Goal: Task Accomplishment & Management: Manage account settings

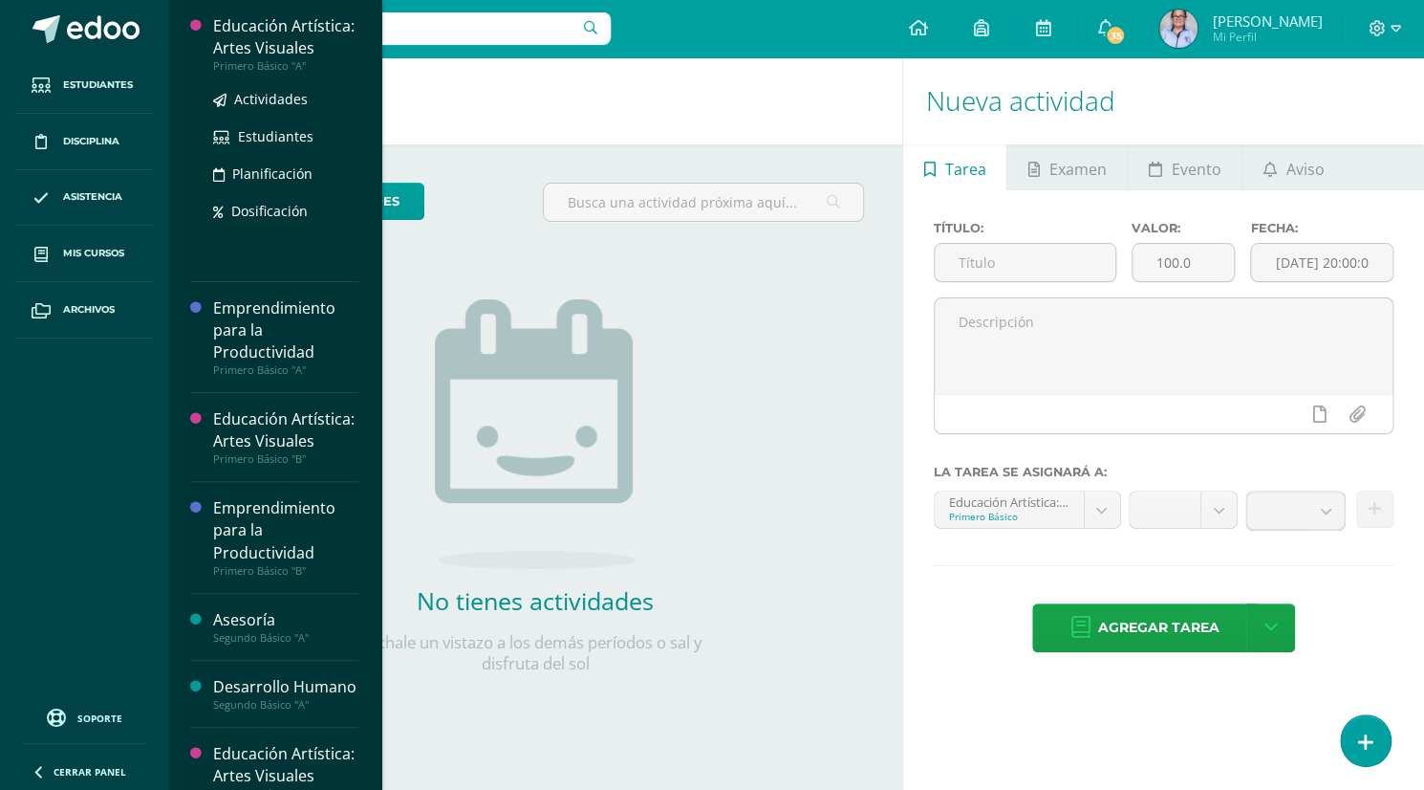
click at [256, 59] on div "Educación Artística: Artes Visuales" at bounding box center [285, 37] width 145 height 44
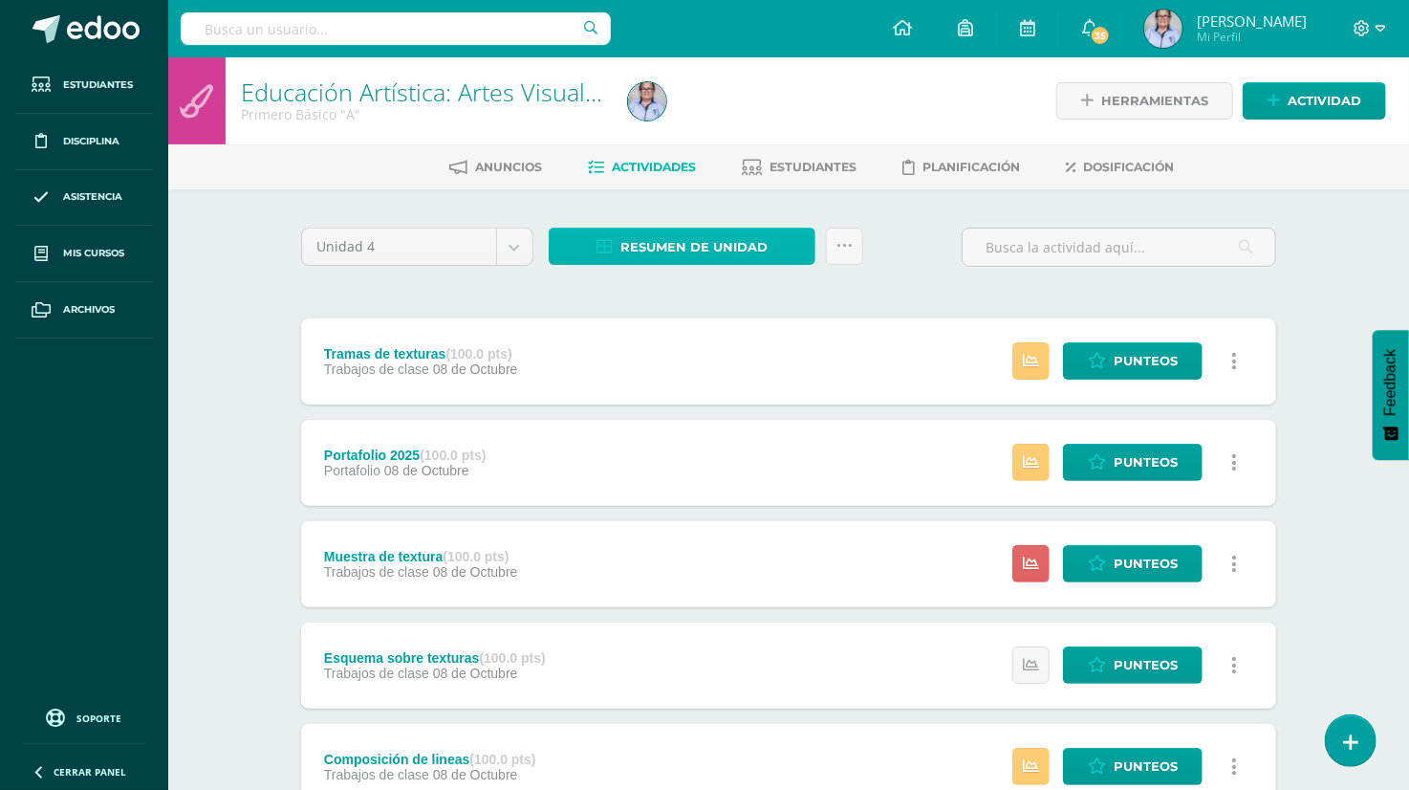
click at [651, 249] on span "Resumen de unidad" at bounding box center [693, 246] width 147 height 35
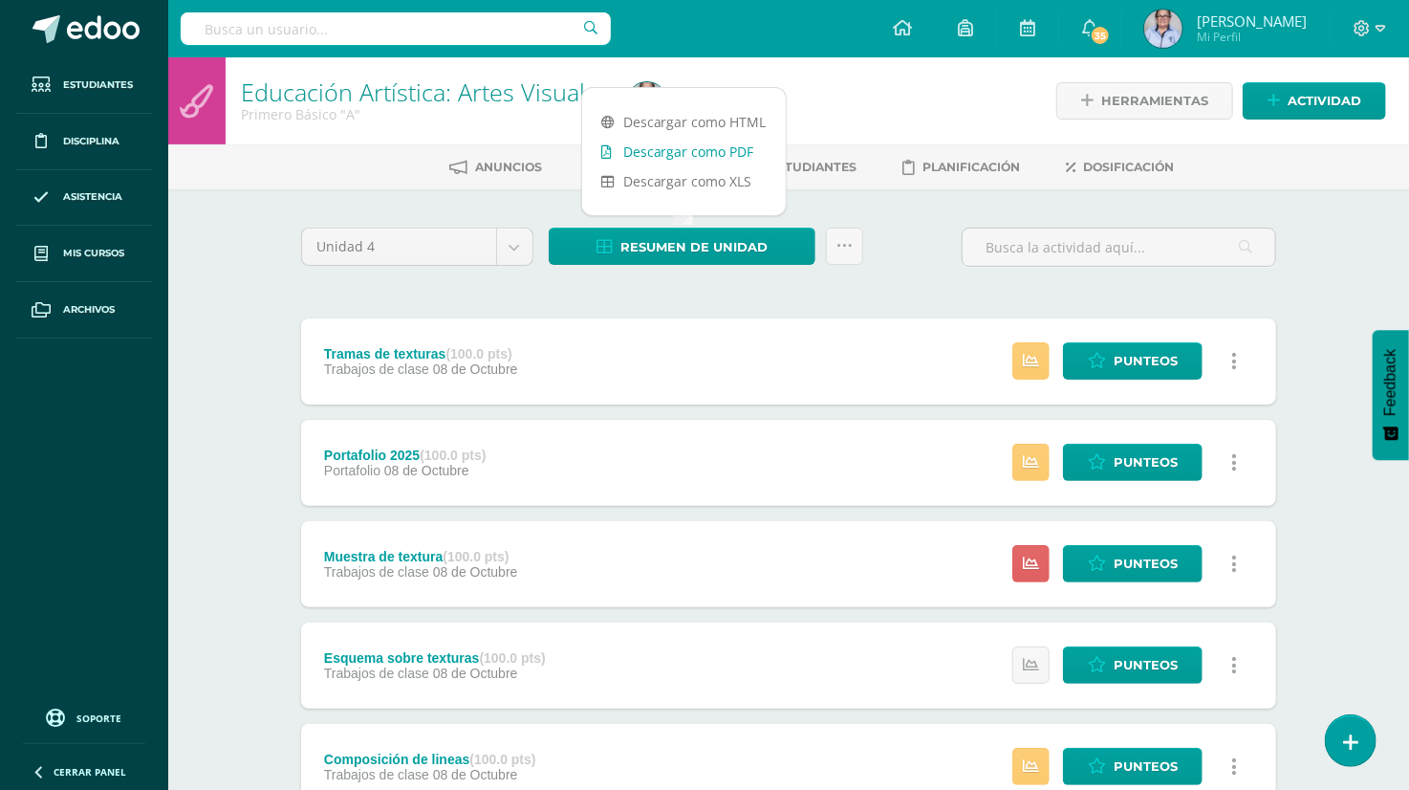
click at [684, 153] on link "Descargar como PDF" at bounding box center [684, 152] width 204 height 30
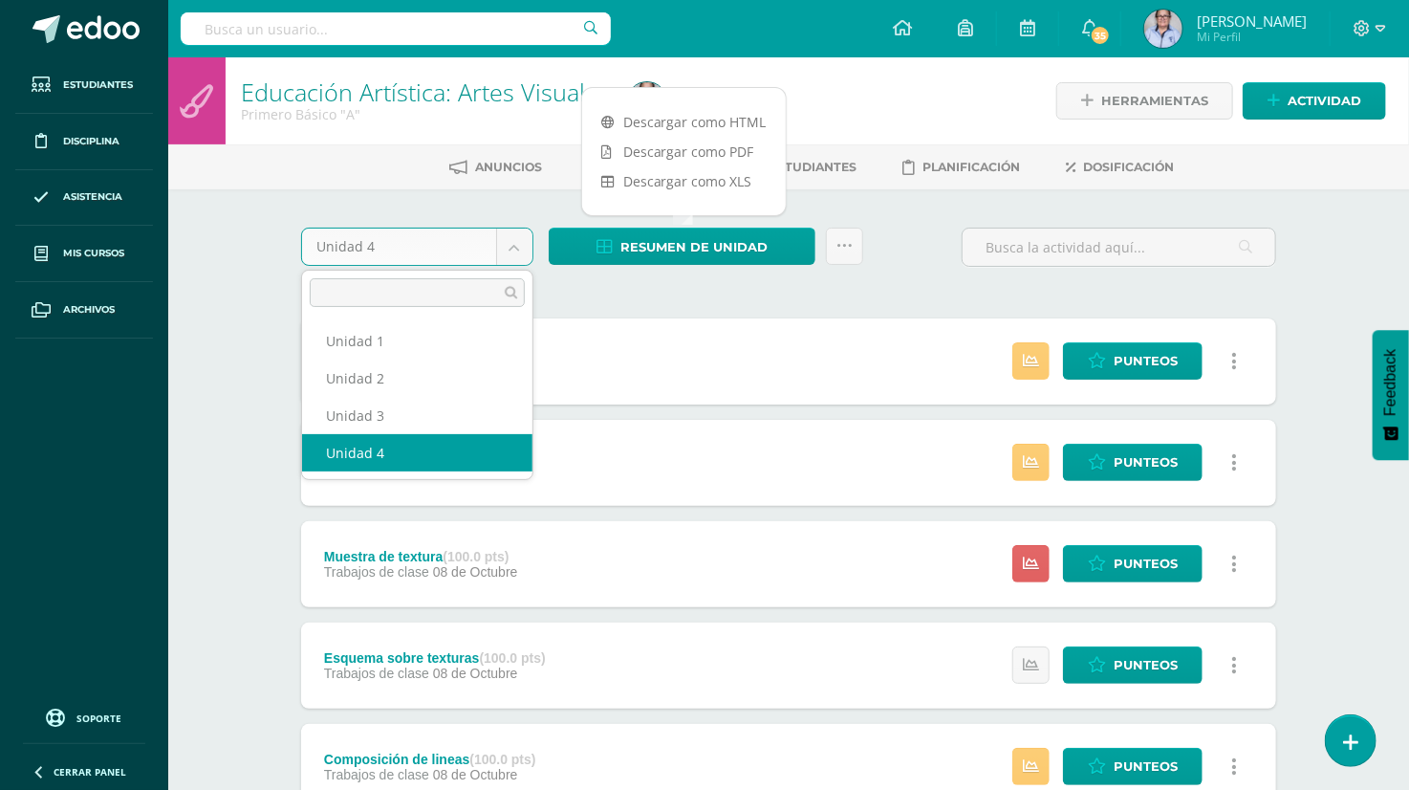
click at [514, 251] on body "Estudiantes Disciplina Asistencia Mis cursos Archivos Soporte Ayuda Reportar un…" at bounding box center [704, 620] width 1409 height 1241
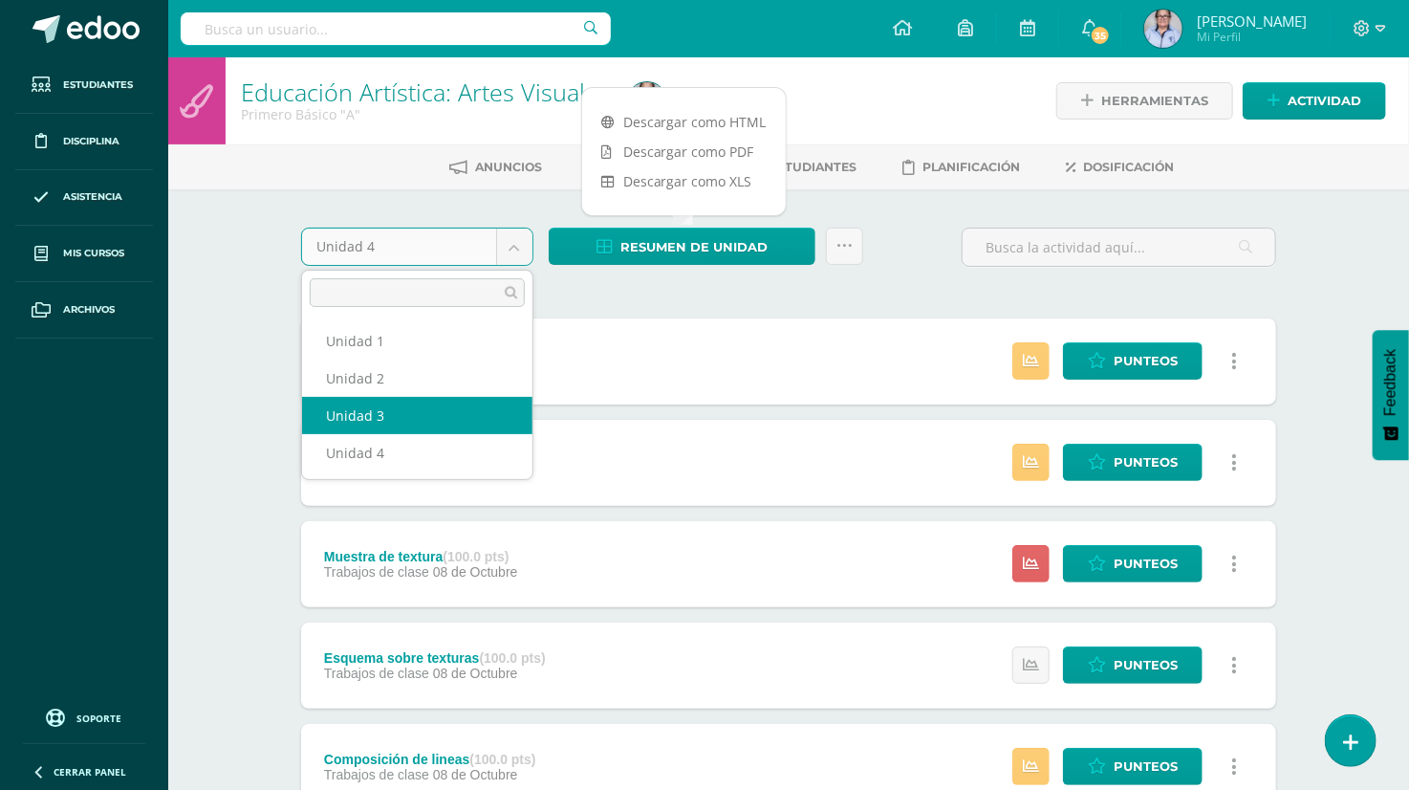
select select "Unidad 3"
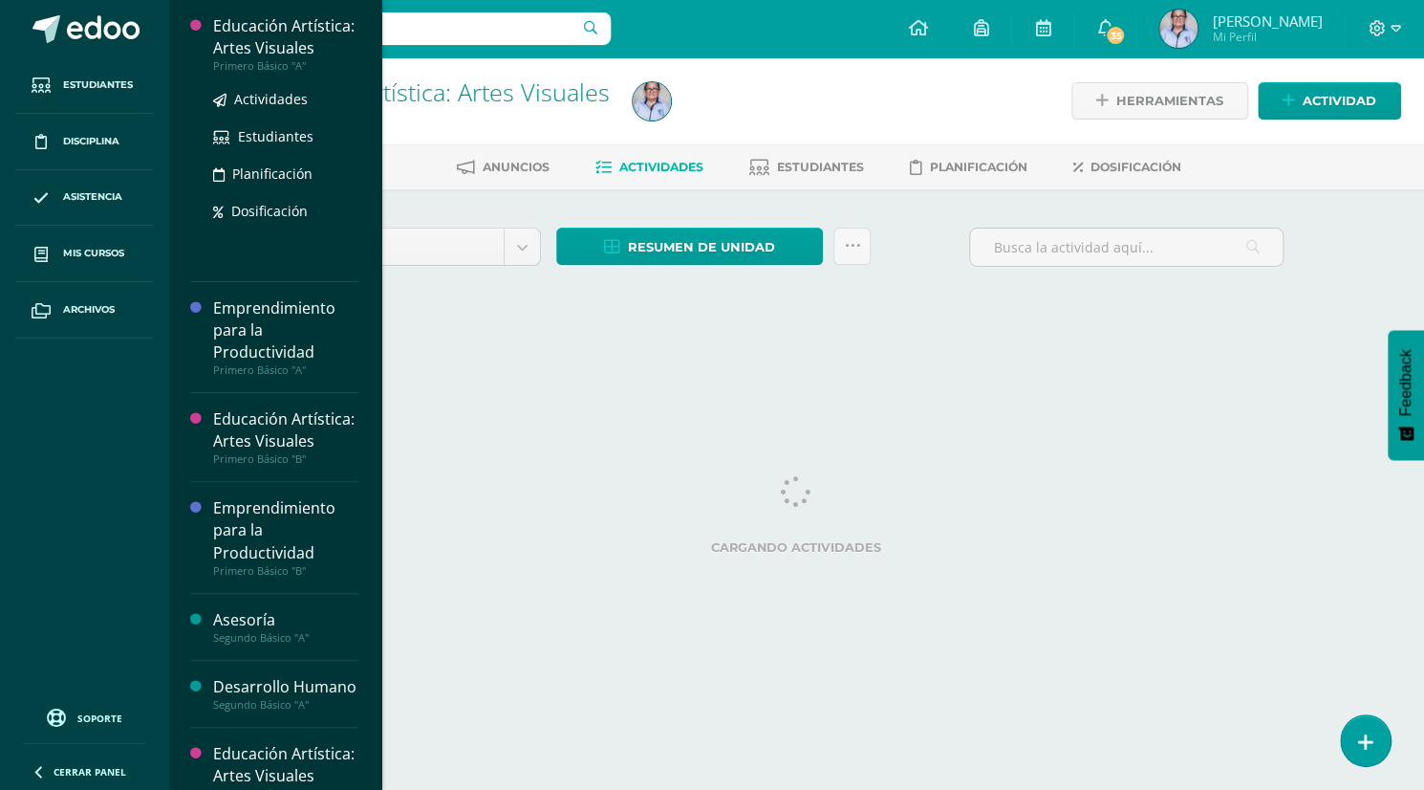
click at [256, 30] on div "Educación Artística: Artes Visuales" at bounding box center [285, 37] width 145 height 44
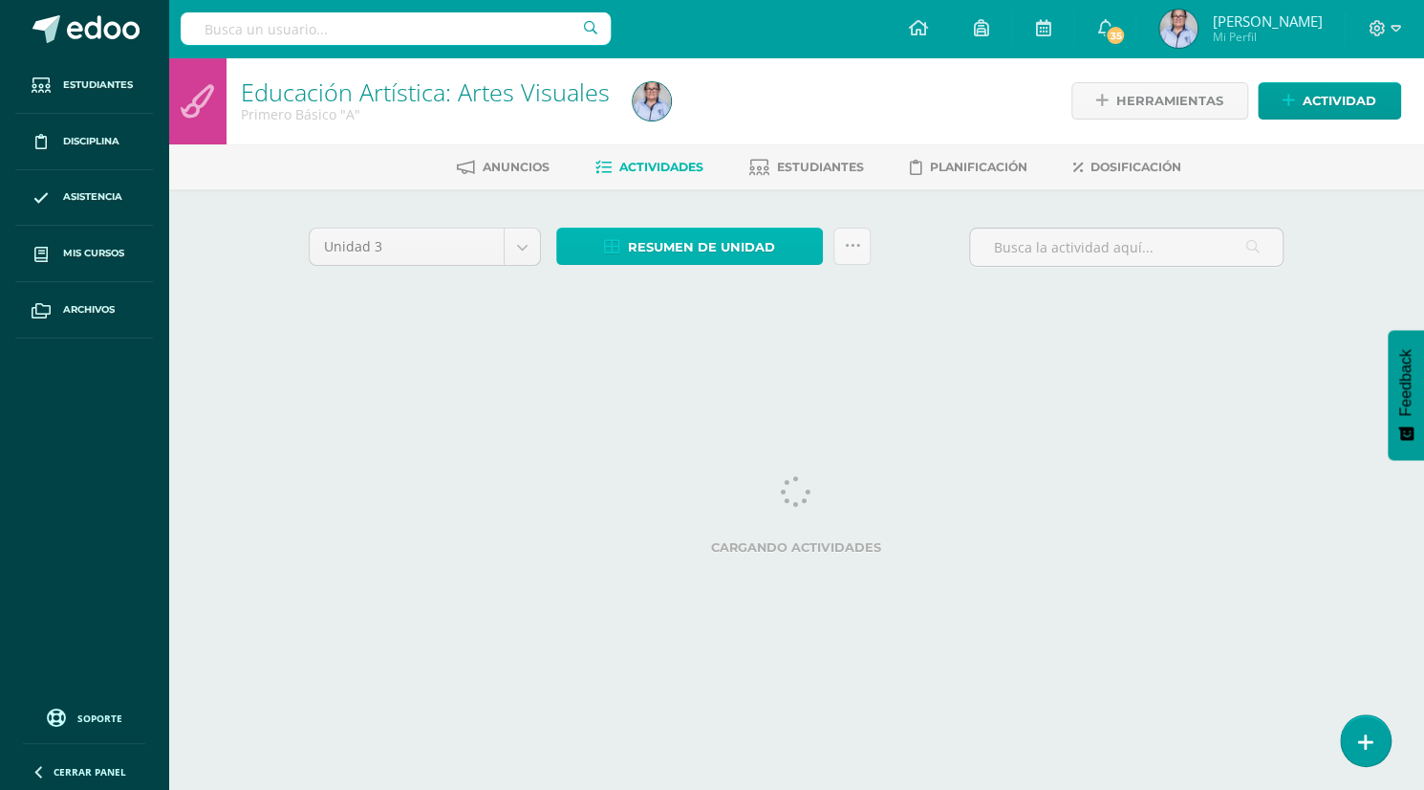
click at [714, 251] on span "Resumen de unidad" at bounding box center [701, 246] width 147 height 35
click at [738, 149] on div "Anuncios Actividades Estudiantes Planificación Dosificación" at bounding box center [819, 166] width 1302 height 45
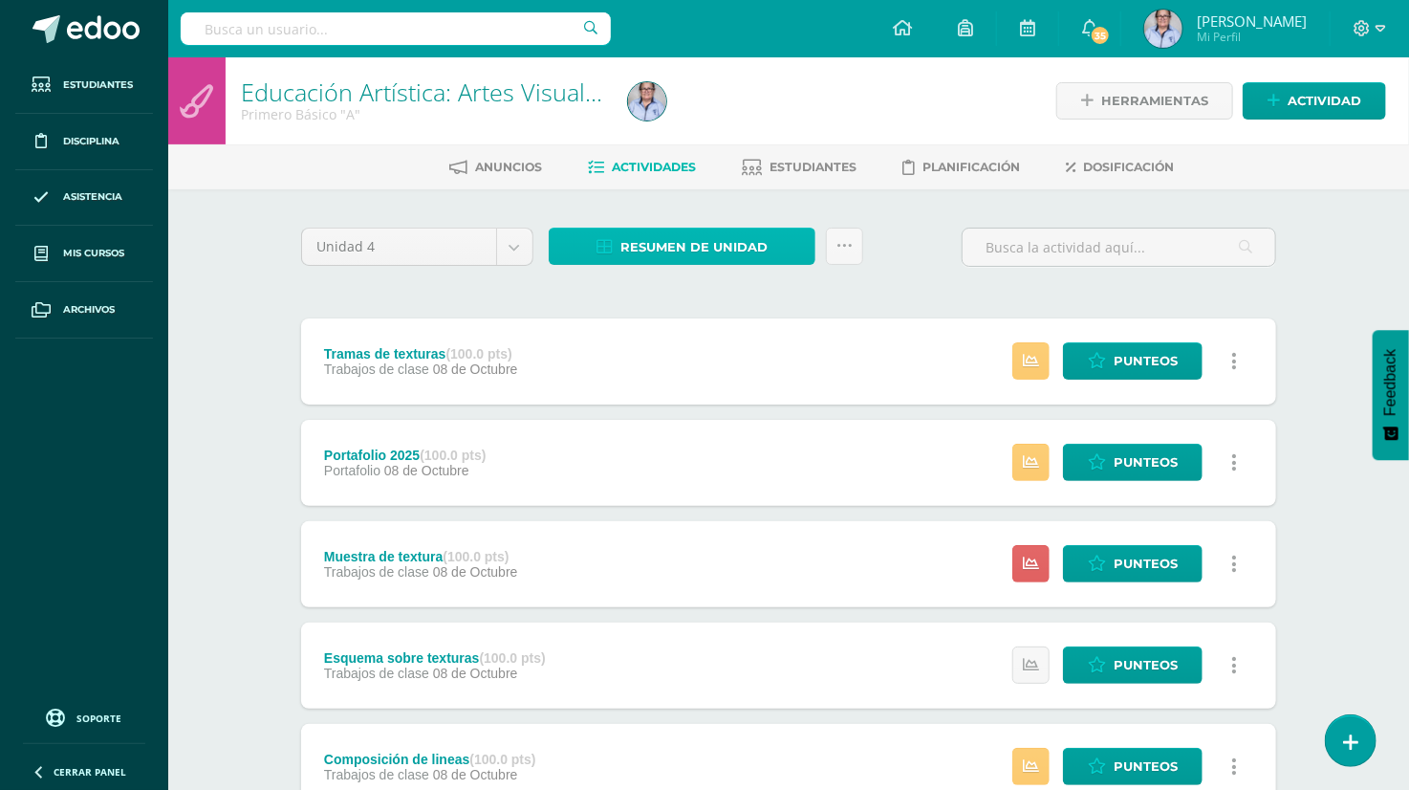
click at [655, 249] on span "Resumen de unidad" at bounding box center [693, 246] width 147 height 35
click at [833, 167] on span "Estudiantes" at bounding box center [812, 167] width 87 height 14
click at [636, 252] on span "Resumen de unidad" at bounding box center [693, 246] width 147 height 35
click at [799, 169] on span "Estudiantes" at bounding box center [812, 167] width 87 height 14
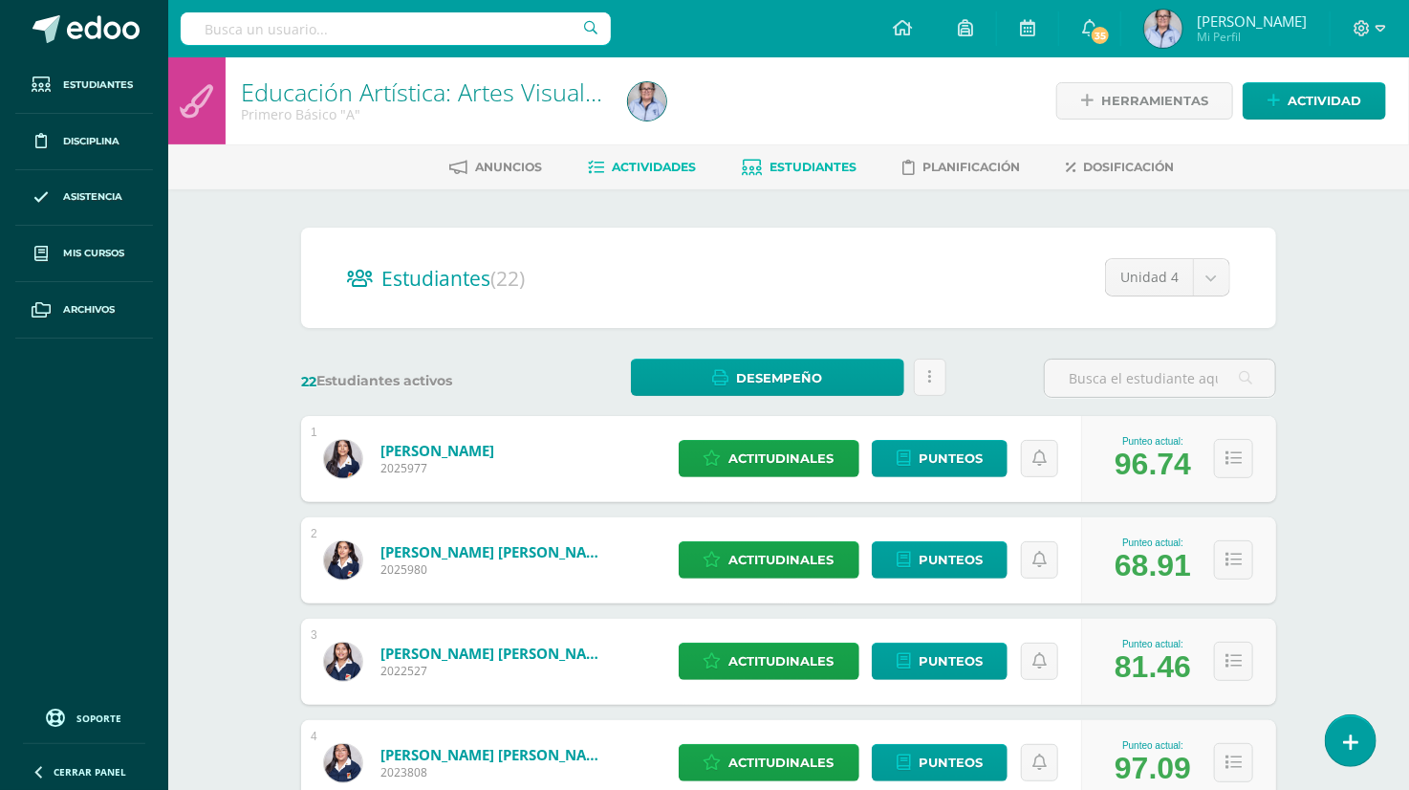
click at [639, 166] on span "Actividades" at bounding box center [654, 167] width 84 height 14
click at [650, 162] on span "Actividades" at bounding box center [654, 167] width 84 height 14
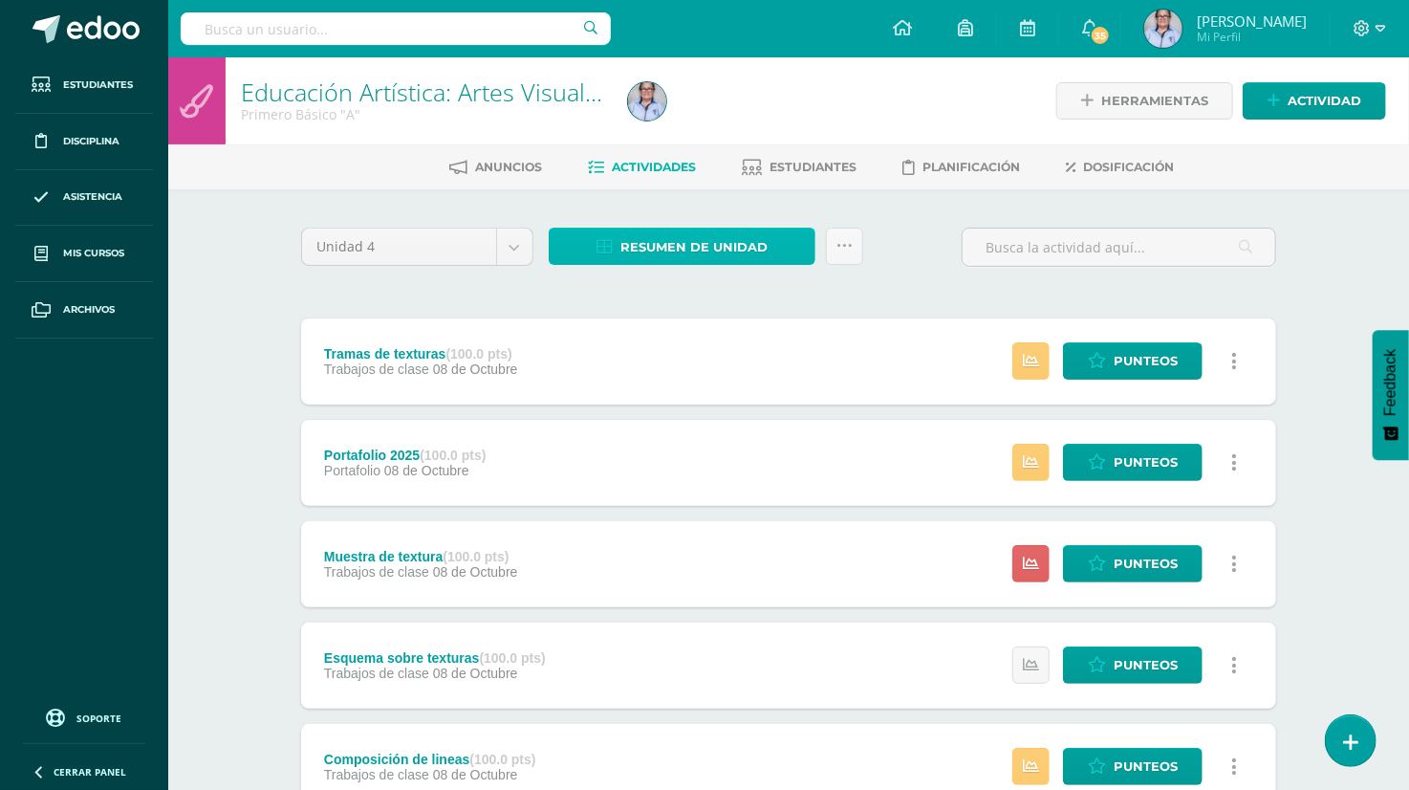
click at [672, 253] on span "Resumen de unidad" at bounding box center [693, 246] width 147 height 35
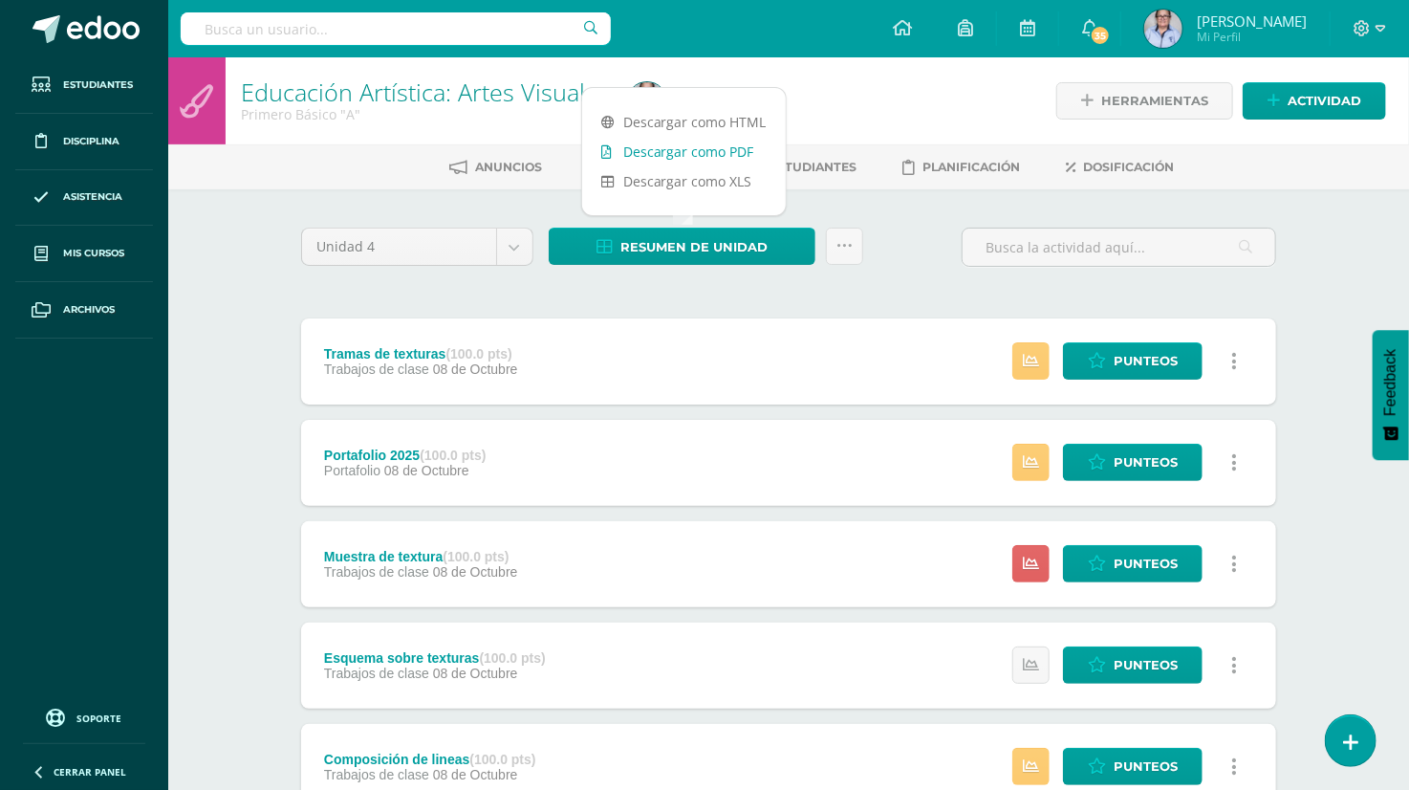
click at [720, 152] on link "Descargar como PDF" at bounding box center [684, 152] width 204 height 30
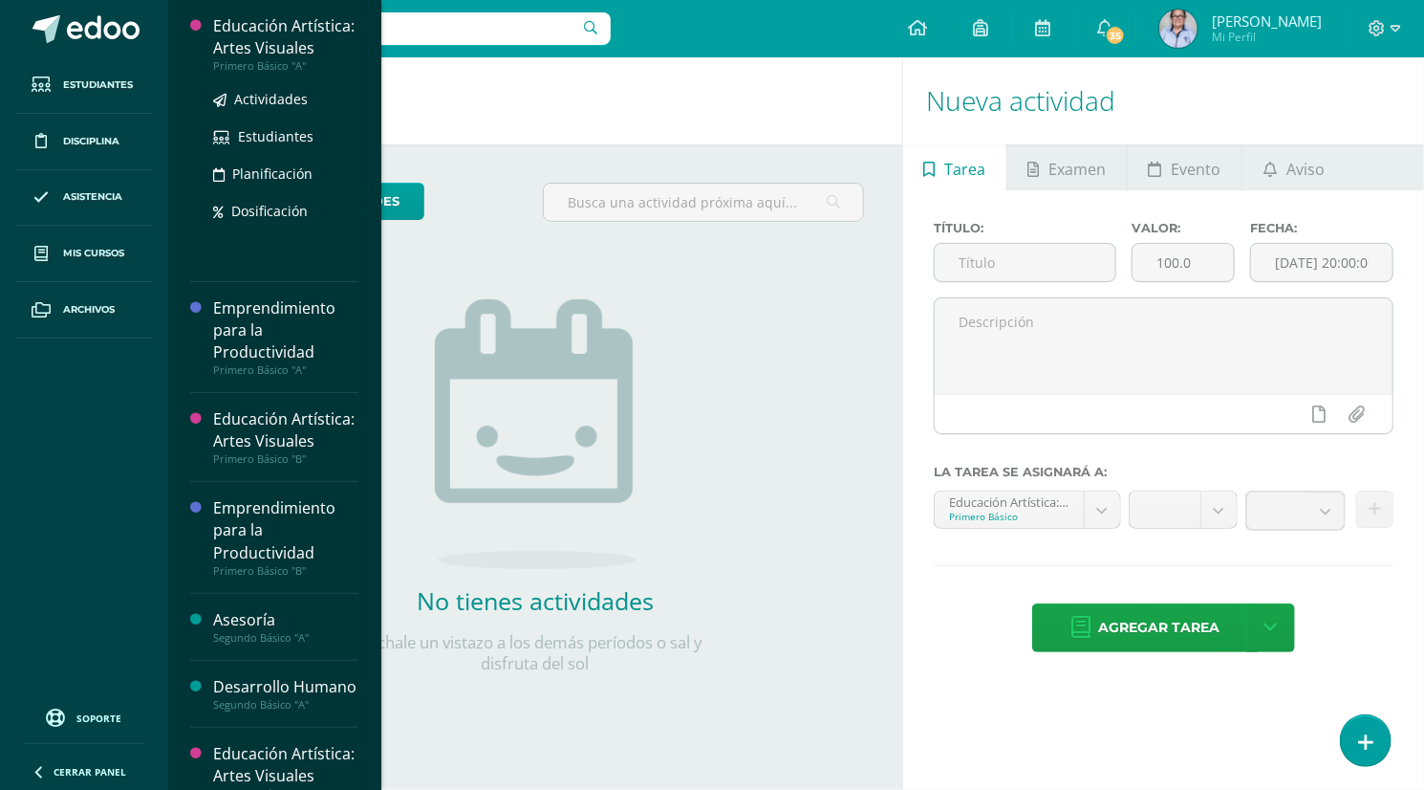
click at [245, 59] on div "Educación Artística: Artes Visuales" at bounding box center [285, 37] width 145 height 44
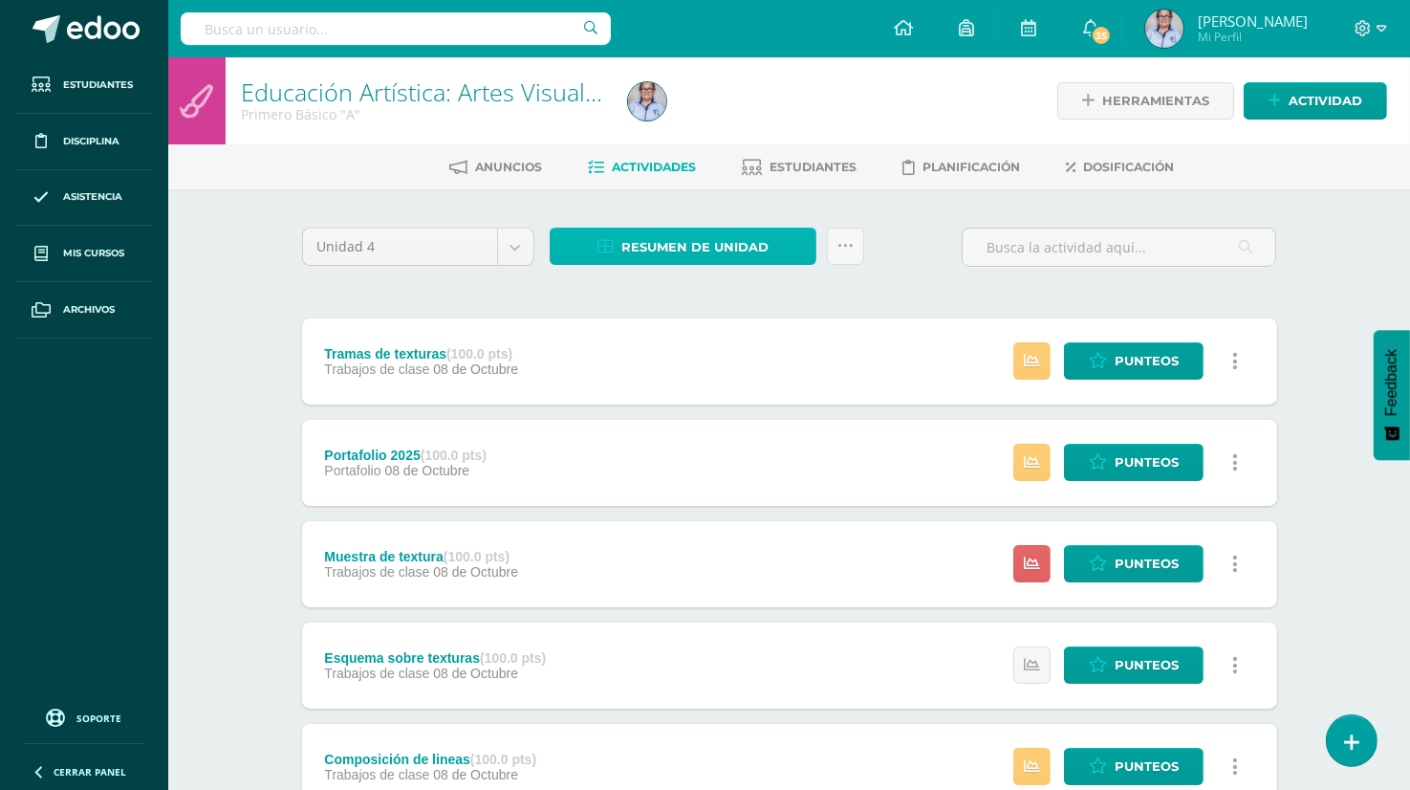
click at [688, 242] on span "Resumen de unidad" at bounding box center [694, 246] width 147 height 35
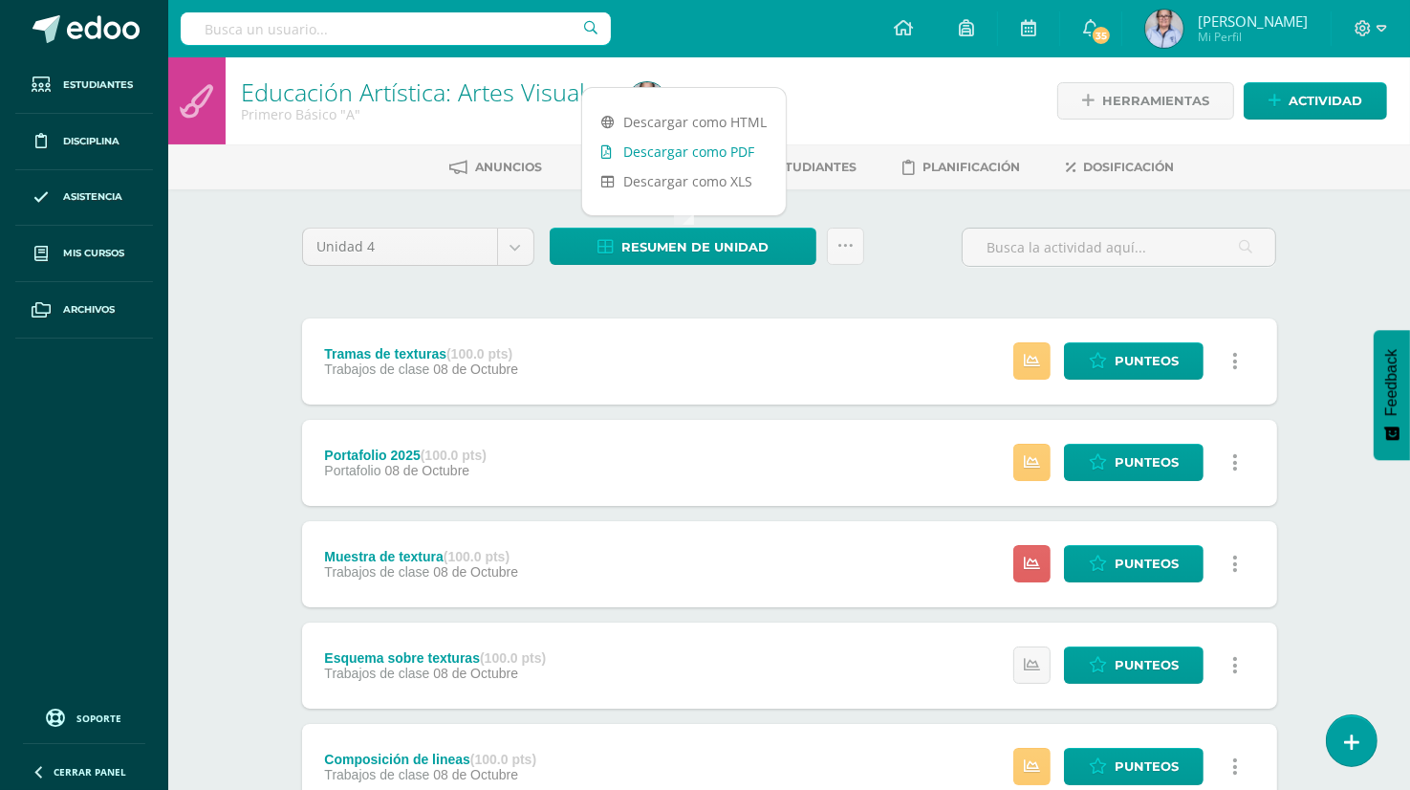
click at [722, 144] on link "Descargar como PDF" at bounding box center [684, 152] width 204 height 30
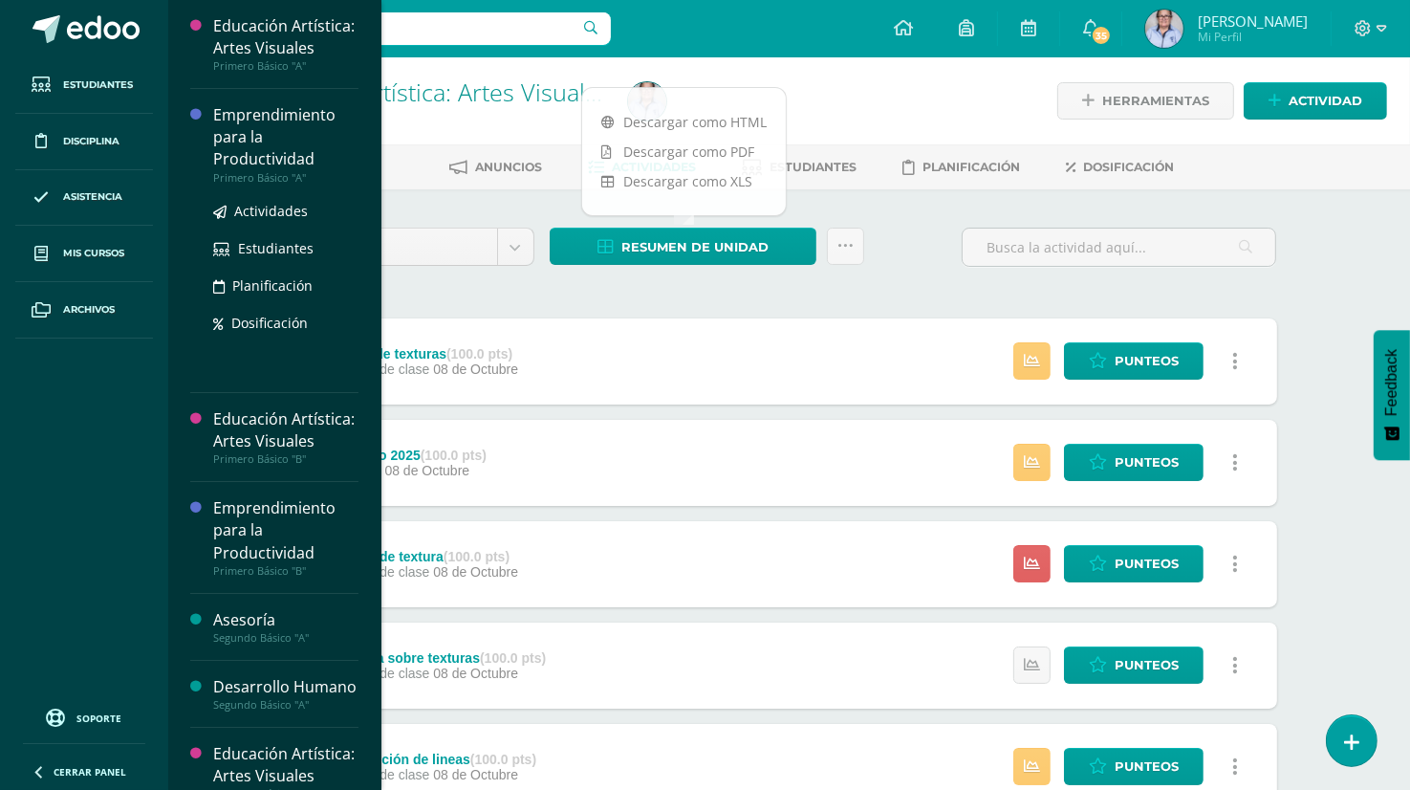
click at [266, 170] on div "Emprendimiento para la Productividad" at bounding box center [285, 137] width 145 height 66
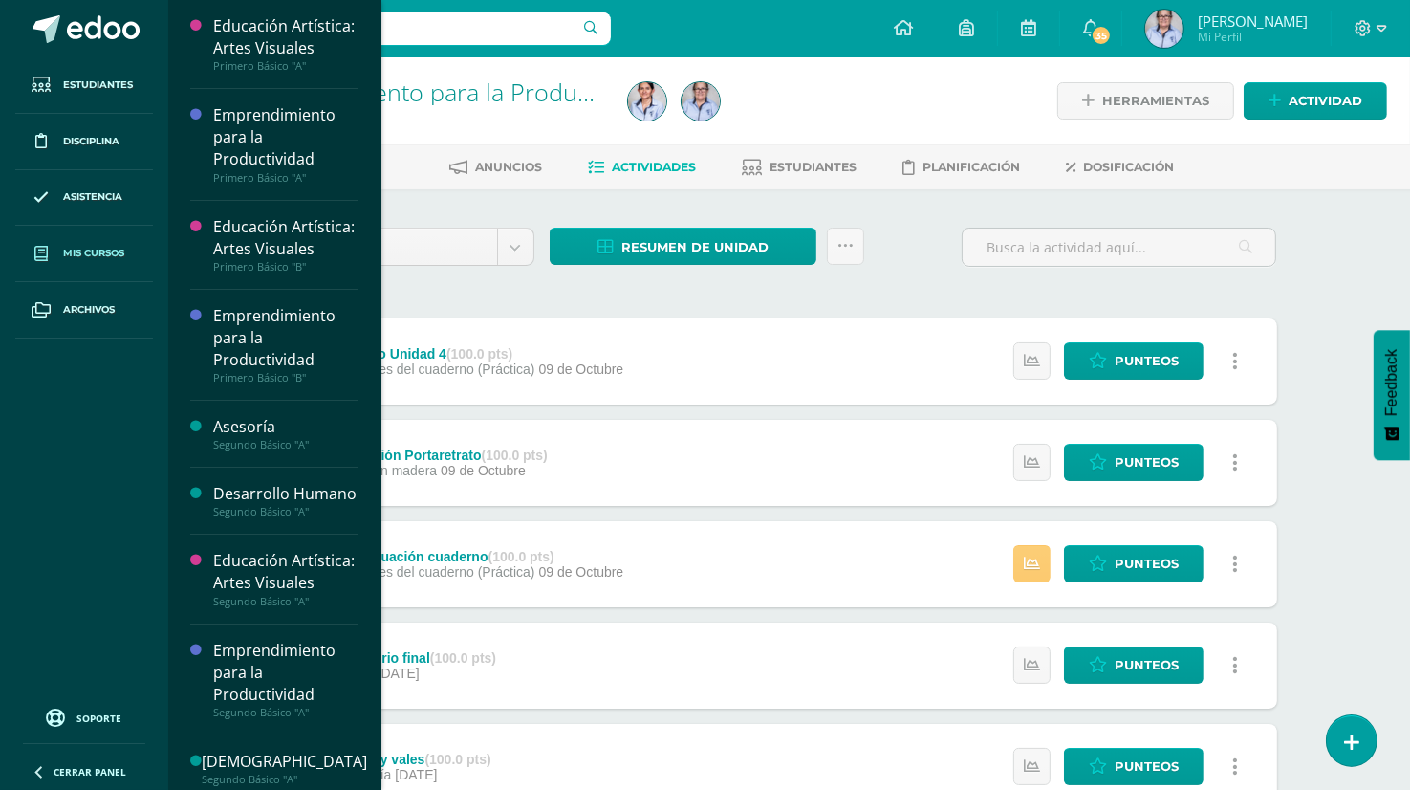
click at [76, 249] on span "Mis cursos" at bounding box center [93, 253] width 61 height 15
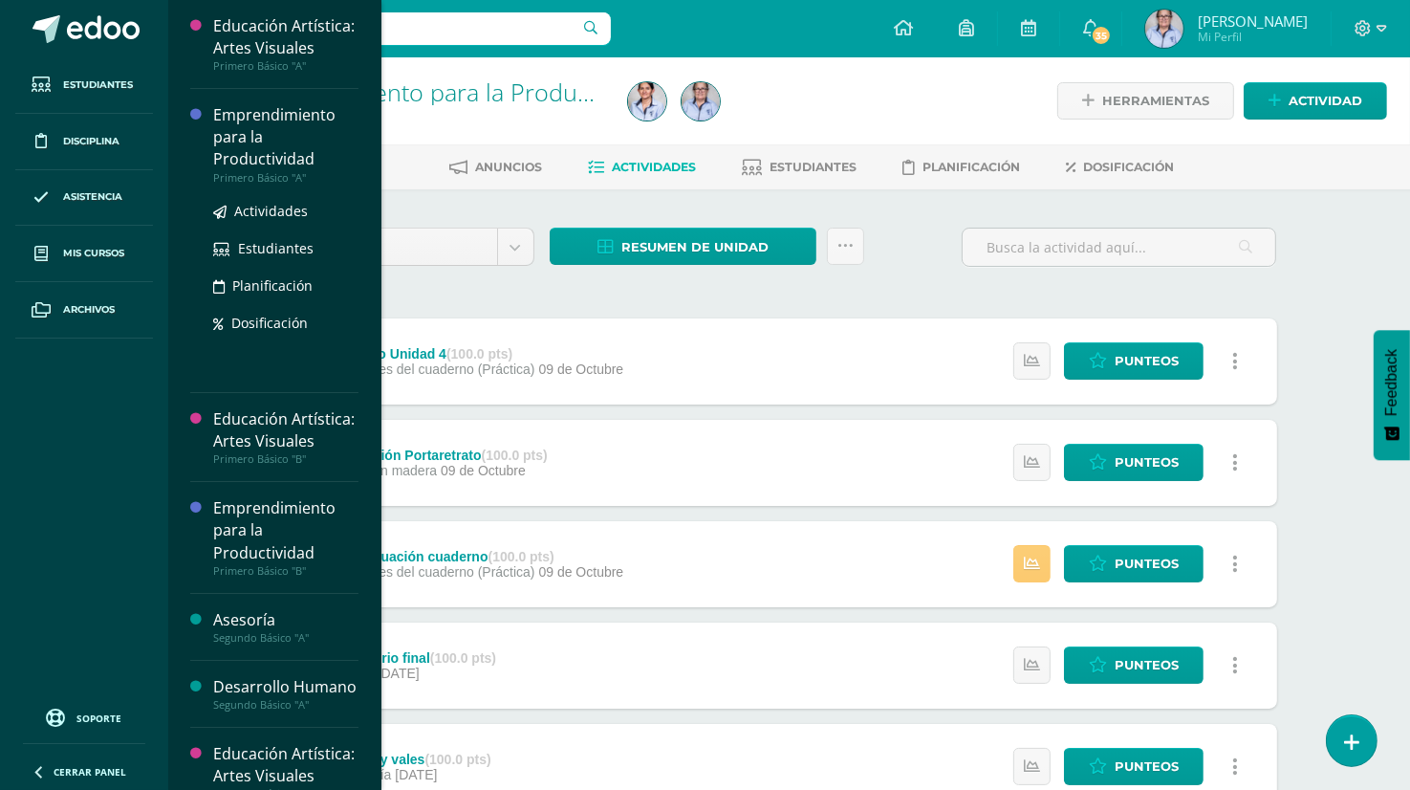
click at [284, 162] on div "Emprendimiento para la Productividad" at bounding box center [285, 137] width 145 height 66
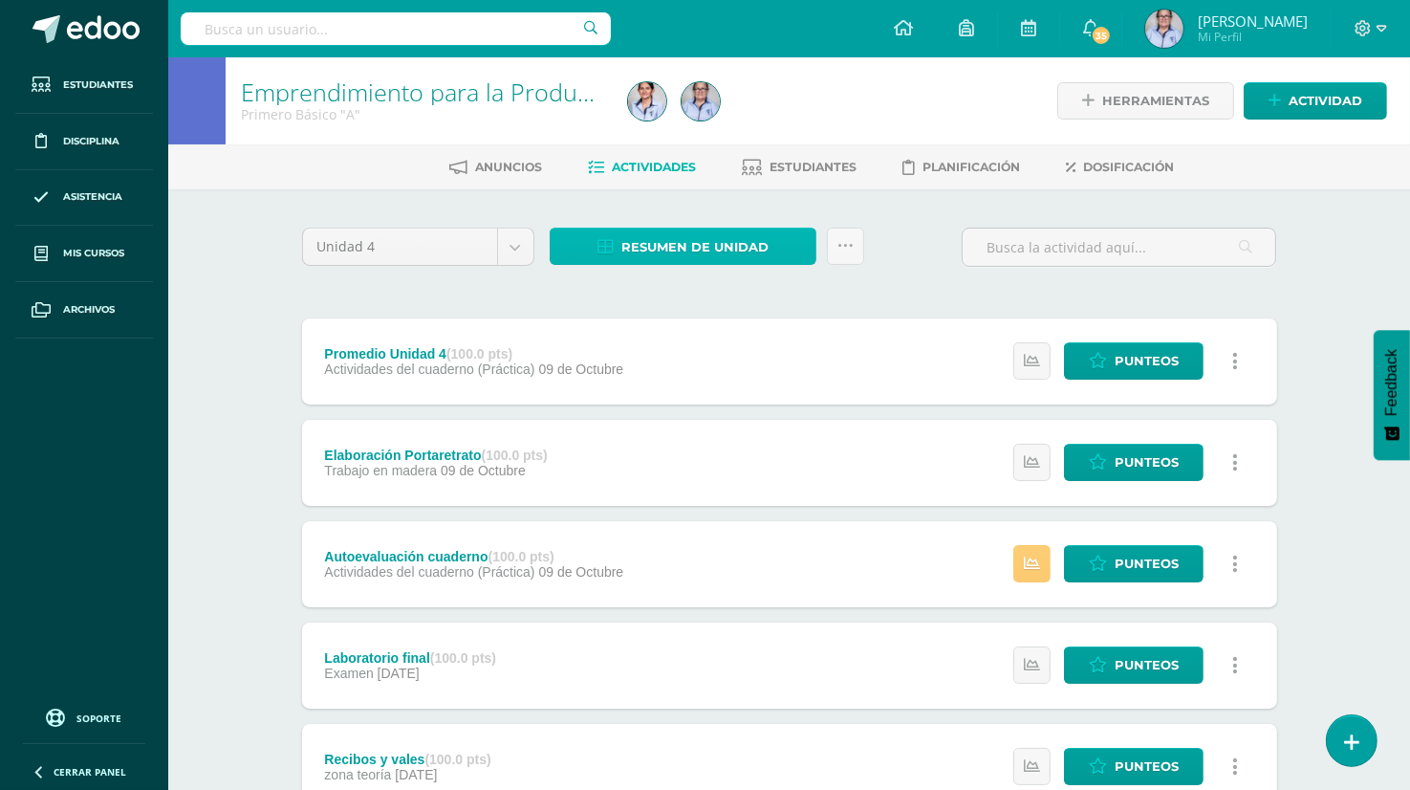
click at [713, 238] on span "Resumen de unidad" at bounding box center [694, 246] width 147 height 35
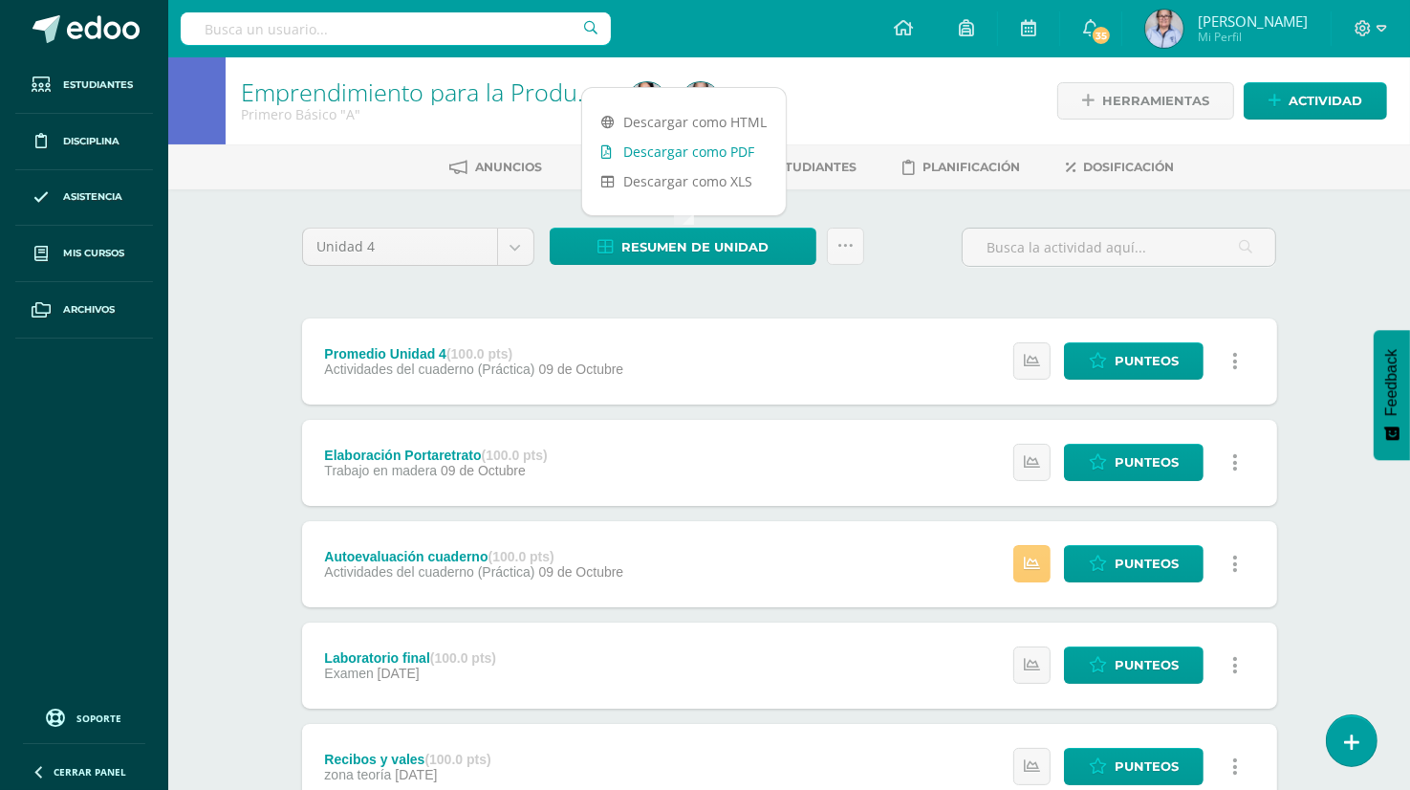
click at [733, 152] on link "Descargar como PDF" at bounding box center [684, 152] width 204 height 30
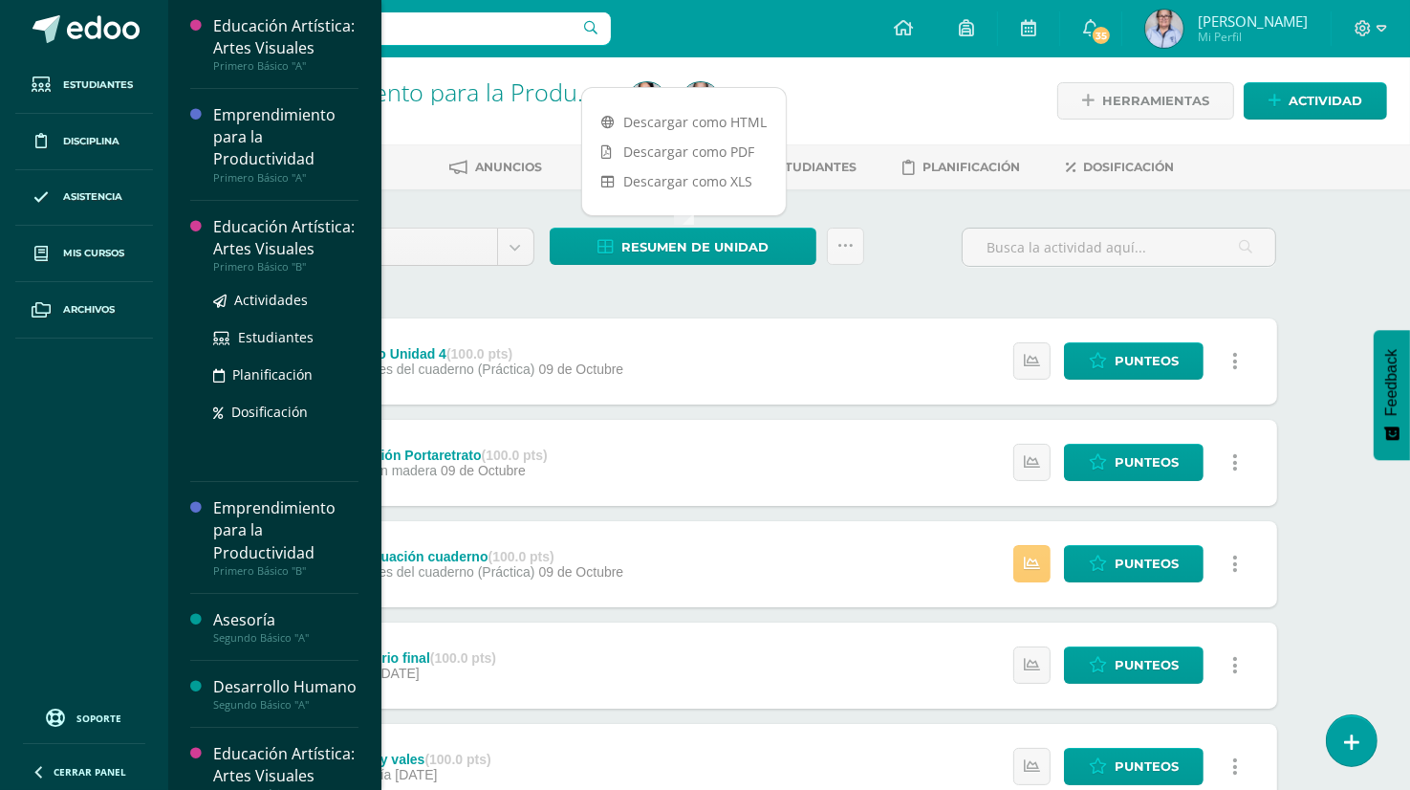
click at [278, 260] on div "Educación Artística: Artes Visuales" at bounding box center [285, 238] width 145 height 44
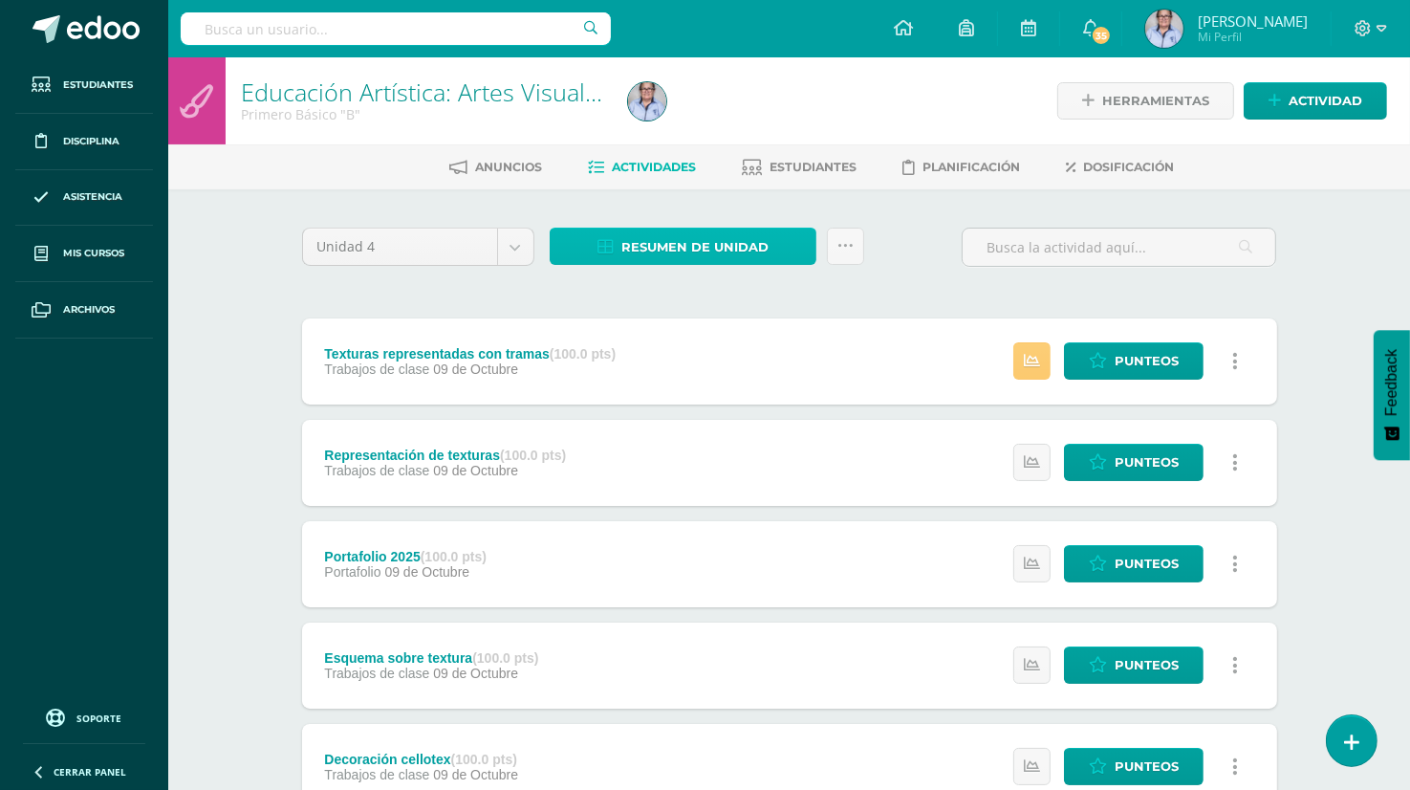
click at [670, 244] on span "Resumen de unidad" at bounding box center [694, 246] width 147 height 35
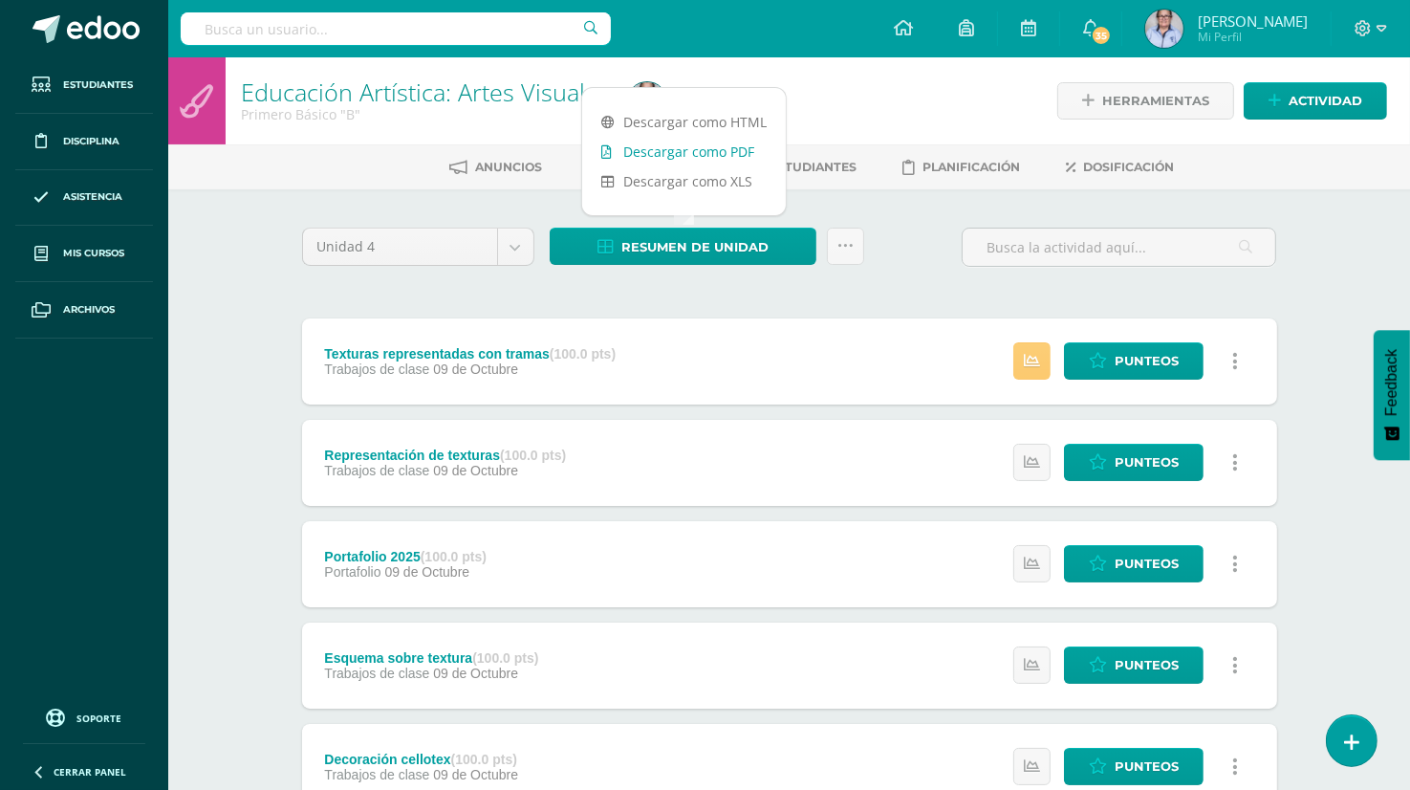
click at [743, 146] on link "Descargar como PDF" at bounding box center [684, 152] width 204 height 30
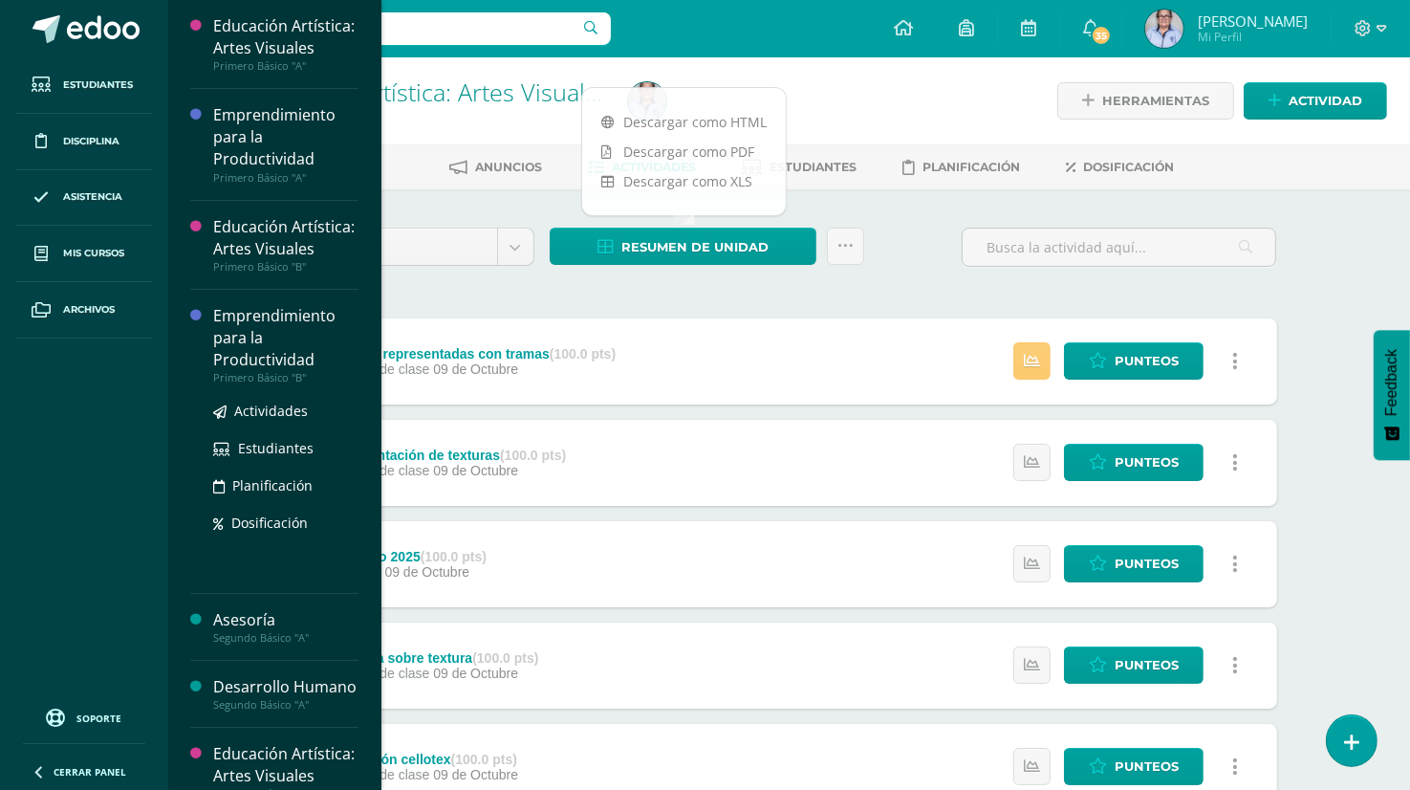
click at [258, 371] on div "Emprendimiento para la Productividad" at bounding box center [285, 338] width 145 height 66
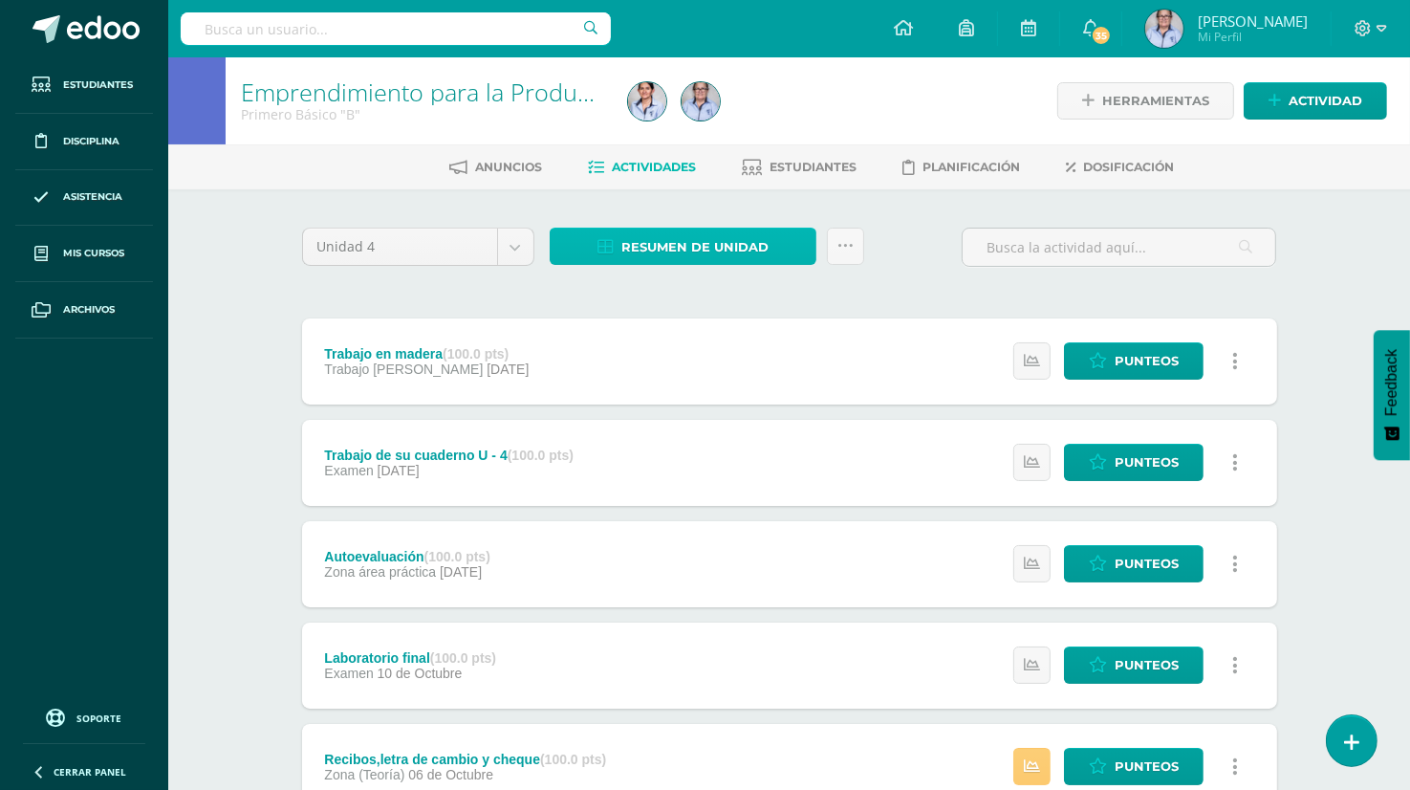
click at [683, 252] on span "Resumen de unidad" at bounding box center [694, 246] width 147 height 35
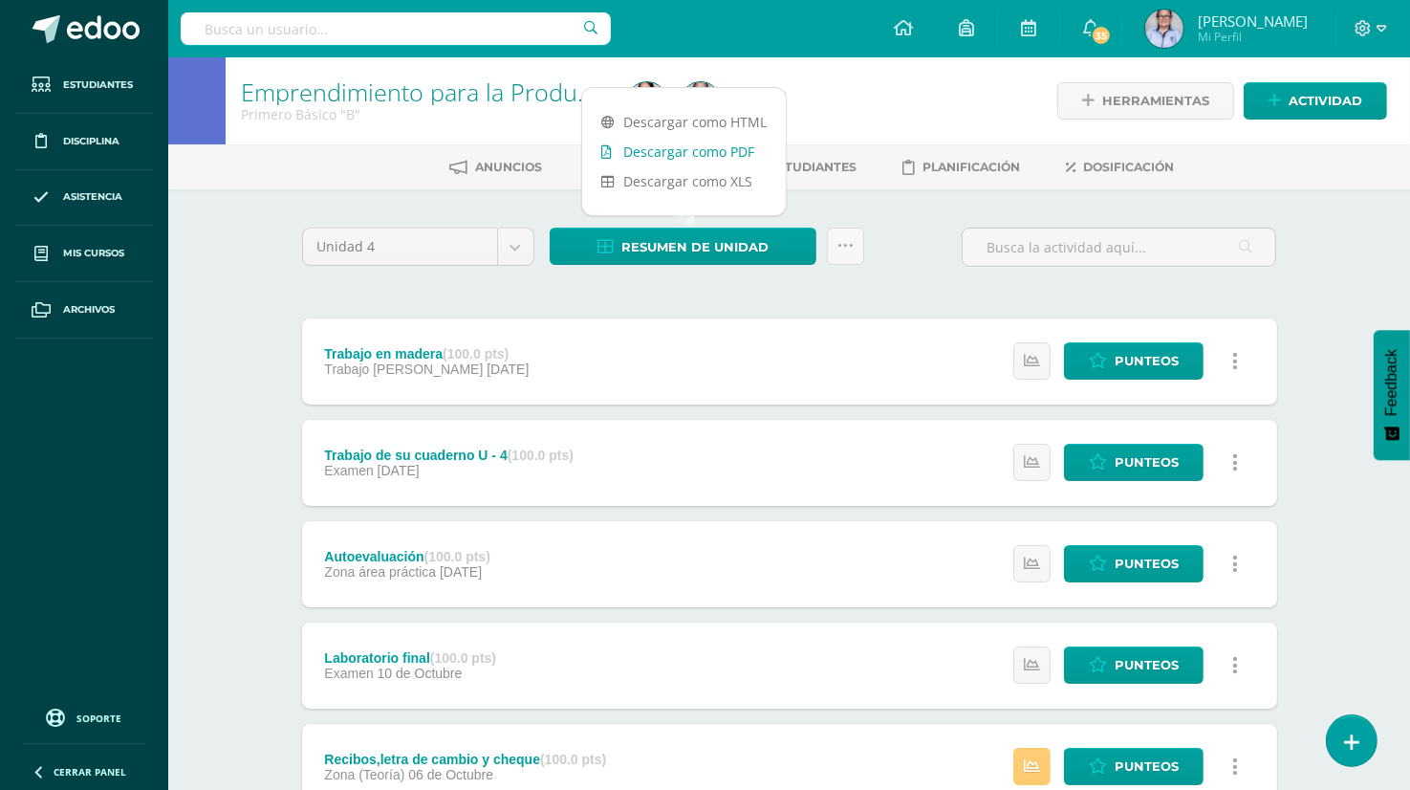
click at [690, 148] on link "Descargar como PDF" at bounding box center [684, 152] width 204 height 30
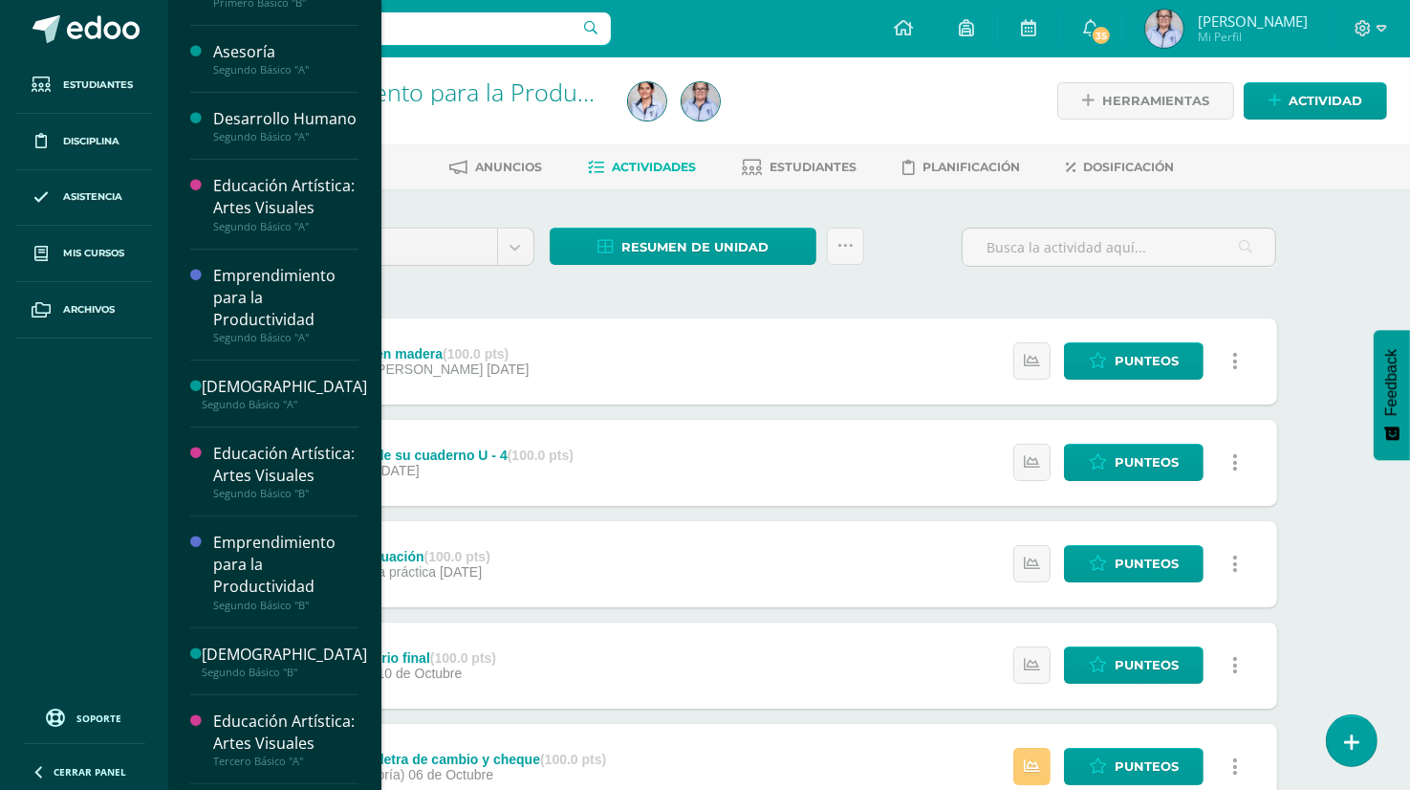
scroll to position [373, 0]
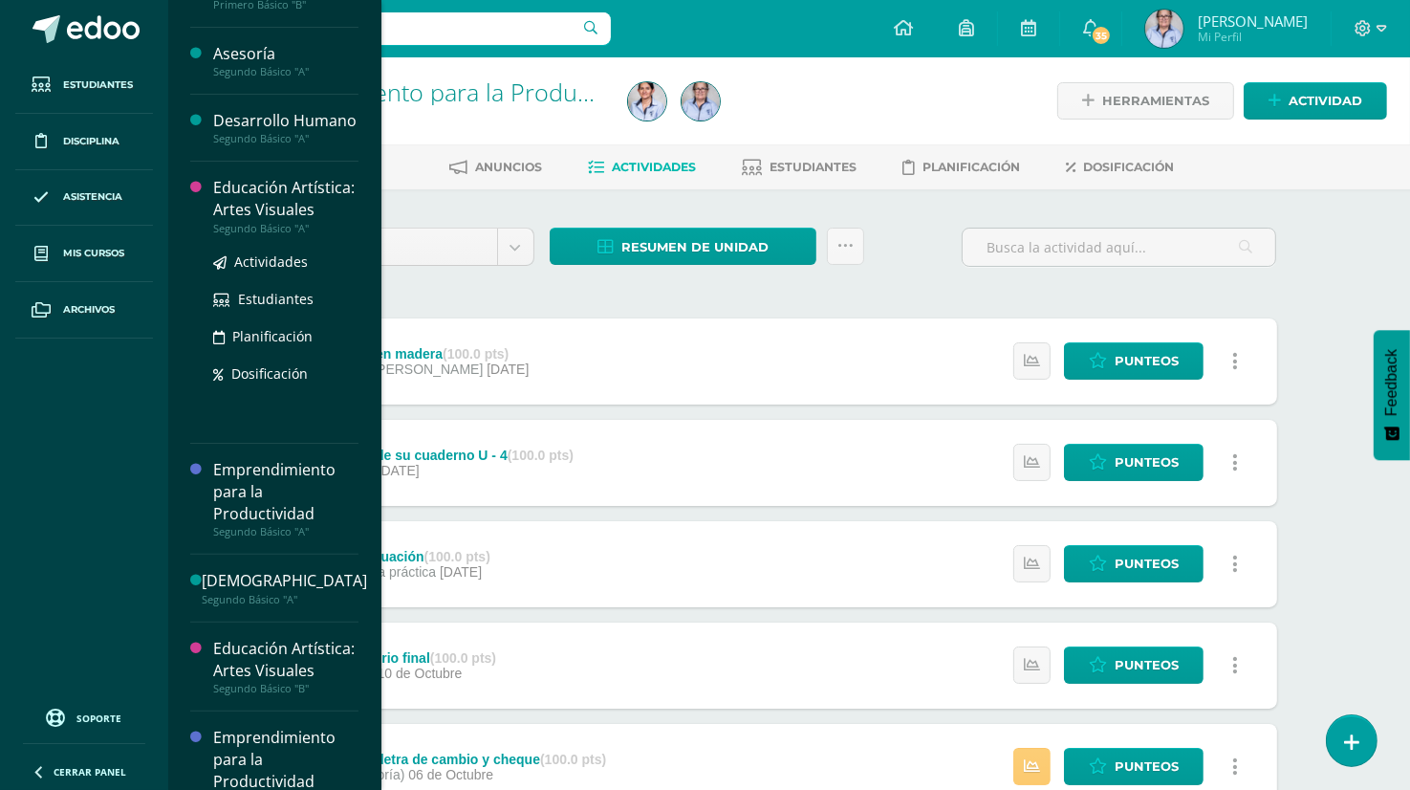
click at [227, 221] on div "Educación Artística: Artes Visuales" at bounding box center [285, 199] width 145 height 44
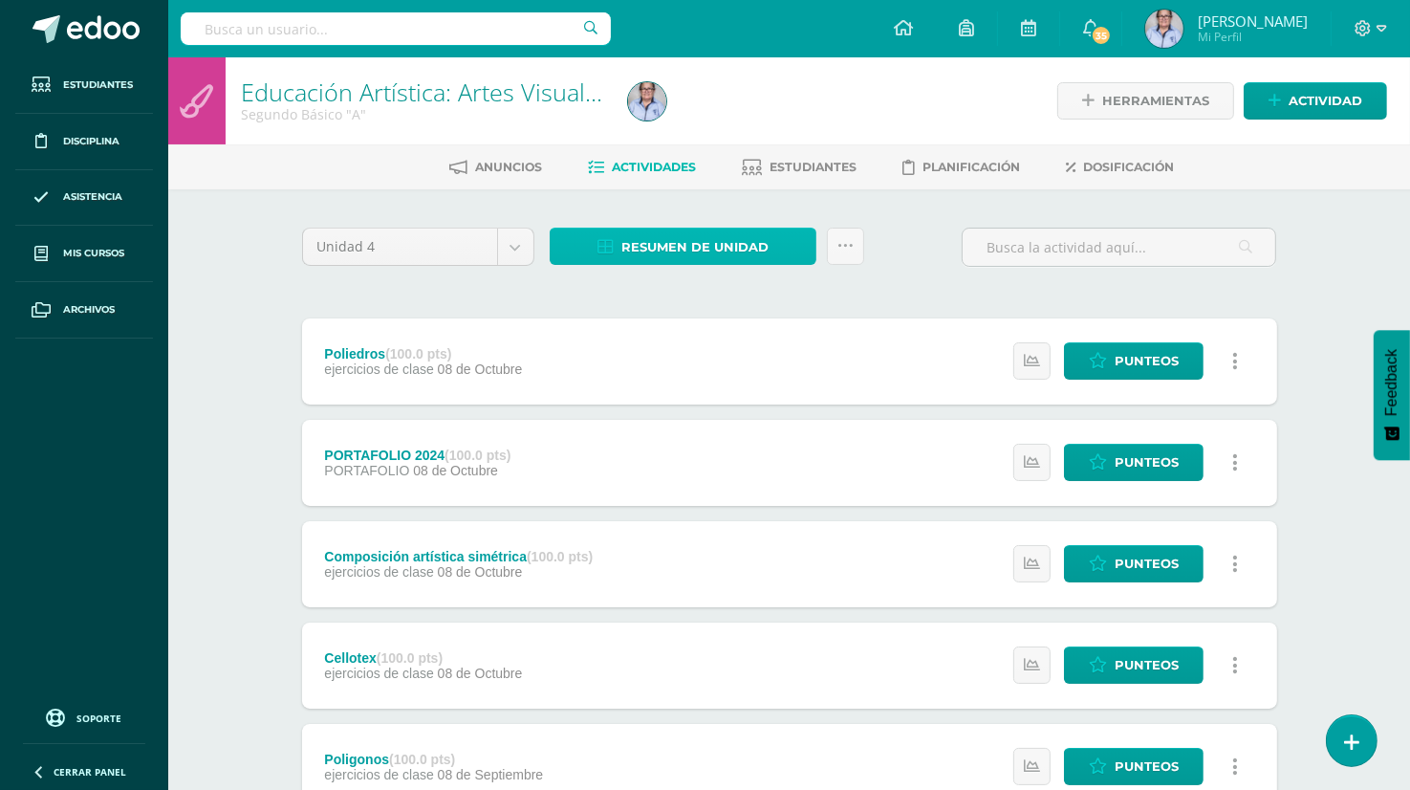
click at [696, 242] on span "Resumen de unidad" at bounding box center [694, 246] width 147 height 35
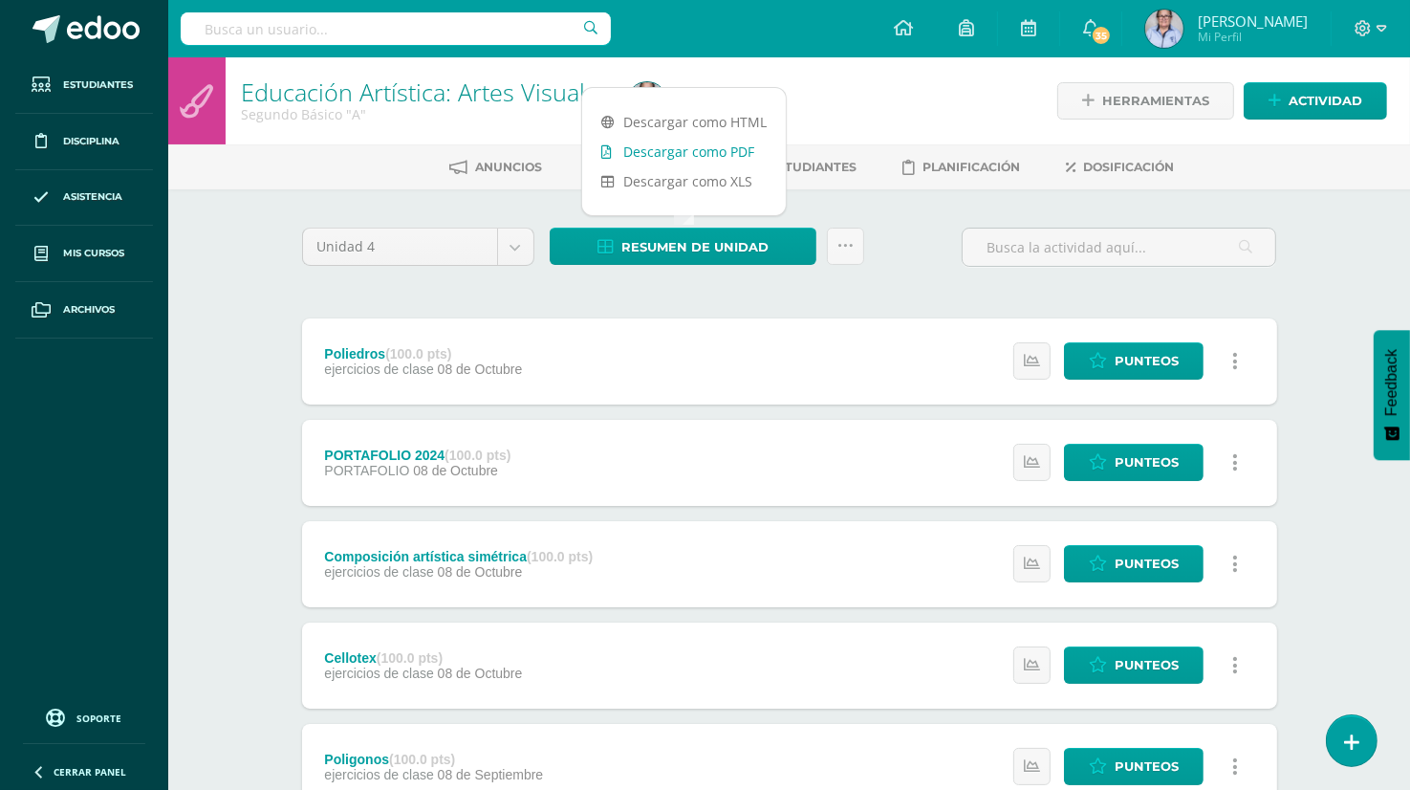
click at [735, 153] on link "Descargar como PDF" at bounding box center [684, 152] width 204 height 30
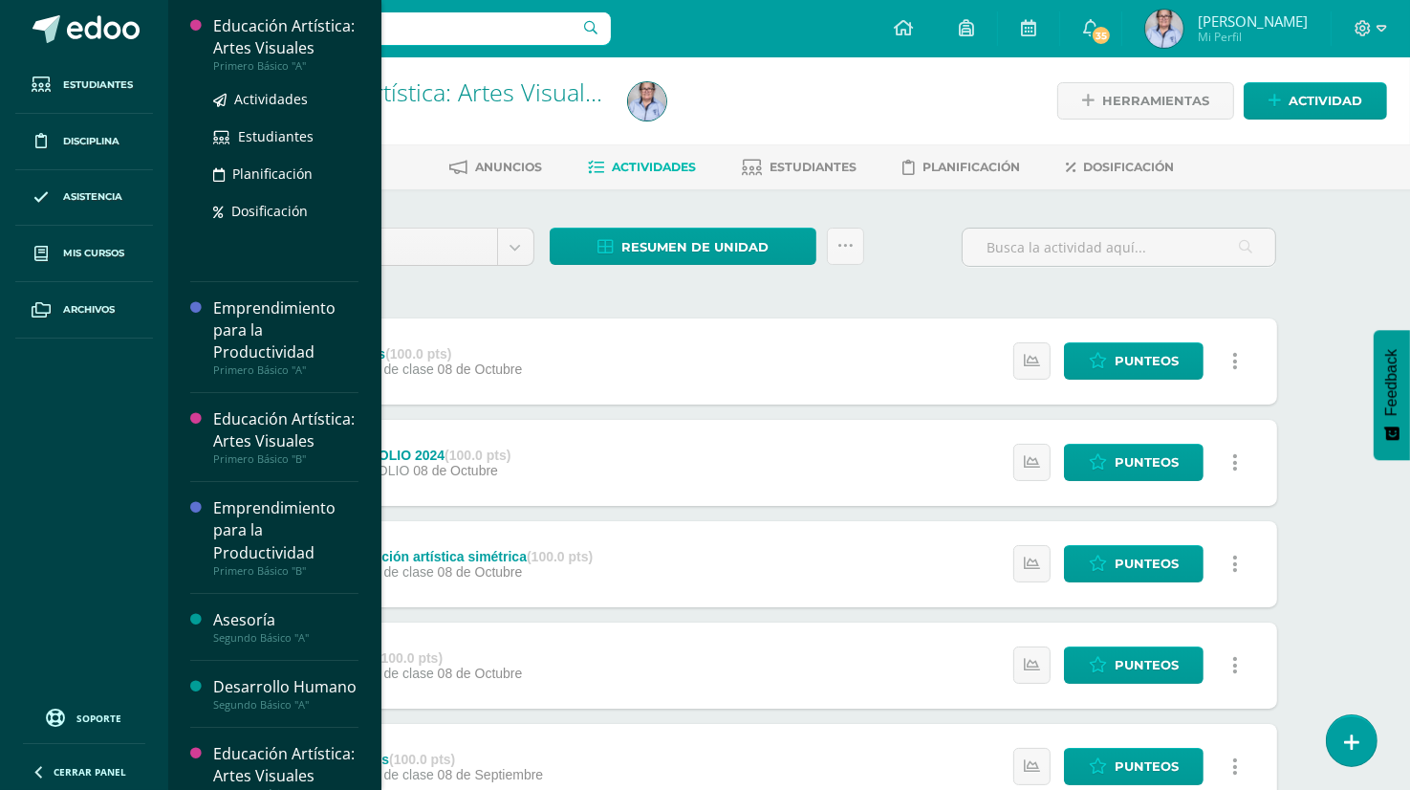
click at [307, 47] on div "Educación Artística: Artes Visuales" at bounding box center [285, 37] width 145 height 44
click at [236, 47] on div "Educación Artística: Artes Visuales" at bounding box center [285, 37] width 145 height 44
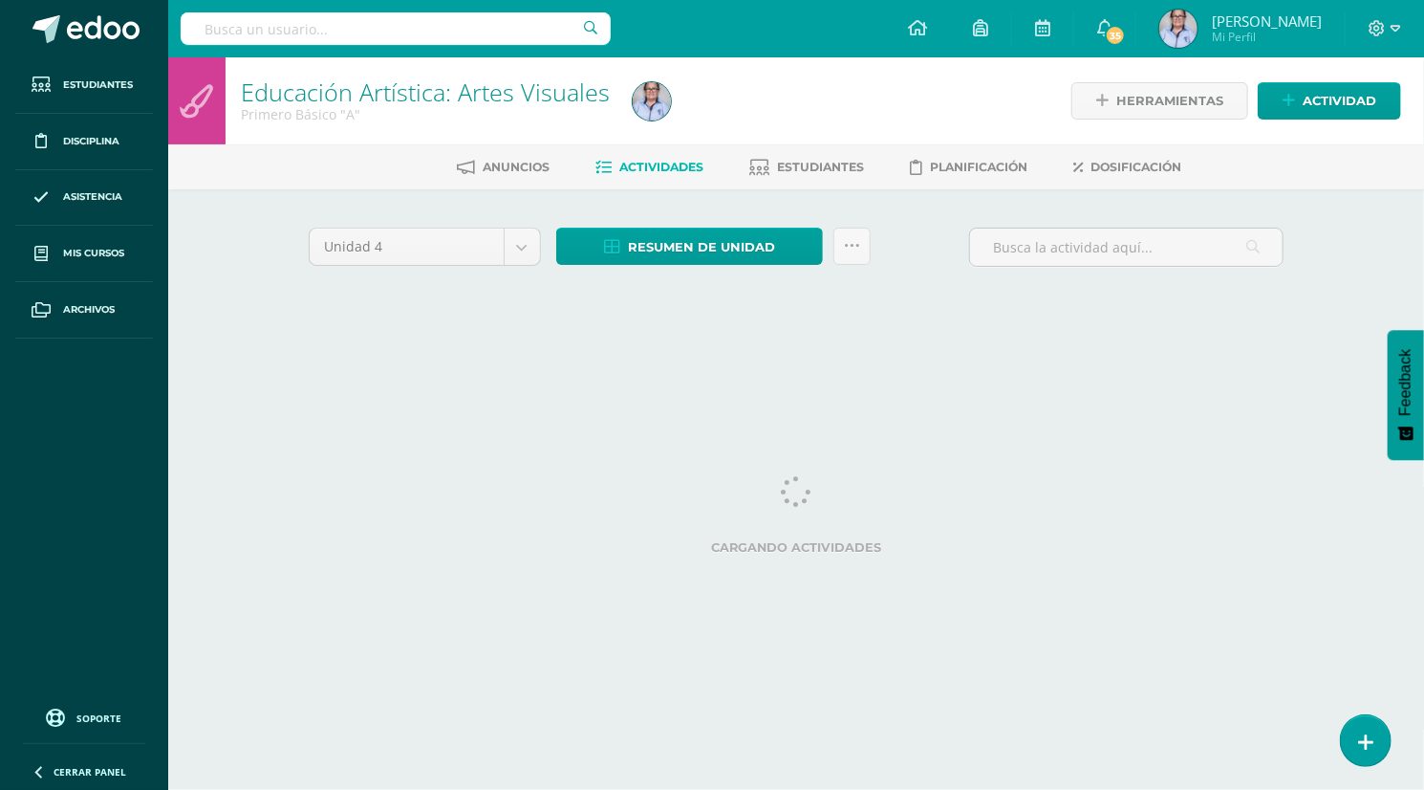
click at [431, 536] on div "Cargando actividades" at bounding box center [796, 519] width 975 height 86
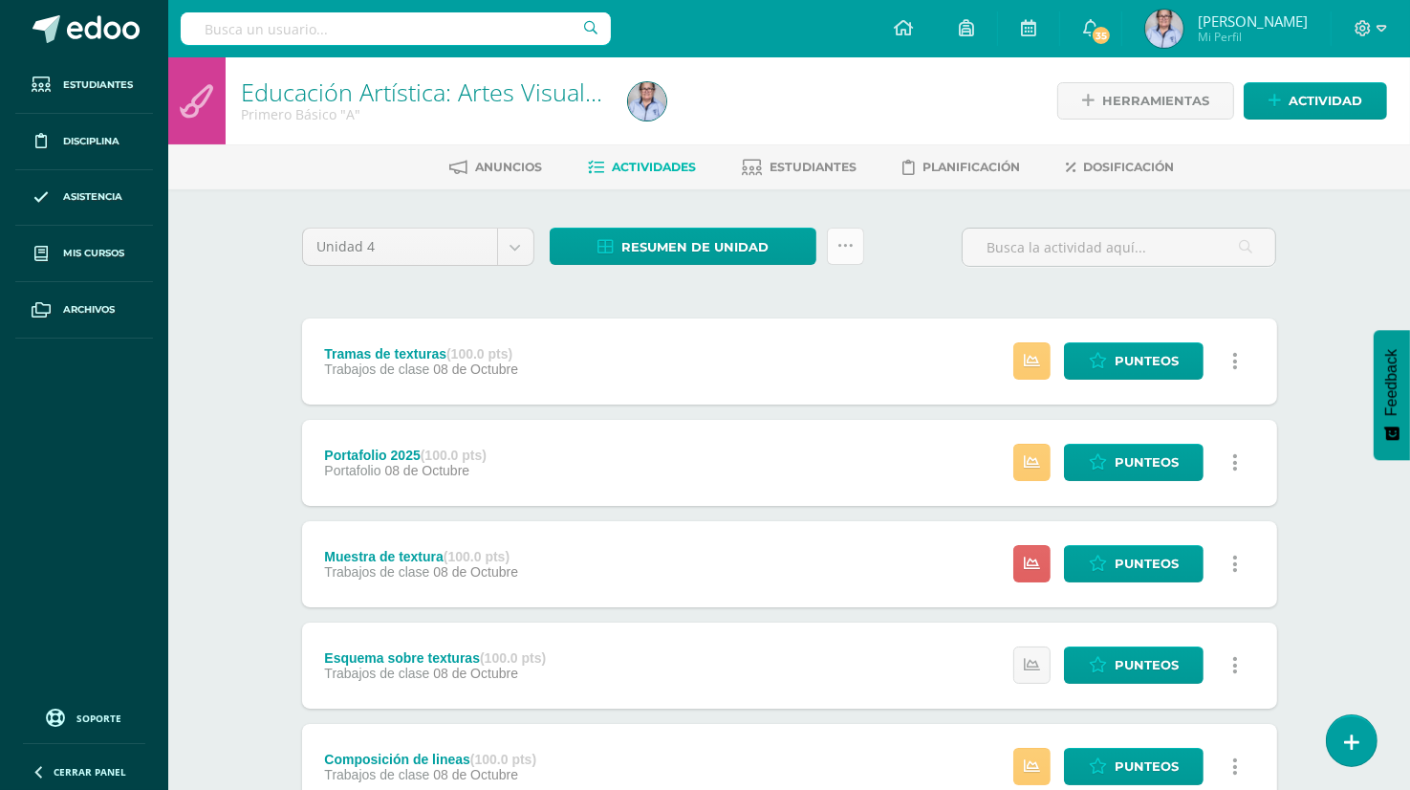
click at [840, 249] on icon at bounding box center [845, 246] width 16 height 16
click at [742, 300] on link "Enviar punteos a revision" at bounding box center [797, 306] width 210 height 46
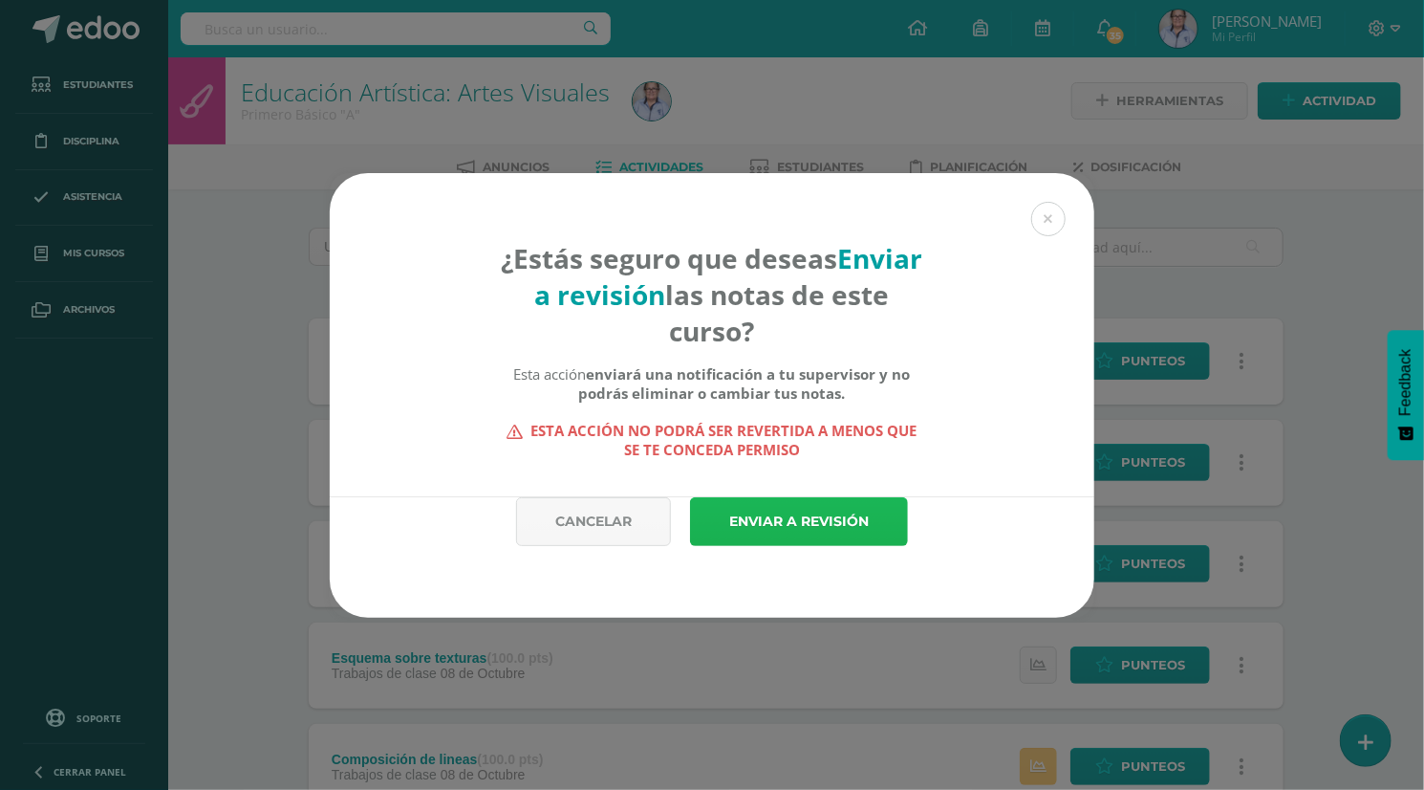
click at [765, 529] on link "Enviar a revisión" at bounding box center [799, 521] width 218 height 49
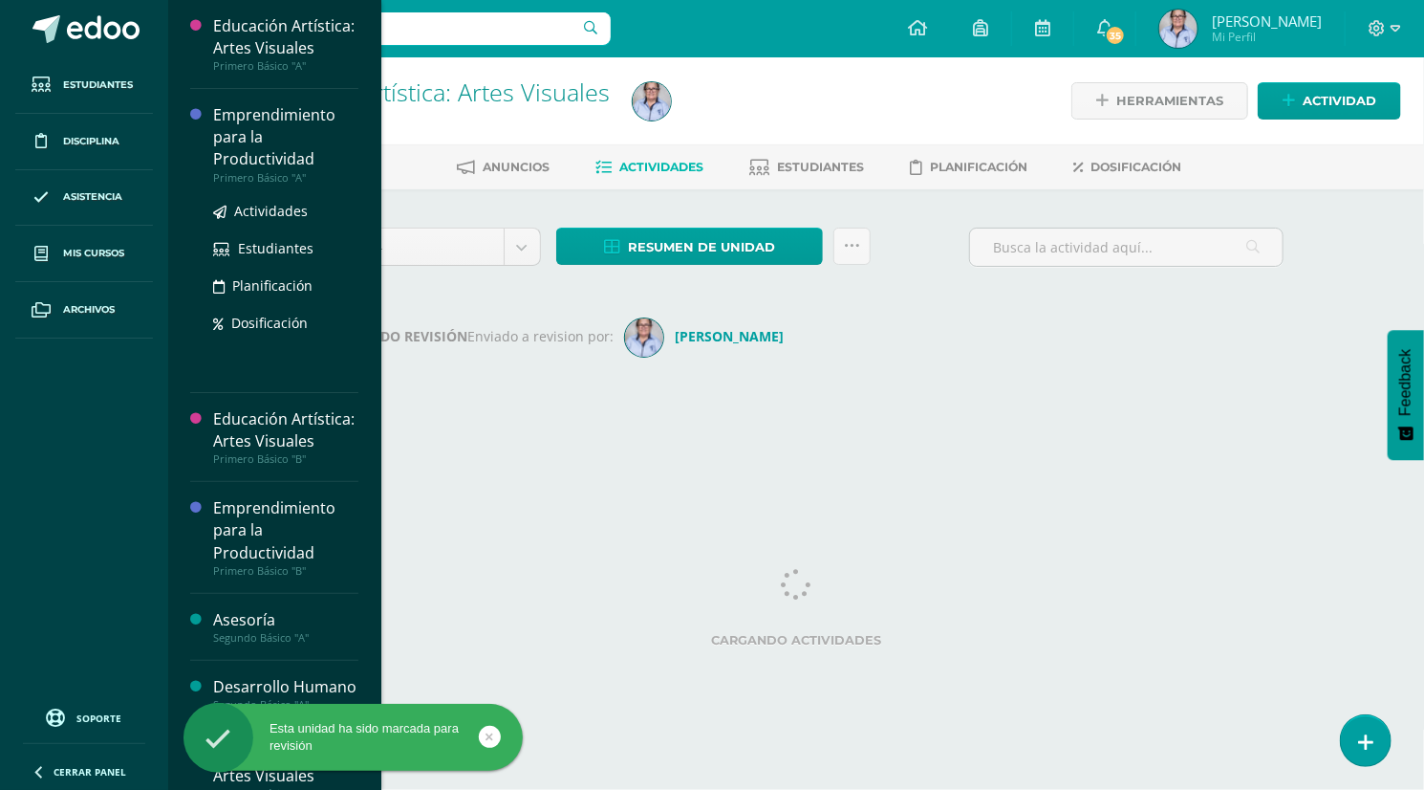
click at [256, 170] on div "Emprendimiento para la Productividad" at bounding box center [285, 137] width 145 height 66
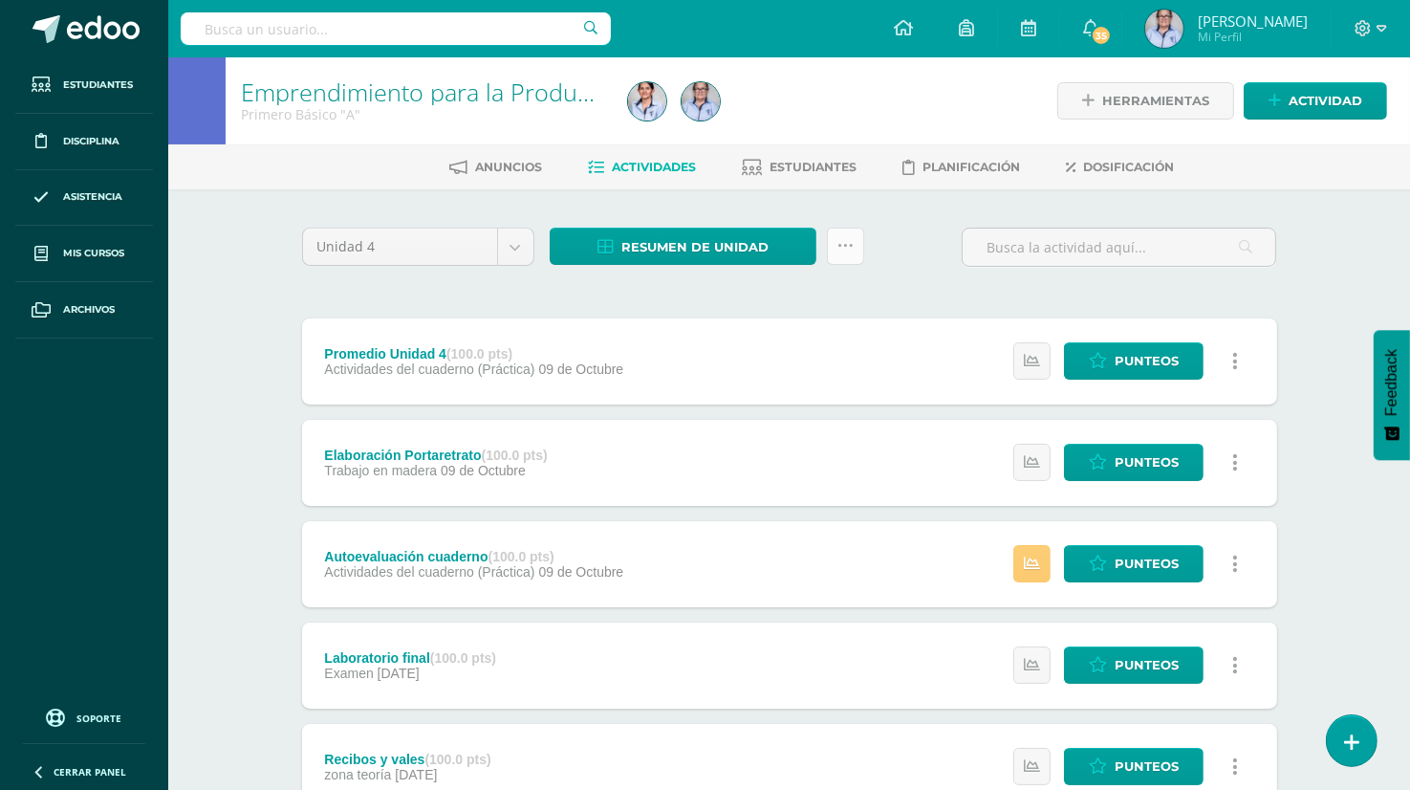
click at [845, 246] on icon at bounding box center [845, 246] width 16 height 16
click at [734, 308] on link "Enviar punteos a revision" at bounding box center [797, 306] width 210 height 46
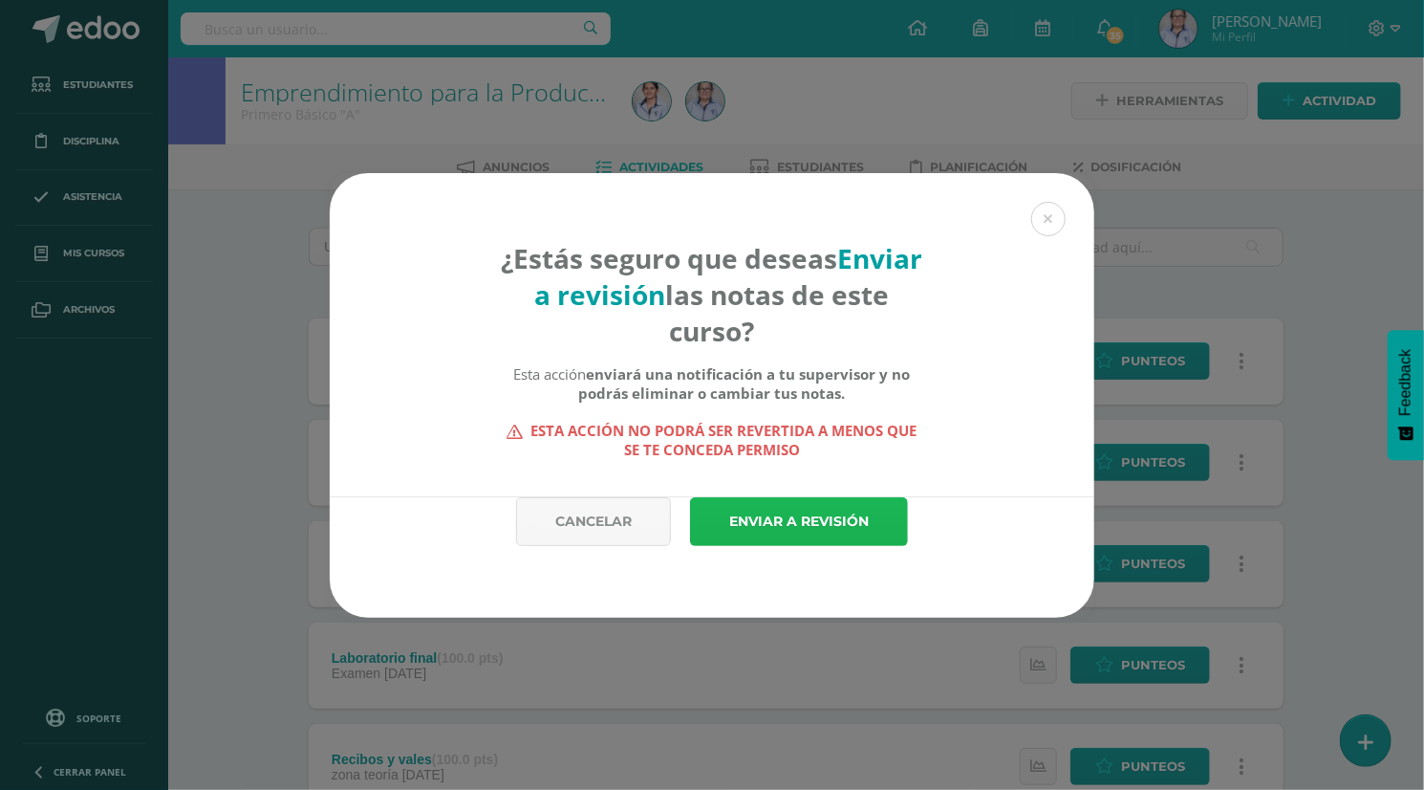
click at [795, 532] on link "Enviar a revisión" at bounding box center [799, 521] width 218 height 49
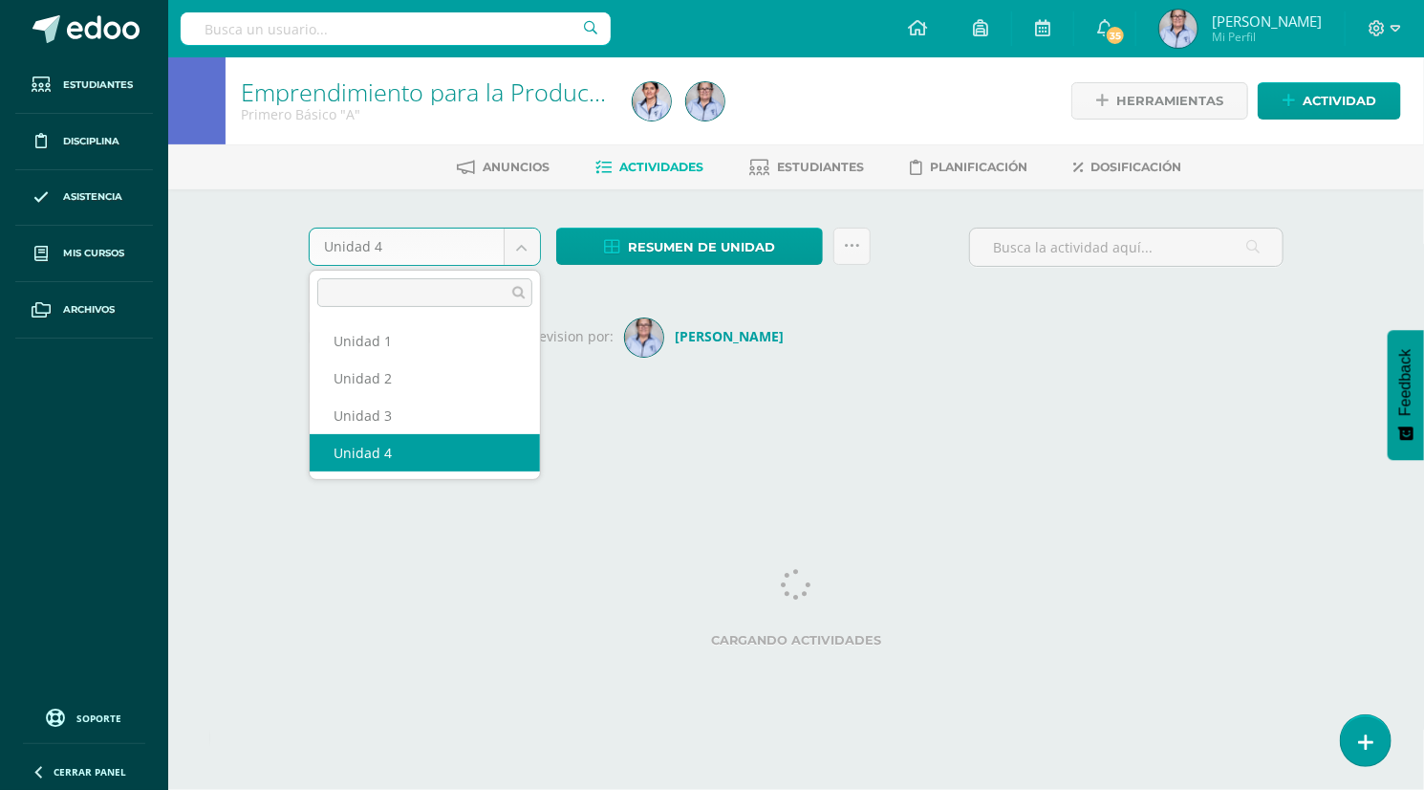
click at [524, 246] on body "Esta unidad ha sido marcada para revisión Estudiantes Disciplina Asistencia Mis…" at bounding box center [712, 224] width 1424 height 449
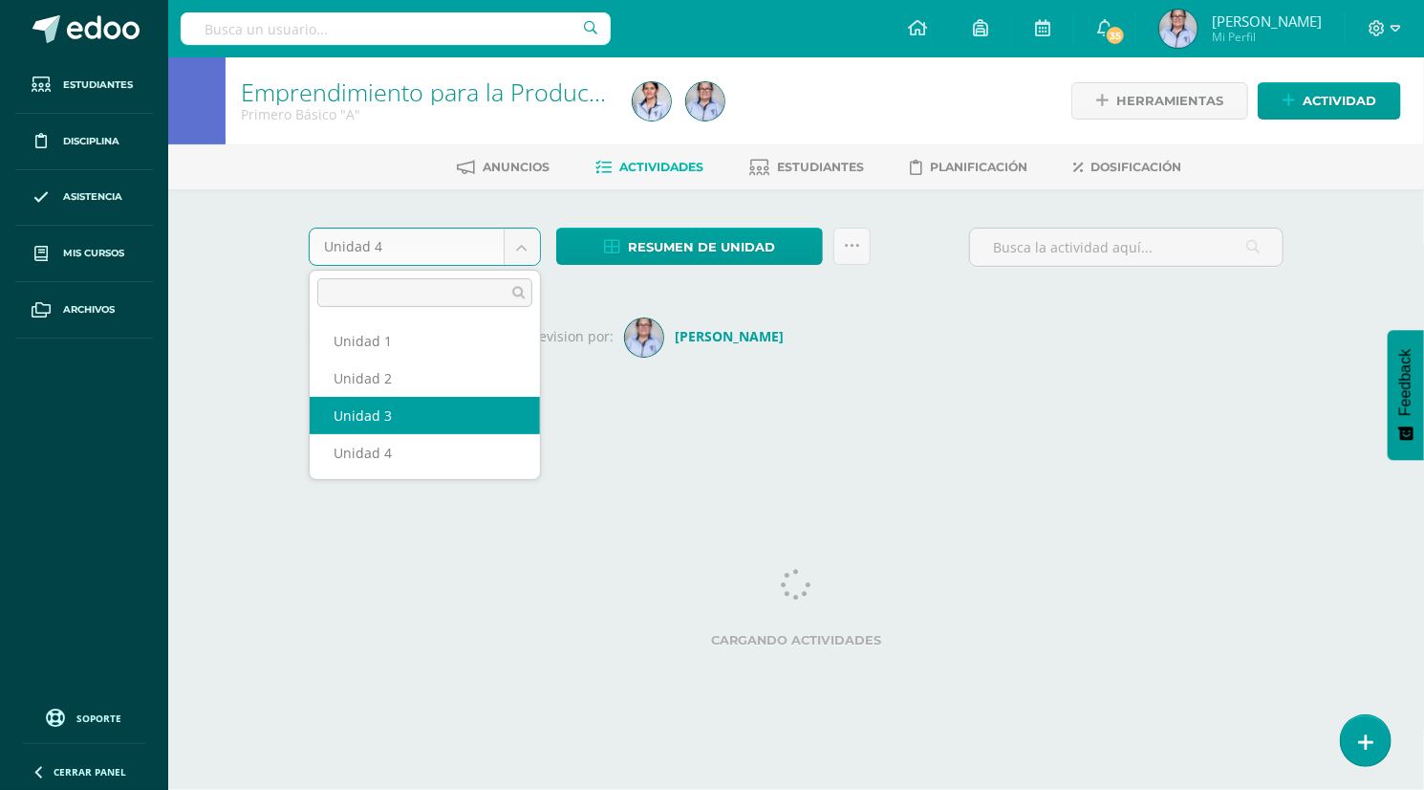
select select "Unidad 3"
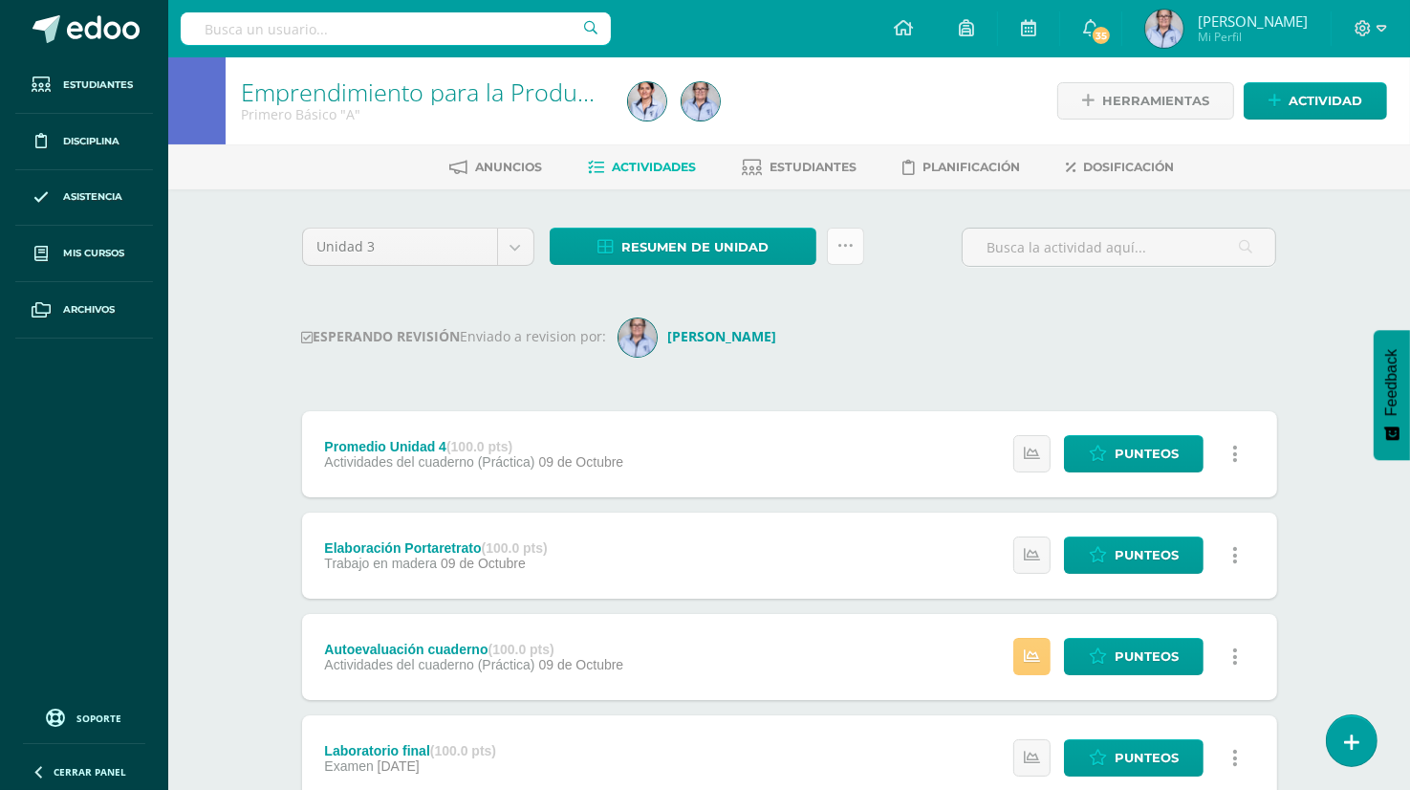
click at [841, 242] on icon at bounding box center [845, 246] width 16 height 16
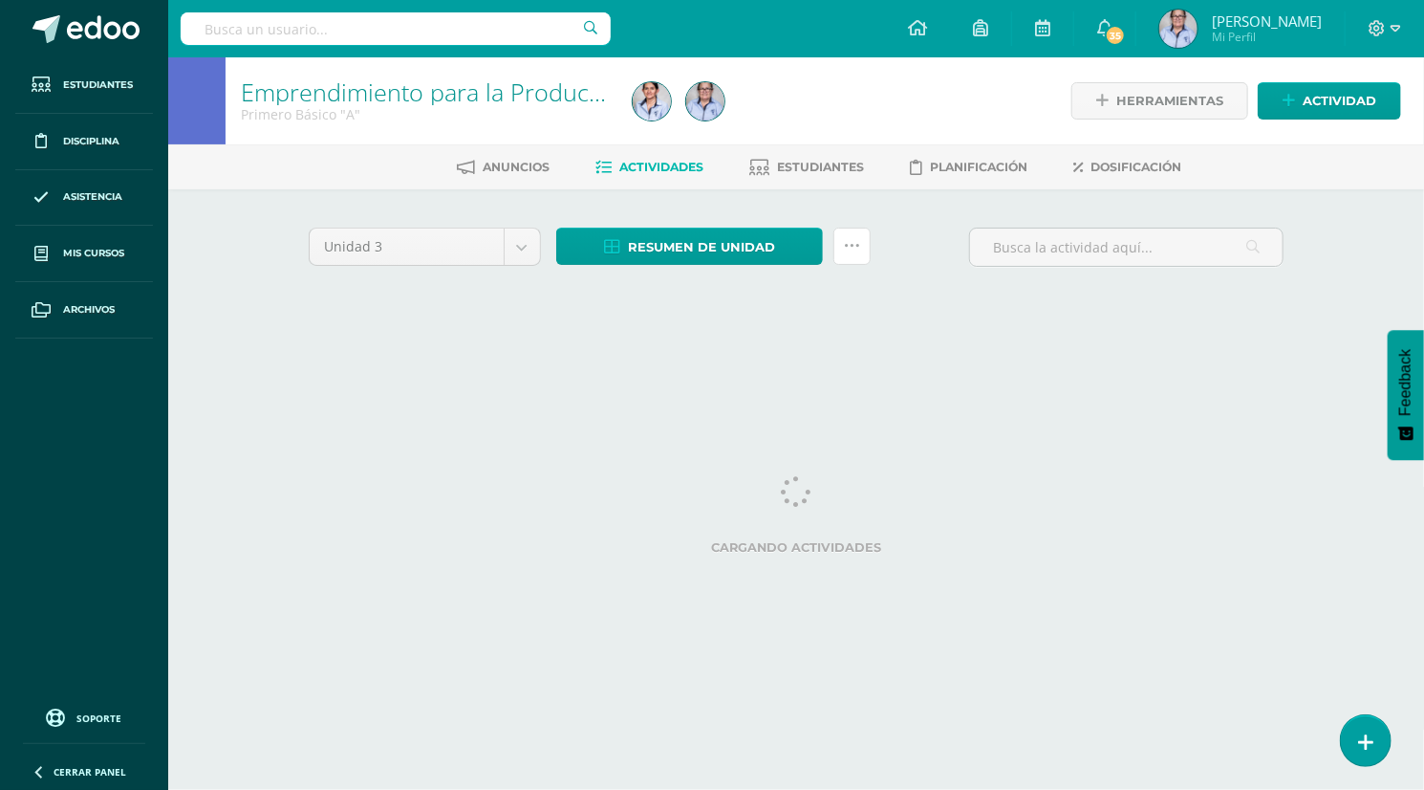
click at [837, 247] on link at bounding box center [852, 245] width 37 height 37
click at [849, 250] on icon at bounding box center [852, 246] width 16 height 16
click at [860, 248] on link at bounding box center [852, 245] width 37 height 37
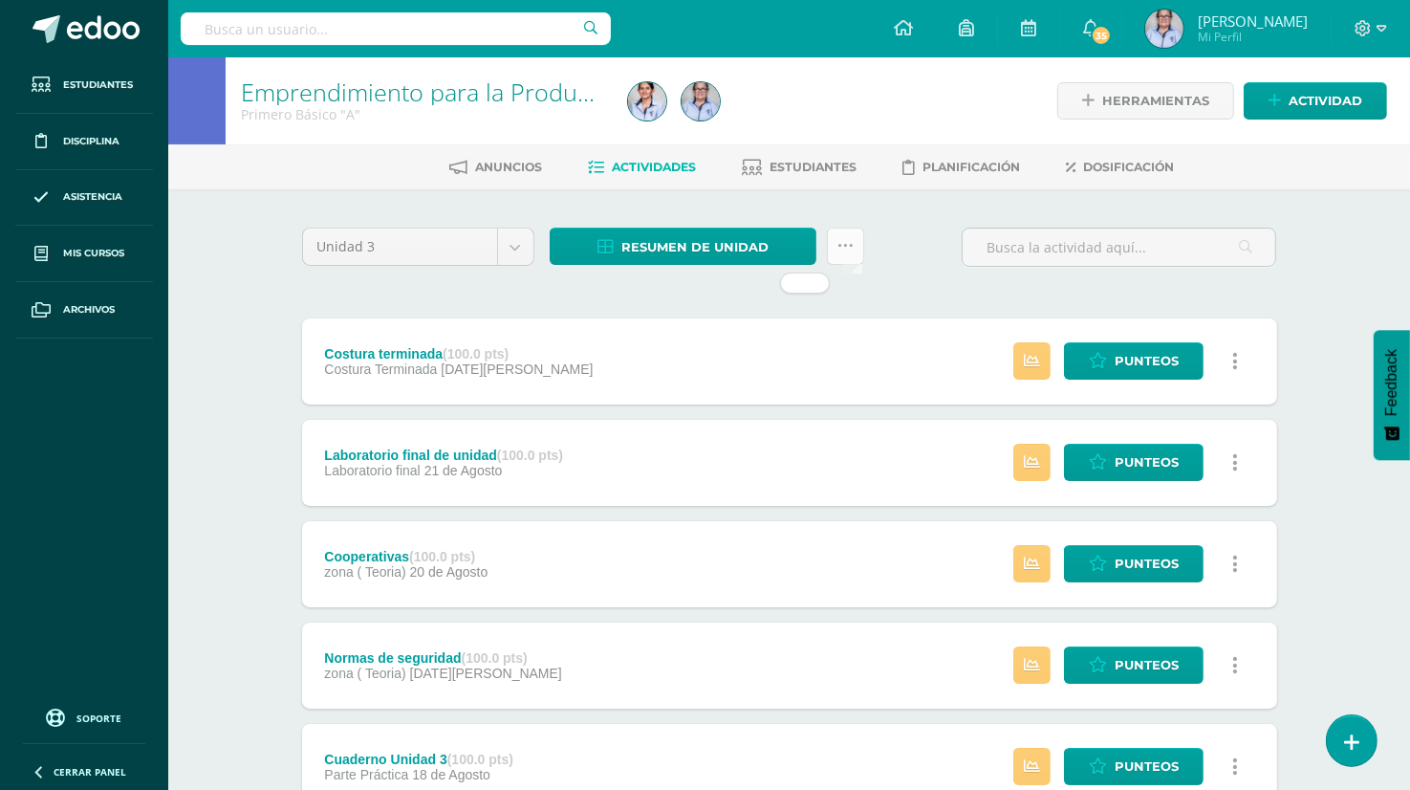
click at [842, 249] on icon at bounding box center [845, 246] width 16 height 16
click at [250, 270] on div "Emprendimiento para la Productividad Primero Básico "A" Herramientas Detalle de…" at bounding box center [789, 746] width 1242 height 1379
click at [847, 242] on icon at bounding box center [845, 246] width 16 height 16
click at [817, 163] on span "Estudiantes" at bounding box center [813, 167] width 87 height 14
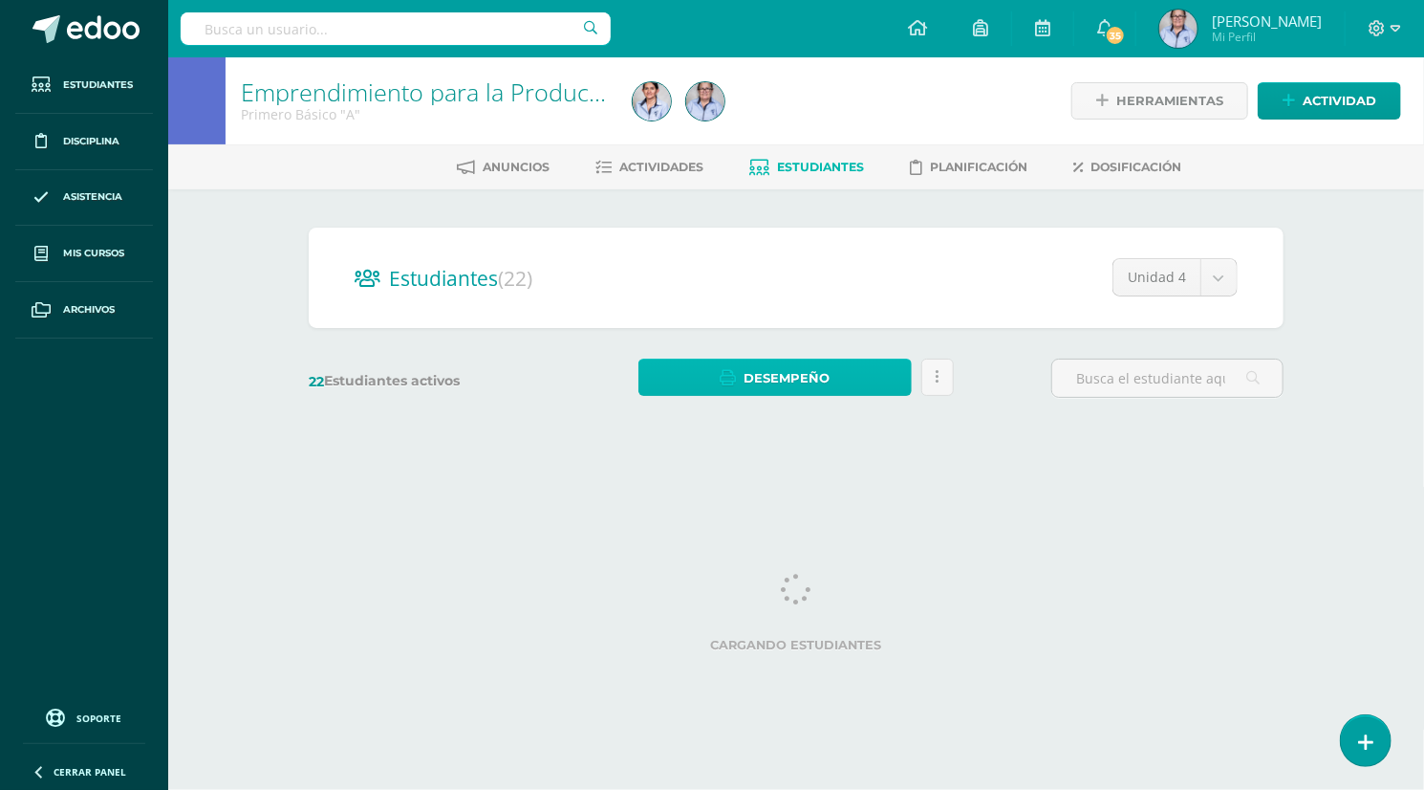
click at [758, 385] on span "Desempeño" at bounding box center [787, 377] width 86 height 35
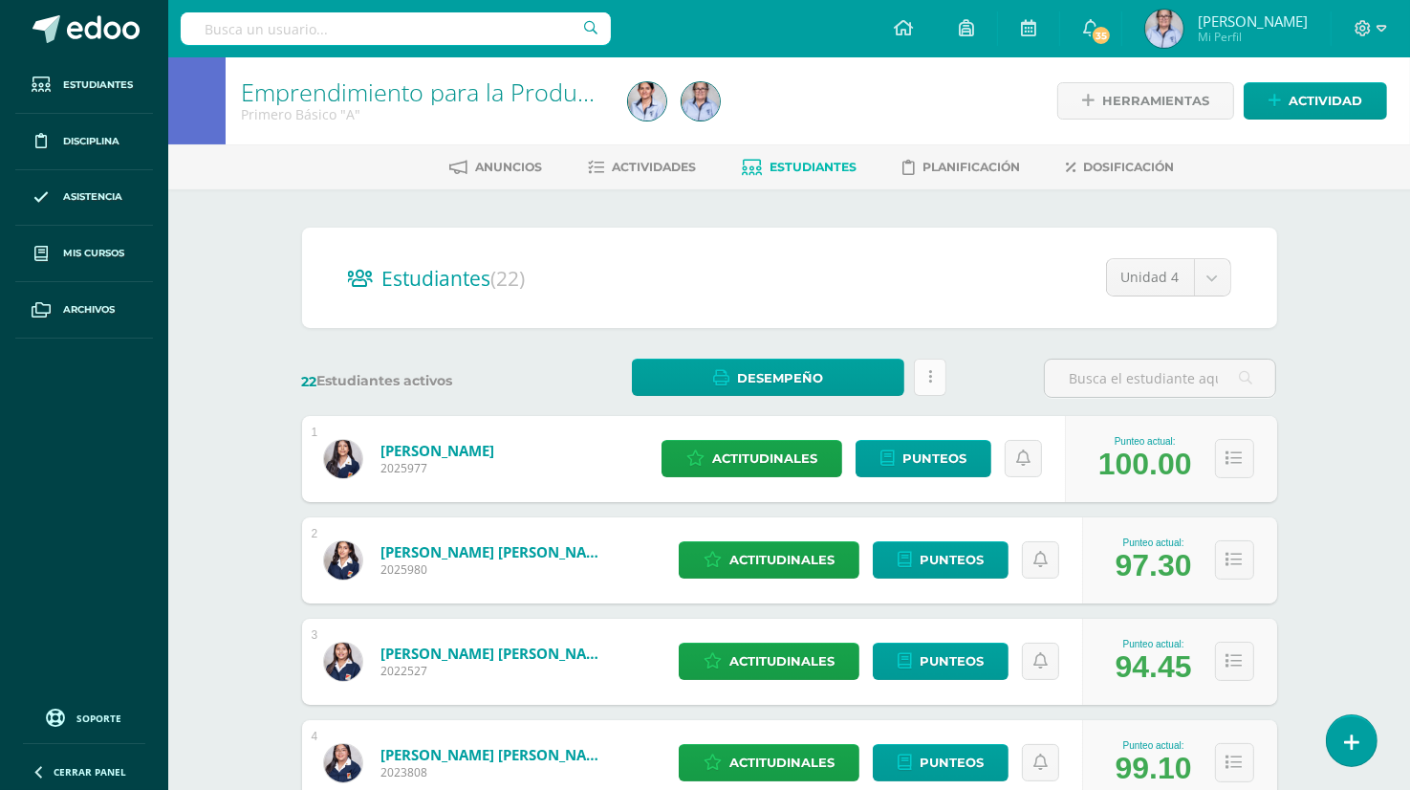
click at [920, 374] on link at bounding box center [930, 376] width 32 height 37
click at [670, 289] on h2 "Estudiantes (22)" at bounding box center [789, 277] width 883 height 39
click at [238, 272] on div "Emprendimiento para la Productividad Primero Básico "A" Herramientas Detalle de…" at bounding box center [789, 795] width 1242 height 1477
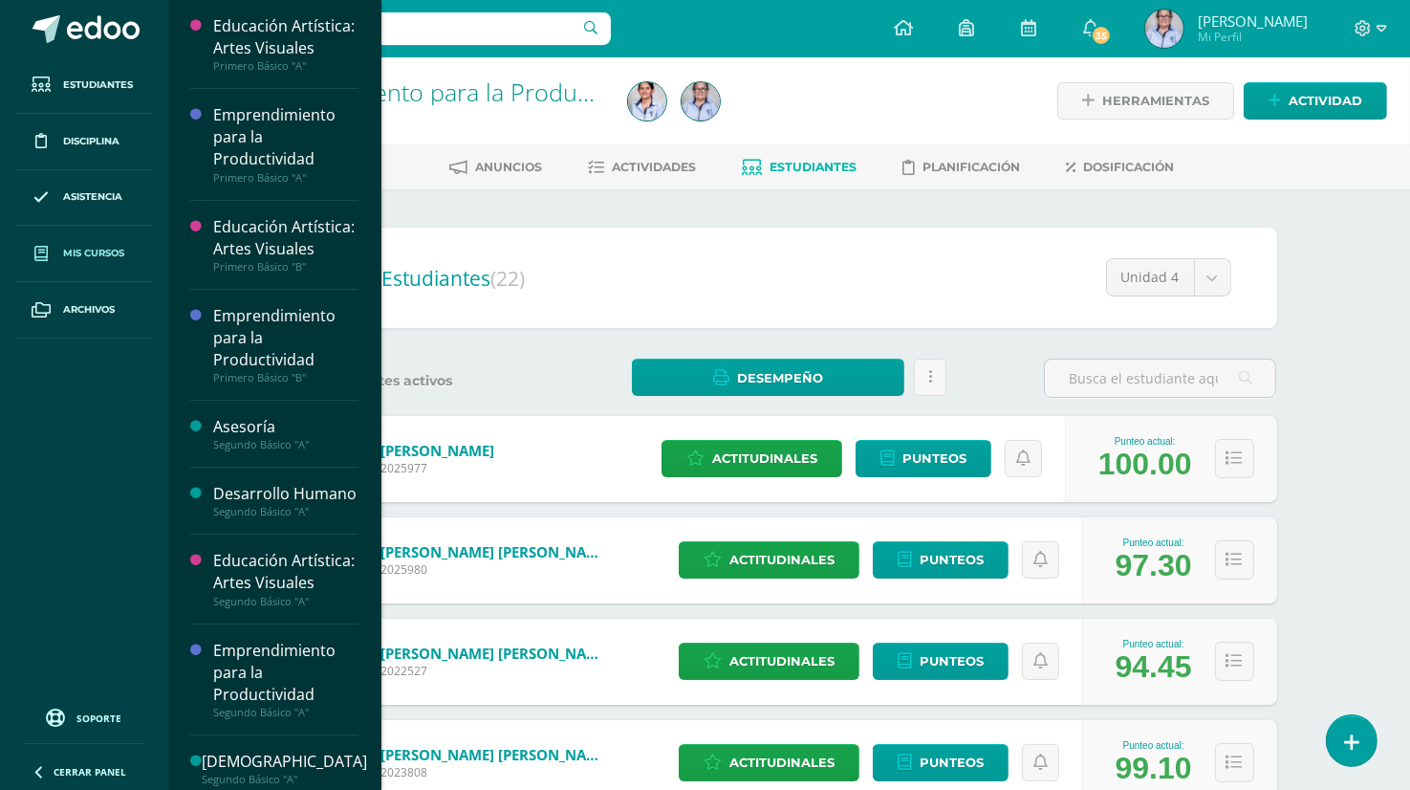
click at [109, 246] on span "Mis cursos" at bounding box center [93, 253] width 61 height 15
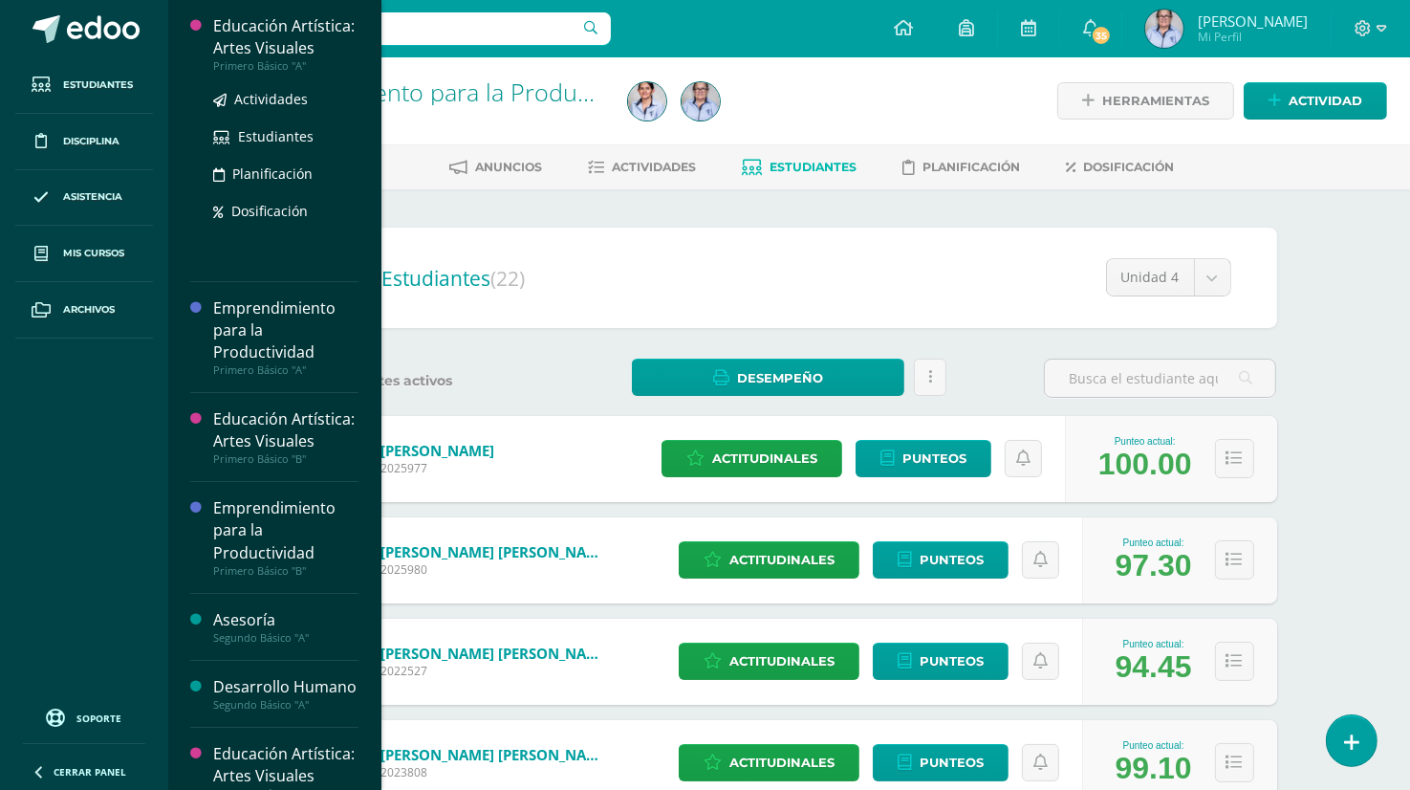
click at [282, 39] on div "Educación Artística: Artes Visuales" at bounding box center [285, 37] width 145 height 44
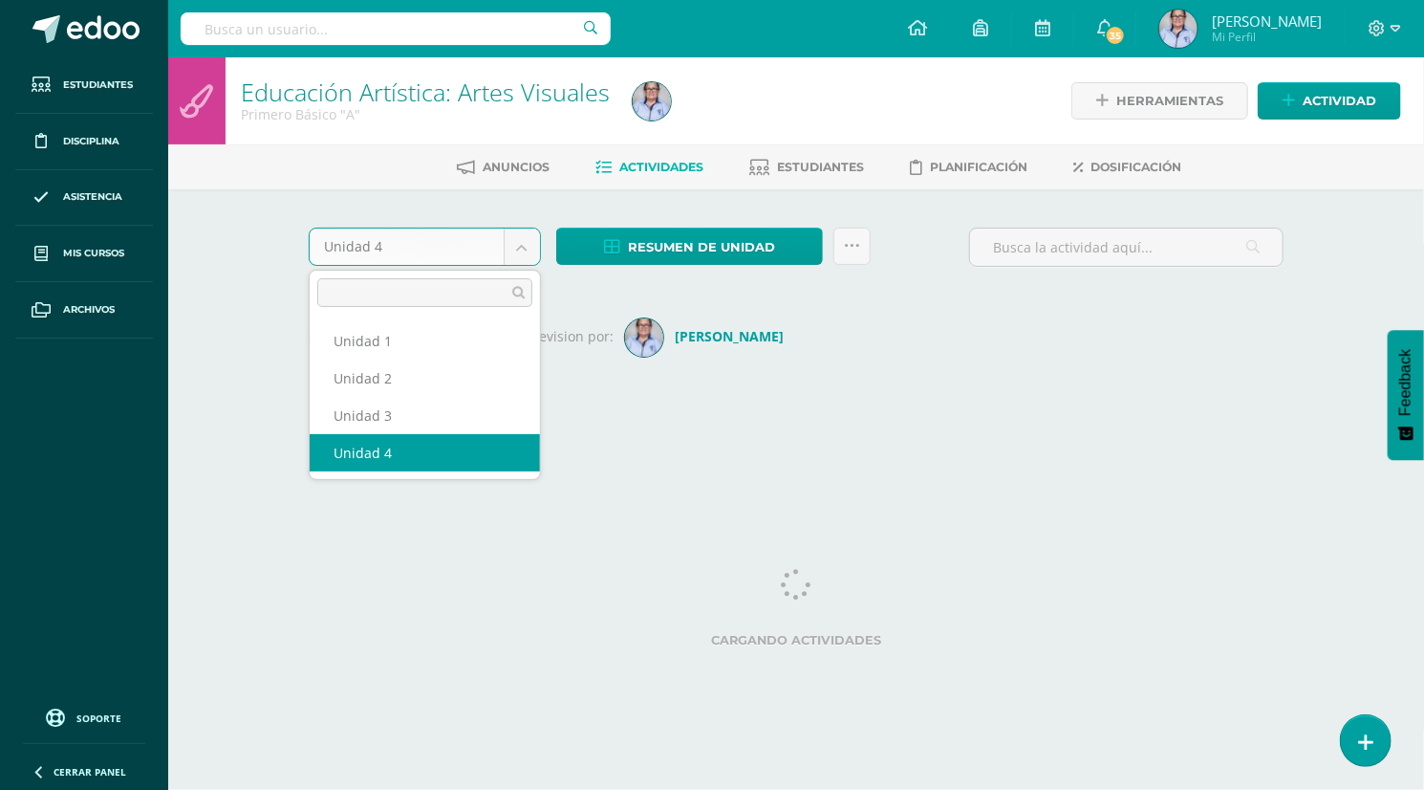
click at [524, 244] on body "Estudiantes Disciplina Asistencia Mis cursos Archivos Soporte Ayuda Reportar un…" at bounding box center [712, 224] width 1424 height 449
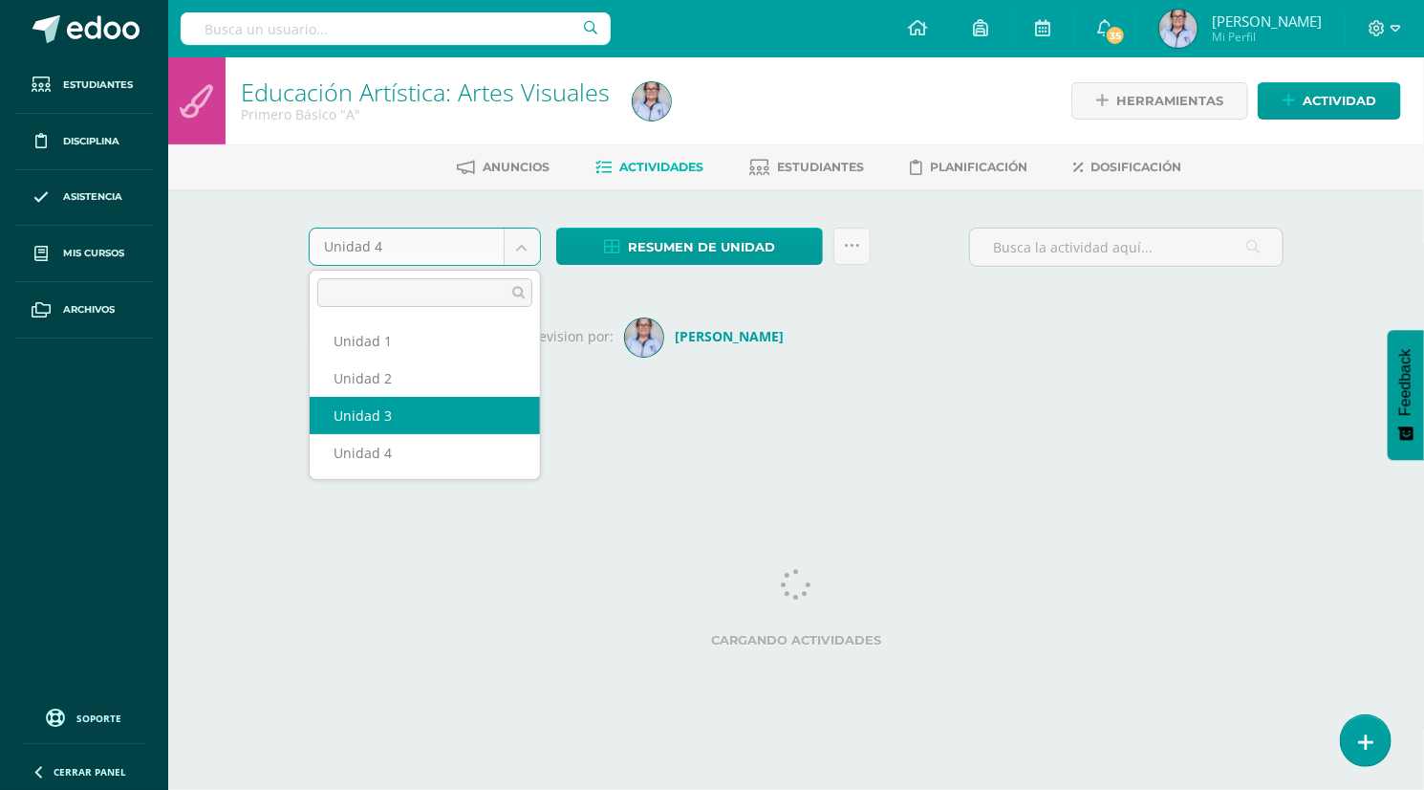
select select "Unidad 3"
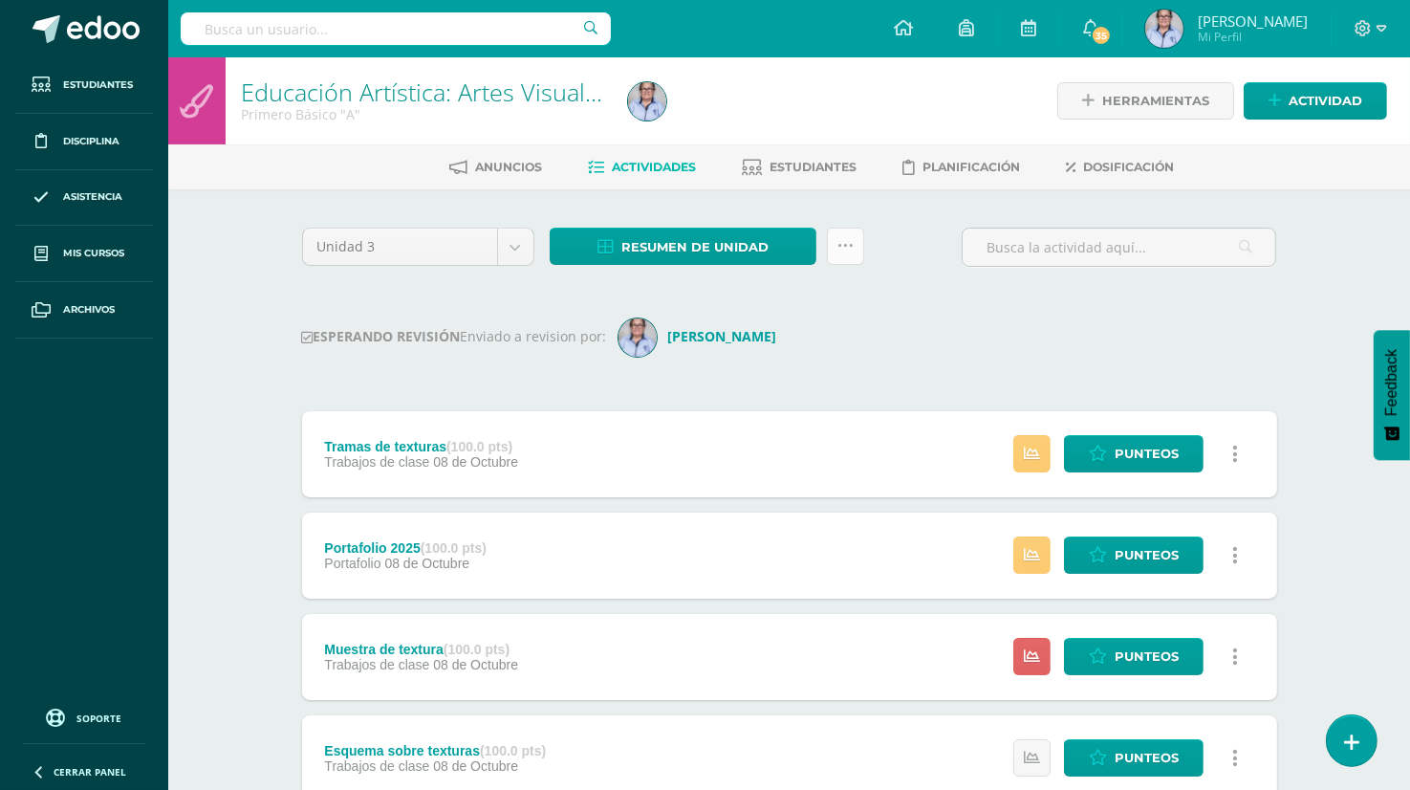
click at [853, 245] on link at bounding box center [845, 245] width 37 height 37
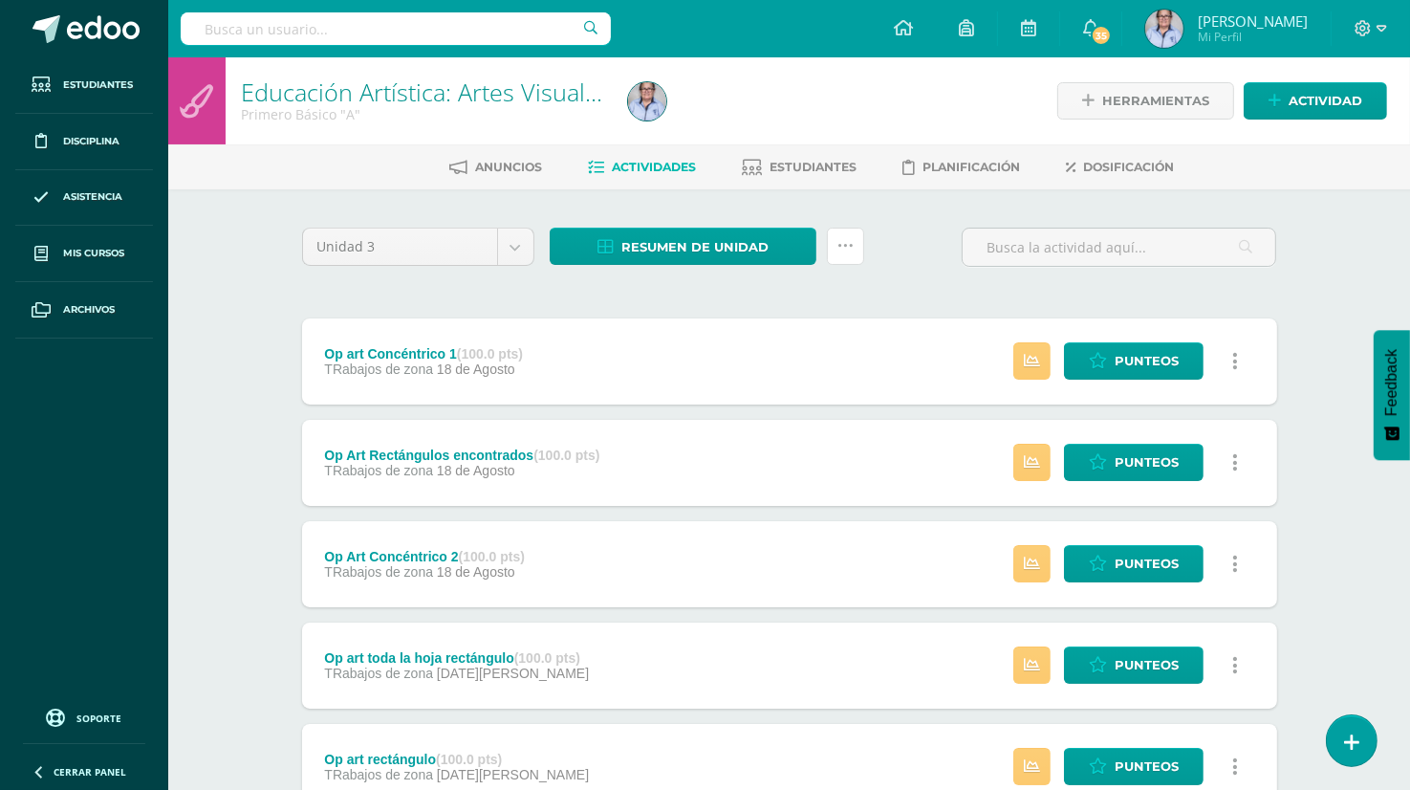
click at [853, 245] on link at bounding box center [845, 245] width 37 height 37
click at [738, 303] on link "Enviar punteos a revision" at bounding box center [797, 306] width 210 height 46
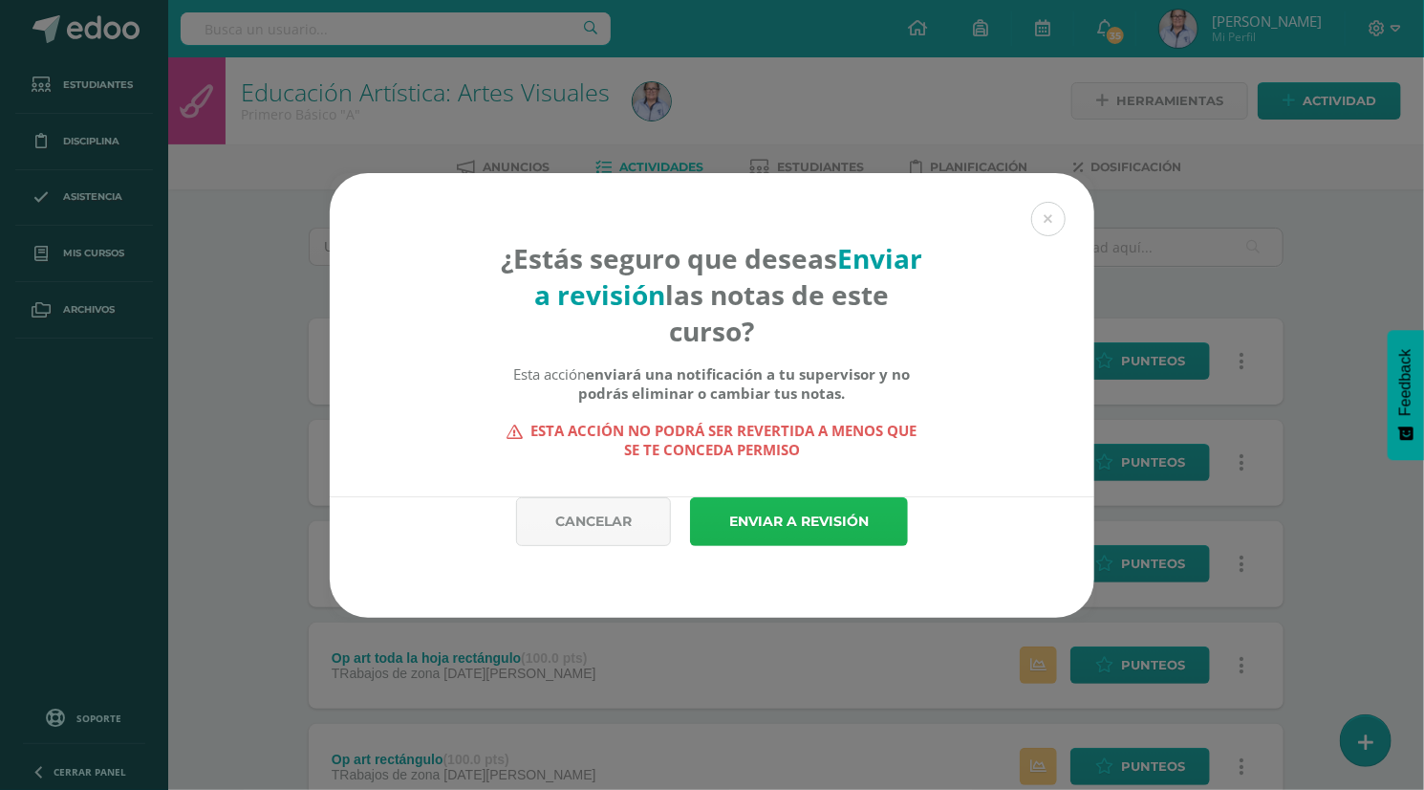
click at [805, 531] on link "Enviar a revisión" at bounding box center [799, 521] width 218 height 49
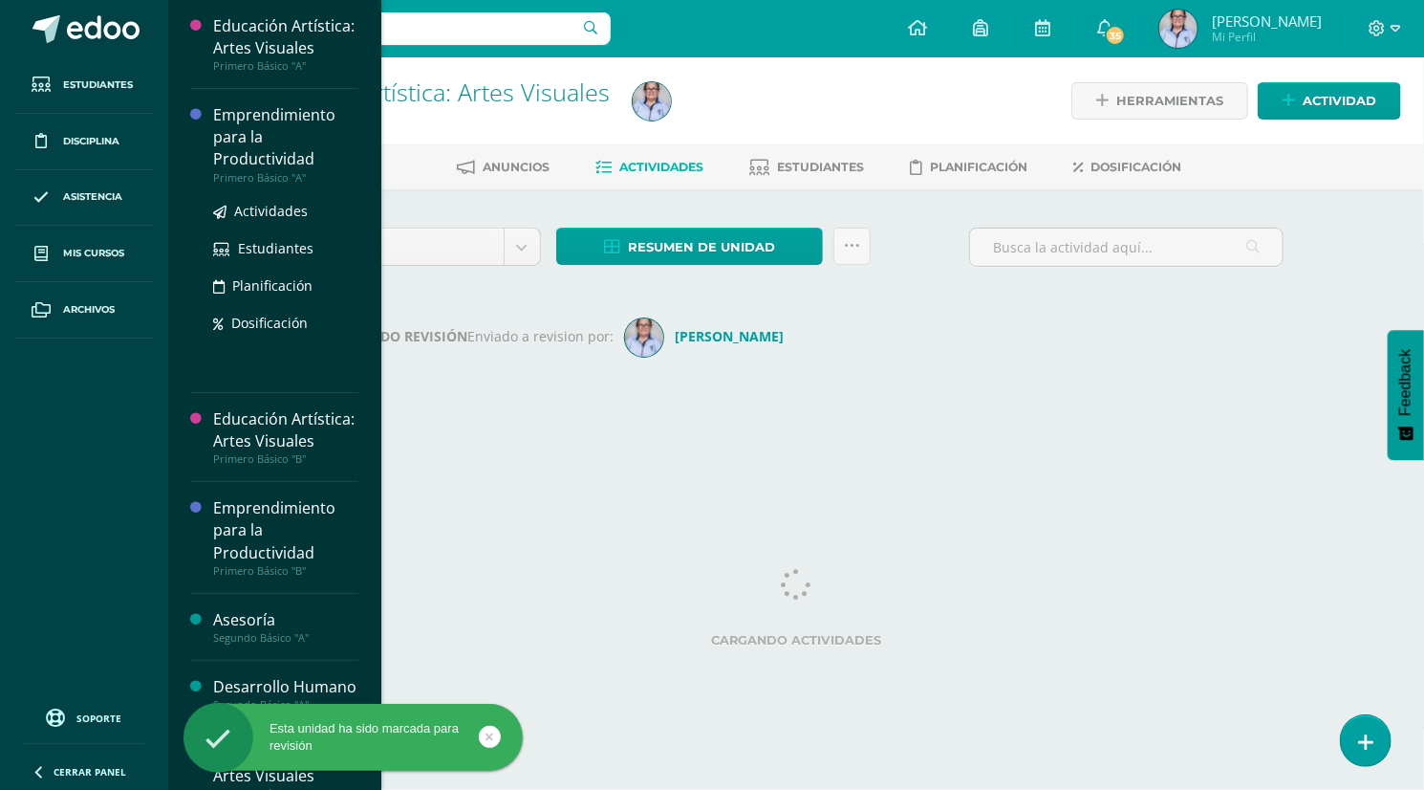
click at [266, 169] on div "Emprendimiento para la Productividad" at bounding box center [285, 137] width 145 height 66
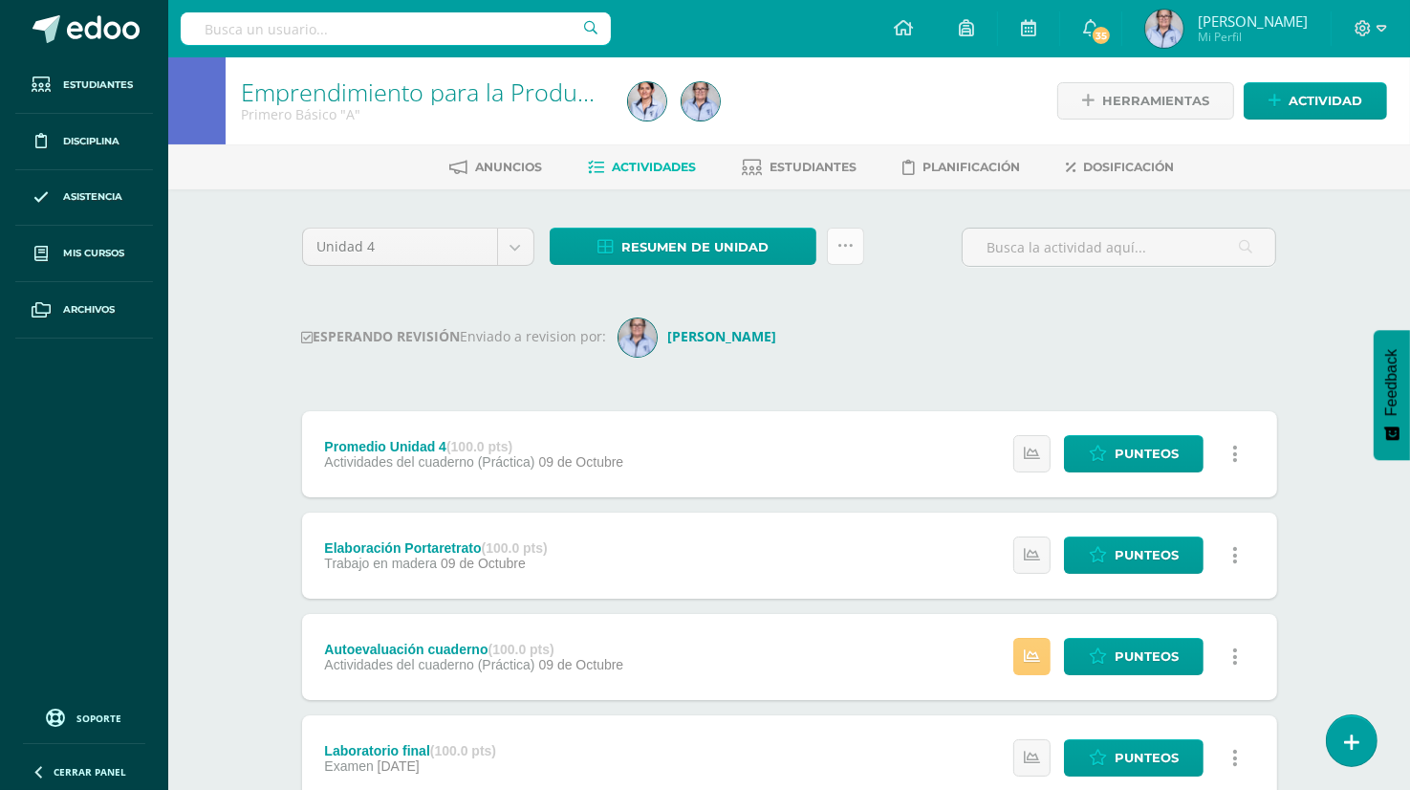
click at [848, 247] on icon at bounding box center [845, 246] width 16 height 16
click at [661, 245] on span "Resumen de unidad" at bounding box center [694, 246] width 147 height 35
click at [841, 249] on icon at bounding box center [845, 246] width 16 height 16
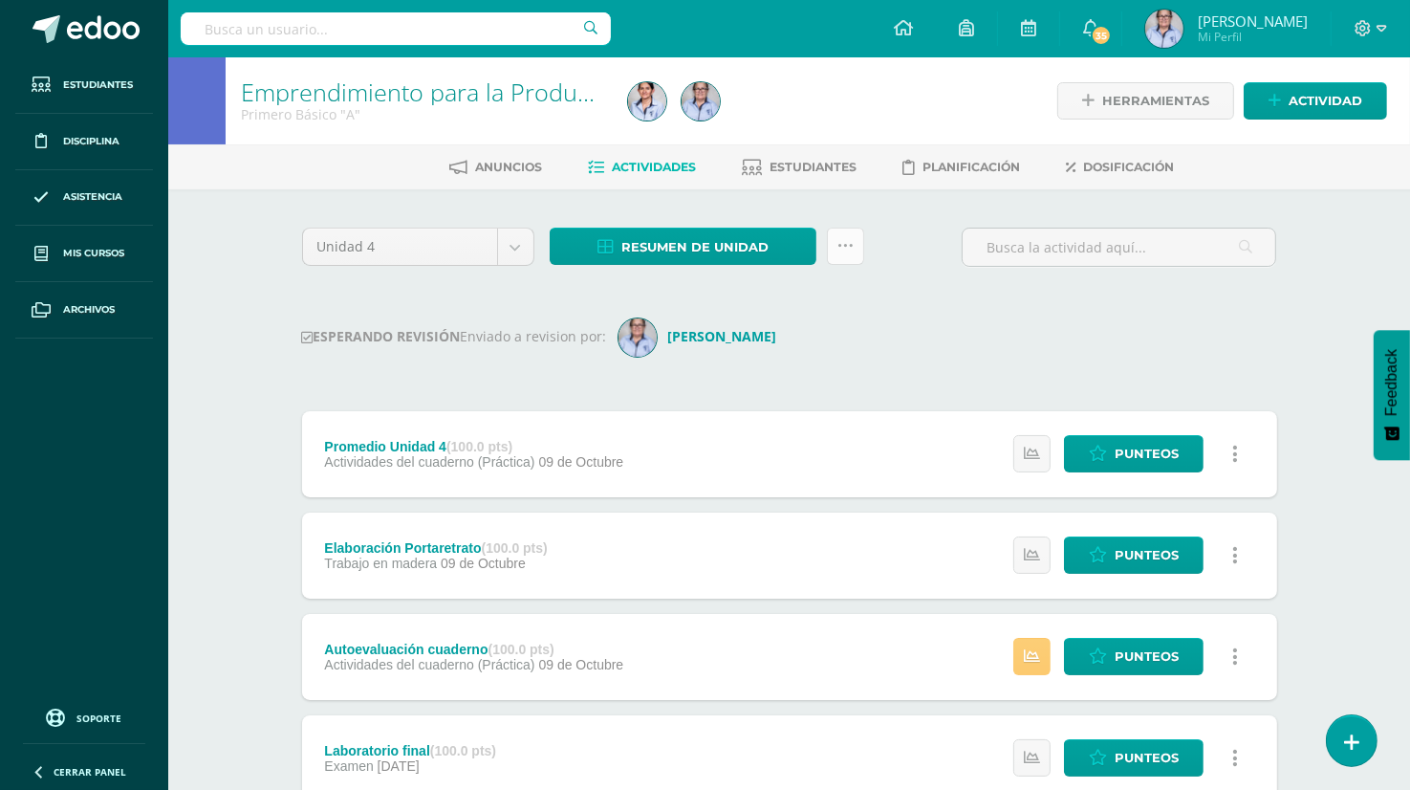
click at [849, 252] on icon at bounding box center [845, 246] width 16 height 16
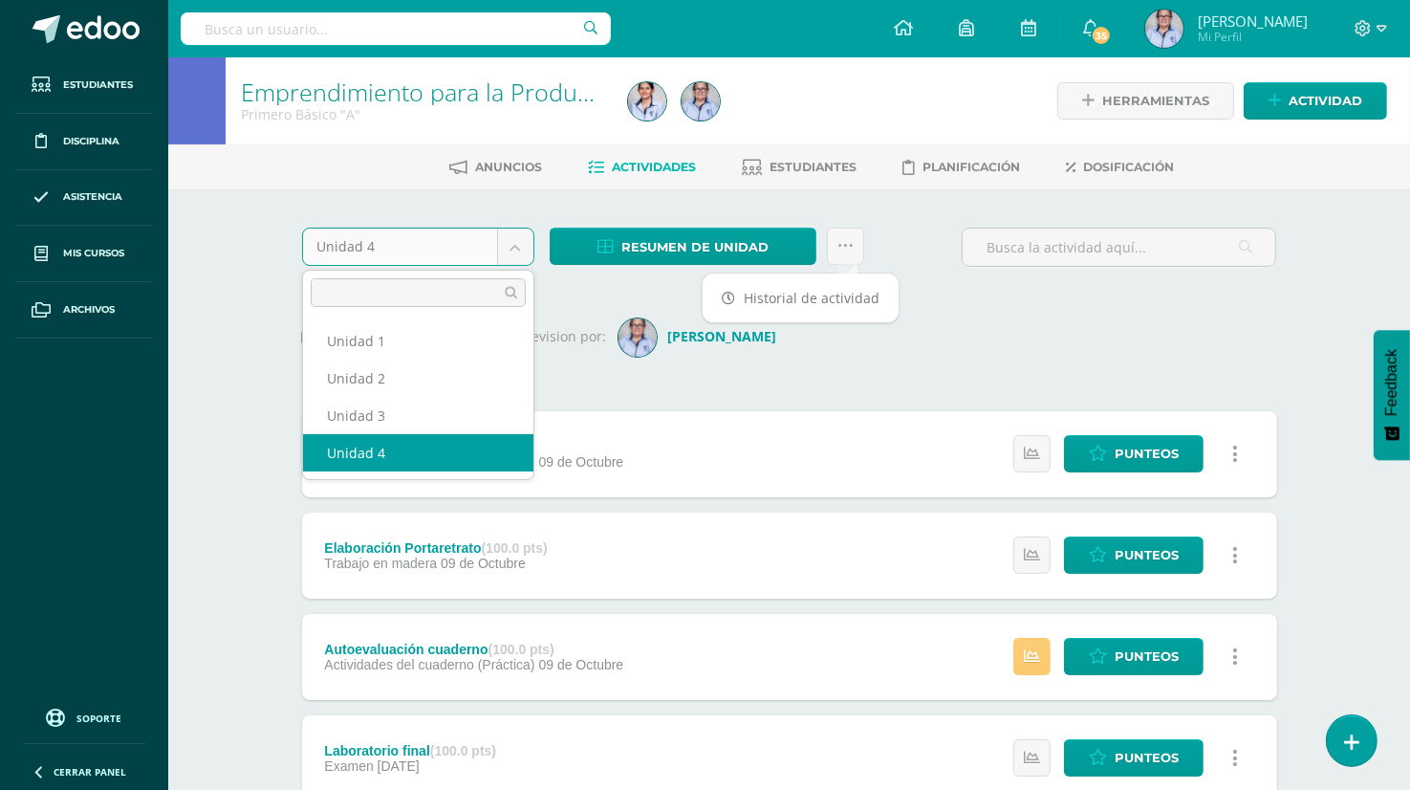
click at [511, 247] on body "Estudiantes Disciplina Asistencia Mis cursos Archivos Soporte Ayuda Reportar un…" at bounding box center [705, 764] width 1410 height 1529
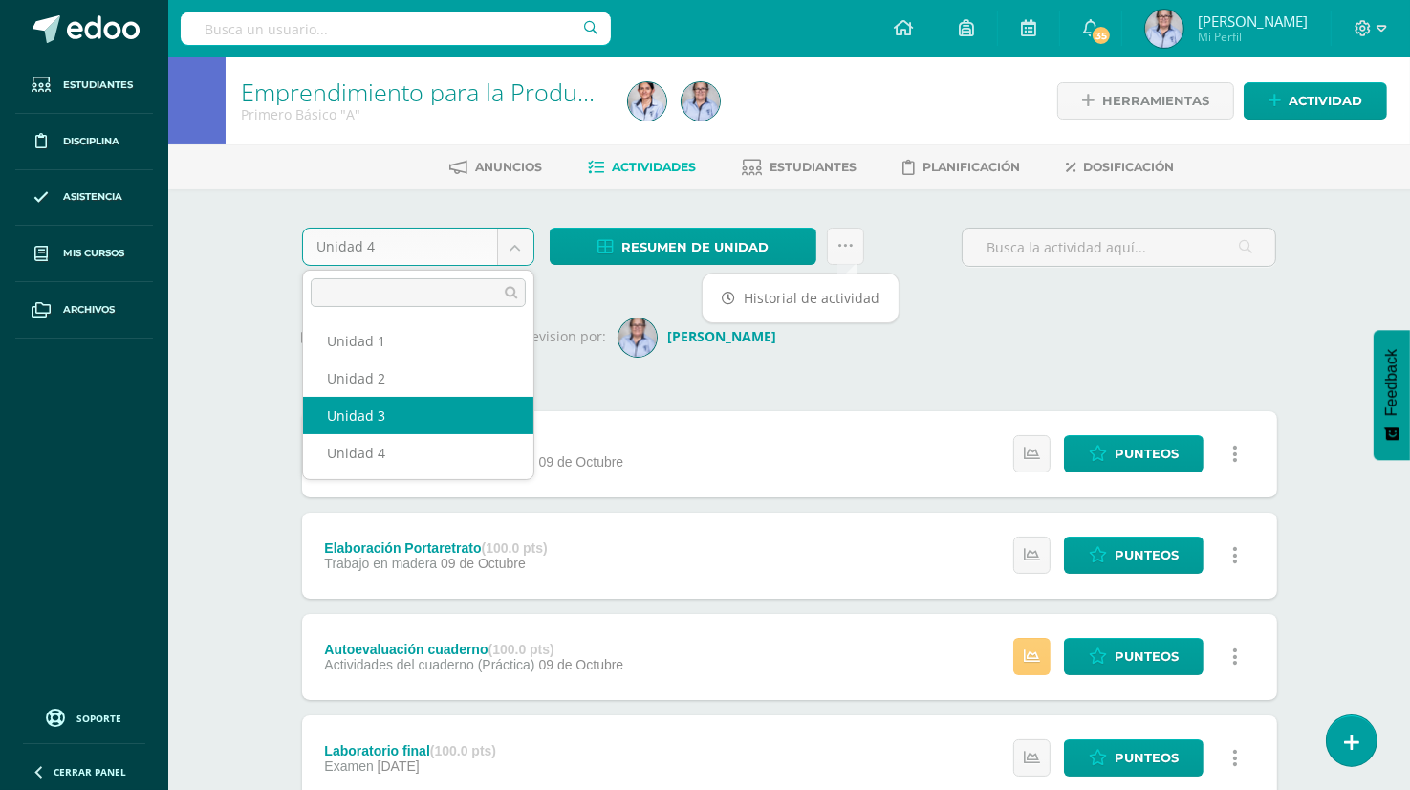
select select "Unidad 3"
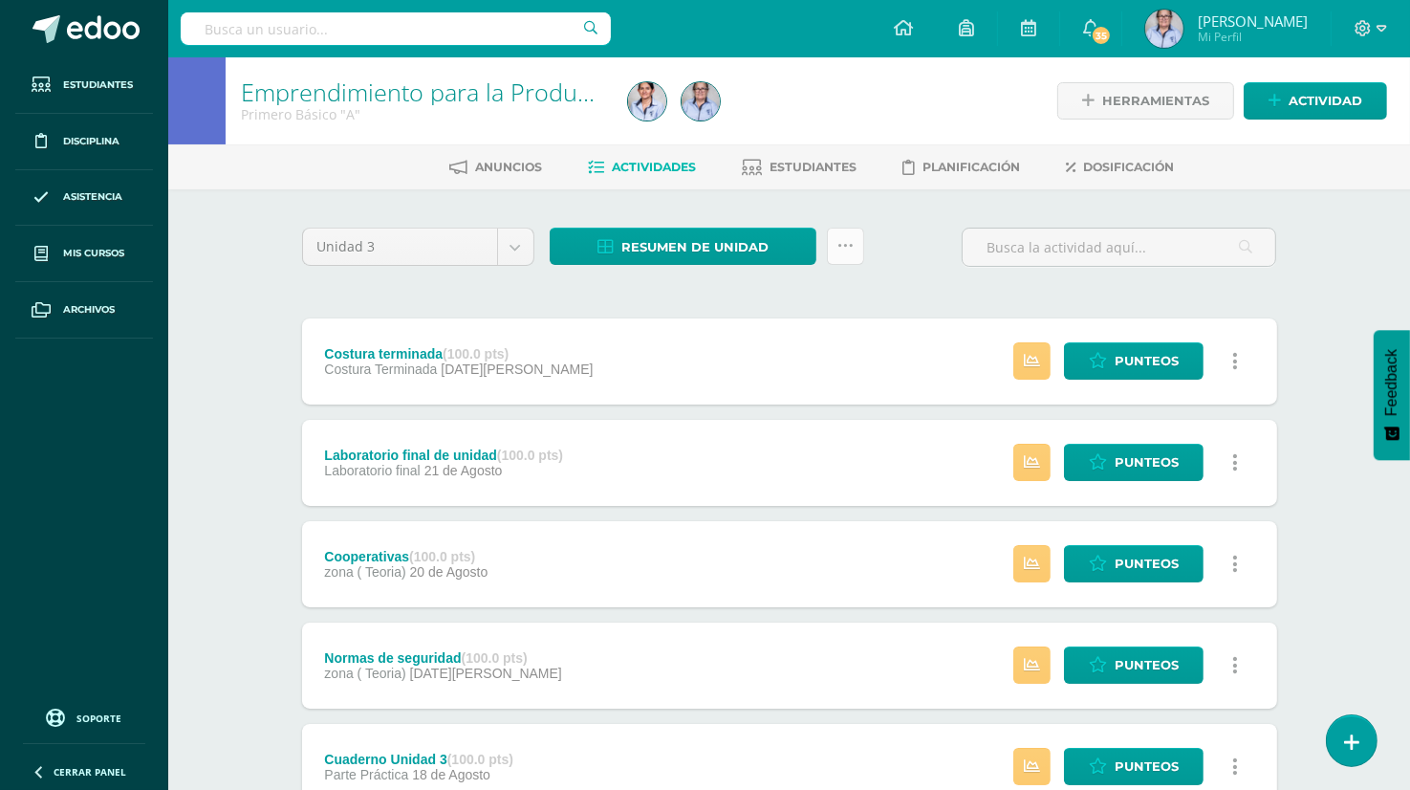
click at [838, 240] on icon at bounding box center [845, 246] width 16 height 16
click at [754, 304] on link "Enviar punteos a revision" at bounding box center [797, 306] width 210 height 46
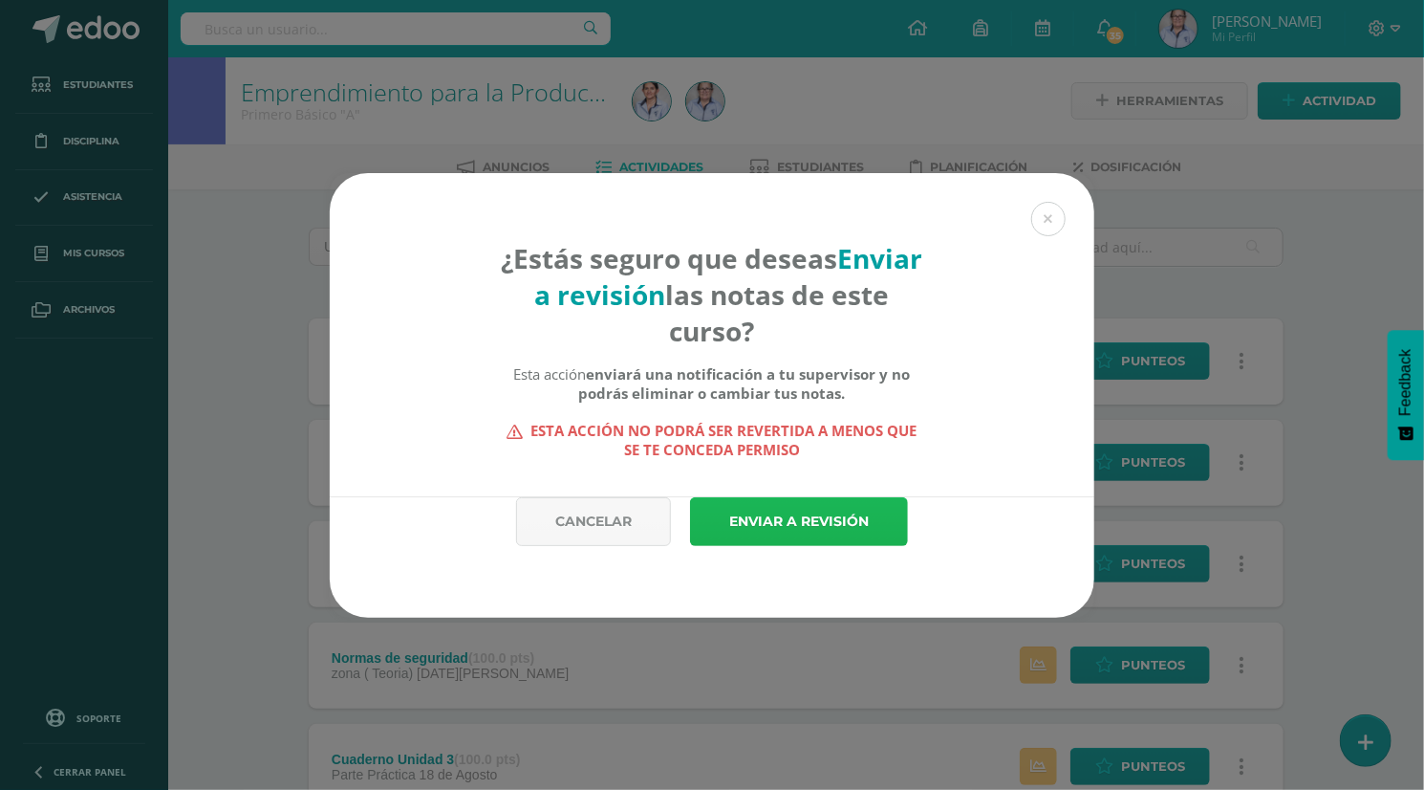
click at [784, 526] on link "Enviar a revisión" at bounding box center [799, 521] width 218 height 49
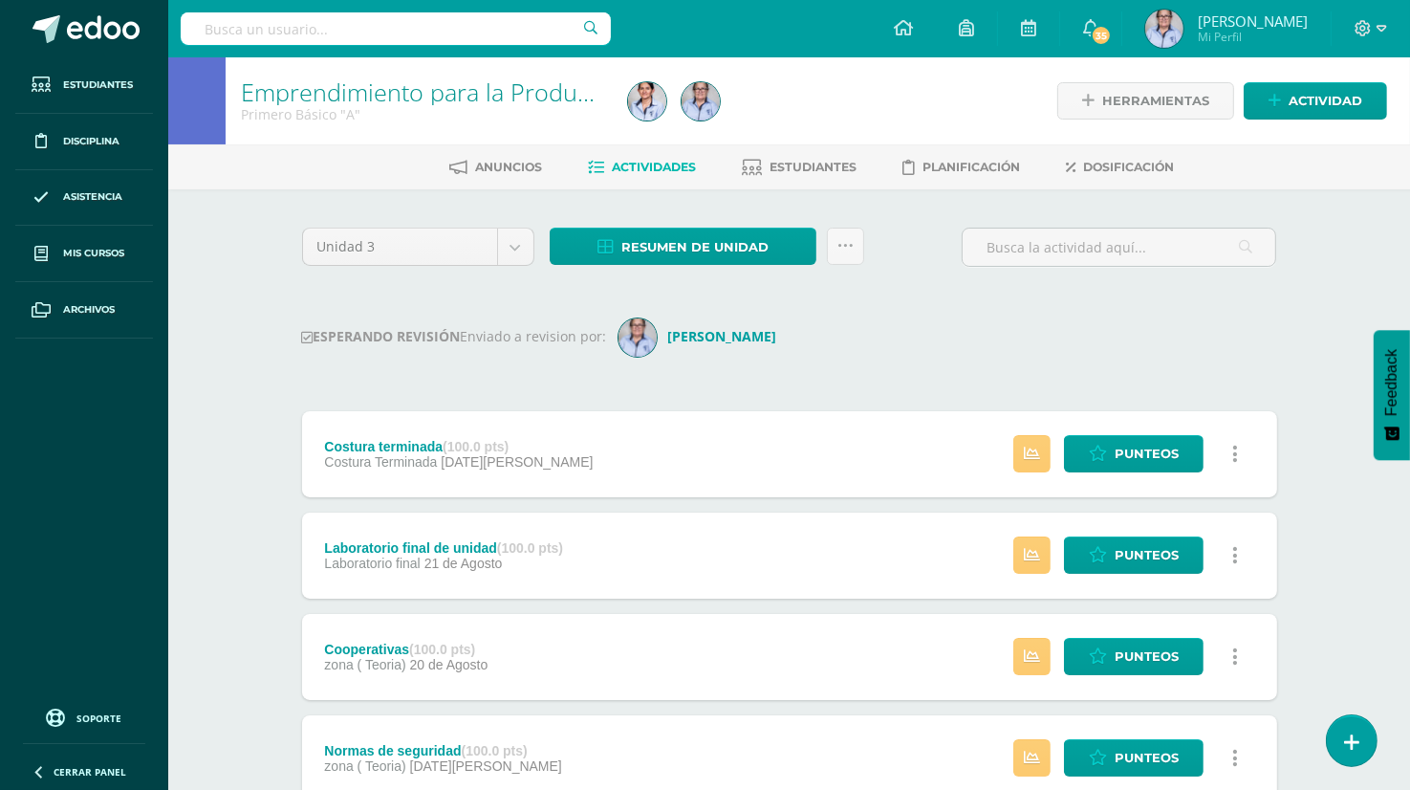
click at [929, 343] on div "ESPERANDO REVISIÓN Enviado a revision por: [PERSON_NAME]" at bounding box center [789, 337] width 975 height 38
click at [916, 318] on div "ESPERANDO REVISIÓN Enviado a revision por: [PERSON_NAME]" at bounding box center [789, 337] width 975 height 38
click at [823, 162] on span "Estudiantes" at bounding box center [813, 167] width 87 height 14
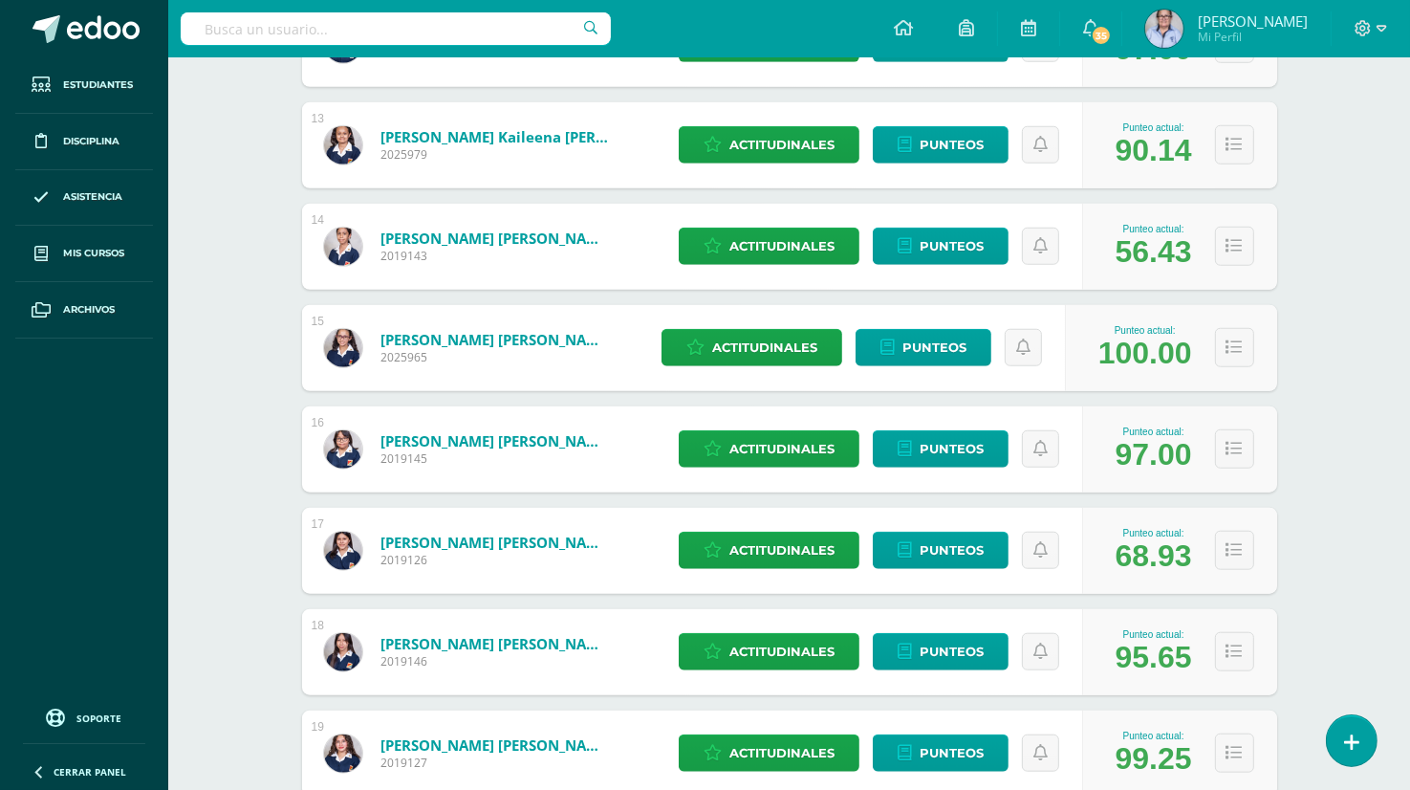
scroll to position [1555, 0]
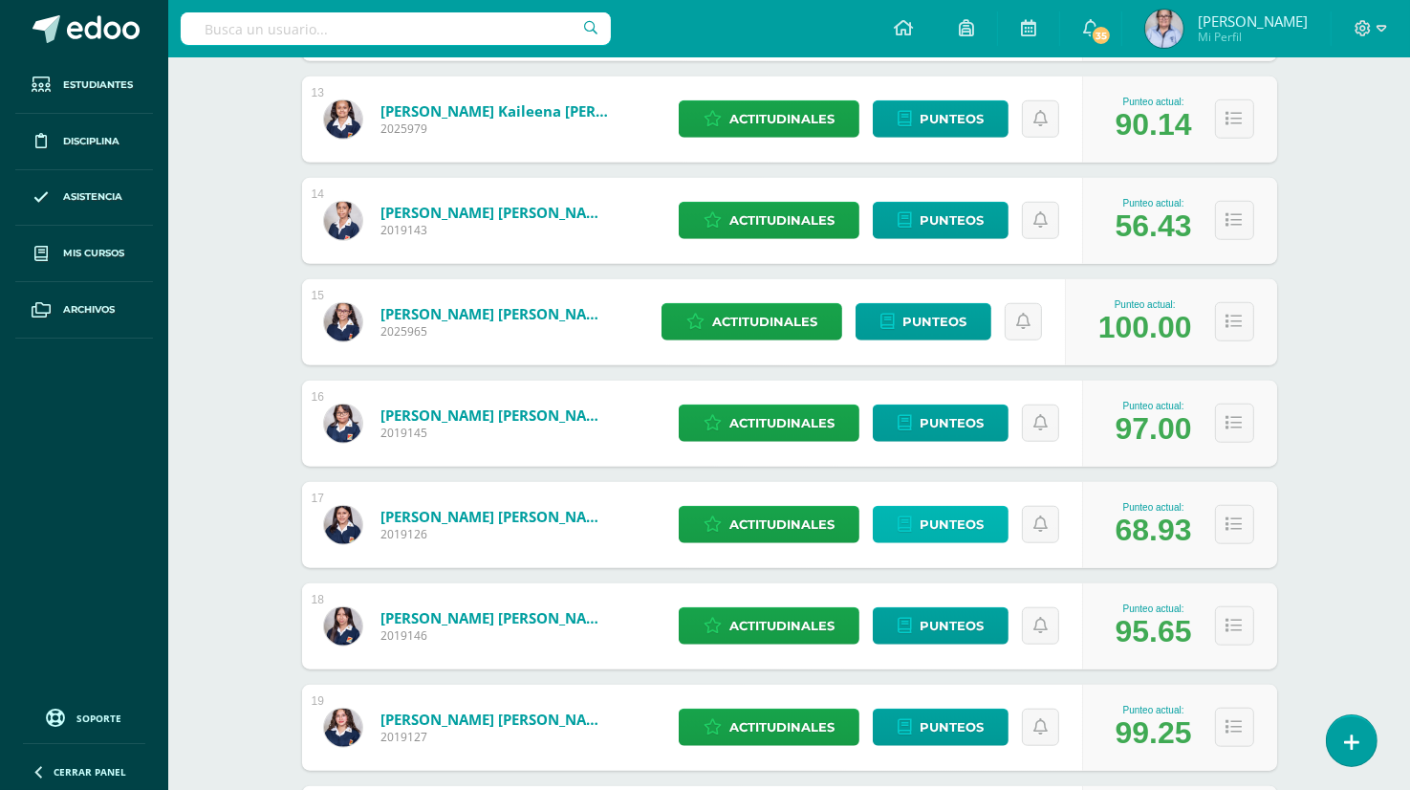
click at [929, 524] on span "Punteos" at bounding box center [952, 524] width 64 height 35
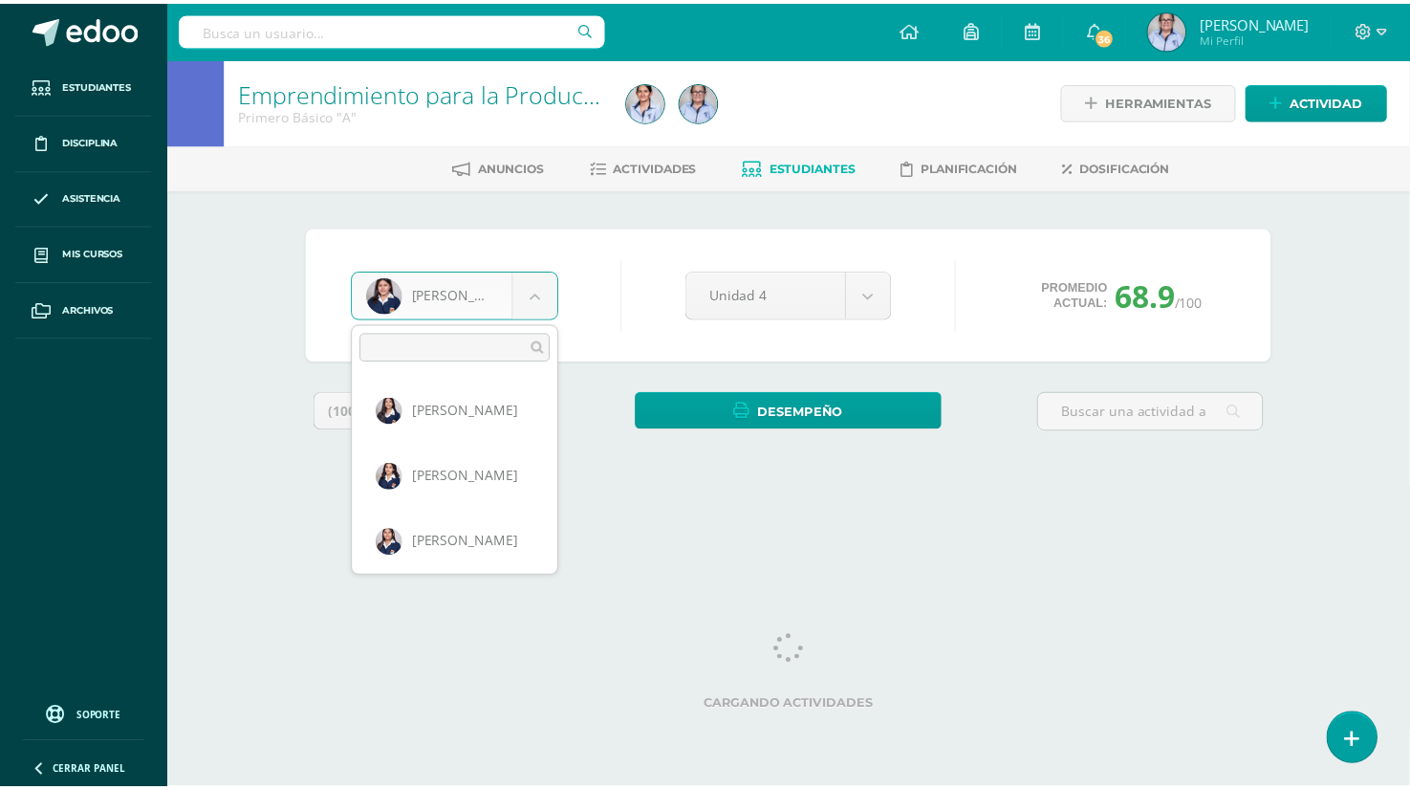
scroll to position [921, 0]
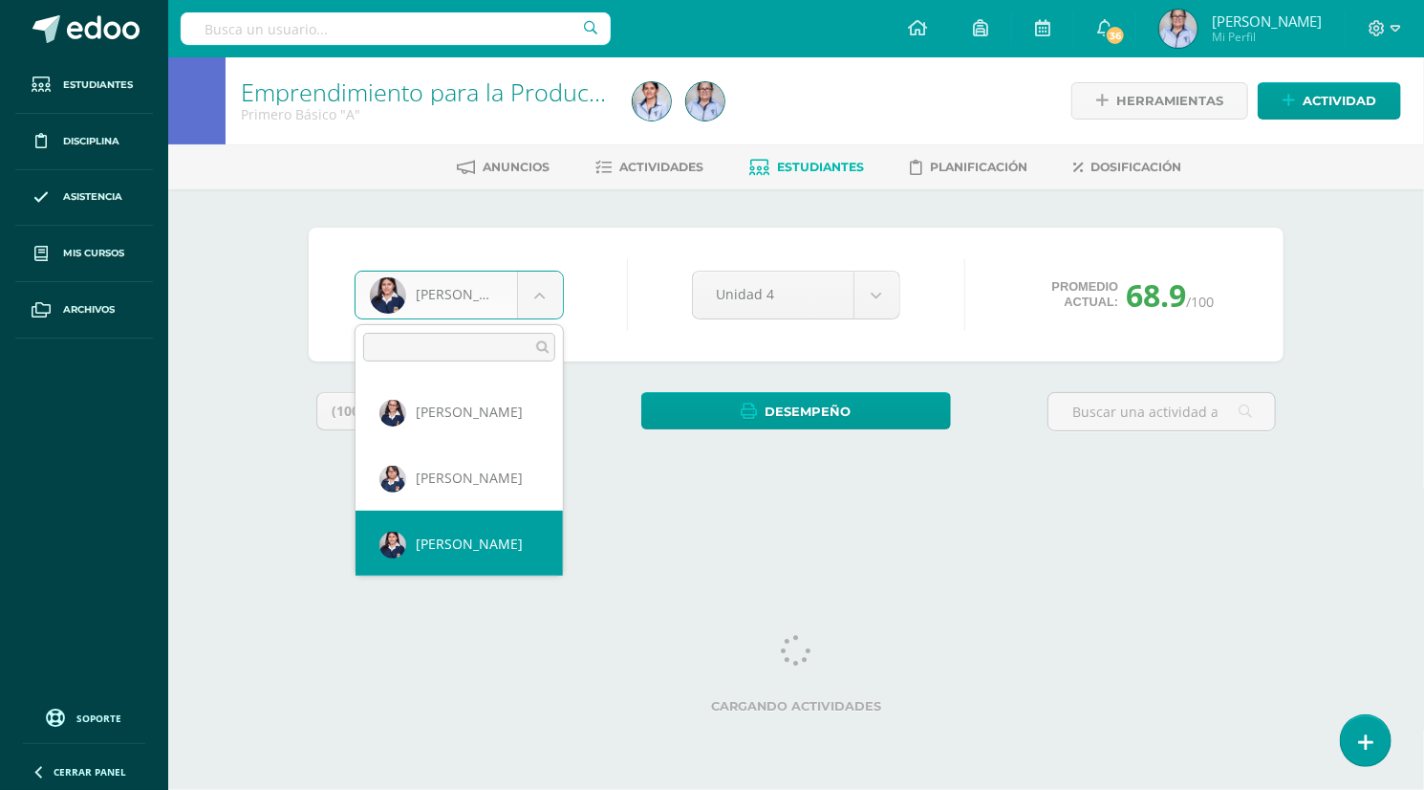
click at [545, 293] on body "Estudiantes Disciplina Asistencia Mis cursos Archivos Soporte Ayuda Reportar un…" at bounding box center [712, 257] width 1424 height 515
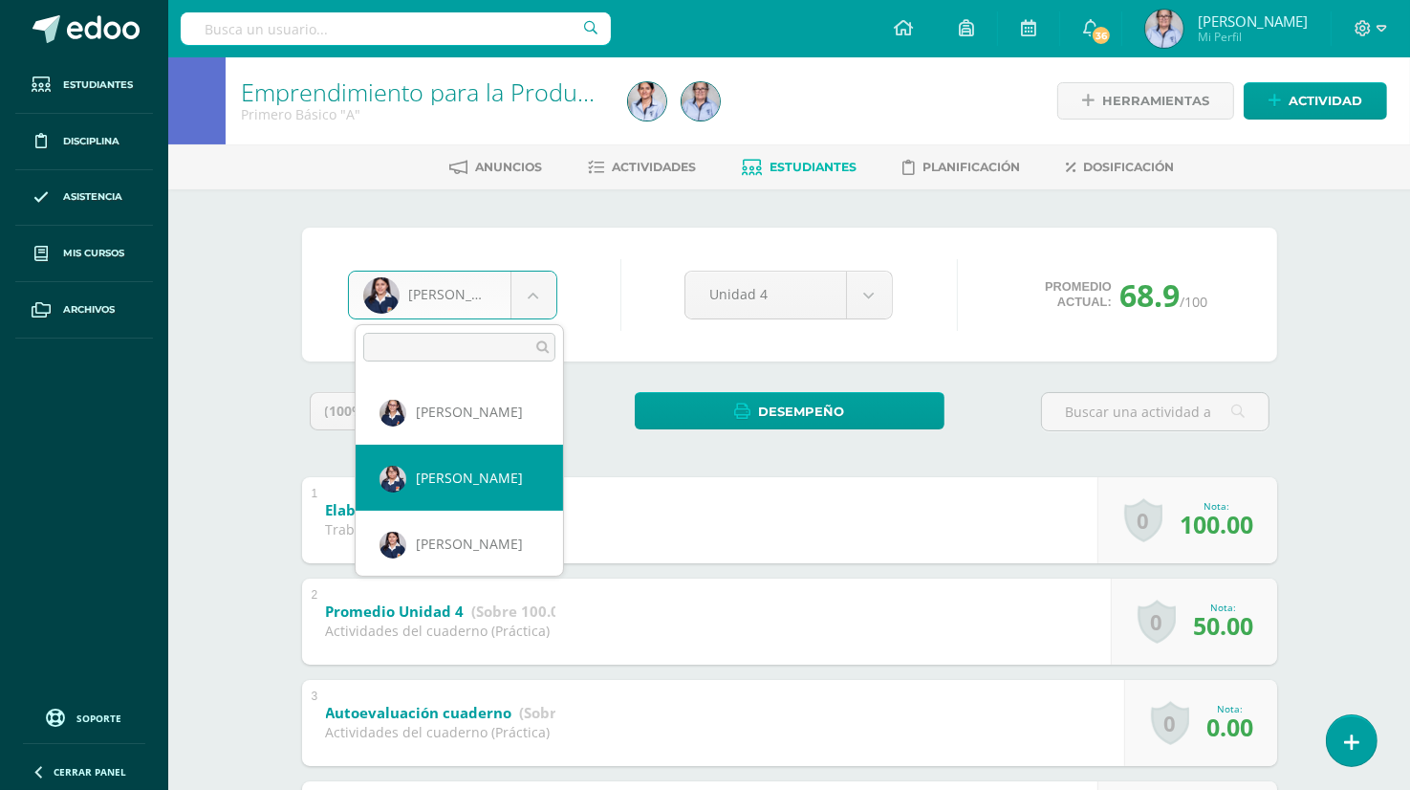
select select "2078"
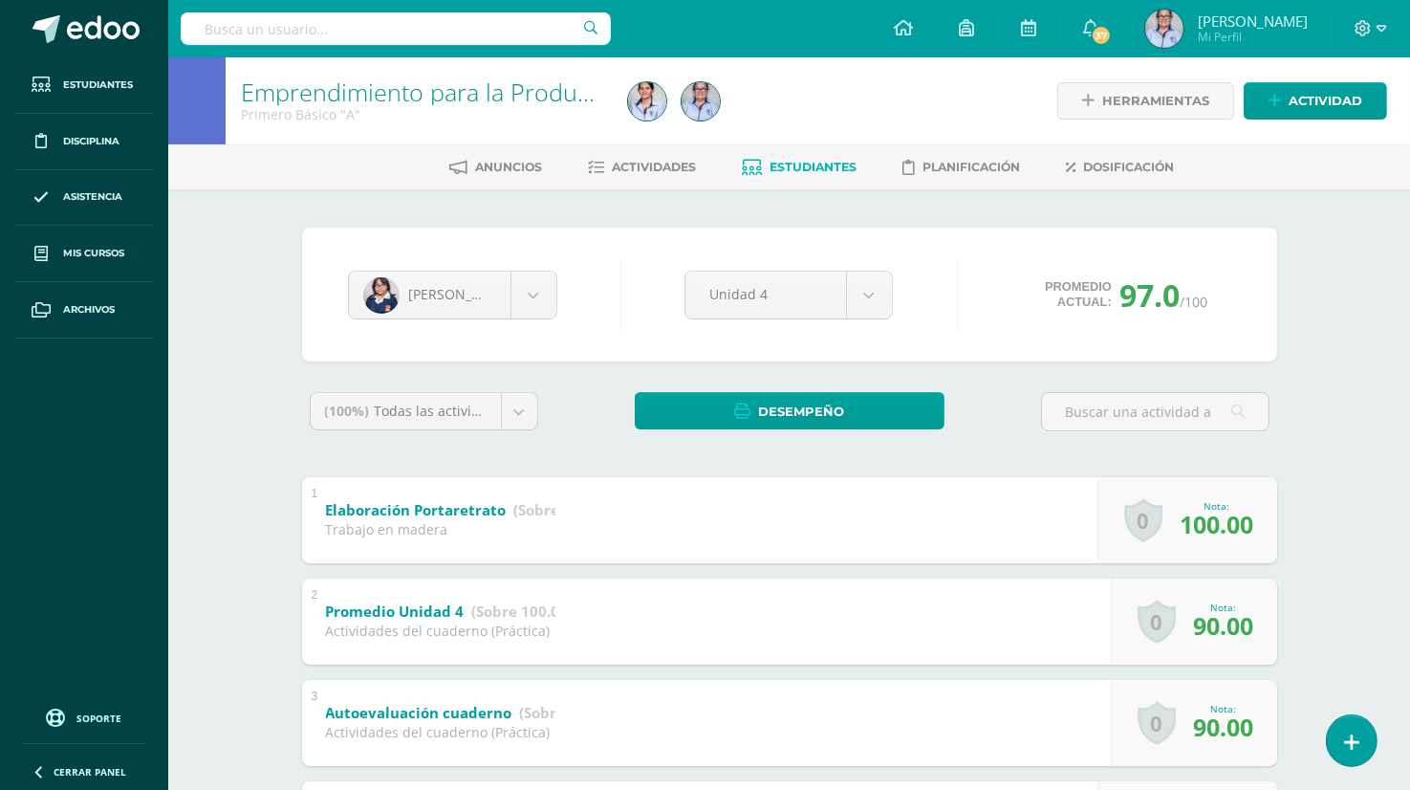
click at [1216, 517] on span "100.00" at bounding box center [1217, 524] width 74 height 32
click at [1189, 523] on span "100.00" at bounding box center [1217, 524] width 74 height 32
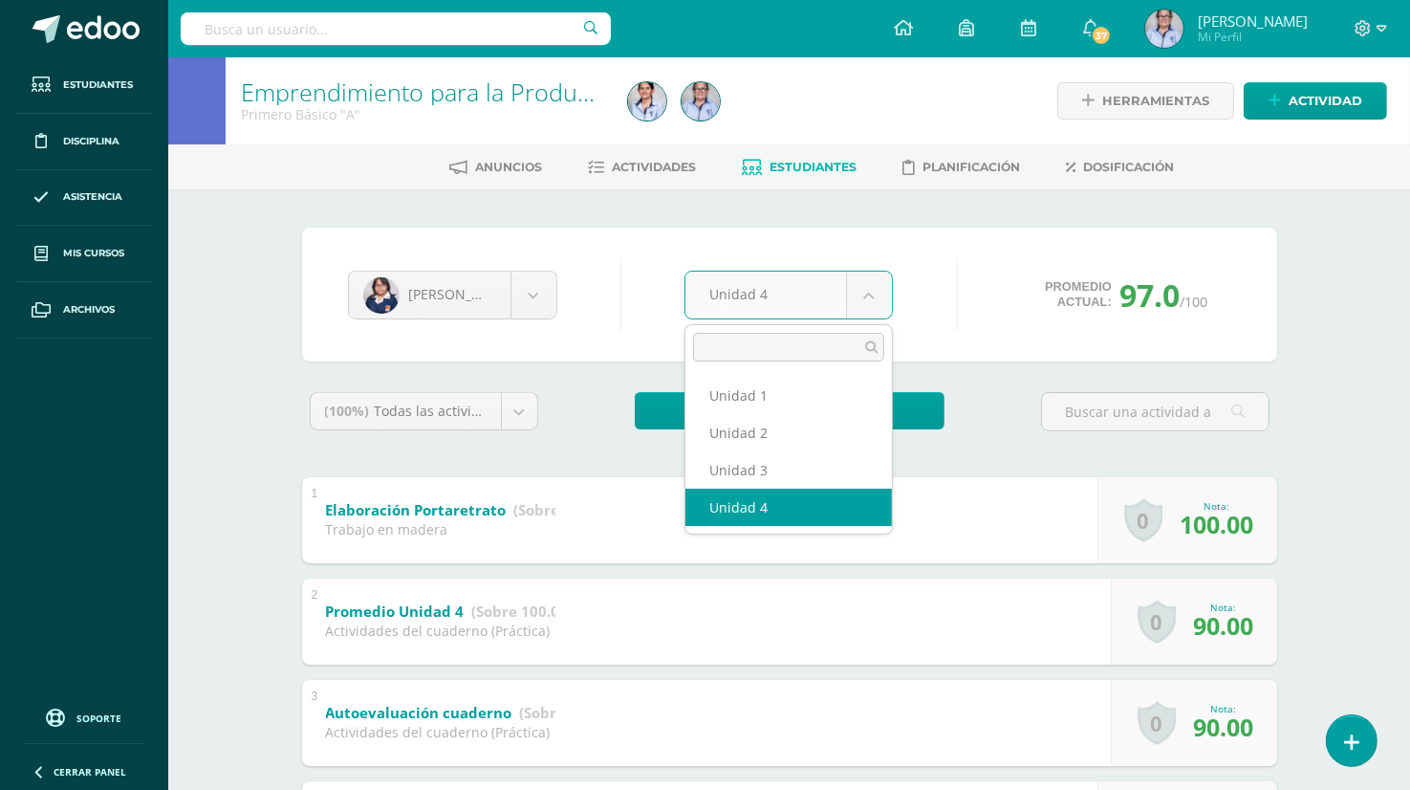
click at [860, 295] on body "Estudiantes Disciplina Asistencia Mis cursos Archivos Soporte Ayuda Reportar un…" at bounding box center [705, 797] width 1410 height 1595
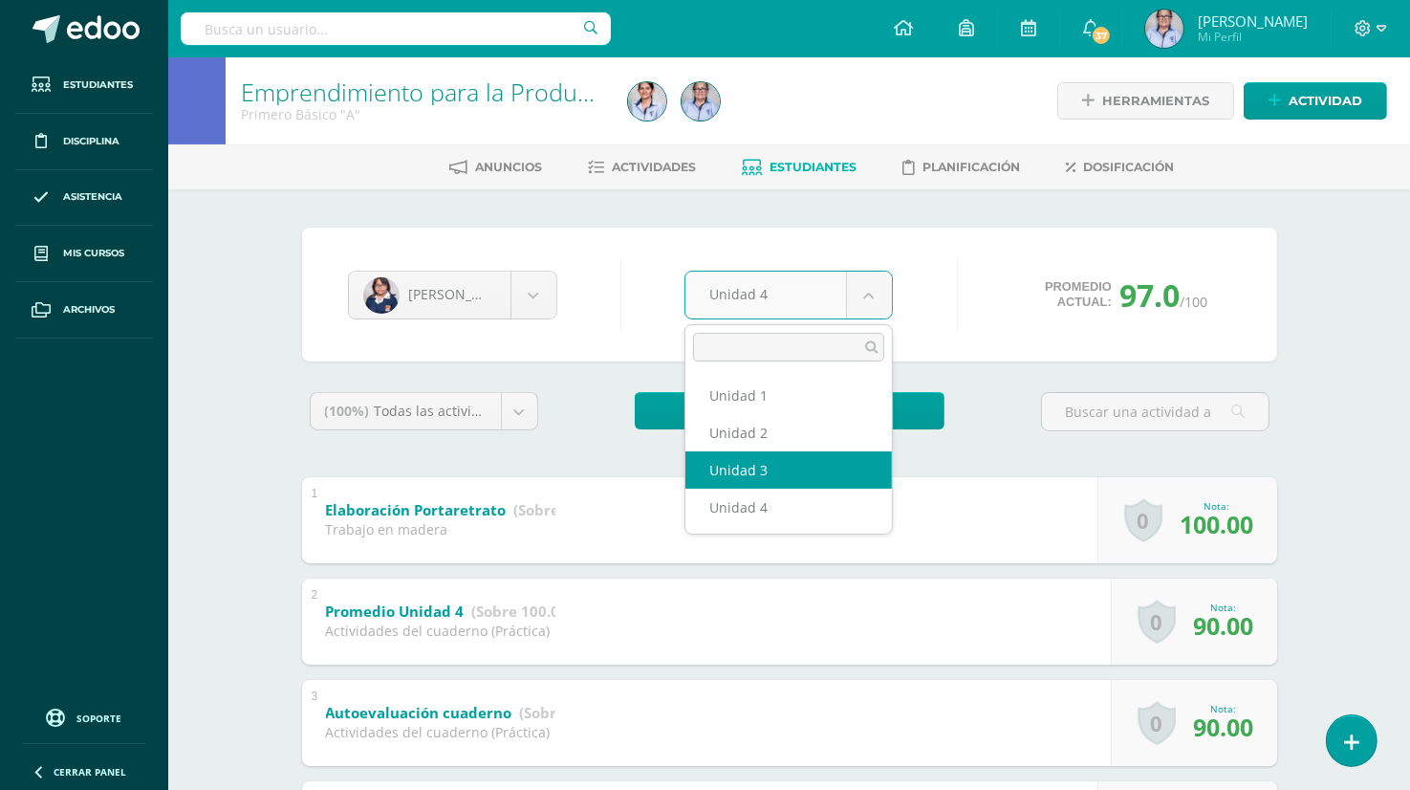
select select "Unidad 3"
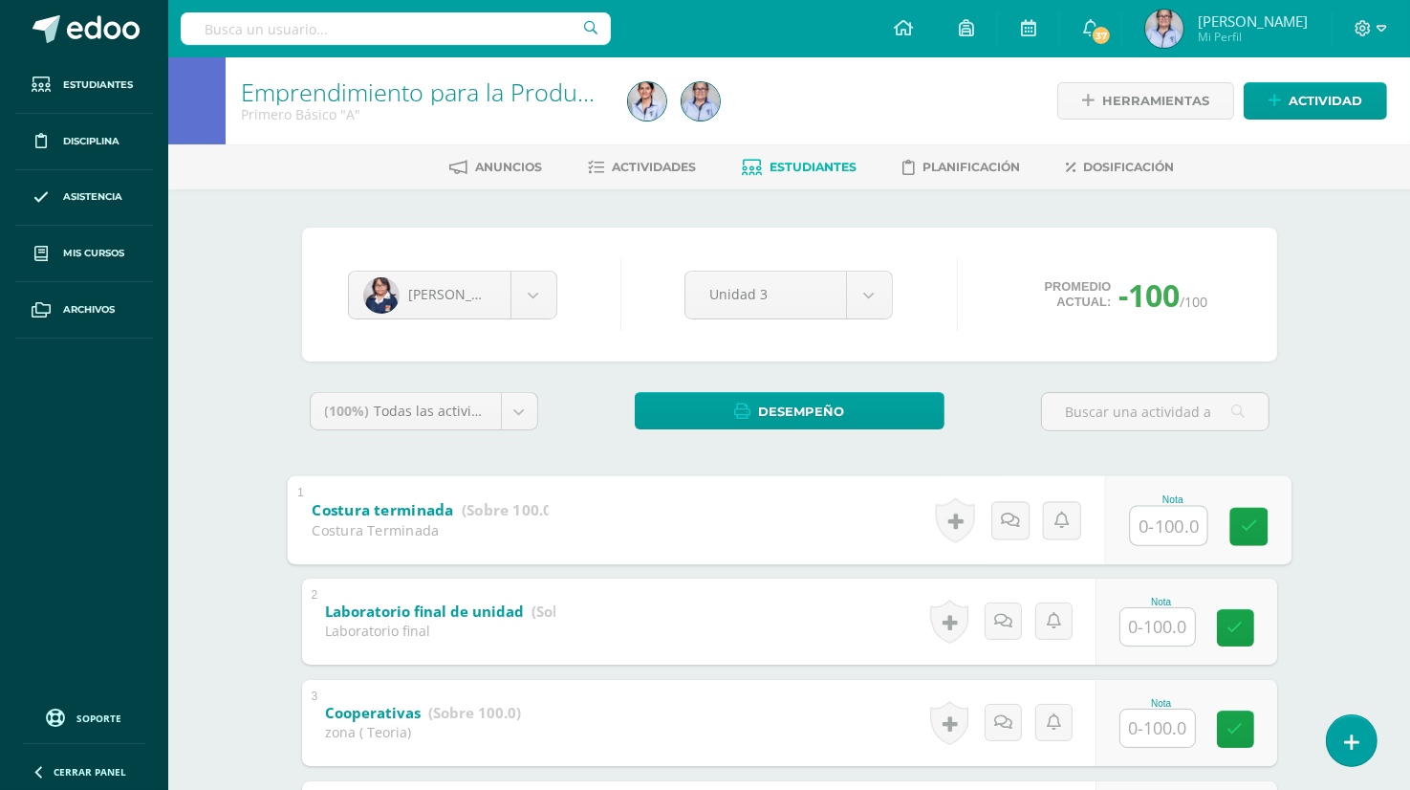
click at [1153, 529] on input "text" at bounding box center [1168, 525] width 76 height 38
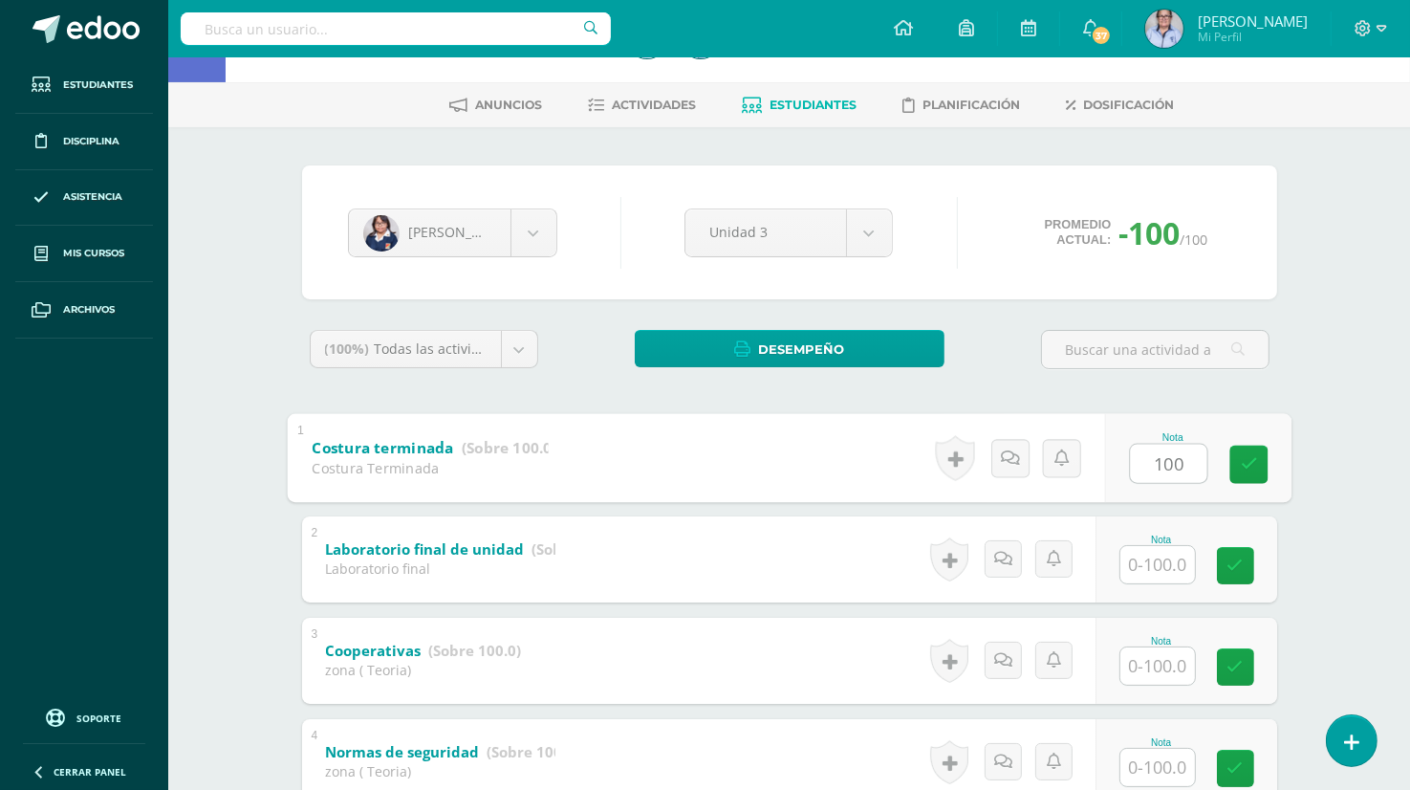
scroll to position [65, 0]
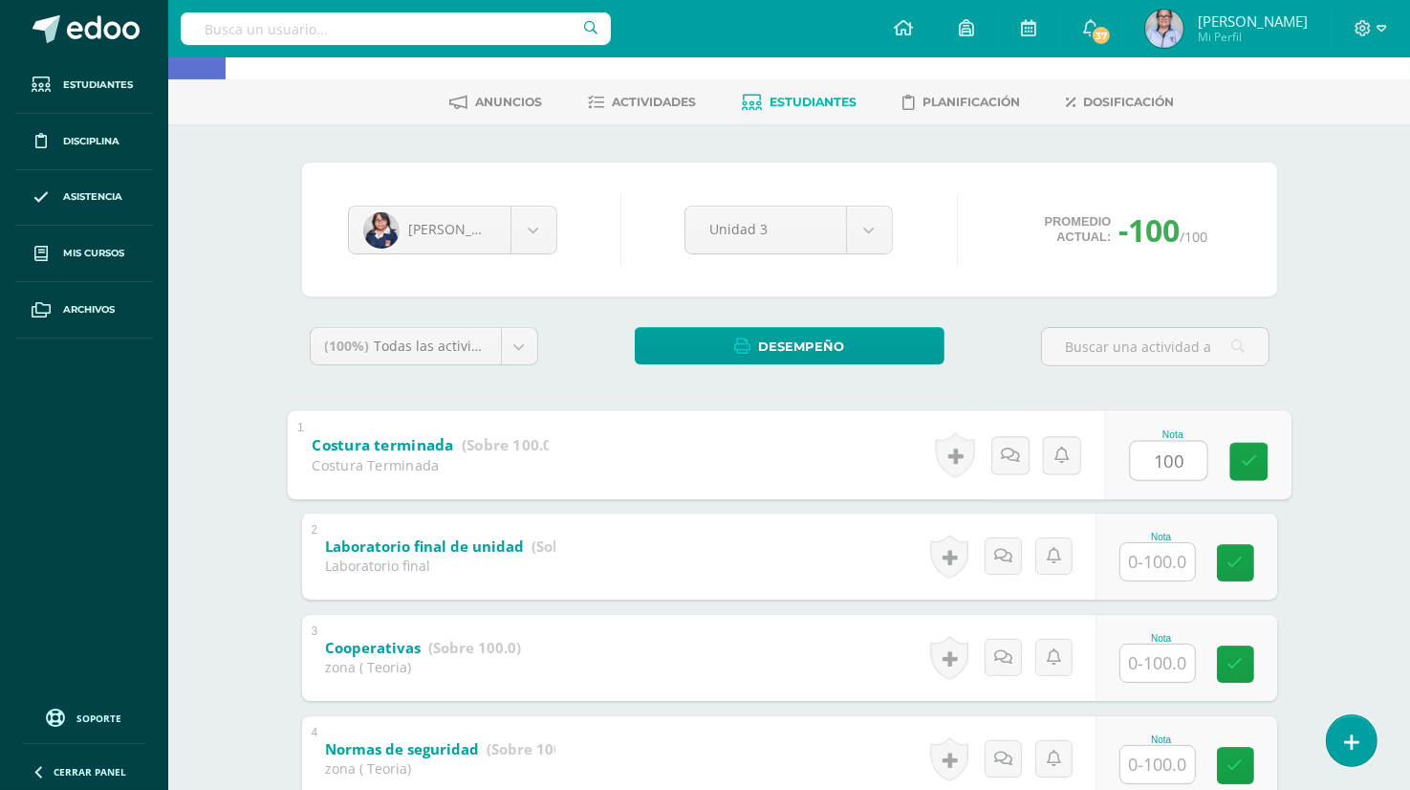
type input "100"
click at [1162, 664] on input "text" at bounding box center [1168, 662] width 76 height 38
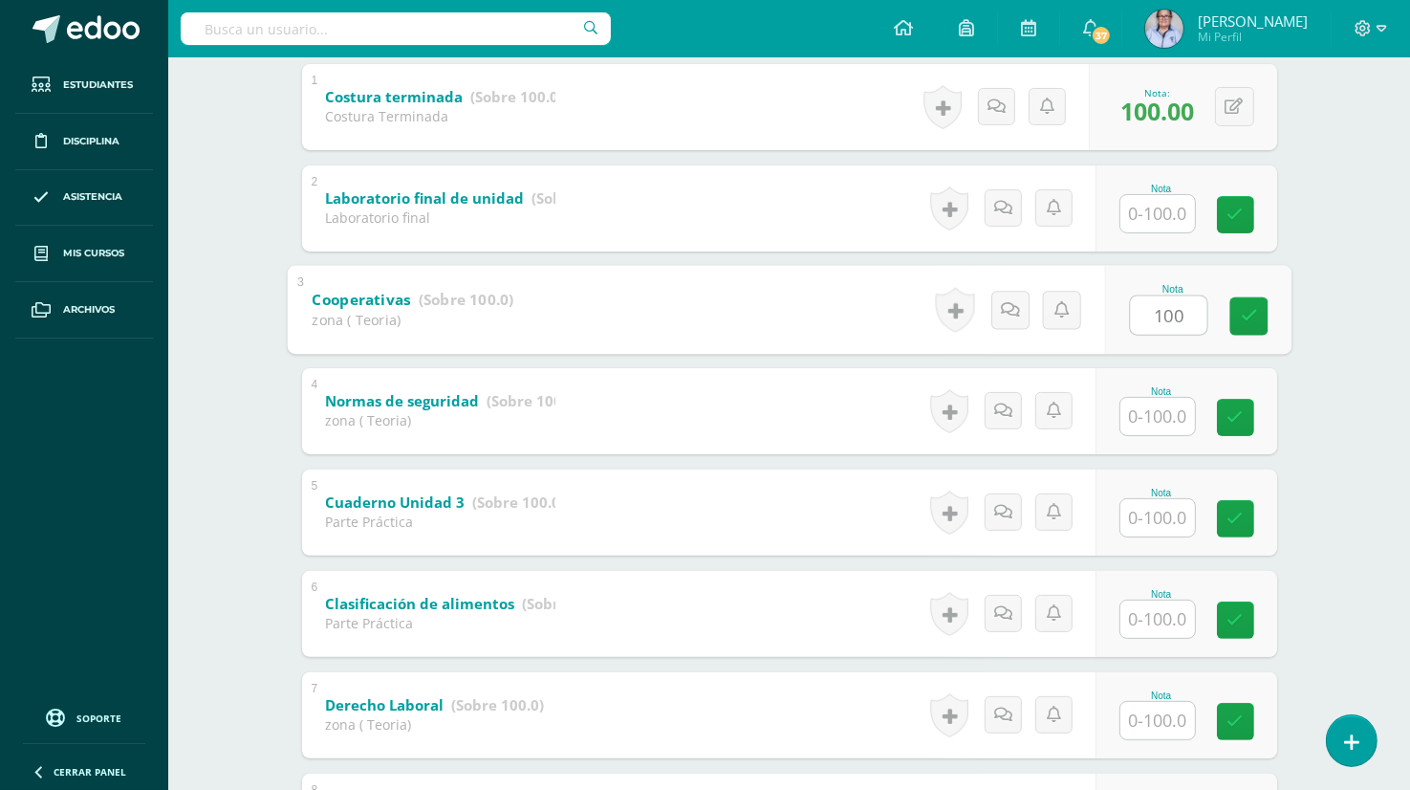
scroll to position [410, 0]
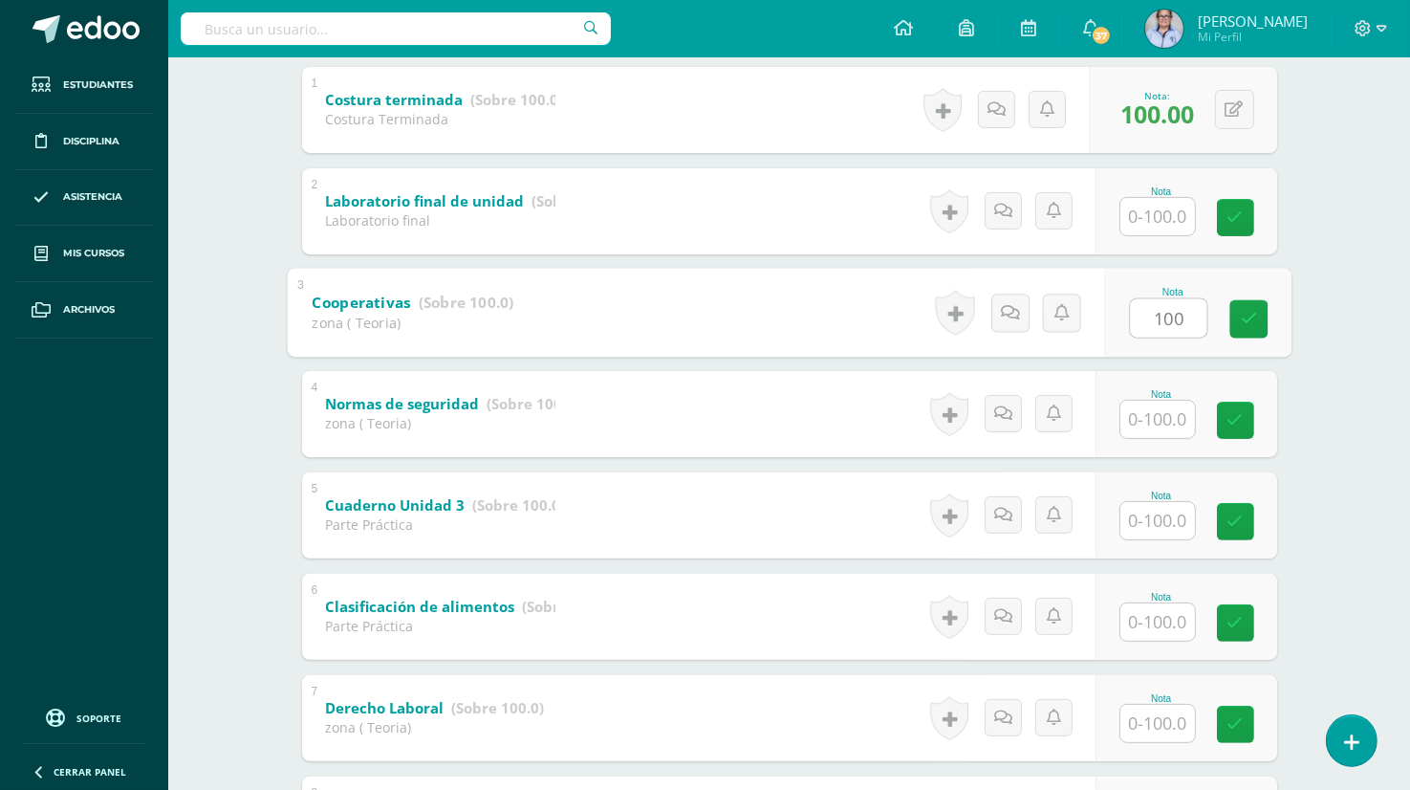
type input "100"
click at [1155, 415] on input "text" at bounding box center [1168, 419] width 76 height 38
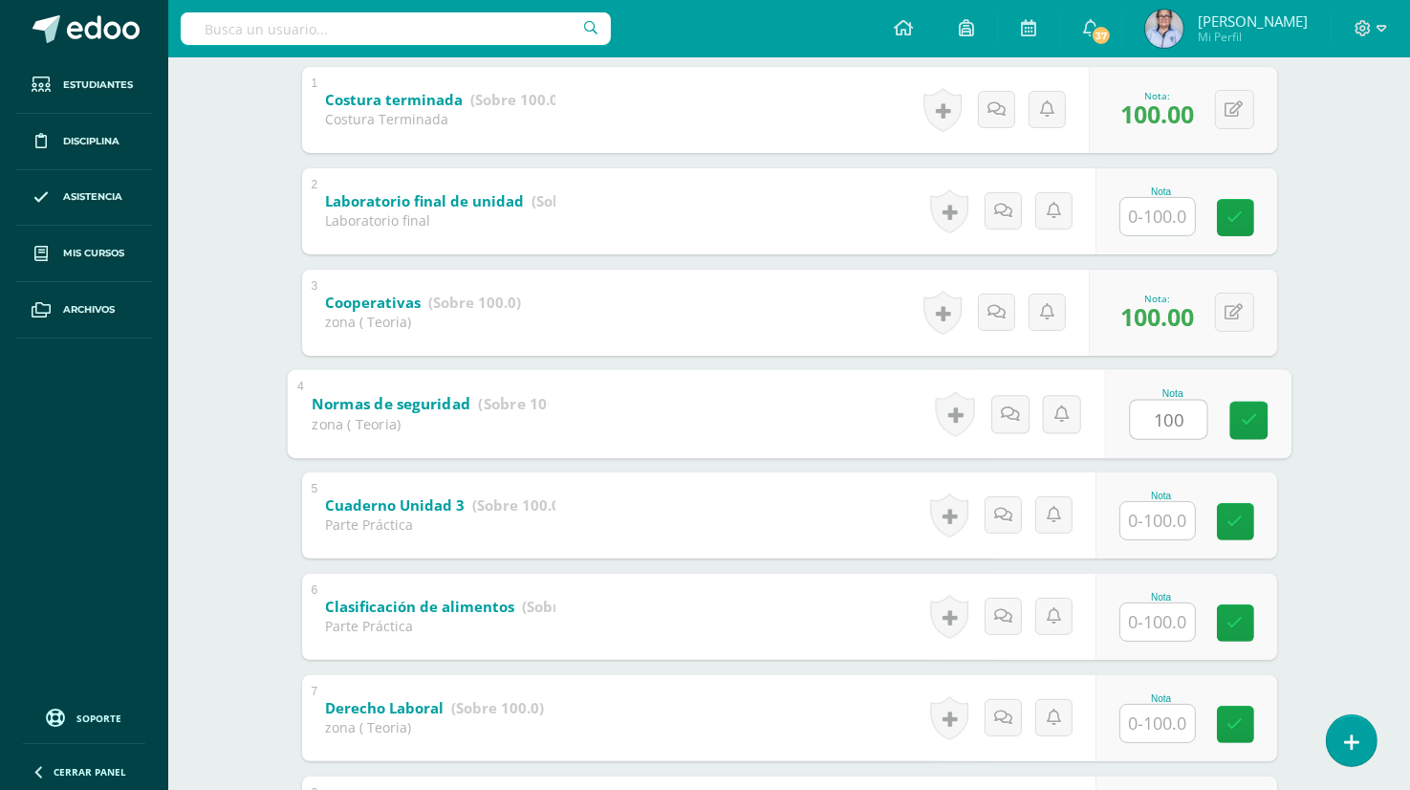
type input "100"
click at [1146, 521] on input "text" at bounding box center [1168, 520] width 76 height 38
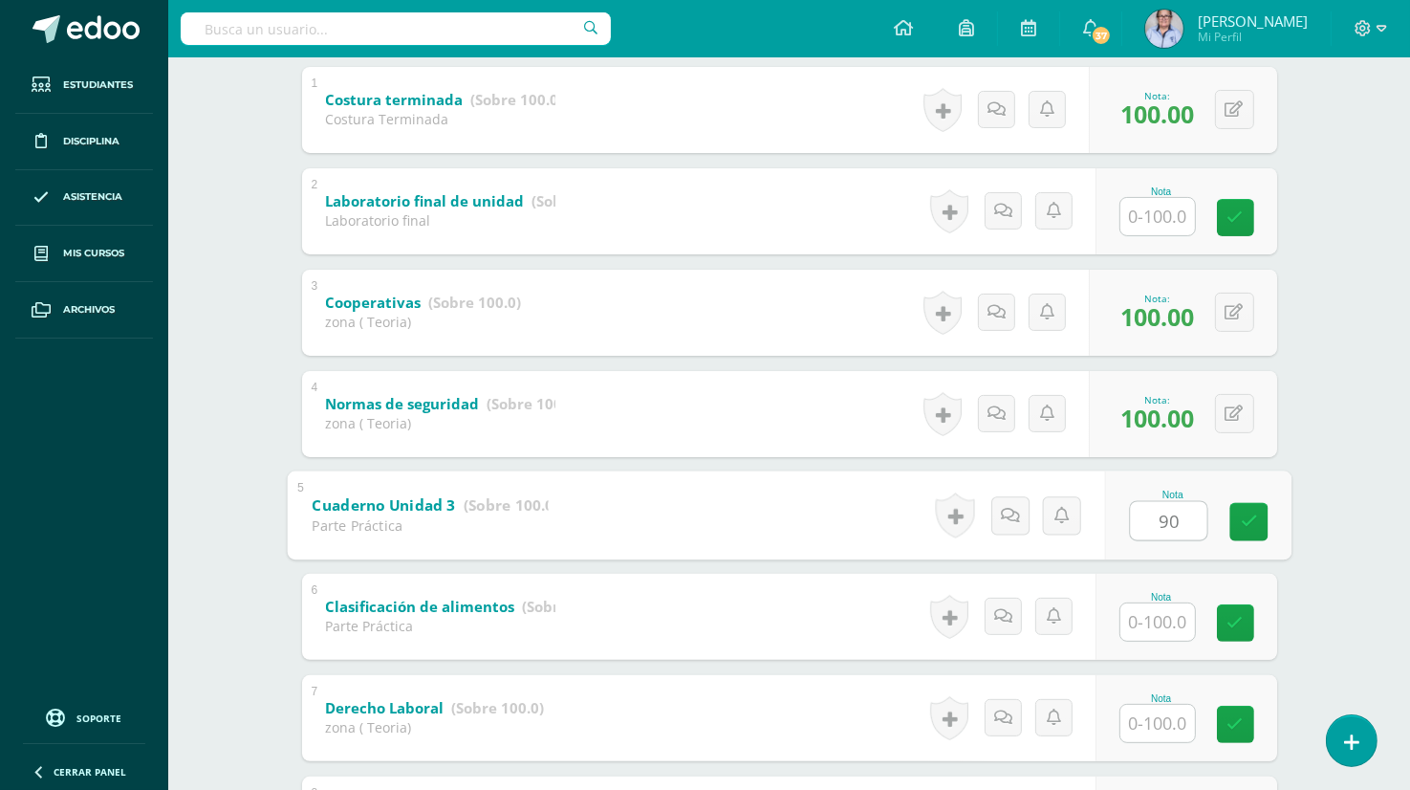
type input "90"
click at [1161, 631] on input "text" at bounding box center [1168, 621] width 76 height 38
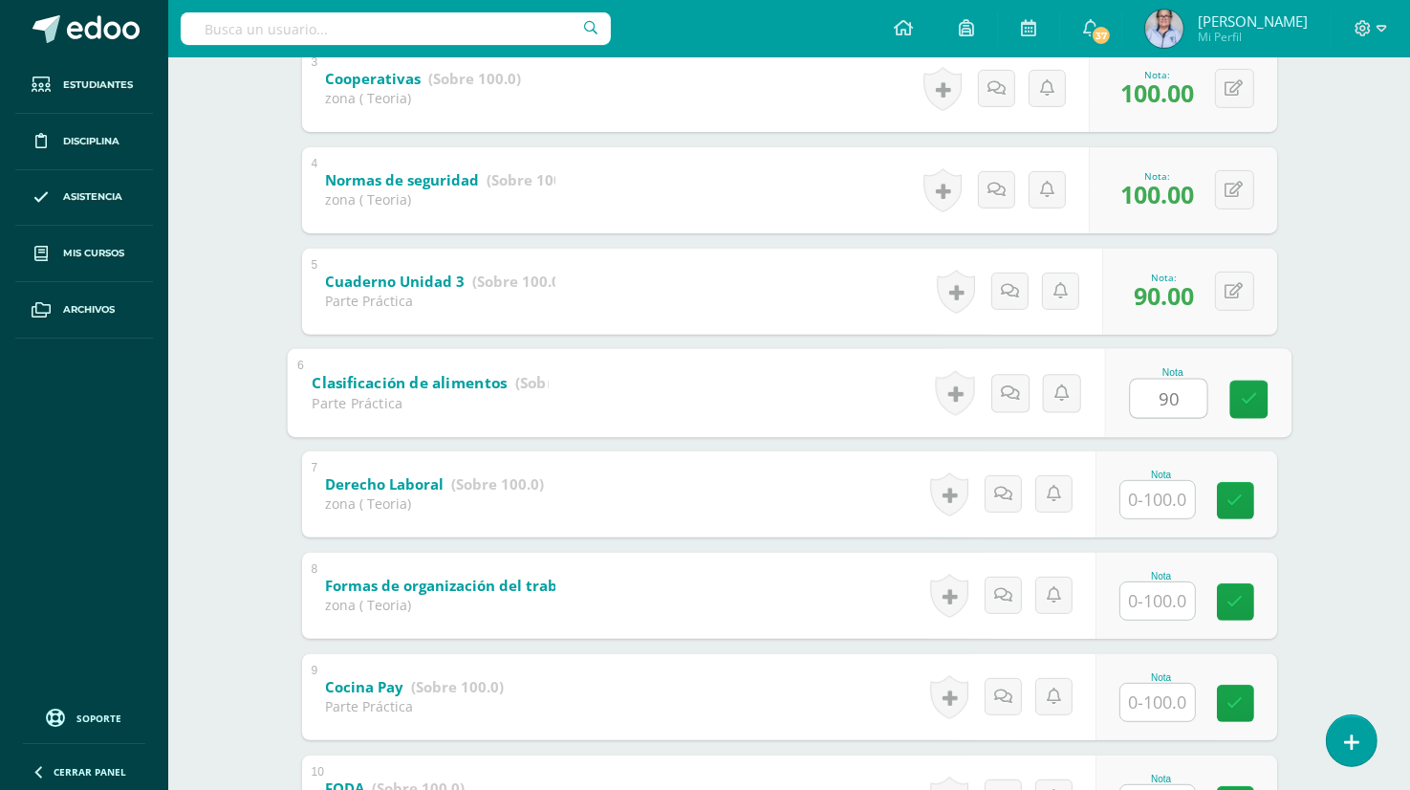
scroll to position [637, 0]
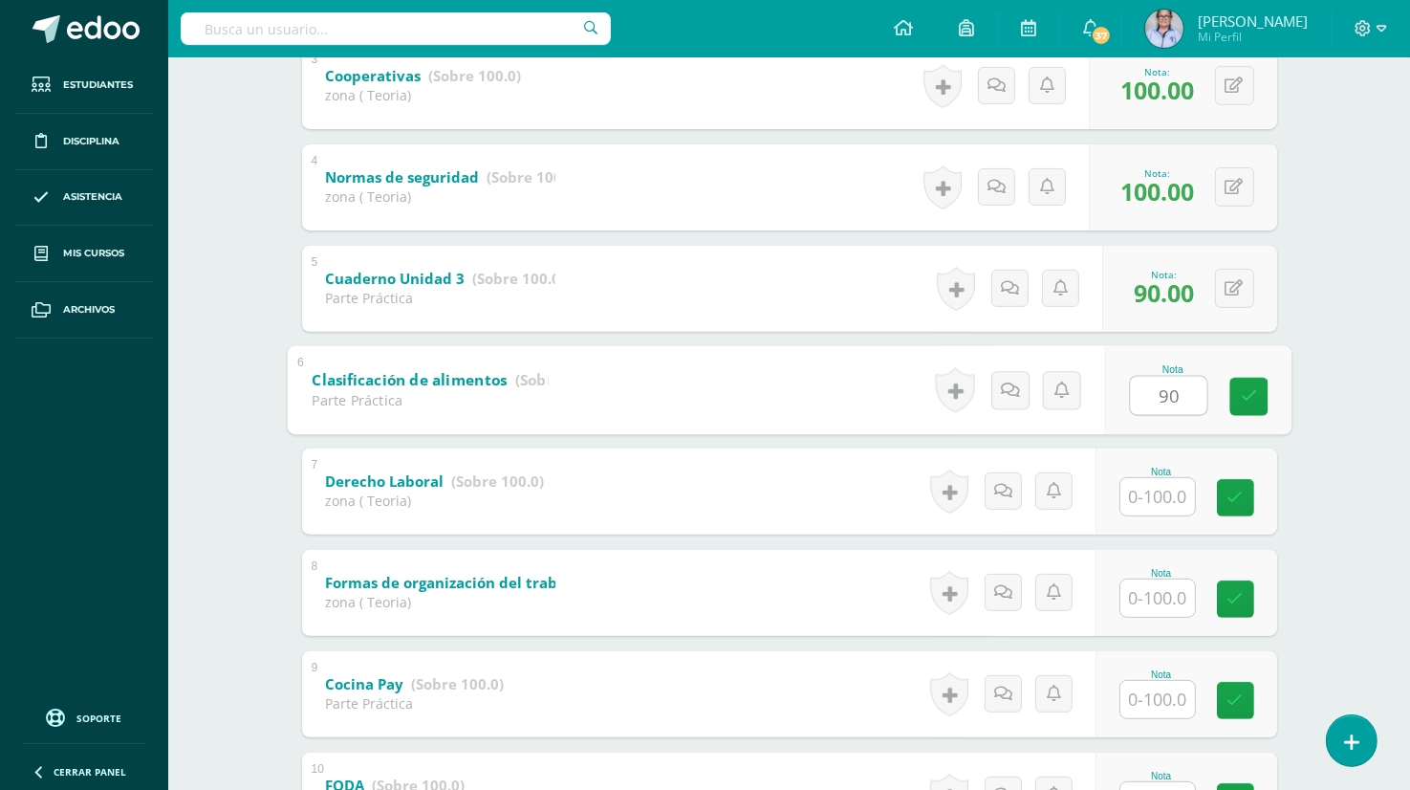
type input "90"
click at [1153, 507] on input "text" at bounding box center [1168, 496] width 76 height 38
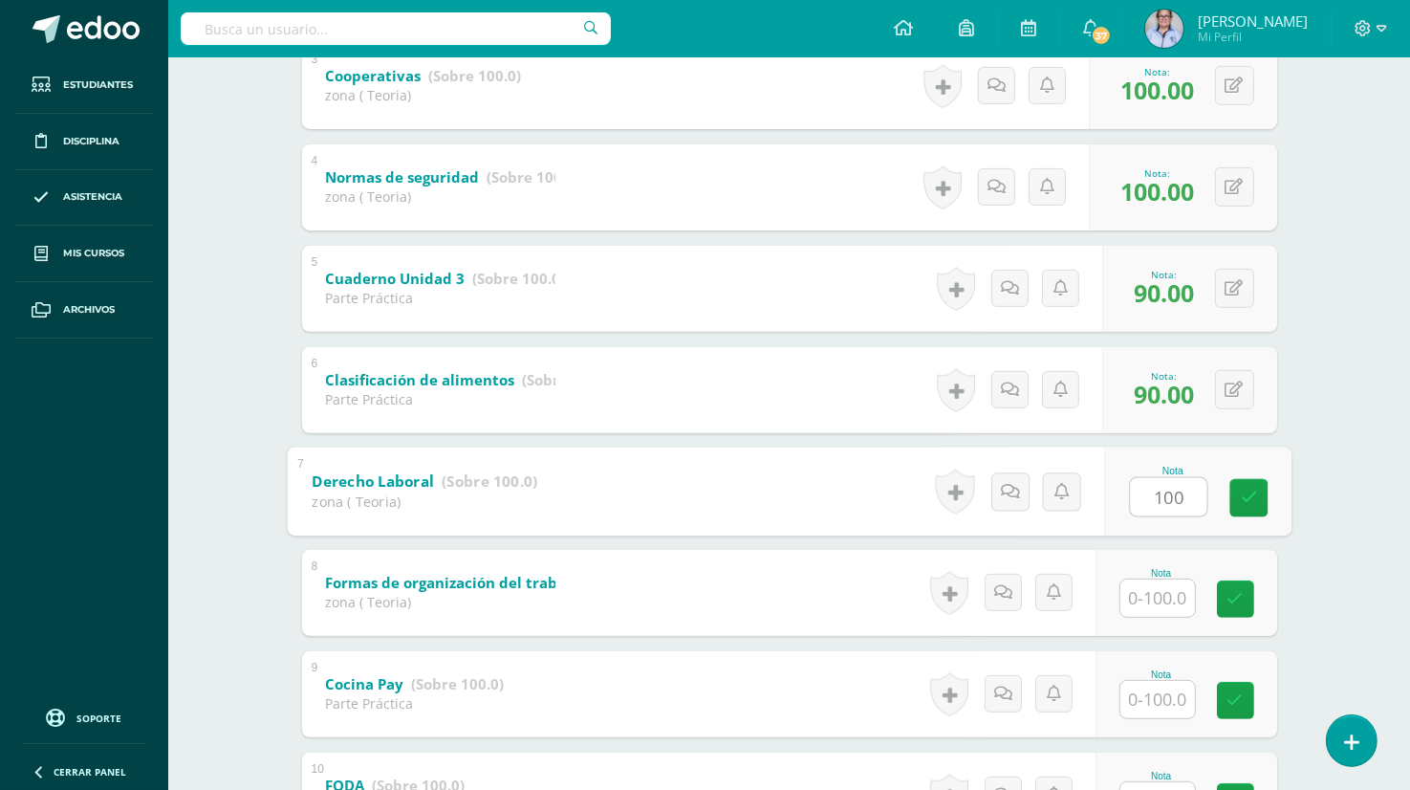
type input "100"
click at [1172, 595] on input "text" at bounding box center [1168, 597] width 76 height 38
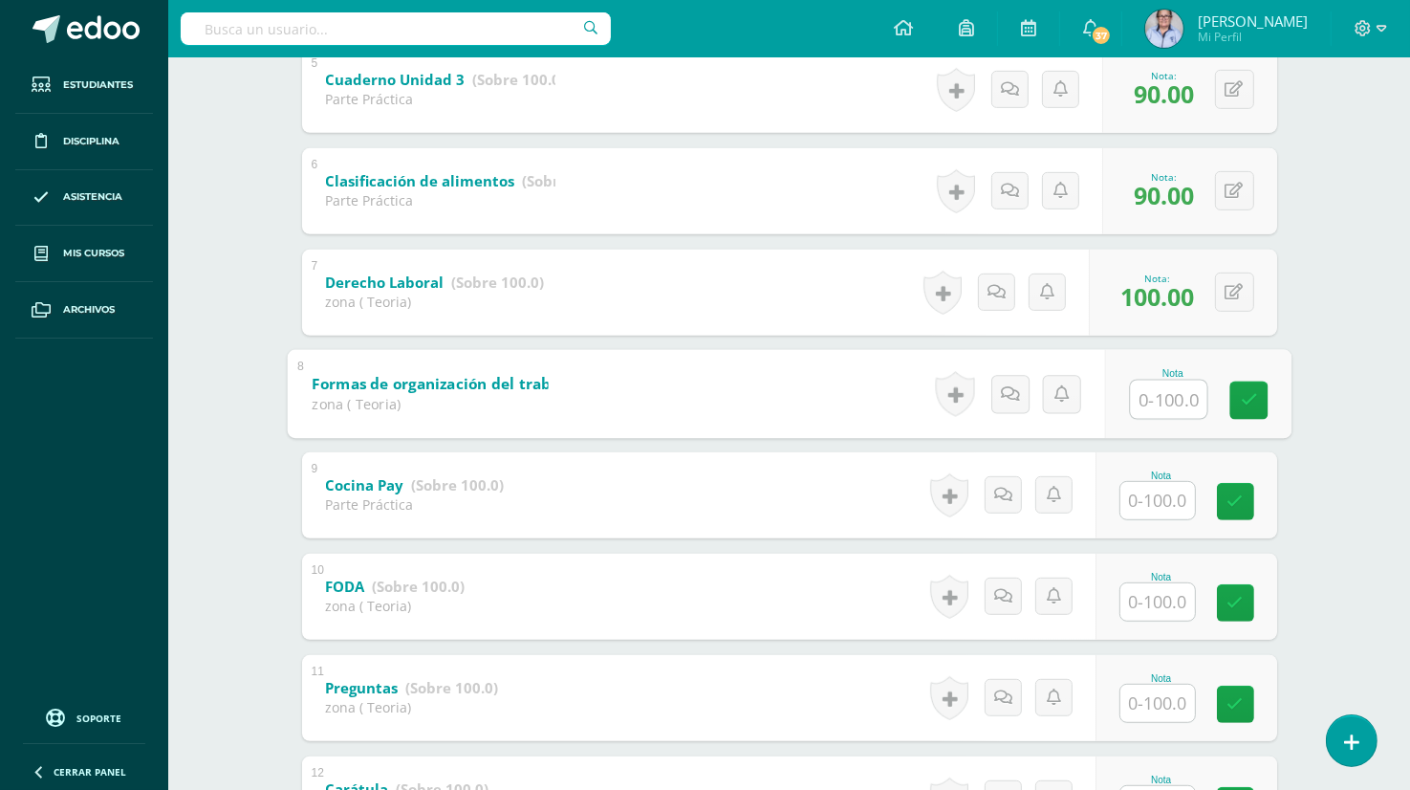
scroll to position [837, 0]
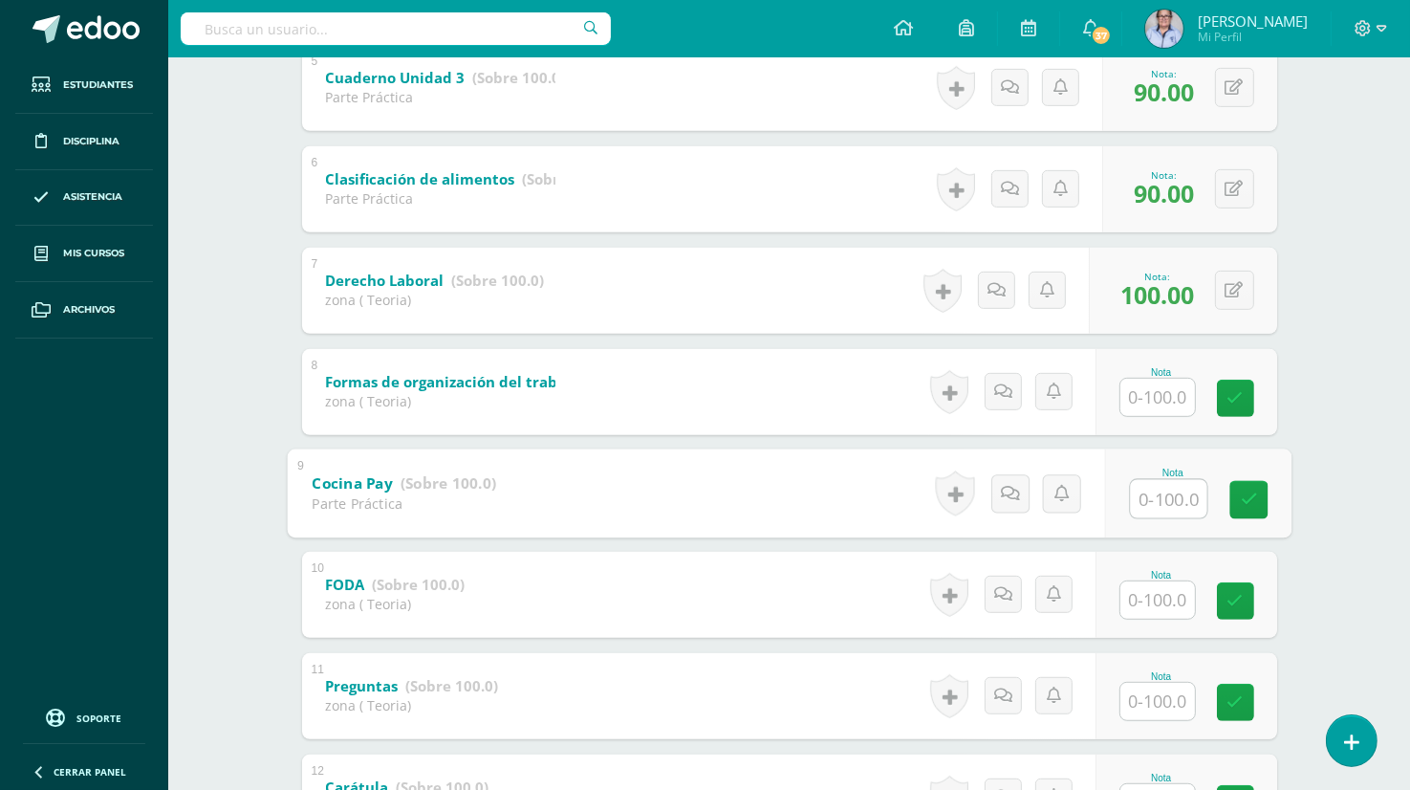
click at [1142, 506] on input "text" at bounding box center [1168, 498] width 76 height 38
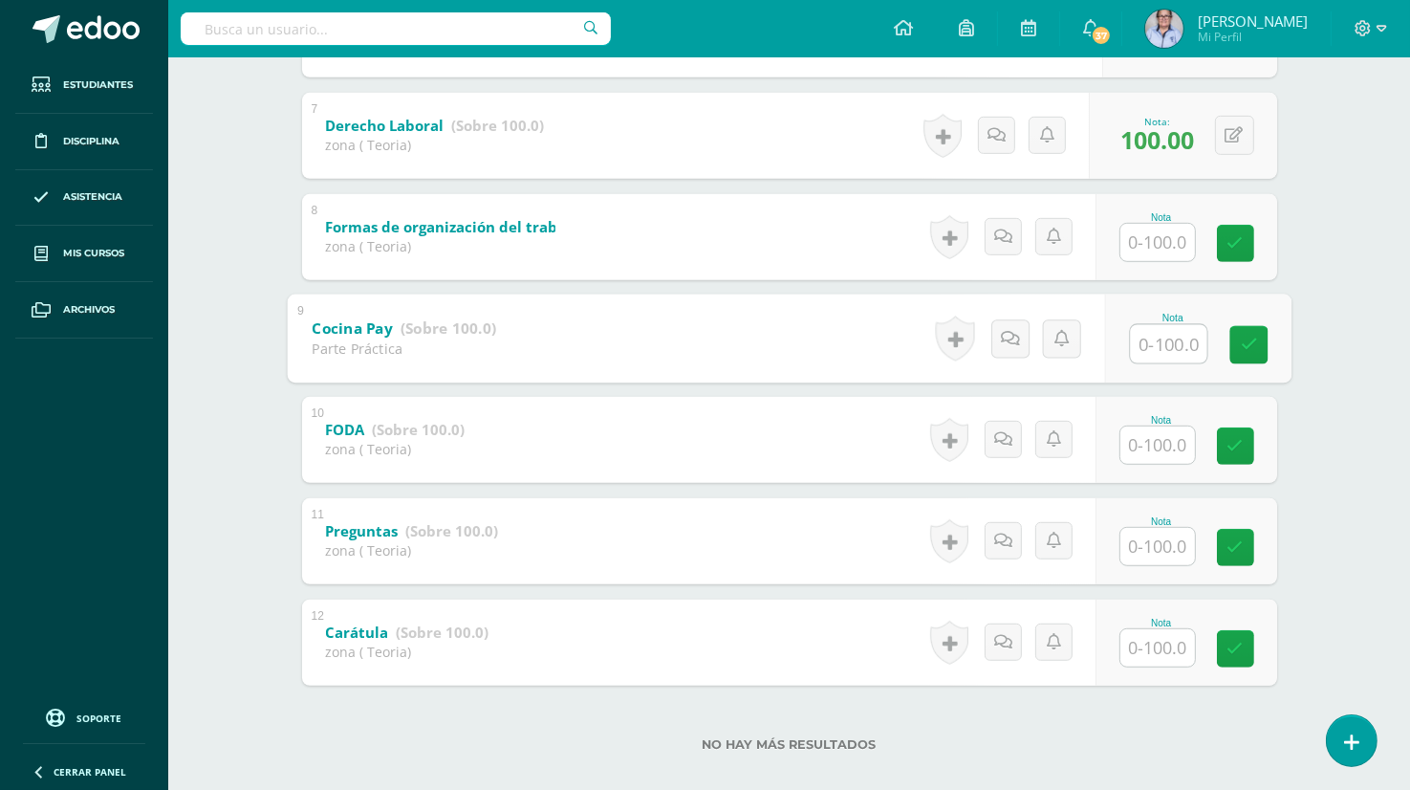
scroll to position [1014, 0]
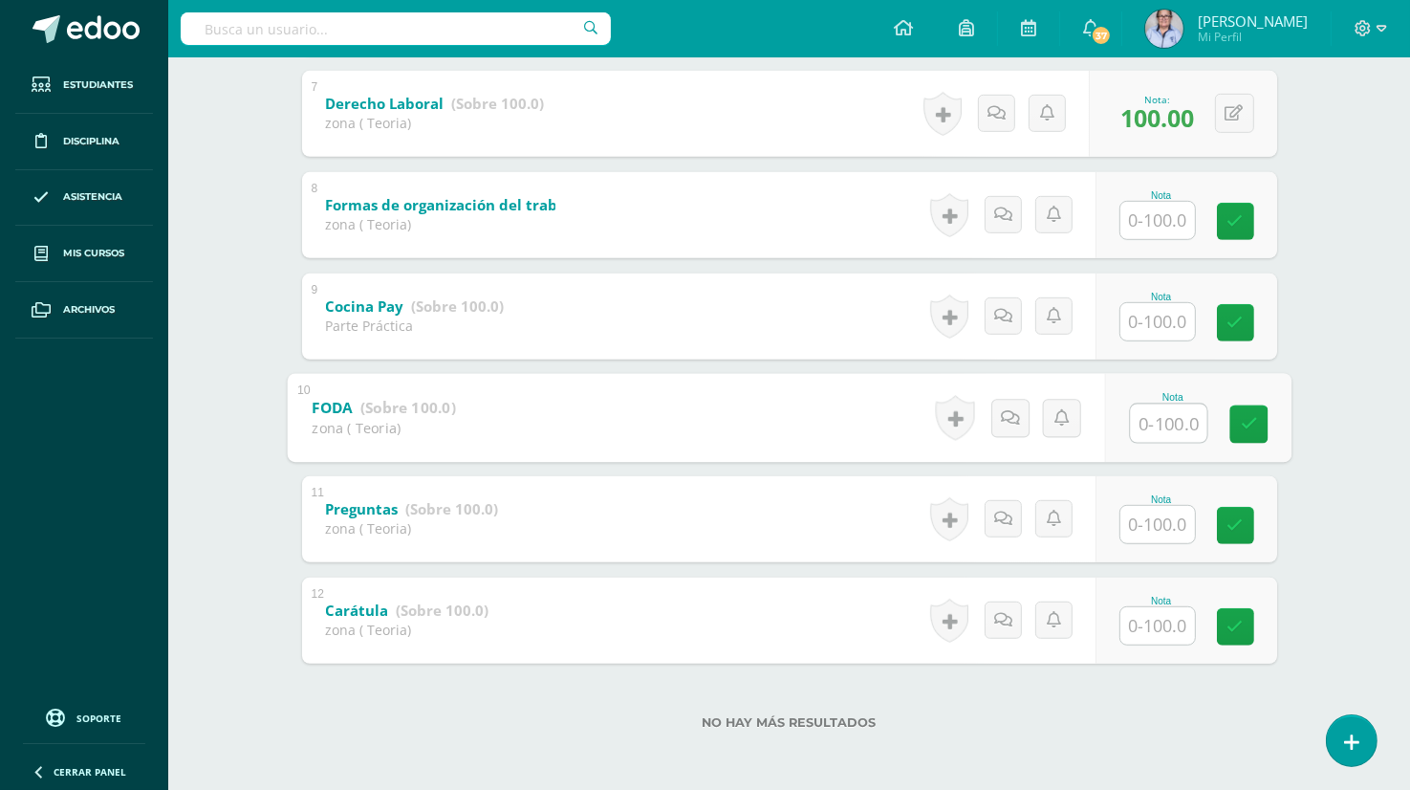
click at [1147, 421] on input "text" at bounding box center [1168, 422] width 76 height 38
type input "º"
type input "100"
click at [1155, 530] on input "text" at bounding box center [1168, 524] width 76 height 38
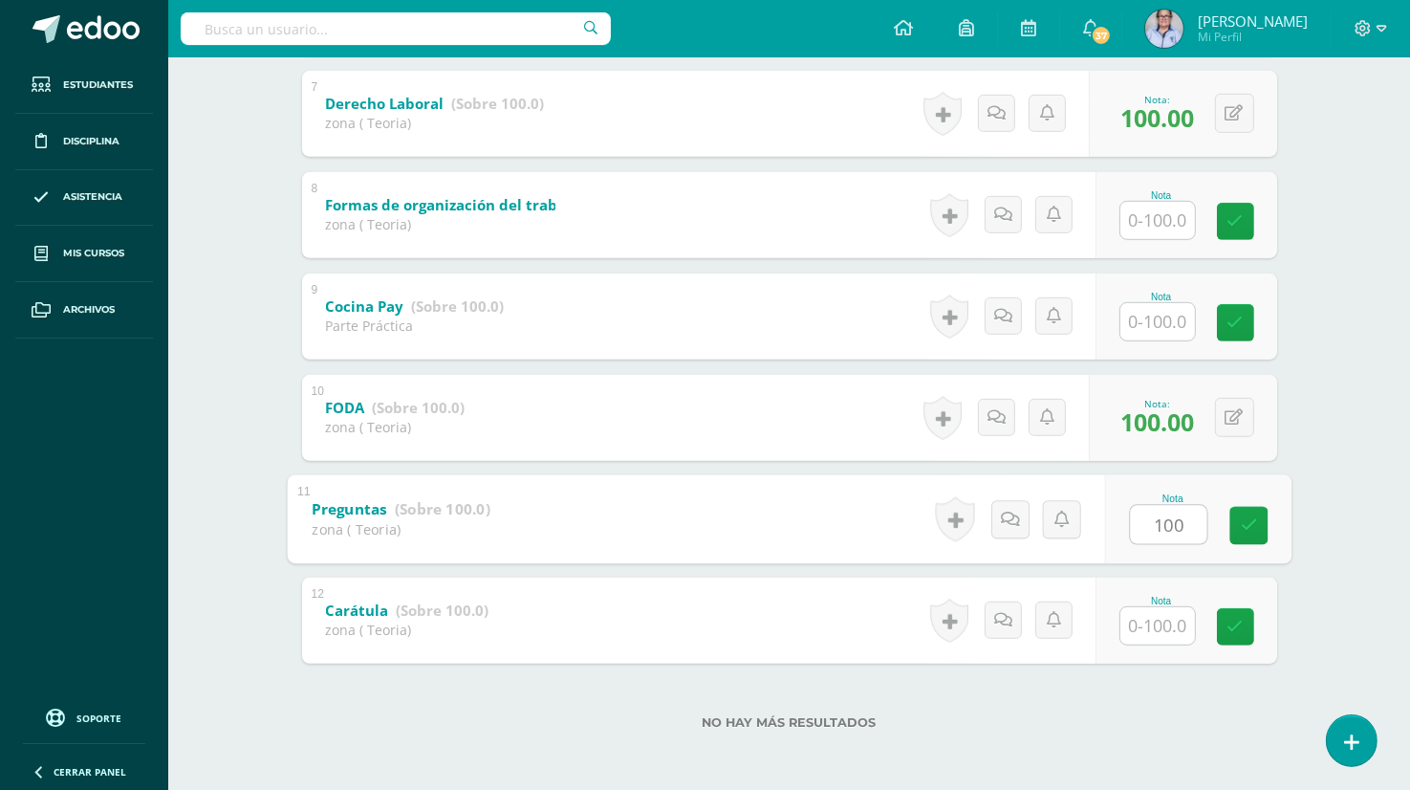
type input "100"
click at [1157, 627] on input "text" at bounding box center [1168, 625] width 76 height 38
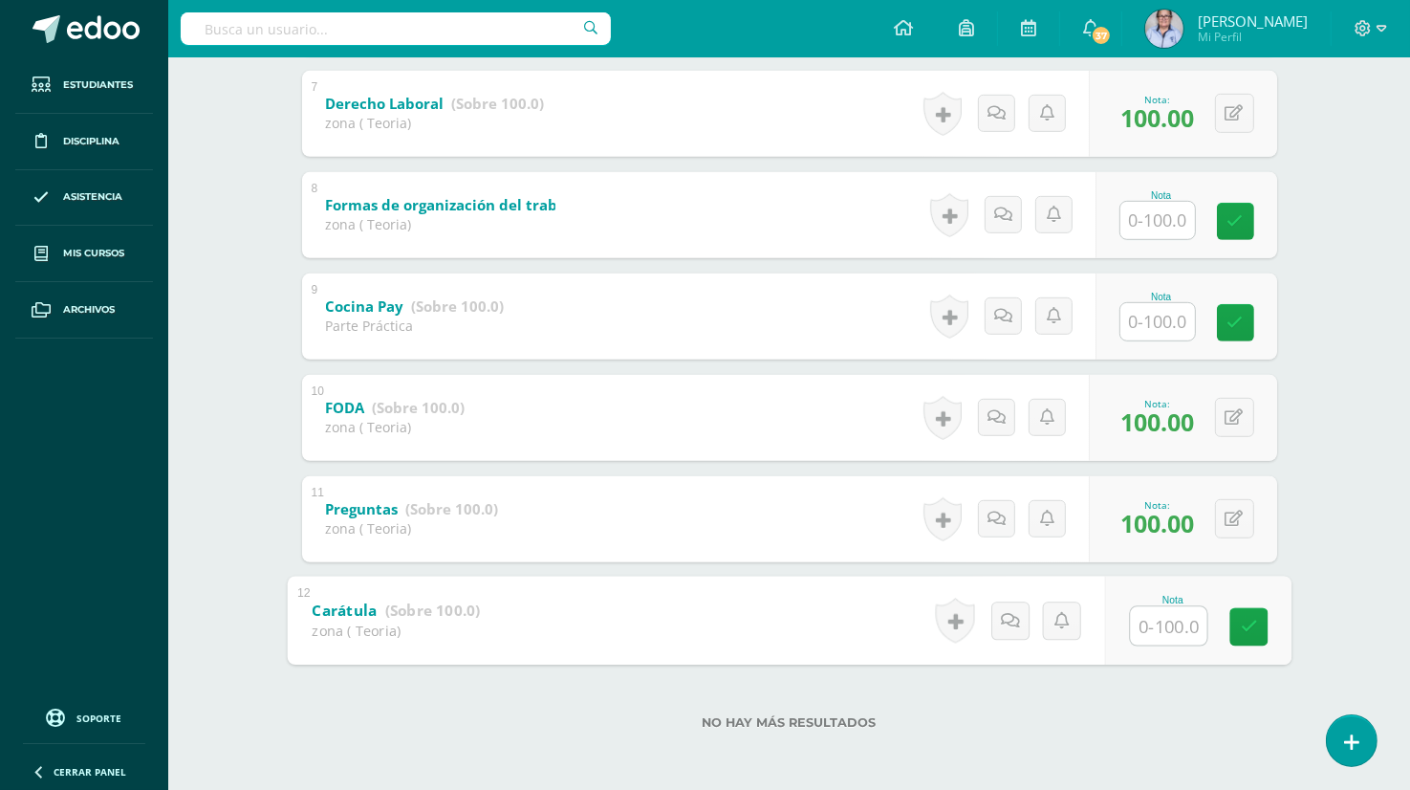
click at [1167, 624] on input "text" at bounding box center [1168, 625] width 76 height 38
type input "90"
click at [1251, 632] on icon at bounding box center [1248, 626] width 17 height 16
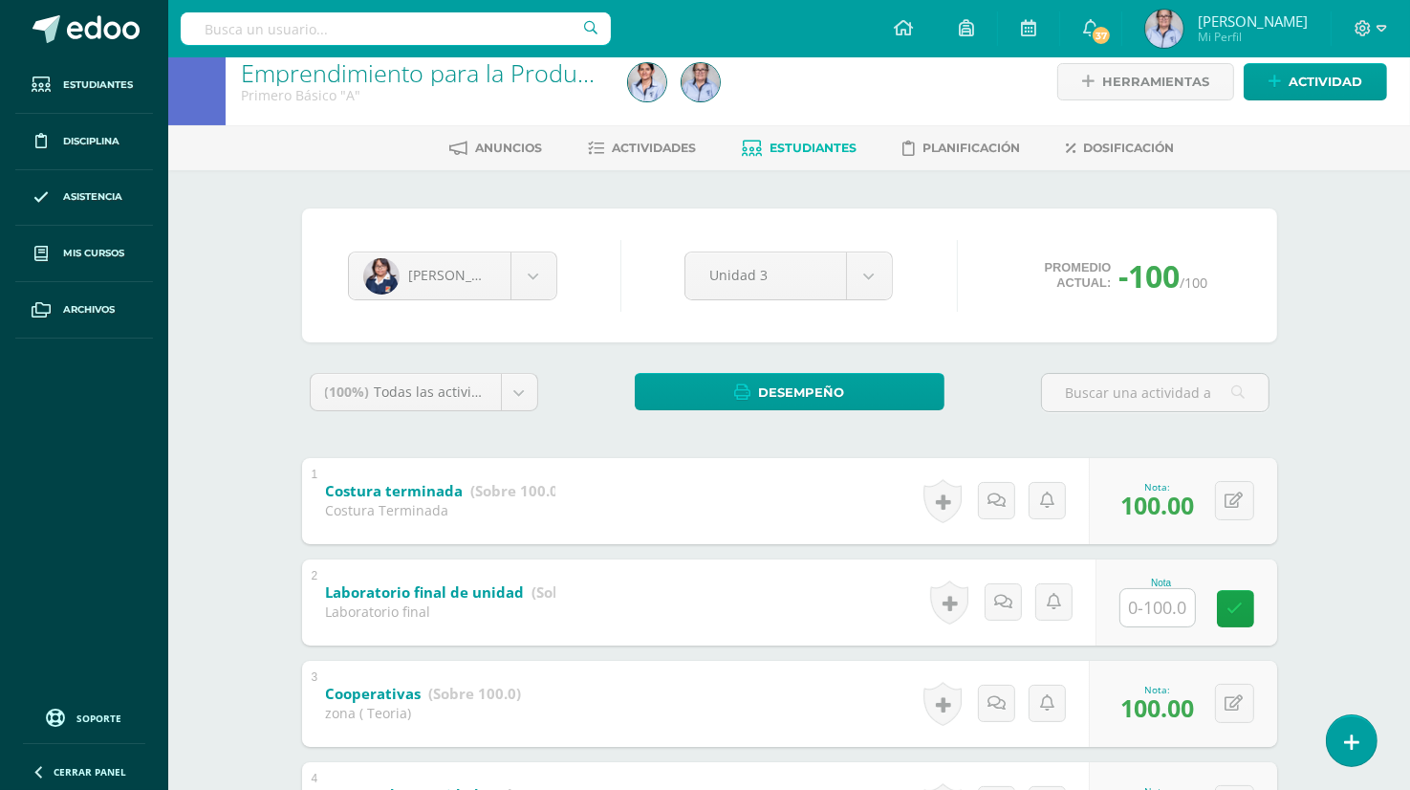
scroll to position [0, 0]
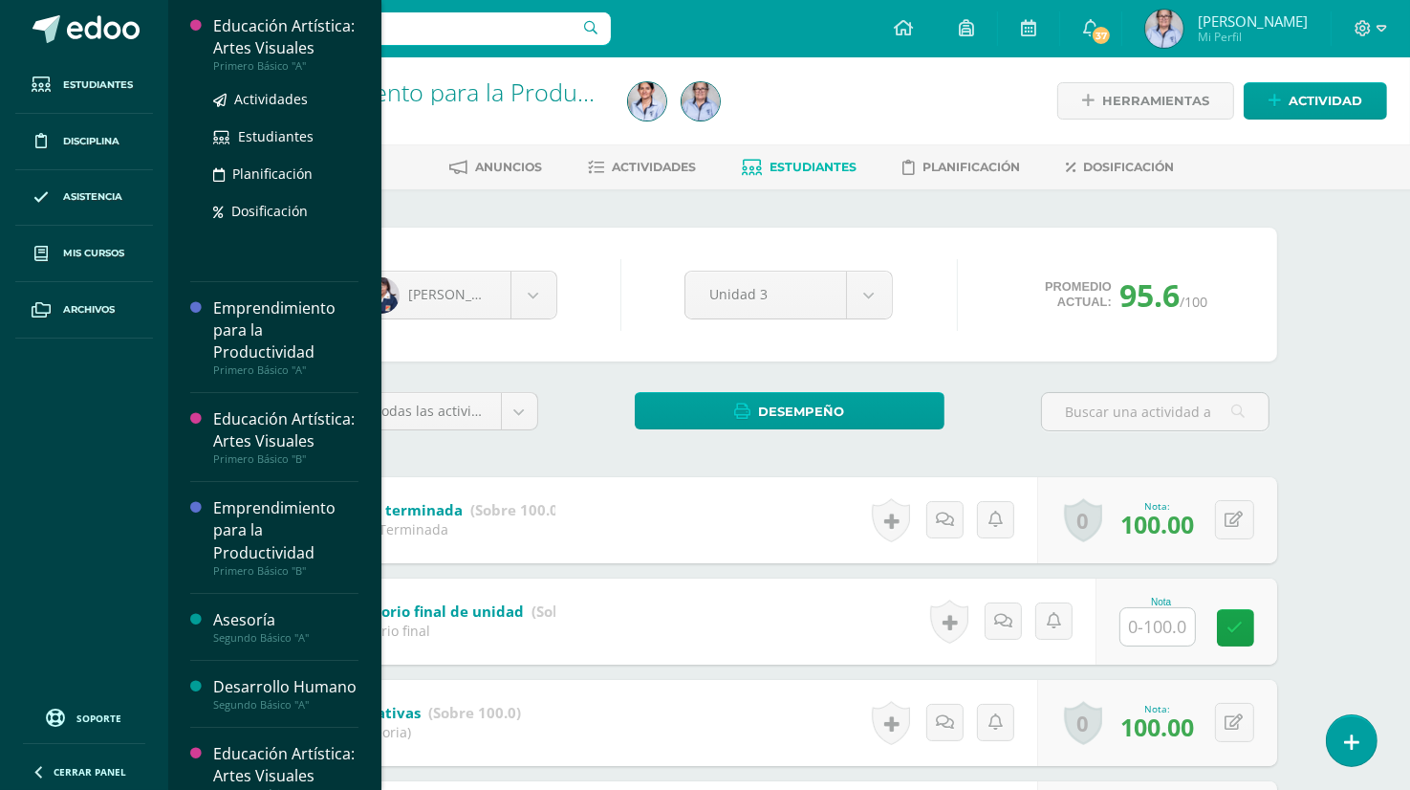
click at [310, 56] on div "Educación Artística: Artes Visuales" at bounding box center [285, 37] width 145 height 44
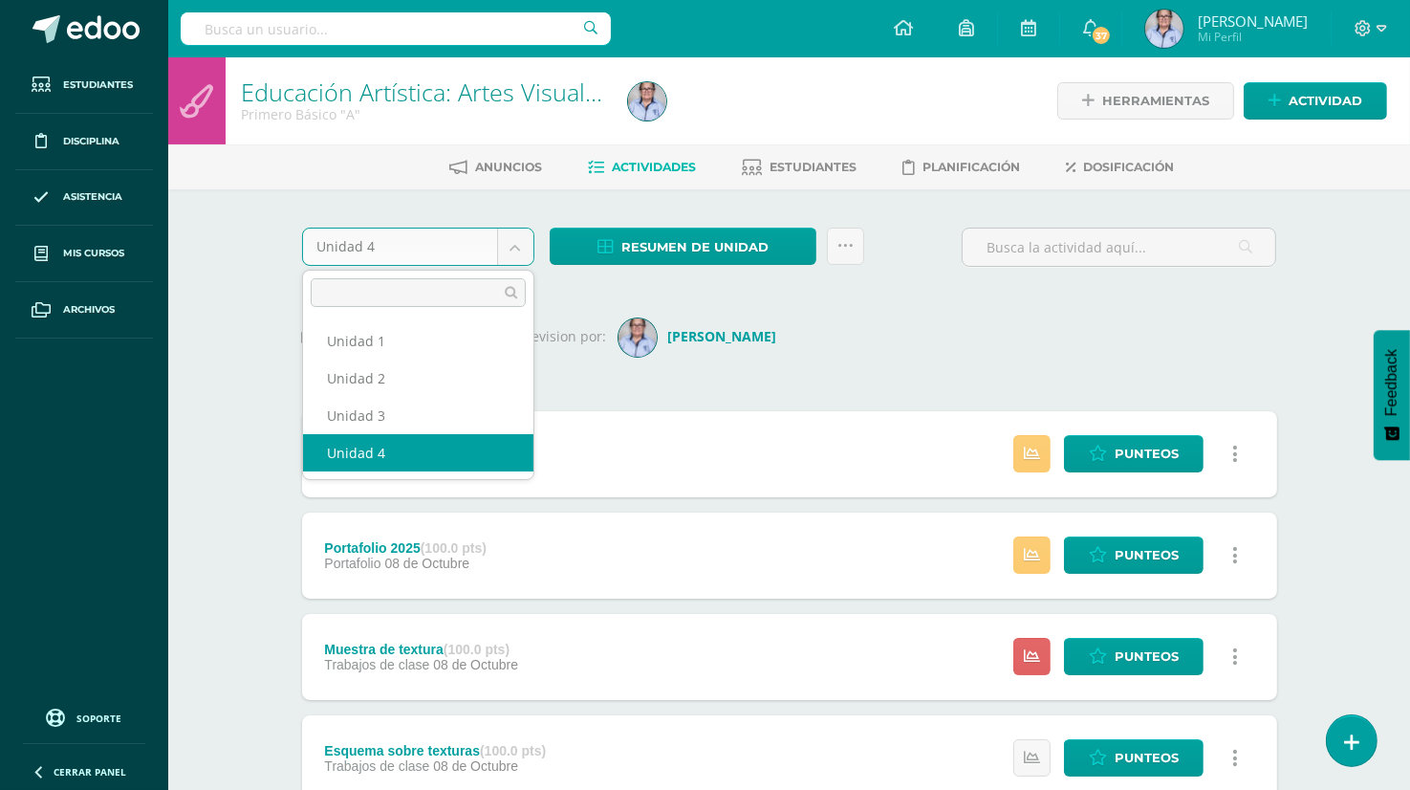
click at [512, 252] on body "Estudiantes Disciplina Asistencia Mis cursos Archivos Soporte Ayuda Reportar un…" at bounding box center [705, 666] width 1410 height 1333
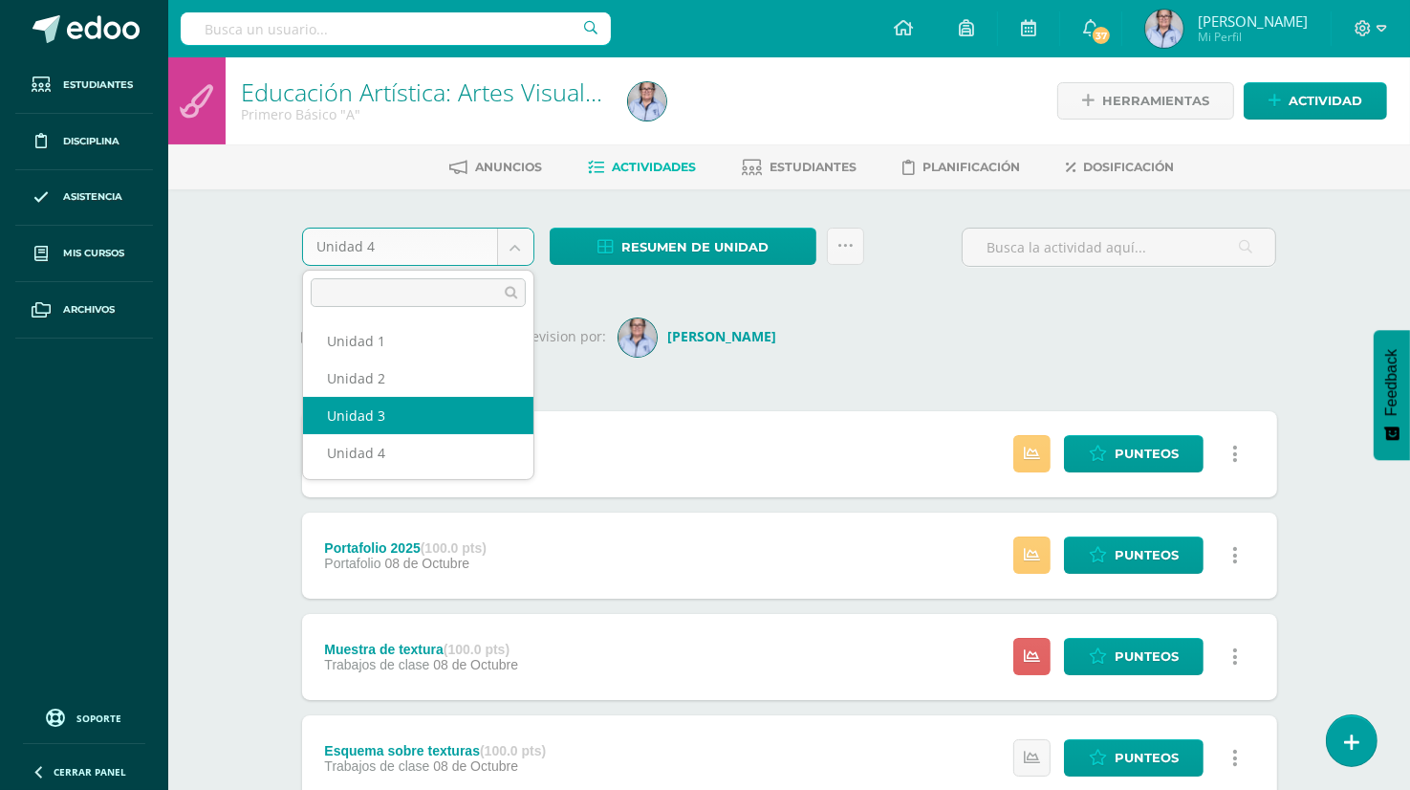
select select "Unidad 3"
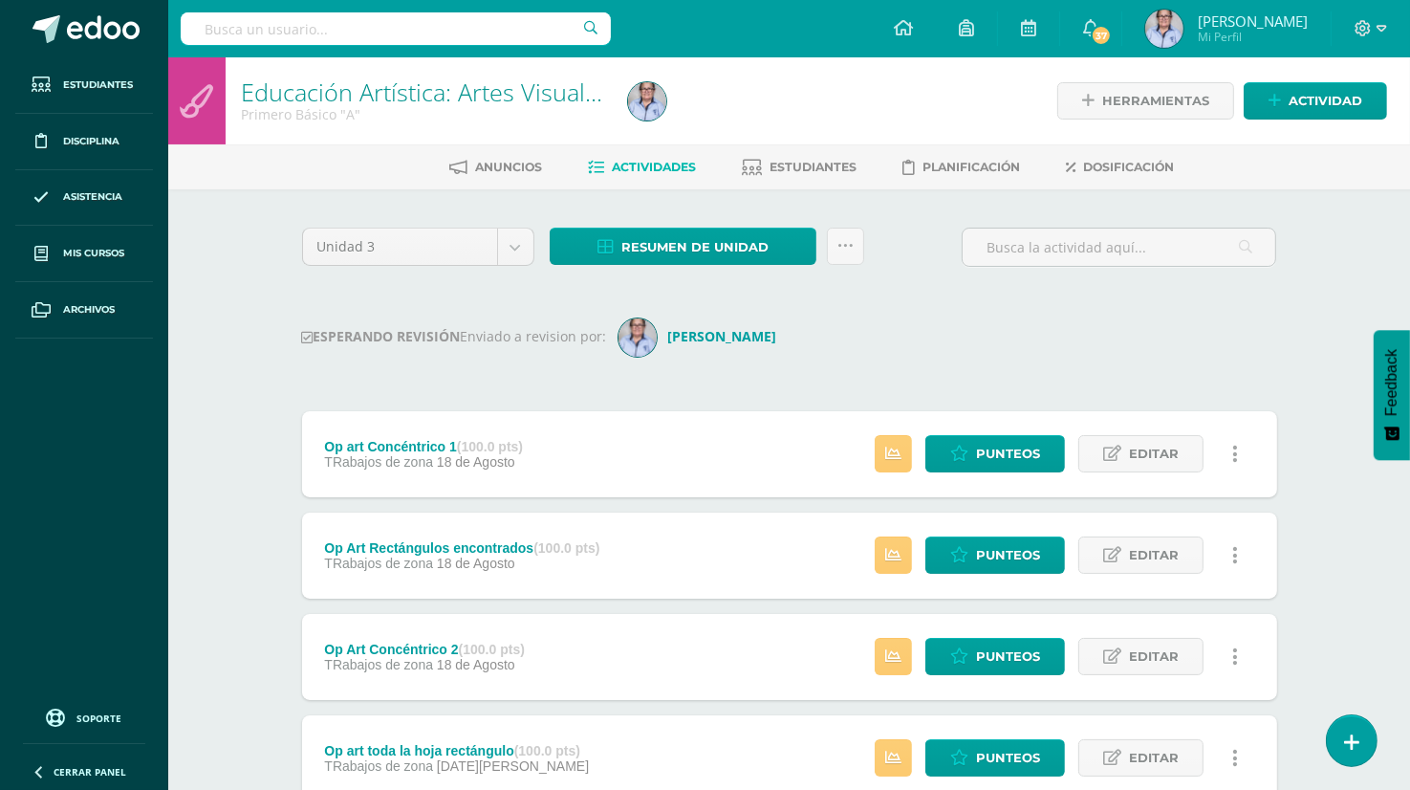
drag, startPoint x: 1141, startPoint y: 562, endPoint x: 933, endPoint y: 307, distance: 329.5
click at [811, 169] on span "Estudiantes" at bounding box center [813, 167] width 87 height 14
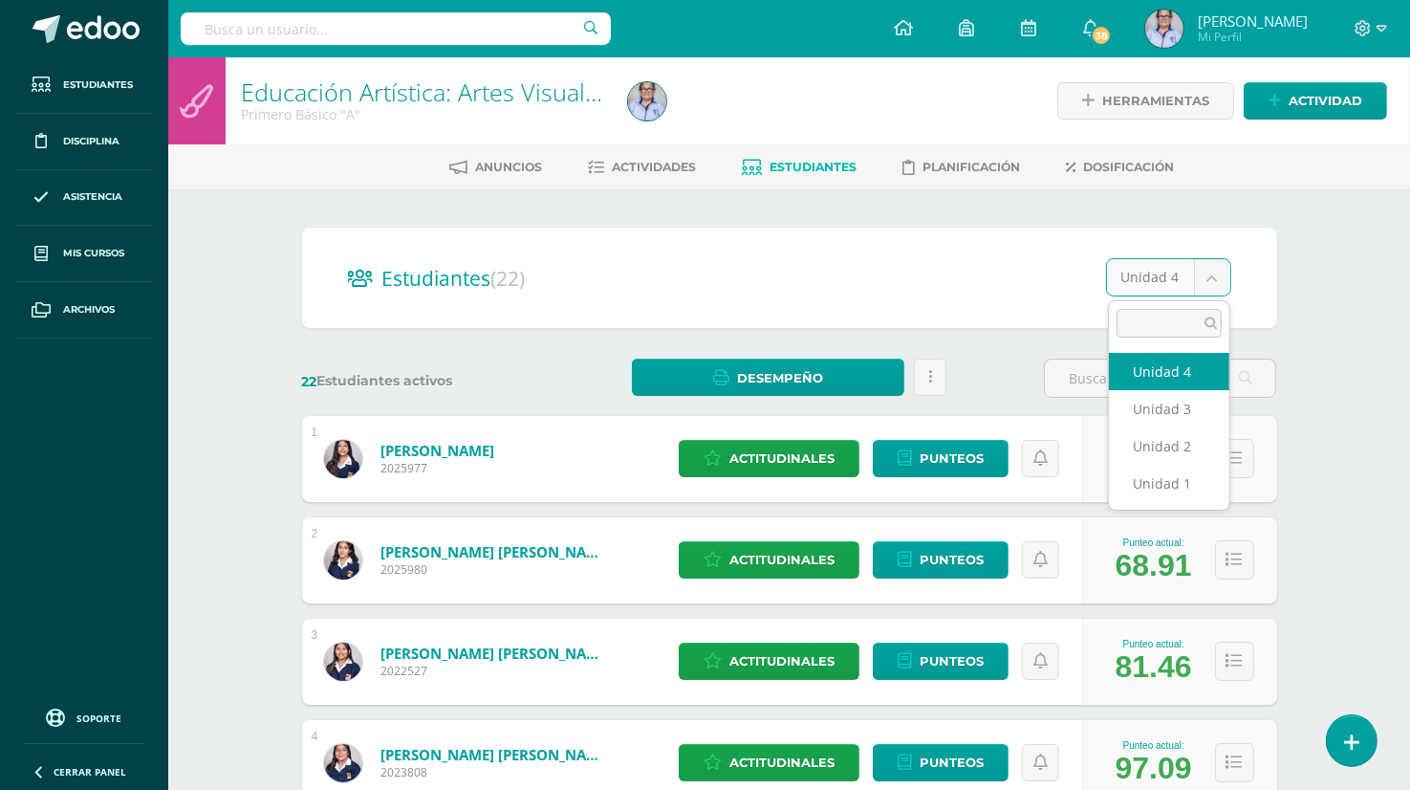
click at [1211, 279] on body "Estudiantes Disciplina Asistencia Mis cursos Archivos Soporte Ayuda Reportar un…" at bounding box center [705, 767] width 1410 height 1534
select select "/dashboard/teacher/section/3705/students/?unit=116008"
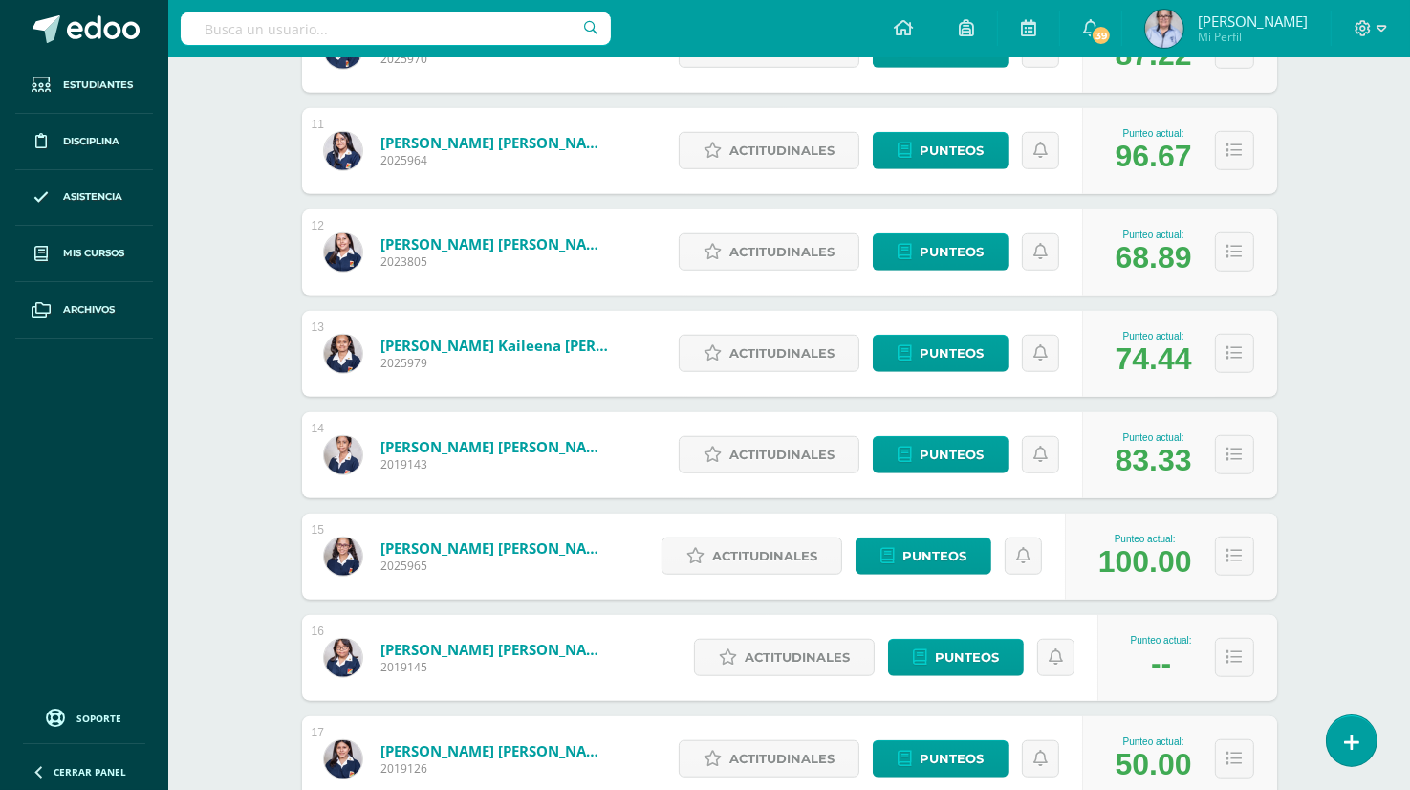
scroll to position [1576, 0]
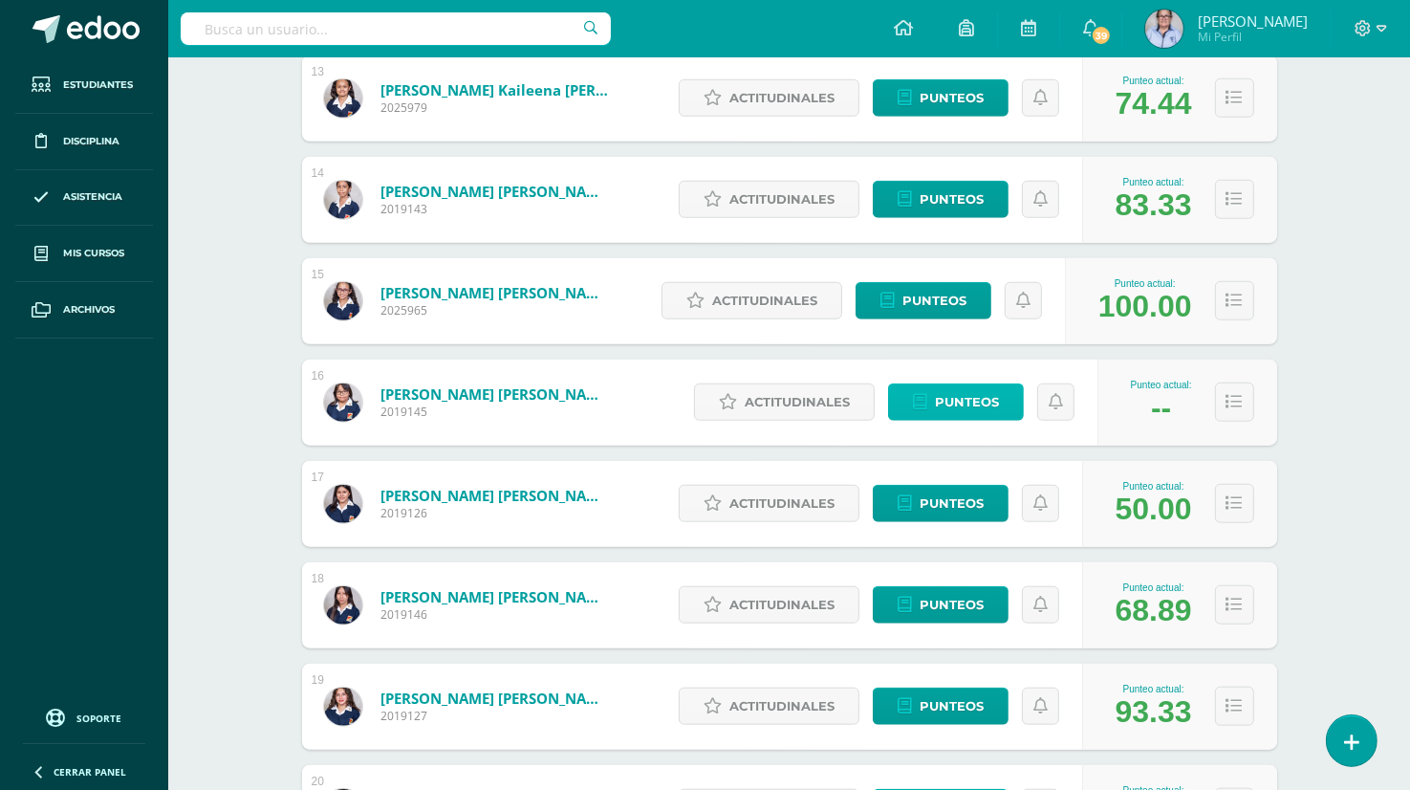
click at [955, 401] on span "Punteos" at bounding box center [967, 401] width 64 height 35
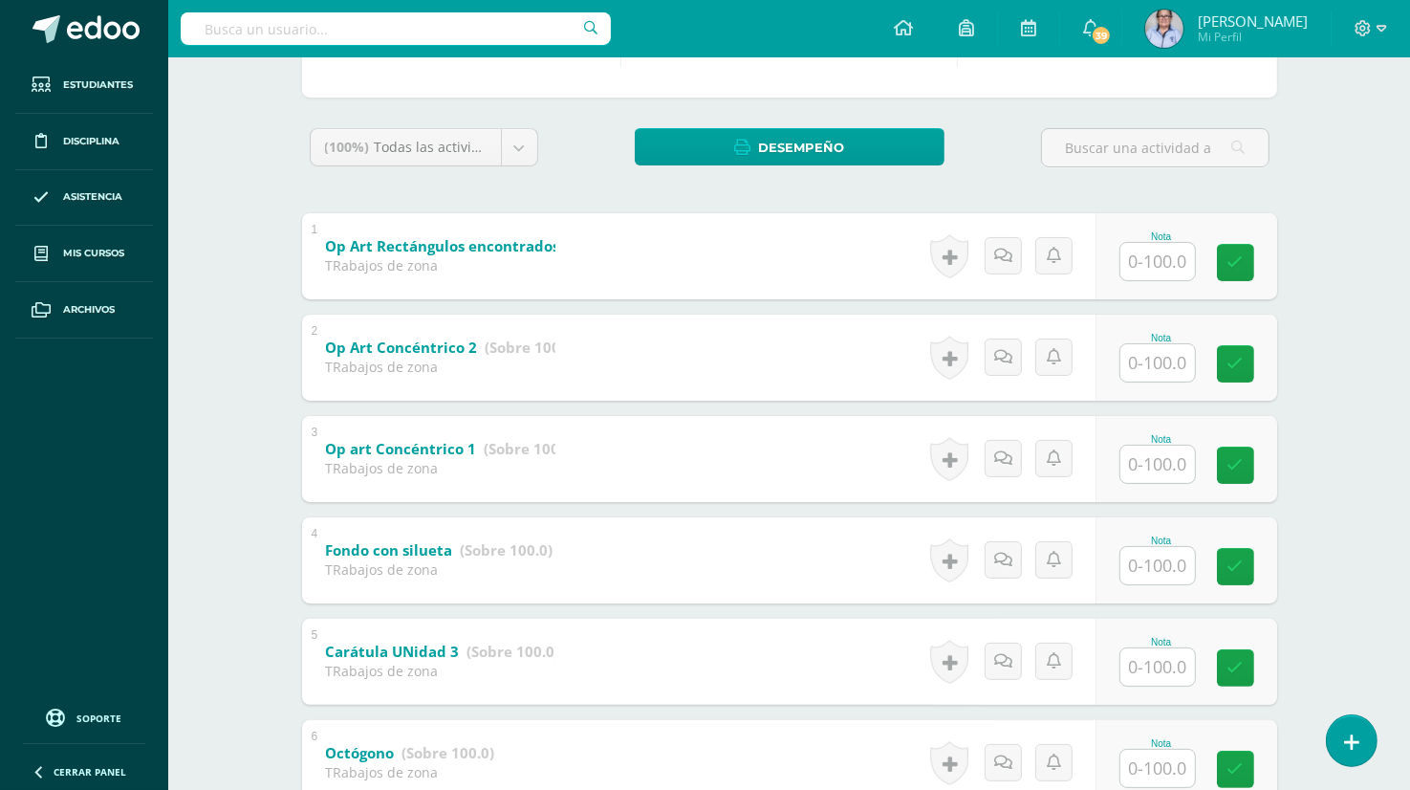
scroll to position [255, 0]
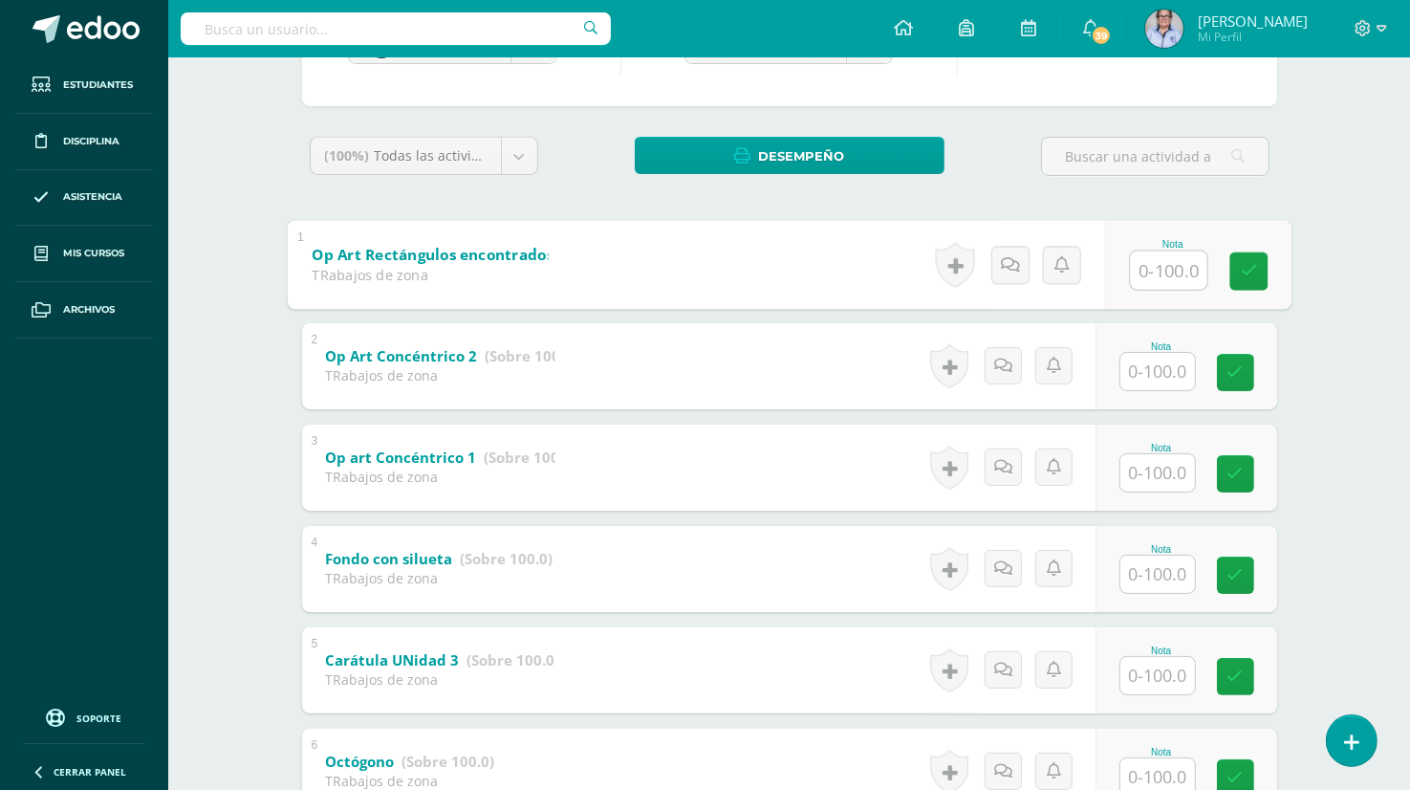
click at [1155, 272] on input "text" at bounding box center [1168, 269] width 76 height 38
click at [1169, 382] on input "text" at bounding box center [1168, 371] width 76 height 38
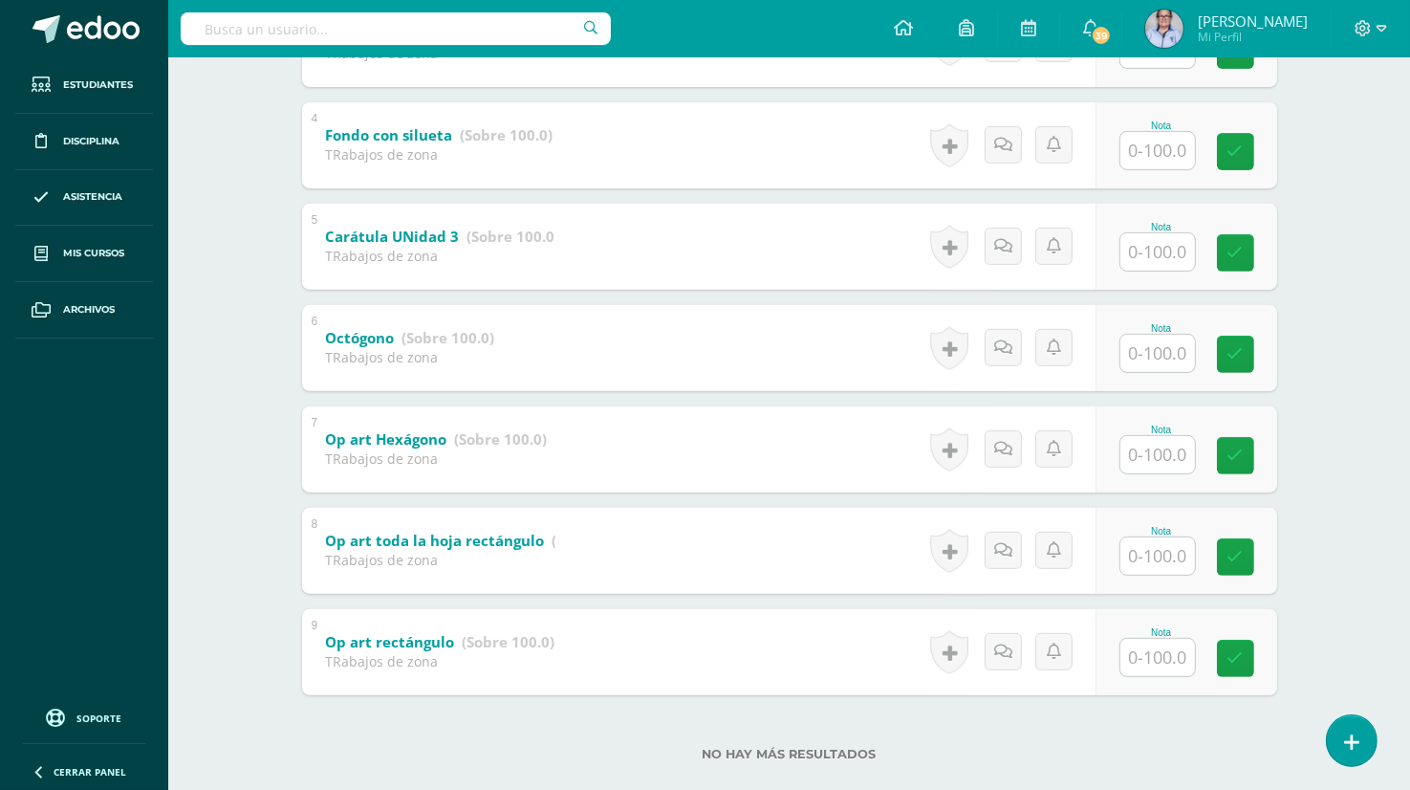
scroll to position [710, 0]
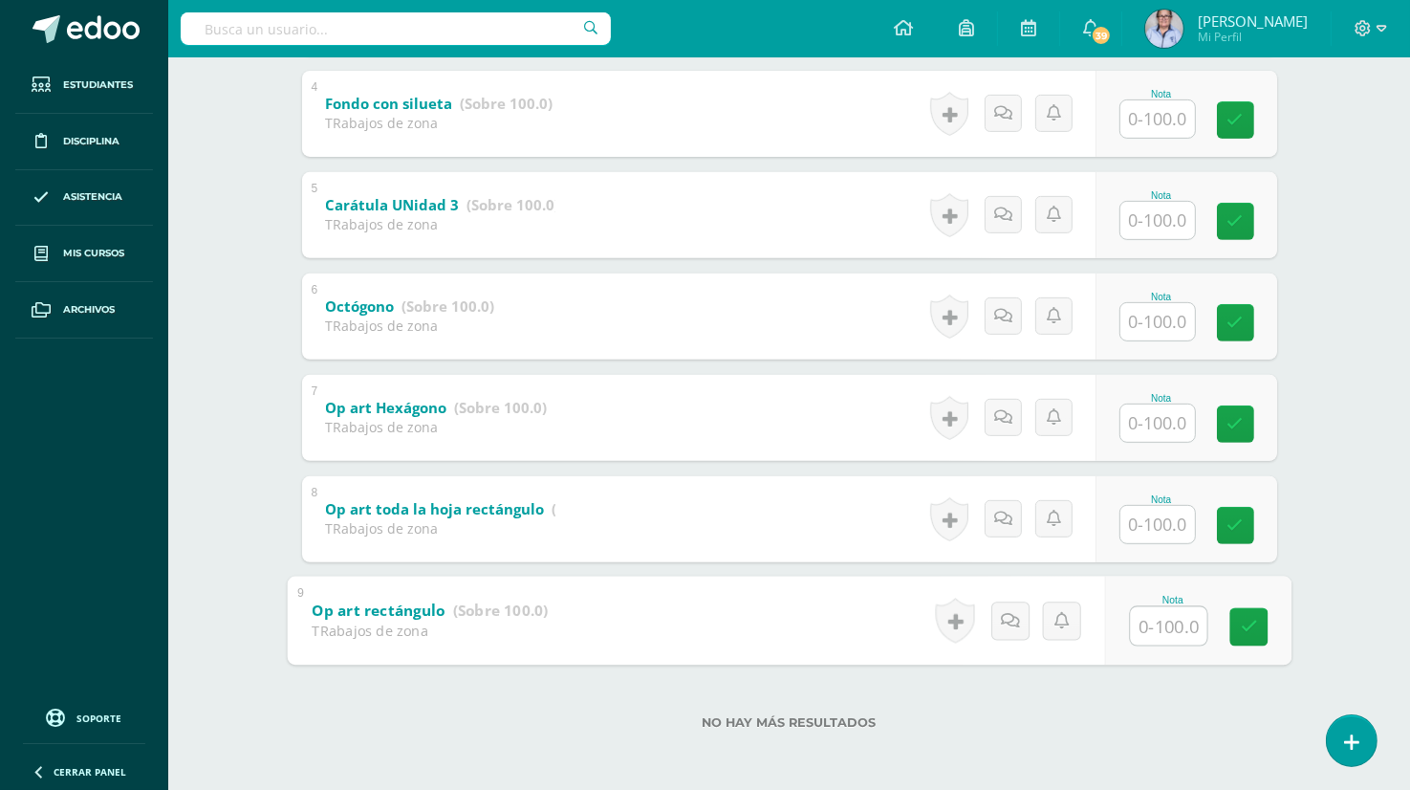
click at [1152, 628] on input "text" at bounding box center [1168, 625] width 76 height 38
type input "100"
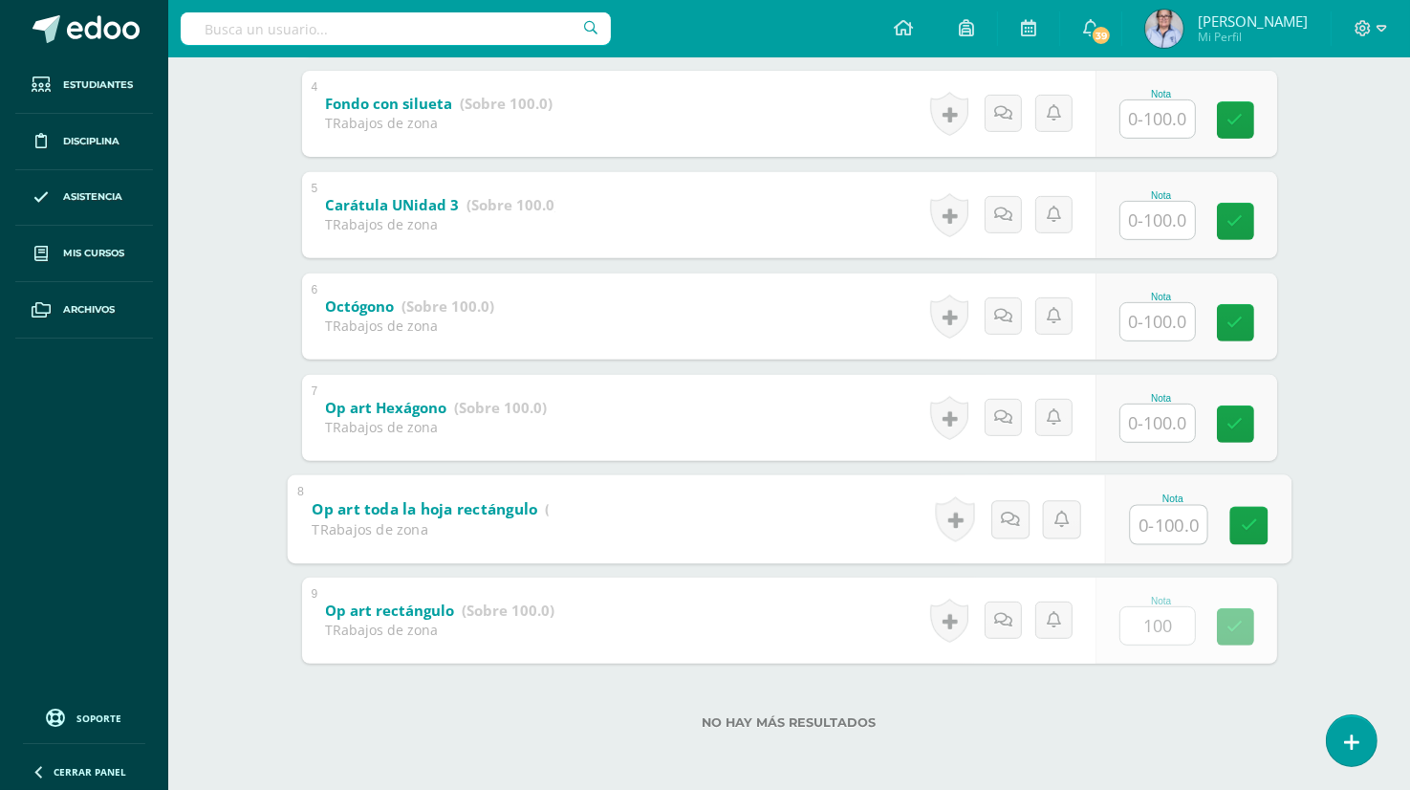
click at [1161, 523] on input "text" at bounding box center [1168, 524] width 76 height 38
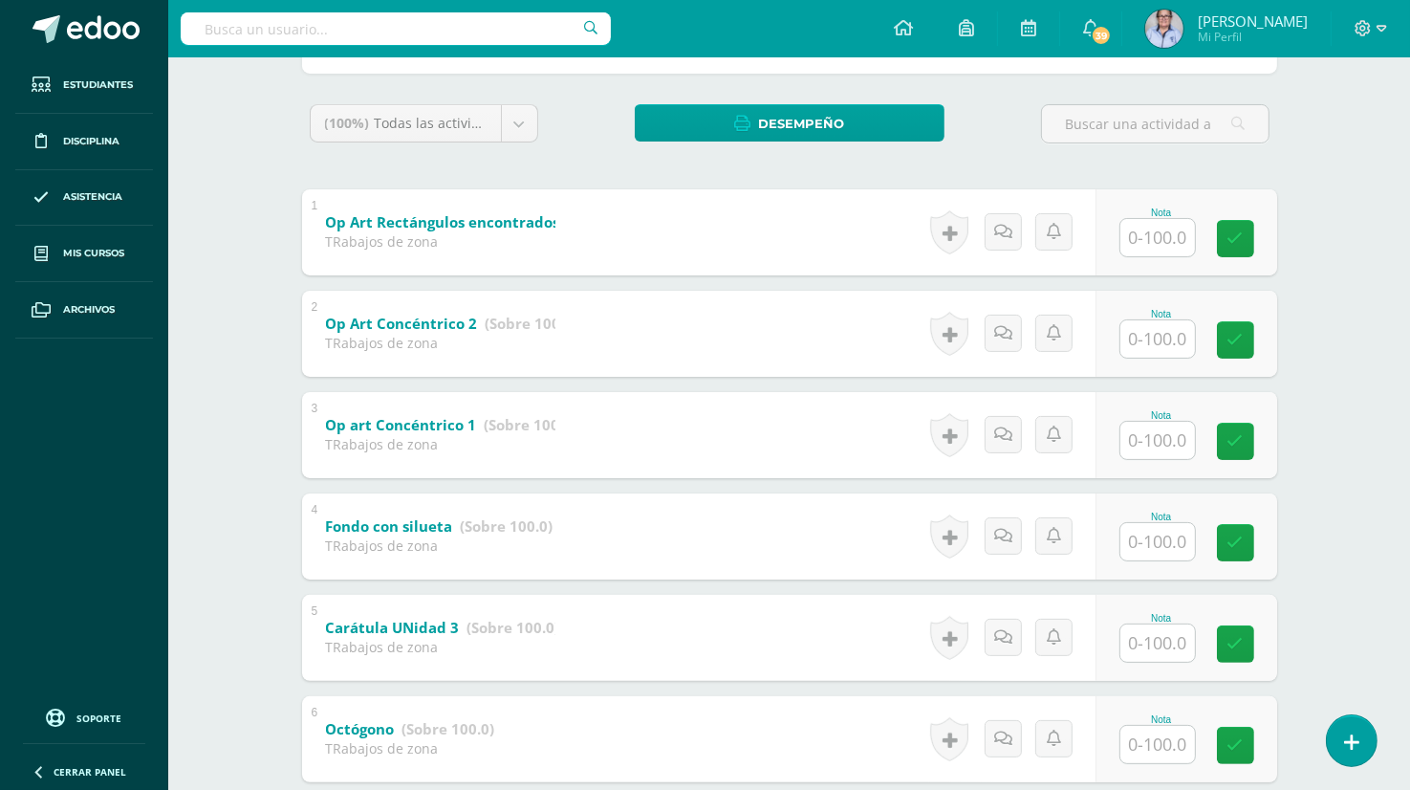
scroll to position [291, 0]
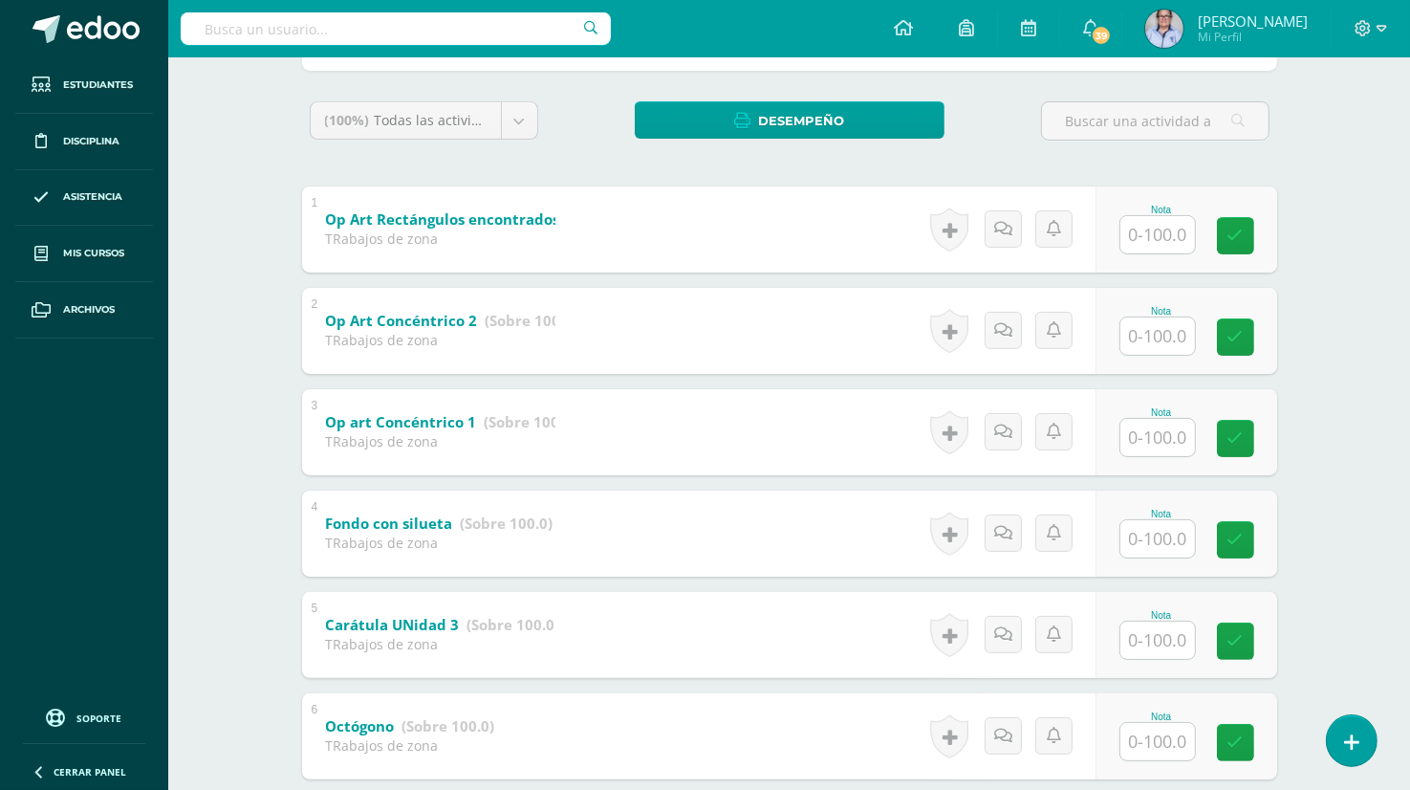
type input "80"
click at [1155, 435] on input "text" at bounding box center [1168, 437] width 76 height 38
type input "100"
click at [1170, 644] on input "text" at bounding box center [1168, 639] width 76 height 38
type input "100"
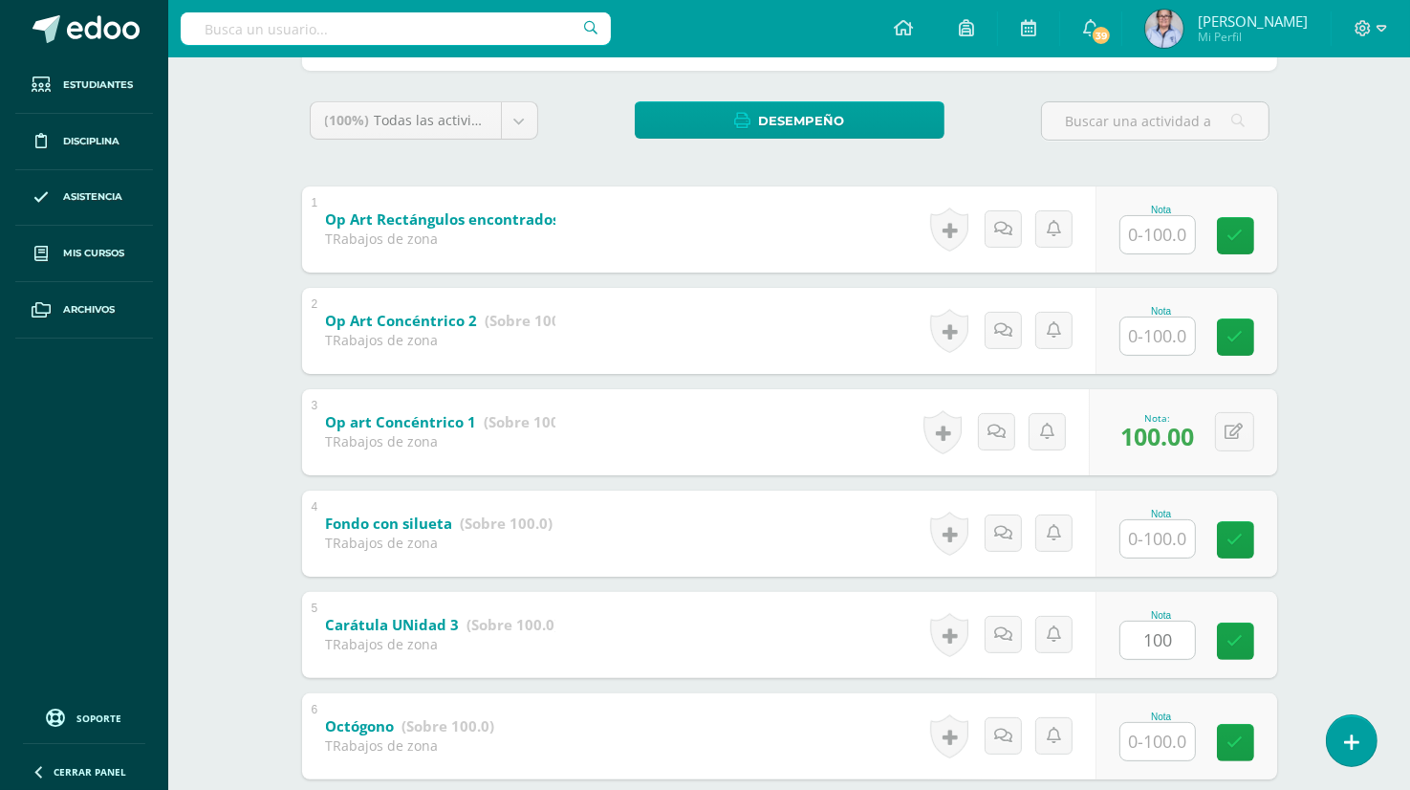
click at [1353, 519] on div "Educación Artística: Artes Visuales Primero Básico "A" Herramientas Detalle de …" at bounding box center [789, 488] width 1242 height 1443
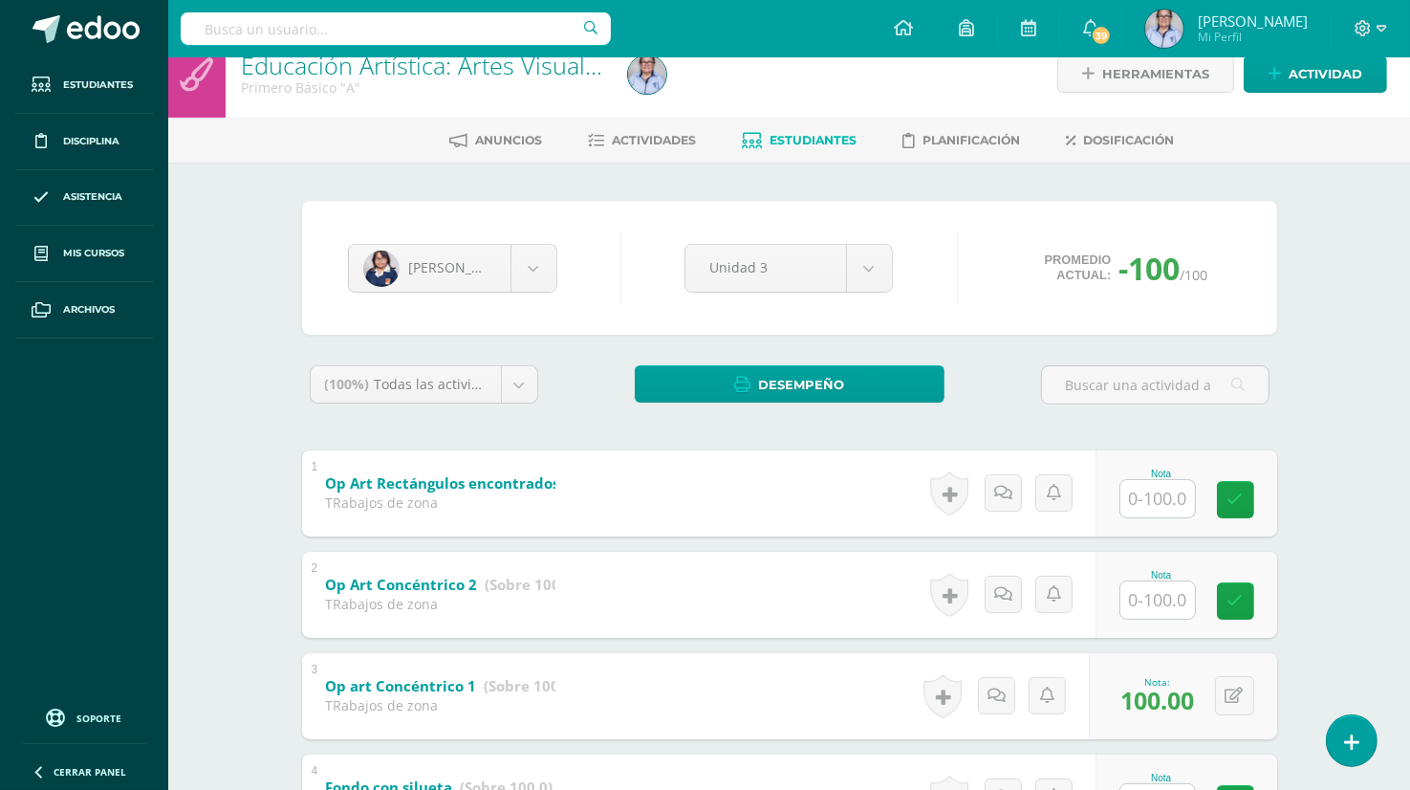
scroll to position [0, 0]
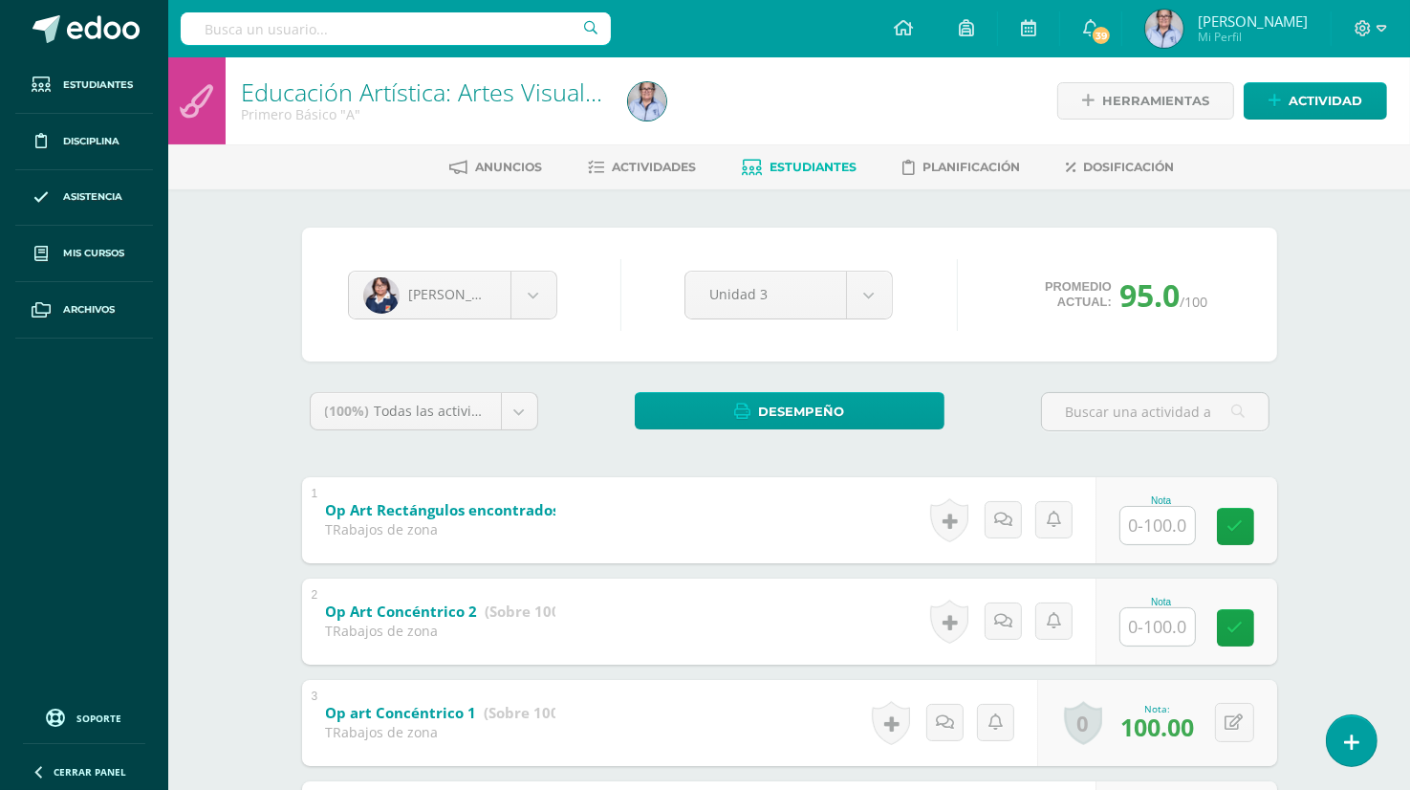
click at [1372, 310] on div "Educación Artística: Artes Visuales Primero Básico "A" Herramientas Detalle de …" at bounding box center [789, 778] width 1242 height 1443
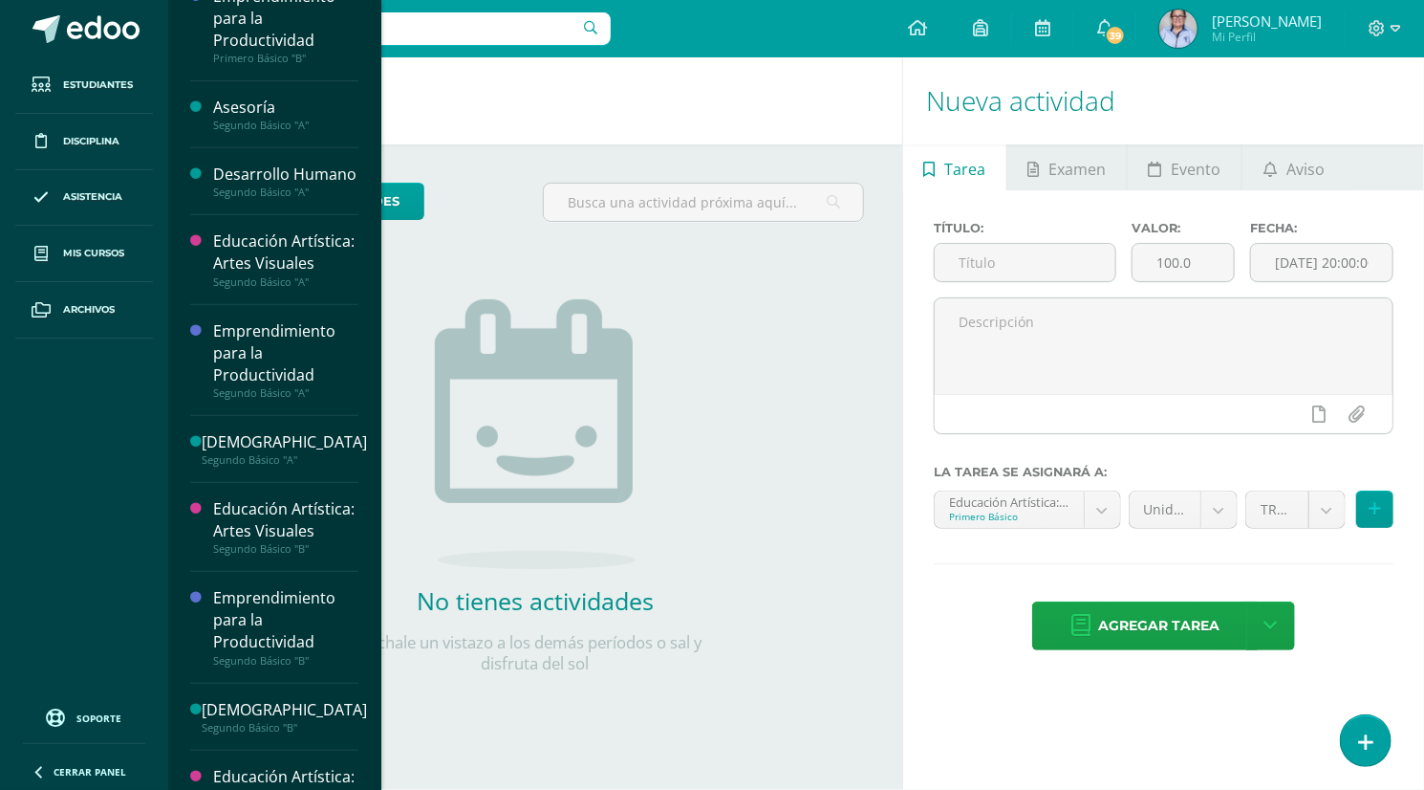
scroll to position [315, 0]
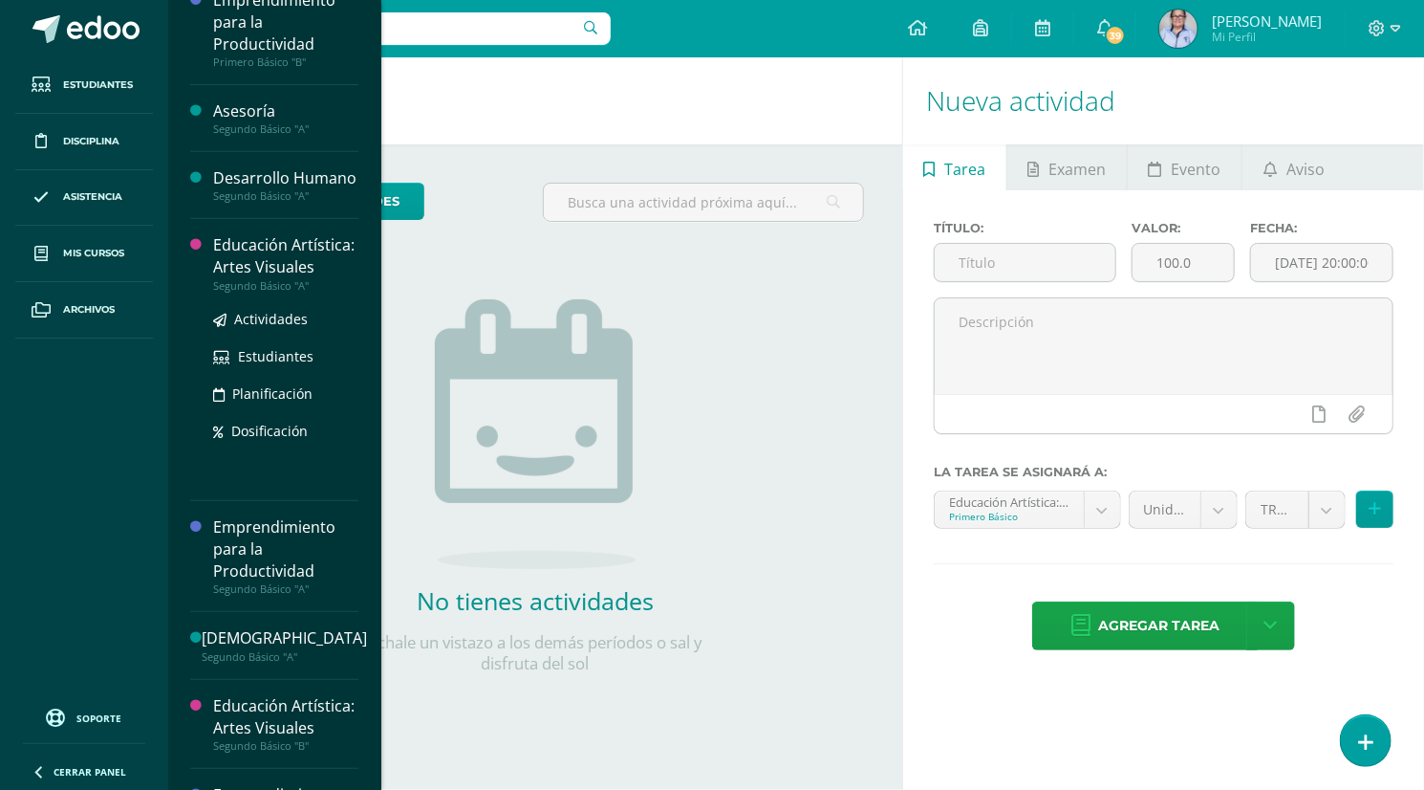
click at [268, 278] on div "Educación Artística: Artes Visuales" at bounding box center [285, 256] width 145 height 44
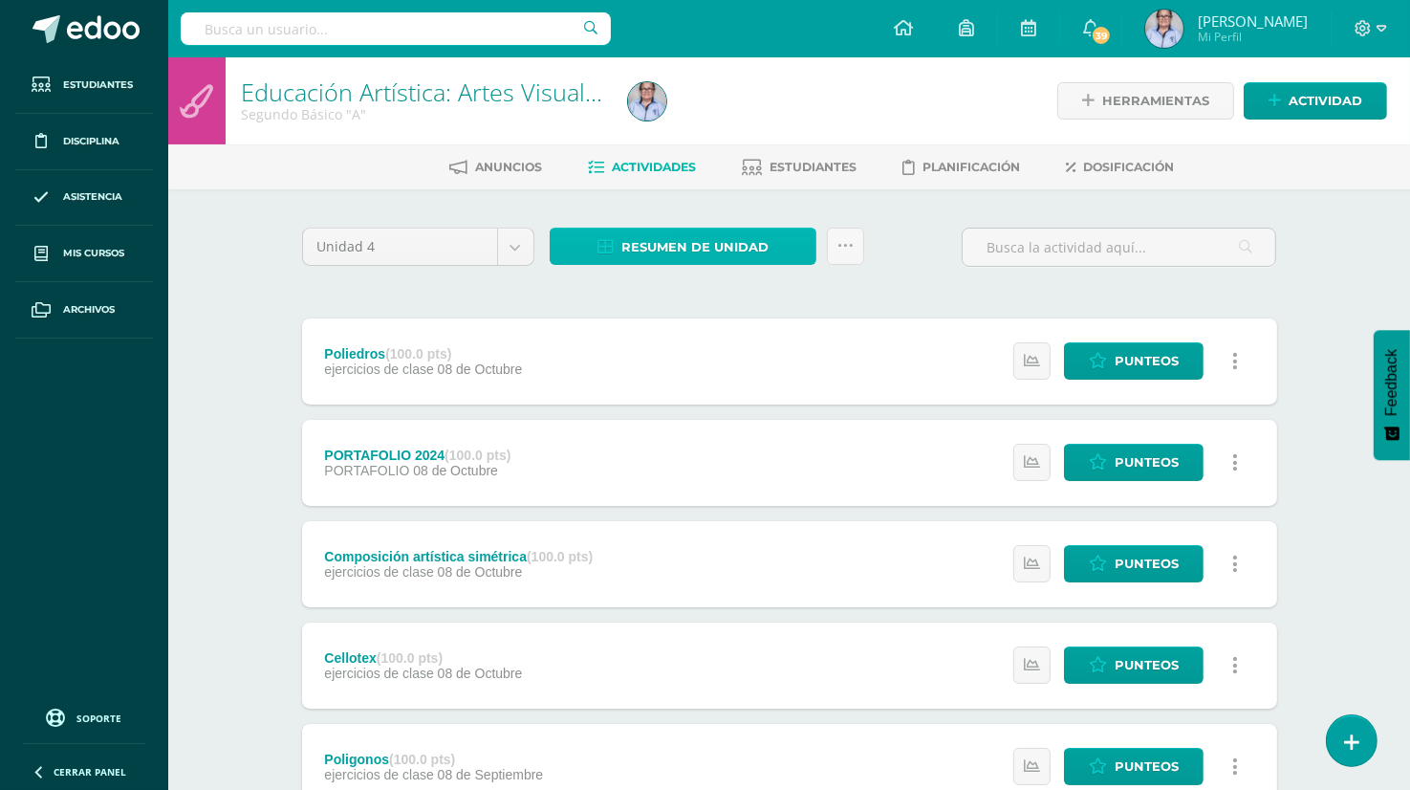
click at [694, 247] on span "Resumen de unidad" at bounding box center [694, 246] width 147 height 35
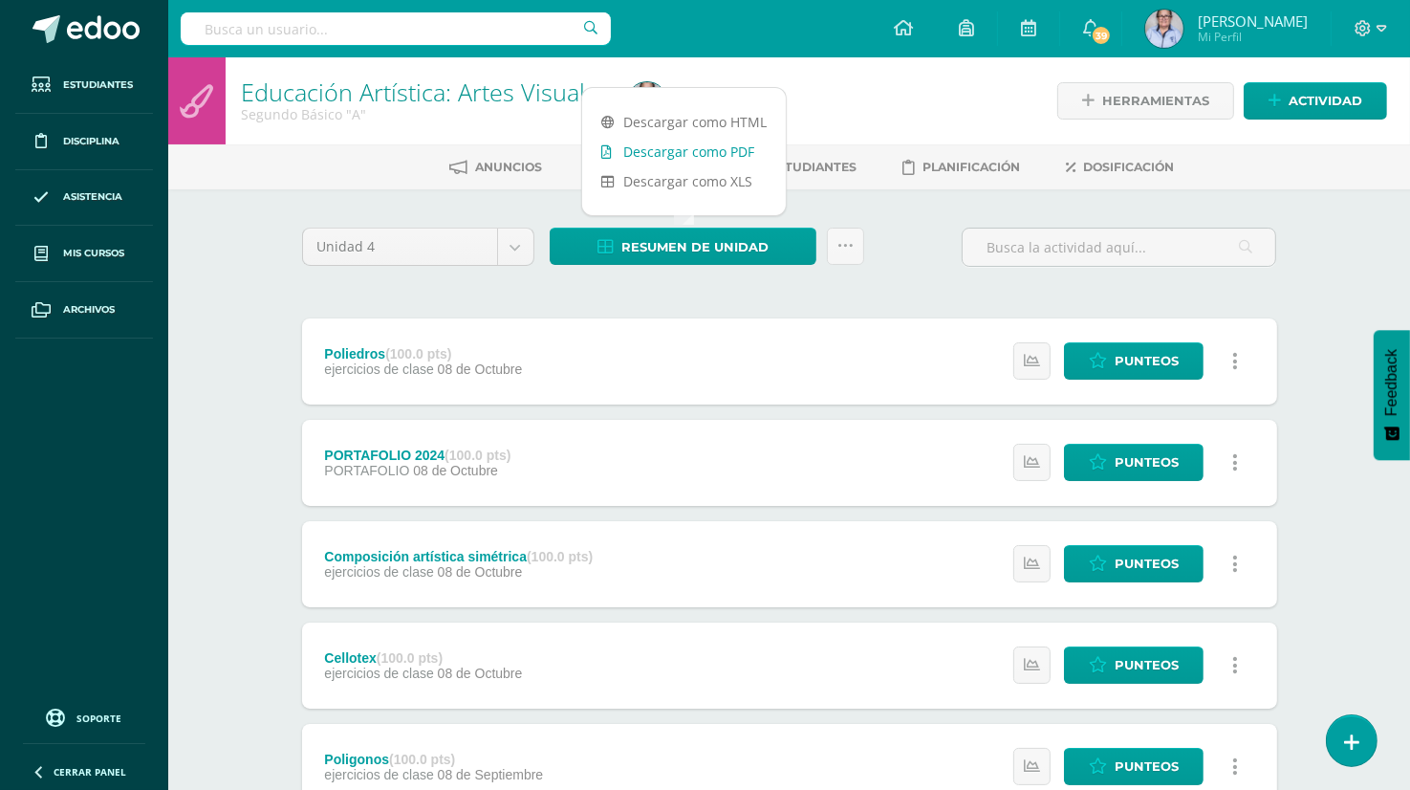
click at [726, 158] on link "Descargar como PDF" at bounding box center [684, 152] width 204 height 30
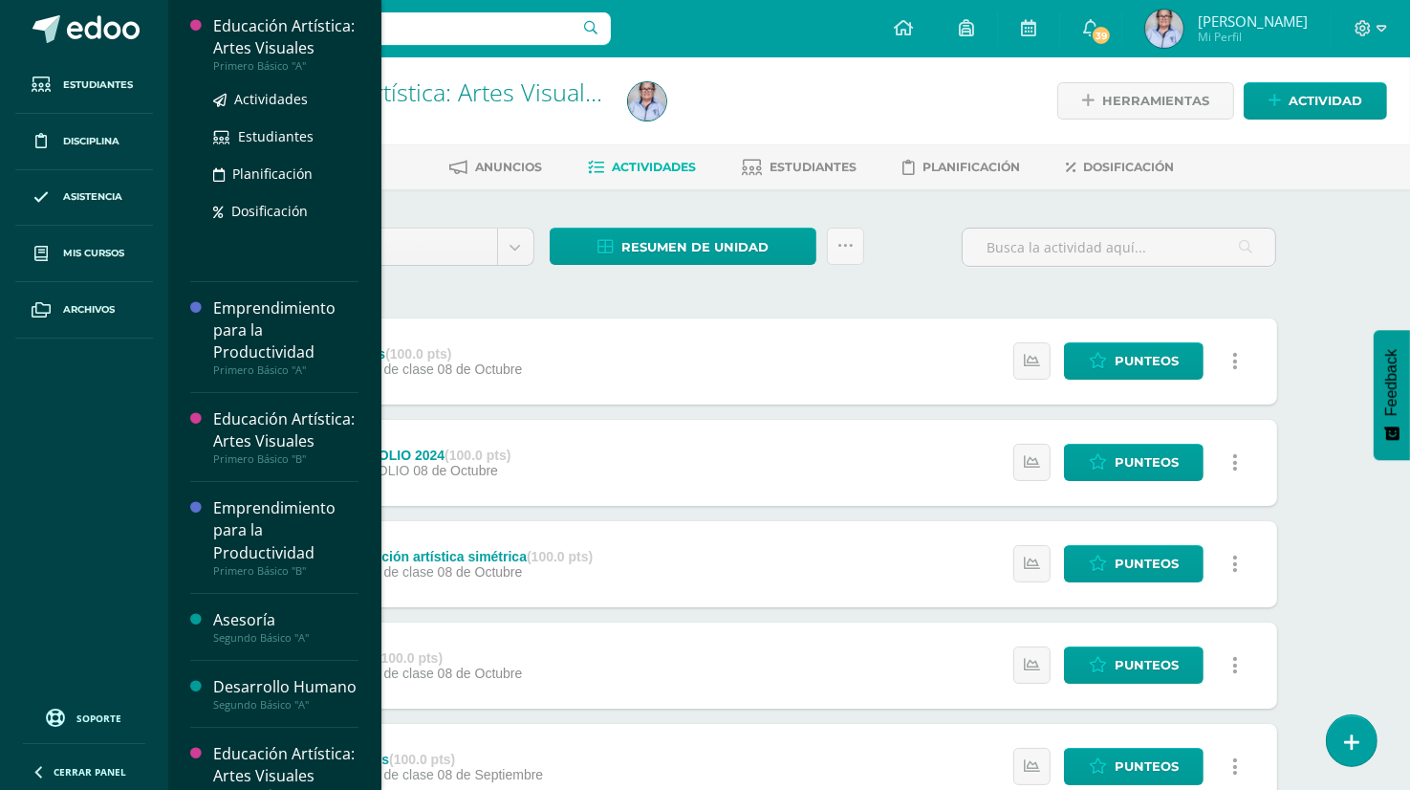
click at [262, 59] on div "Educación Artística: Artes Visuales" at bounding box center [285, 37] width 145 height 44
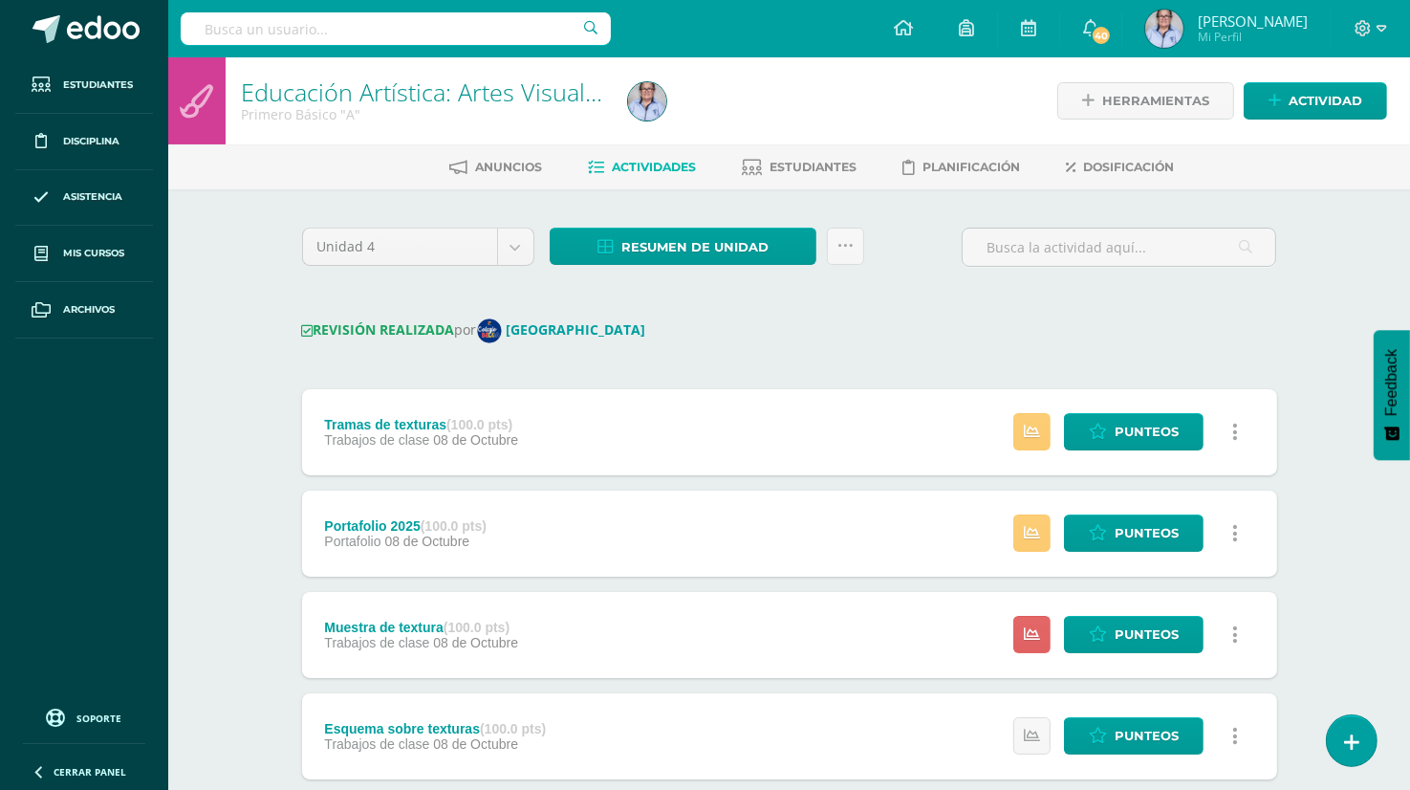
click at [887, 314] on div "Unidad 4 Unidad 1 Unidad 2 Unidad 3 Unidad 4 Resumen de unidad Descargar como H…" at bounding box center [789, 750] width 990 height 1046
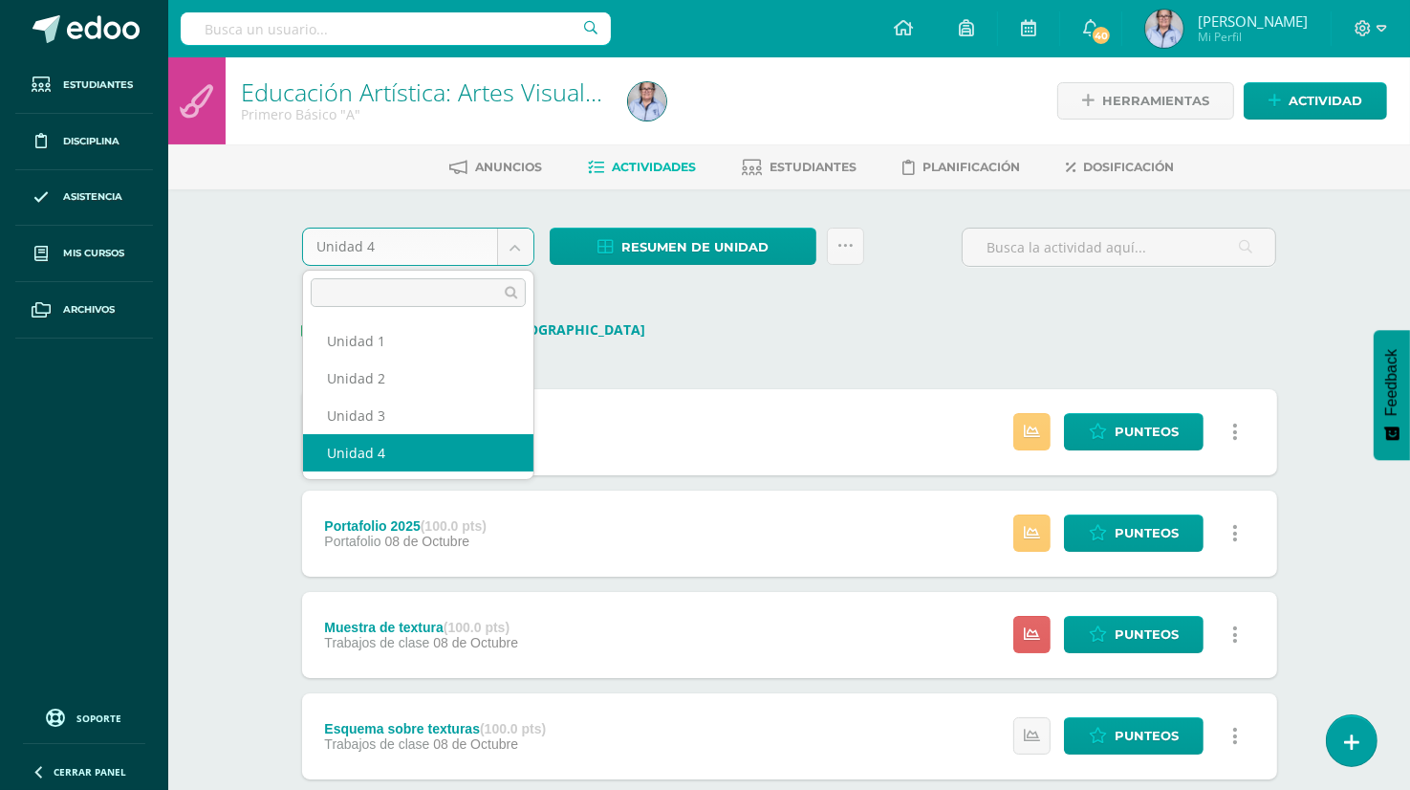
click at [514, 249] on body "Estudiantes Disciplina Asistencia Mis cursos Archivos Soporte Ayuda Reportar un…" at bounding box center [705, 655] width 1410 height 1311
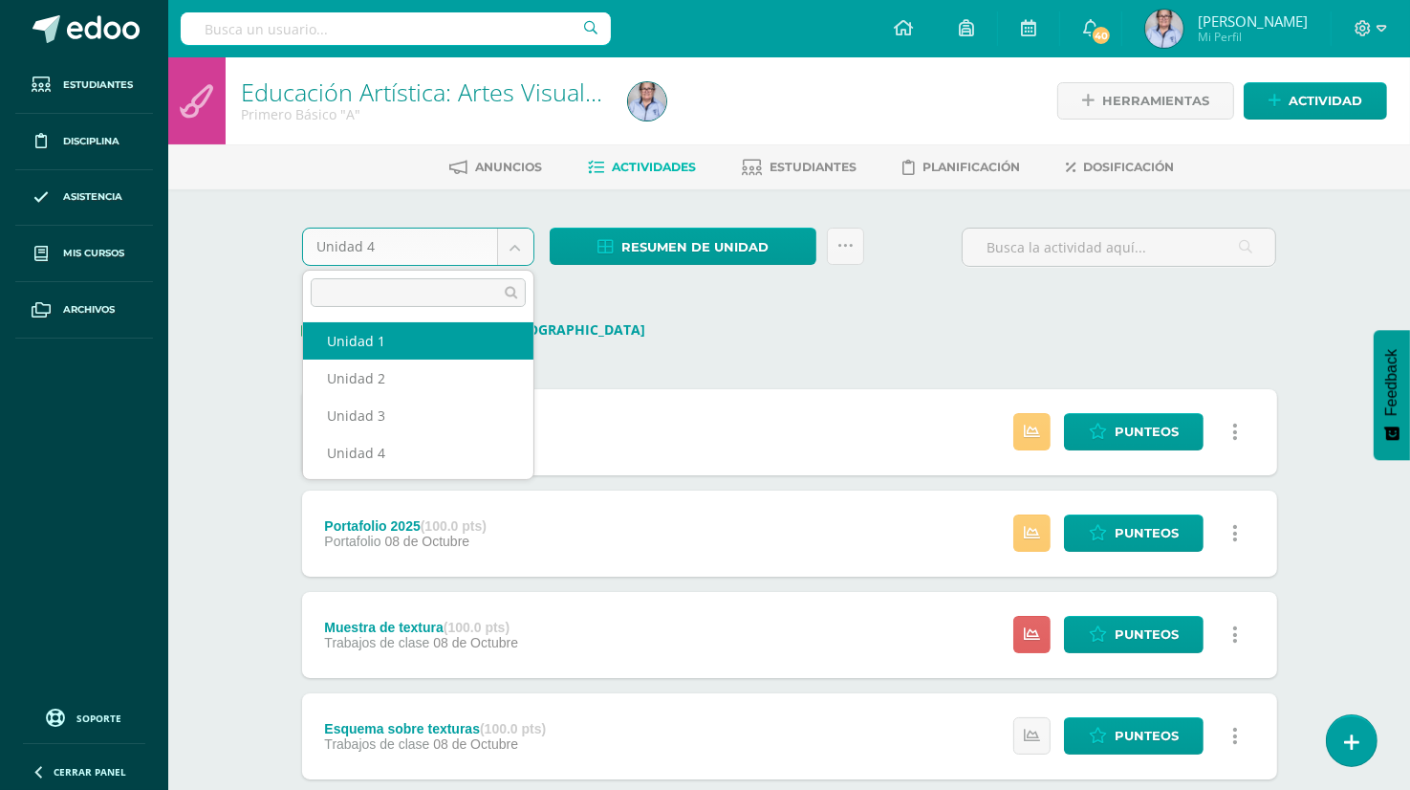
select select "Unidad 1"
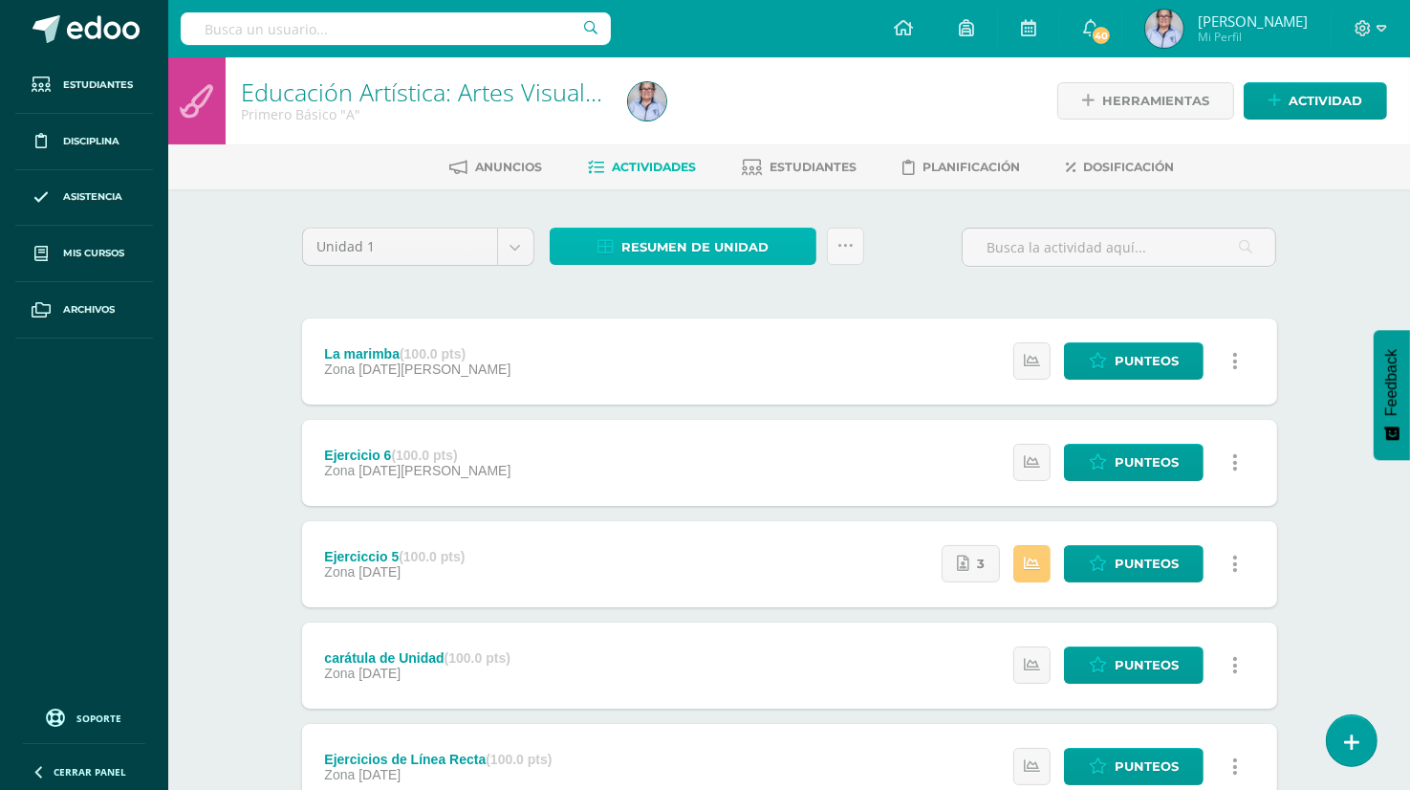
click at [669, 248] on span "Resumen de unidad" at bounding box center [694, 246] width 147 height 35
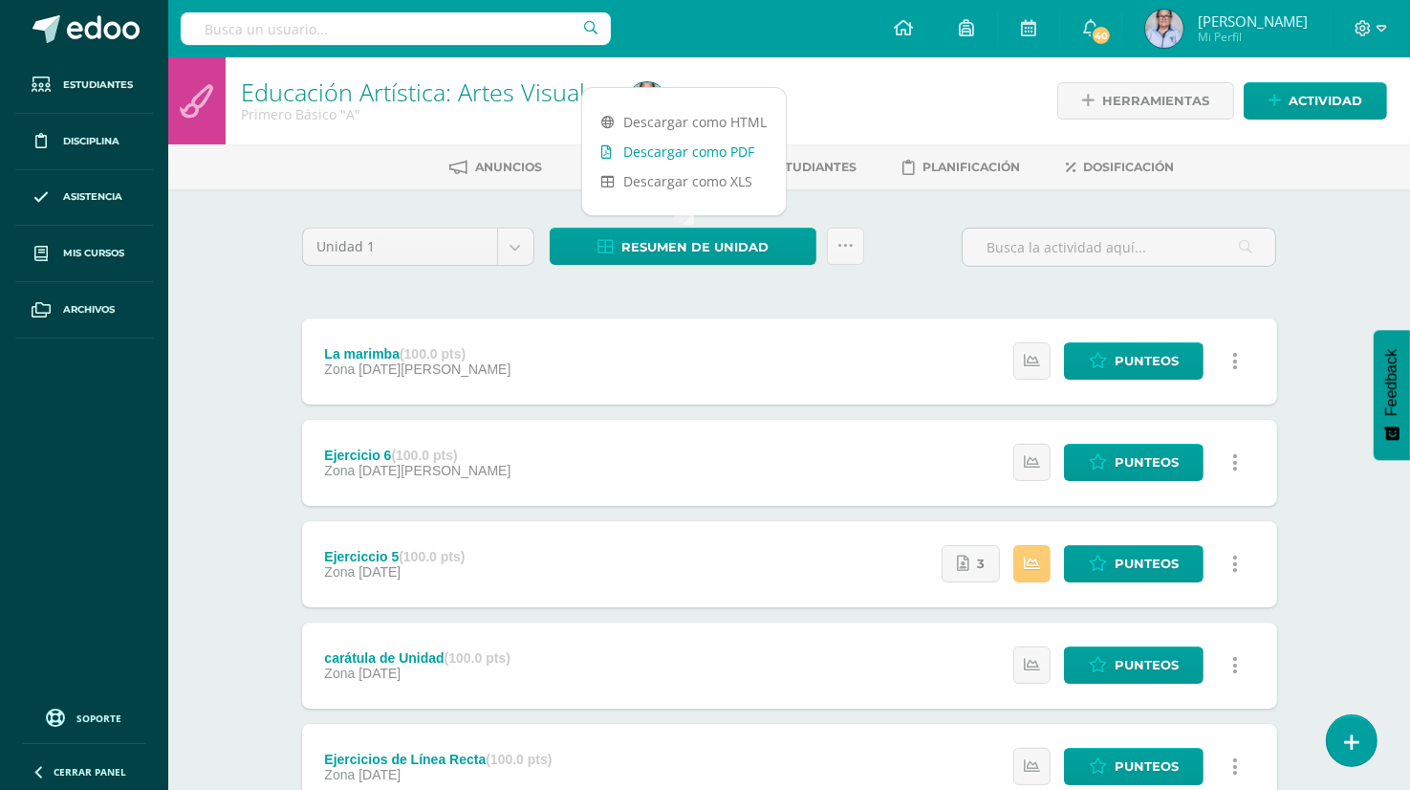
click at [720, 148] on link "Descargar como PDF" at bounding box center [684, 152] width 204 height 30
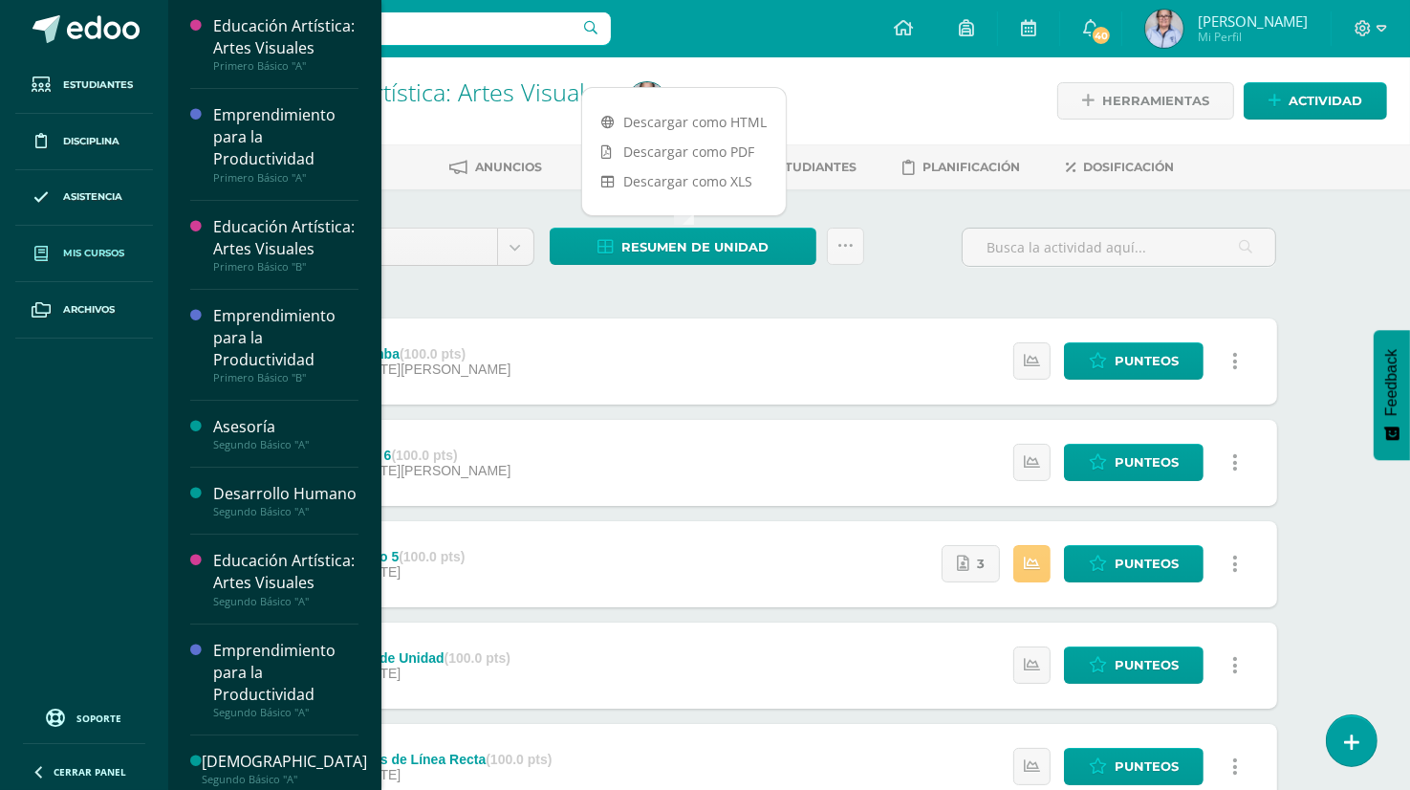
click at [104, 257] on span "Mis cursos" at bounding box center [93, 253] width 61 height 15
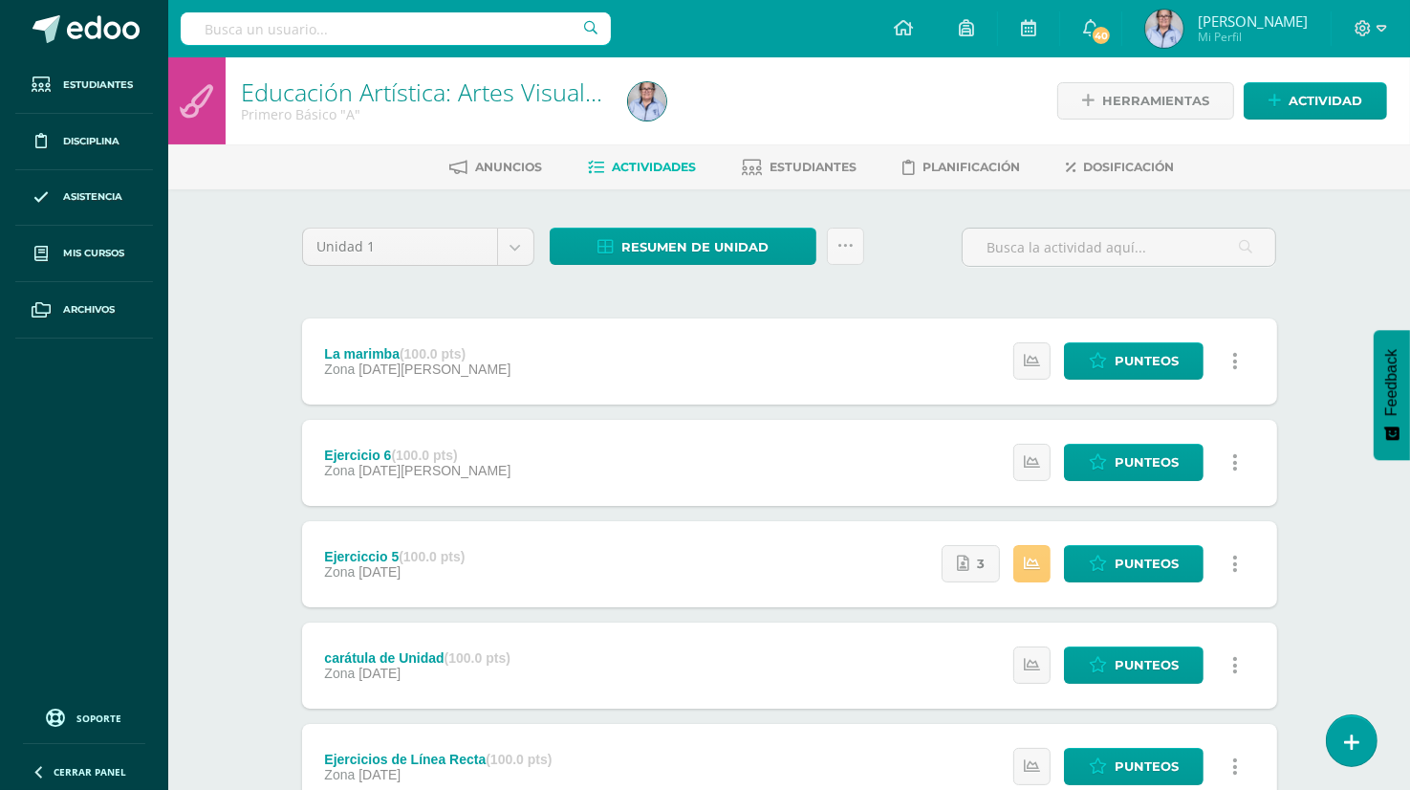
click at [505, 303] on div "Unidad 1 Unidad 1 Unidad 2 Unidad 3 Unidad 4 Resumen de unidad Enviar punteos a…" at bounding box center [789, 613] width 990 height 772
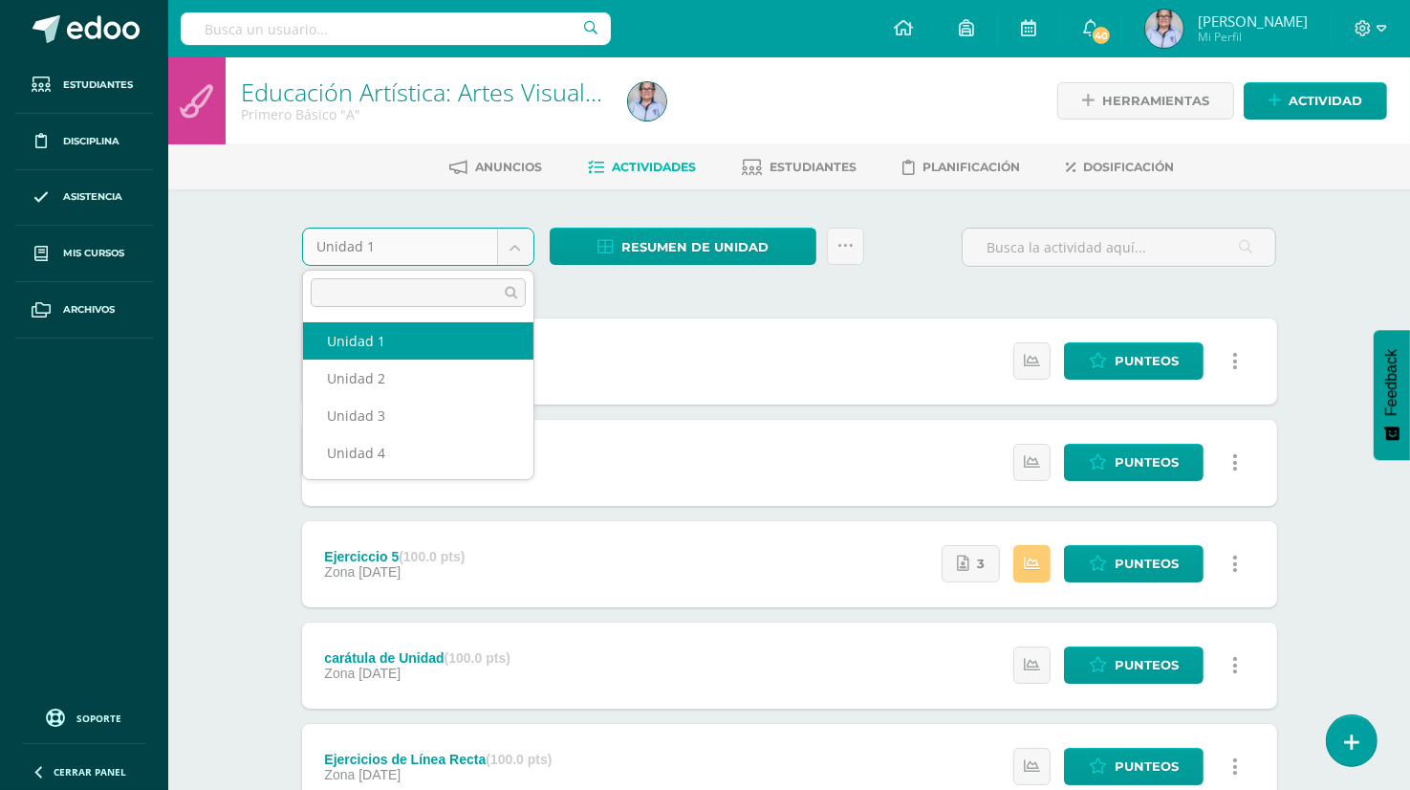
click at [515, 250] on body "Estudiantes Disciplina Asistencia Mis cursos Archivos Soporte Ayuda Reportar un…" at bounding box center [705, 519] width 1410 height 1038
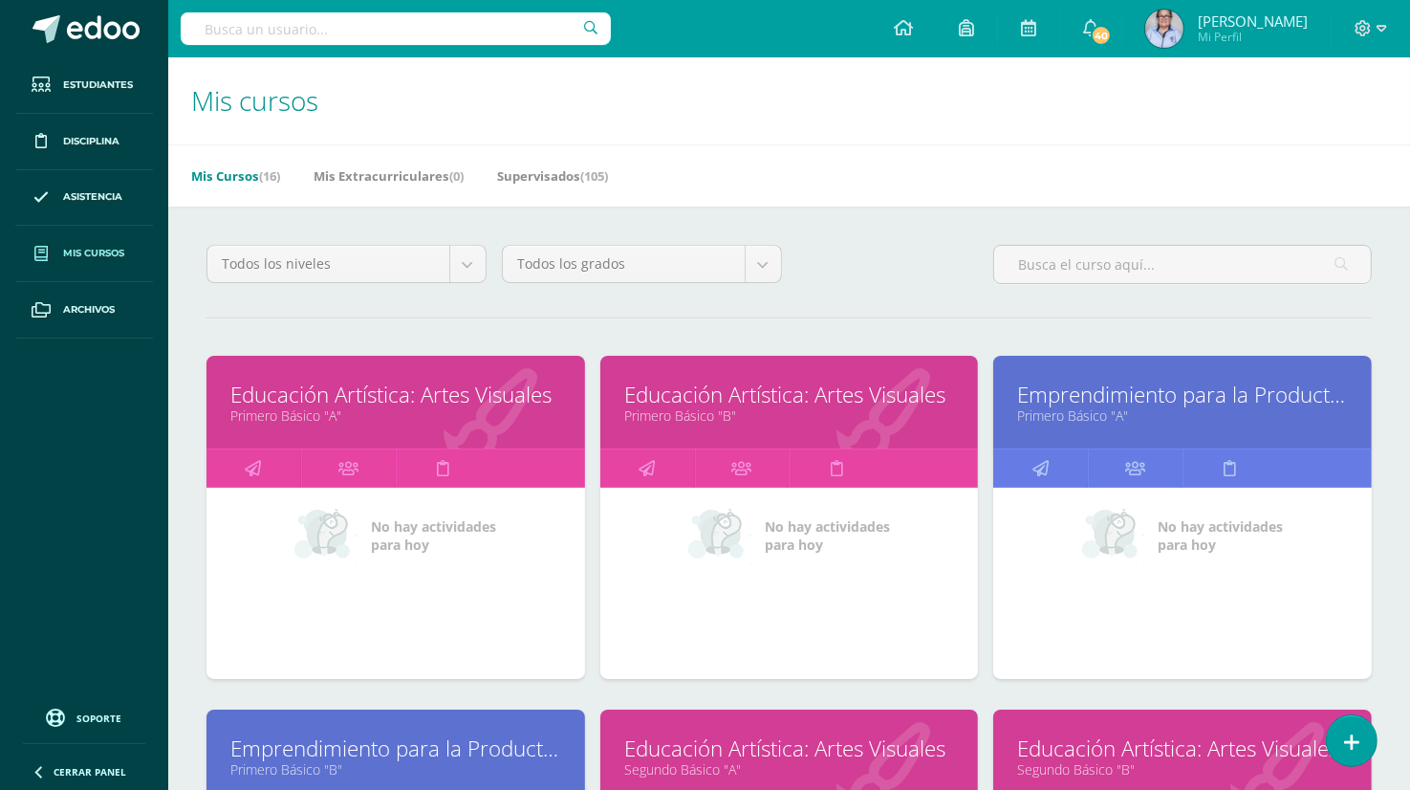
click at [328, 402] on link "Educación Artística: Artes Visuales" at bounding box center [395, 394] width 331 height 30
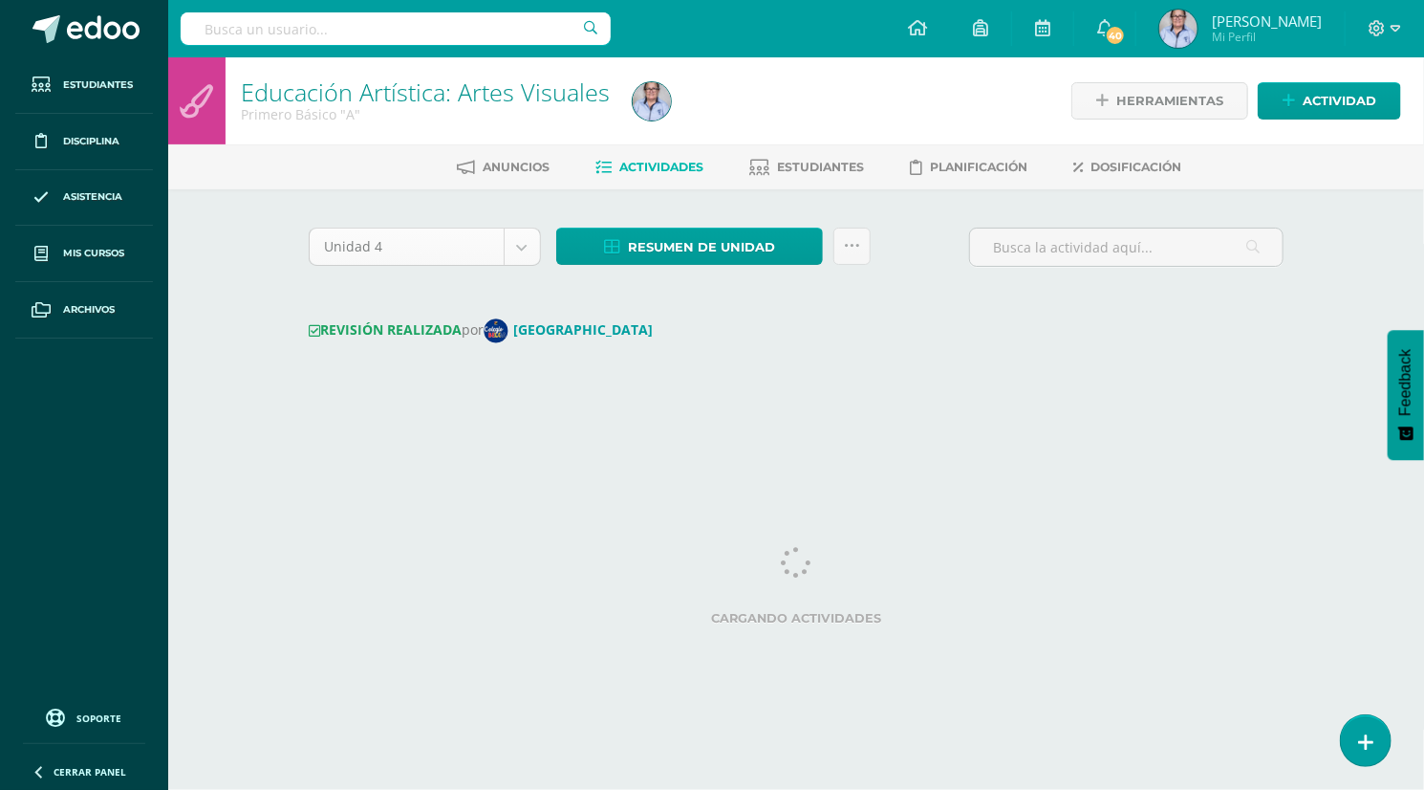
click at [513, 249] on body "Estudiantes Disciplina Asistencia Mis cursos Archivos Soporte Ayuda Reportar un…" at bounding box center [712, 213] width 1424 height 427
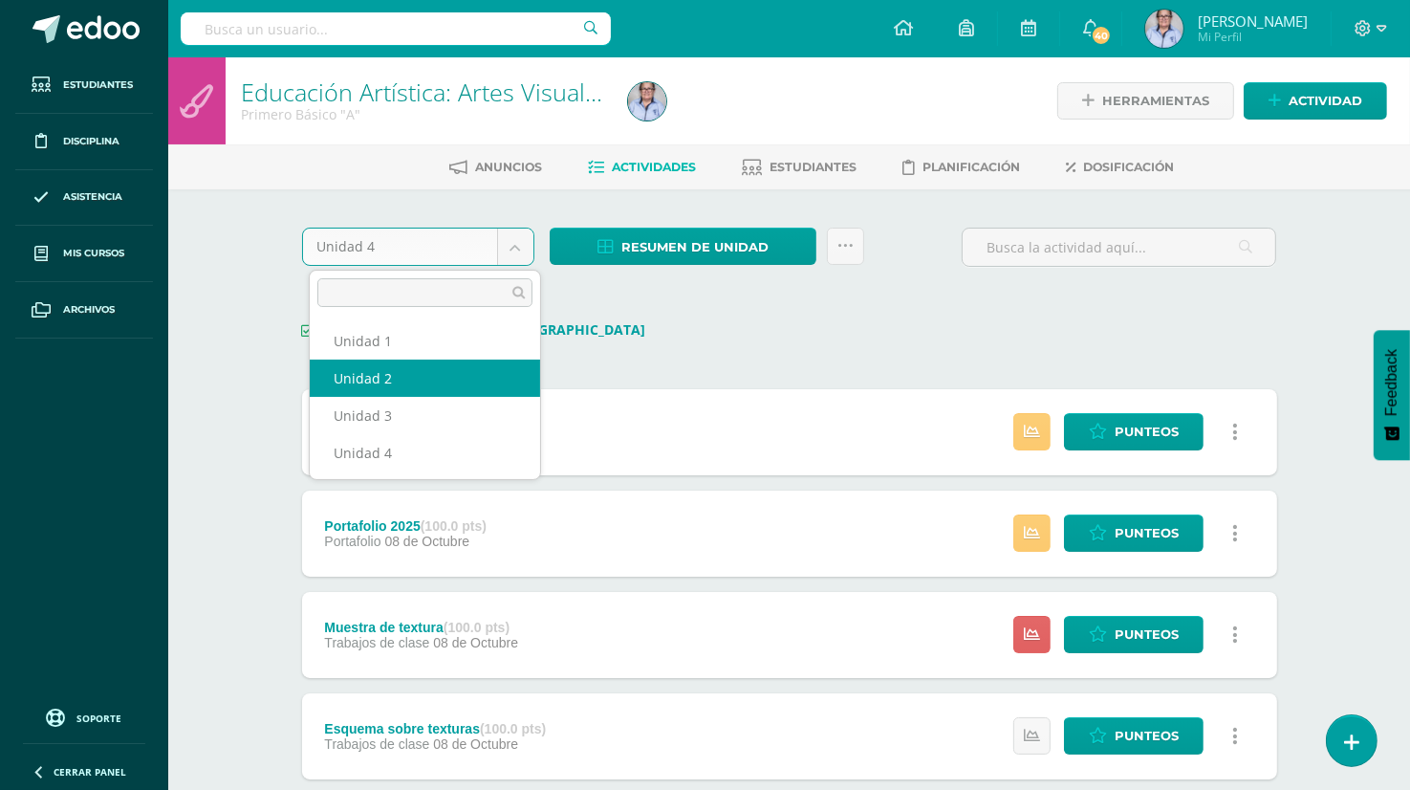
select select "Unidad 2"
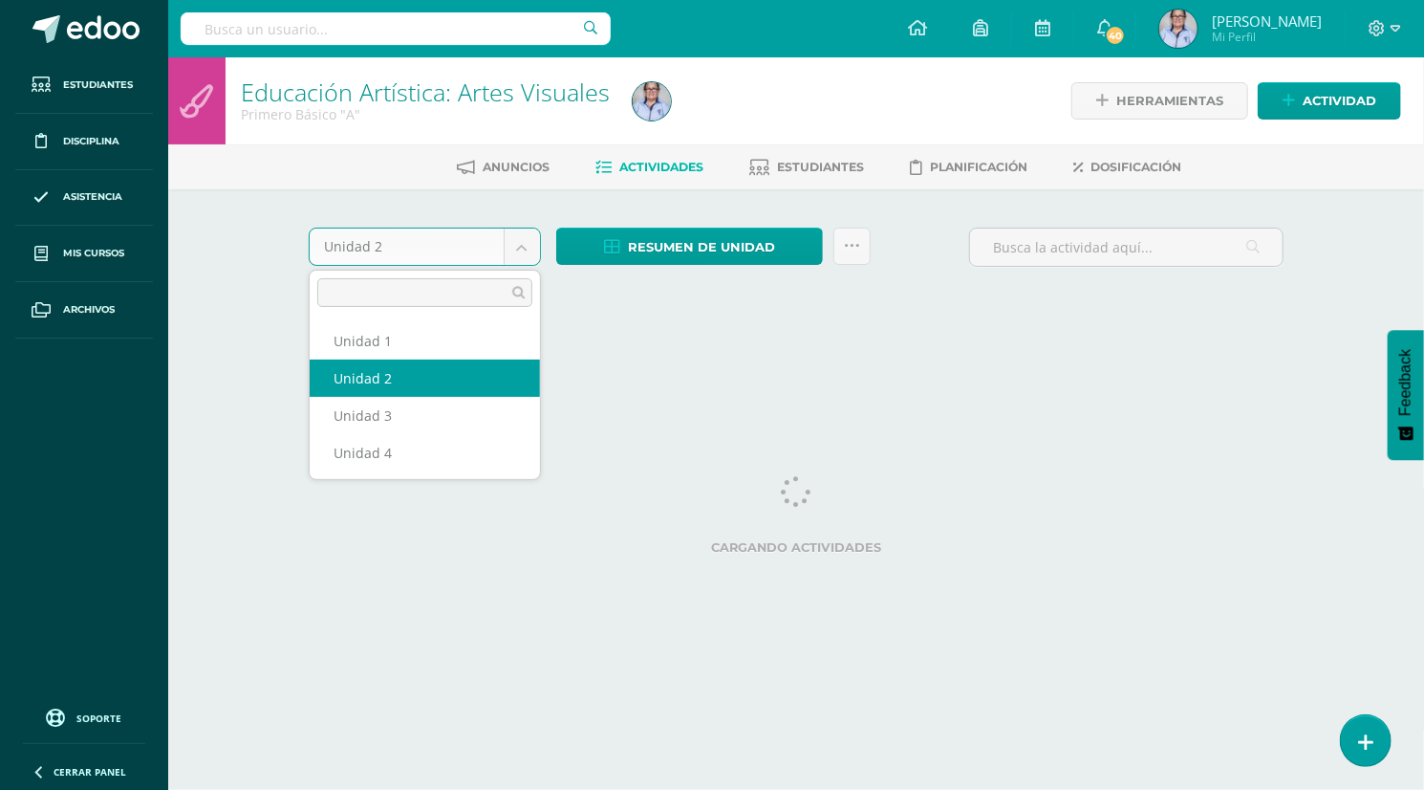
click at [524, 253] on body "Estudiantes Disciplina Asistencia Mis cursos Archivos Soporte Ayuda Reportar un…" at bounding box center [712, 178] width 1424 height 357
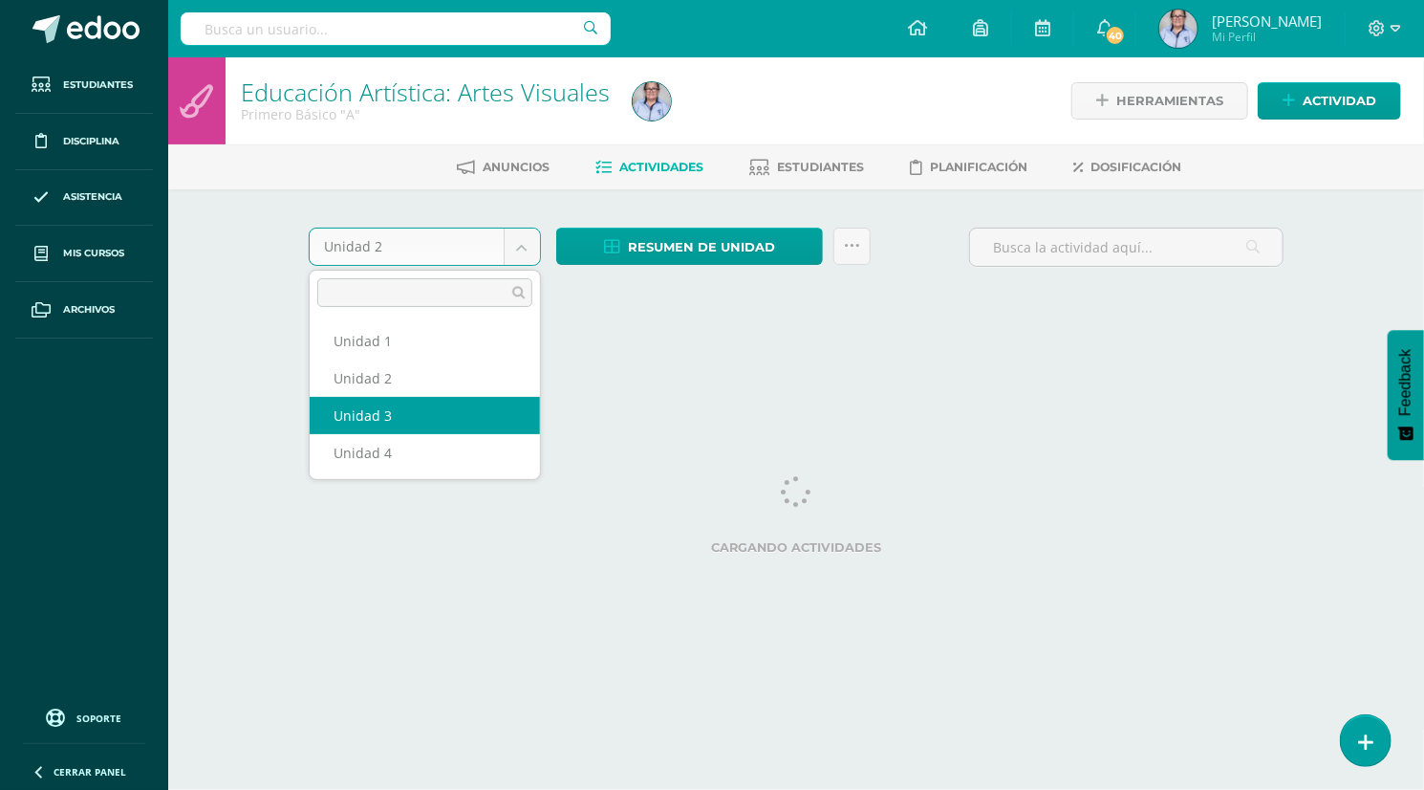
select select "Unidad 3"
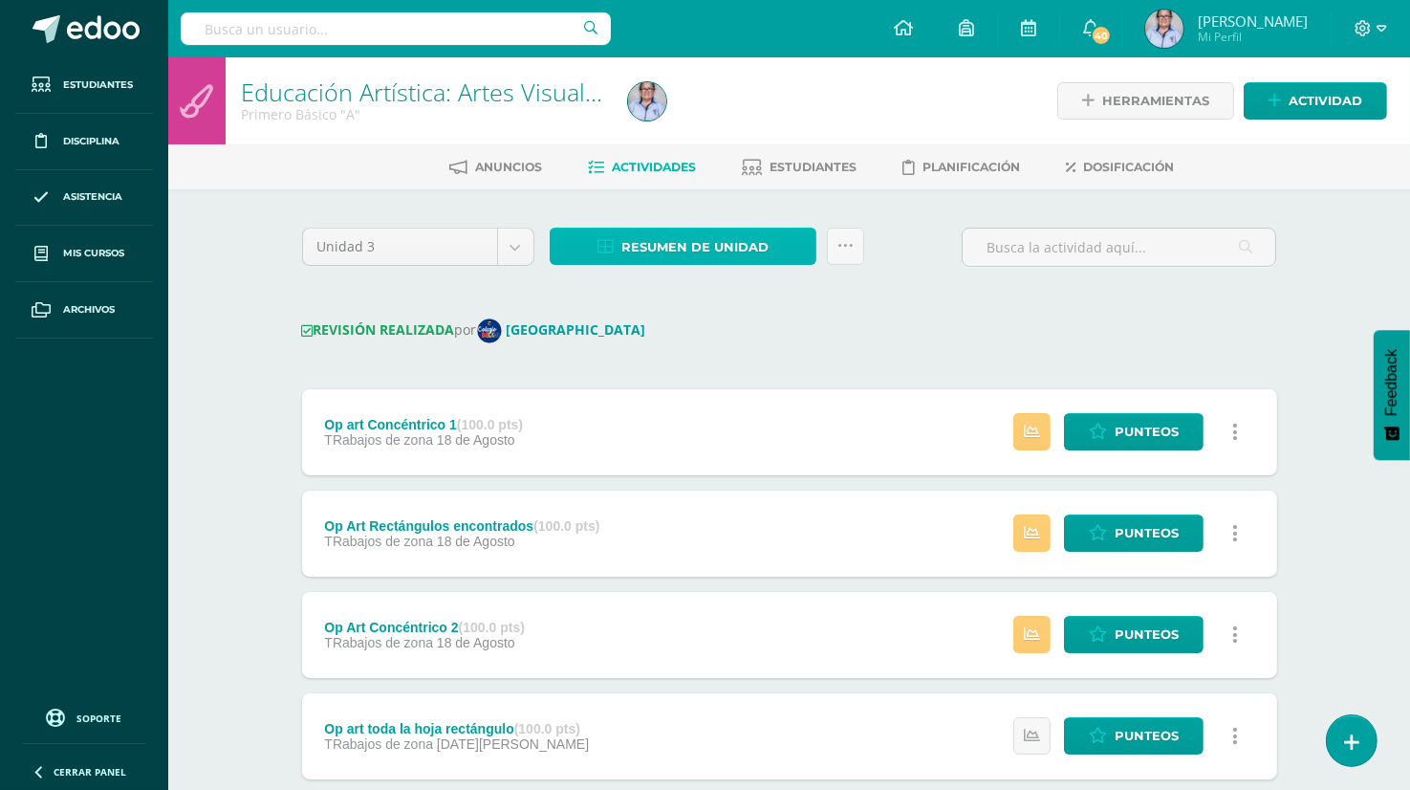
click at [699, 250] on span "Resumen de unidad" at bounding box center [694, 246] width 147 height 35
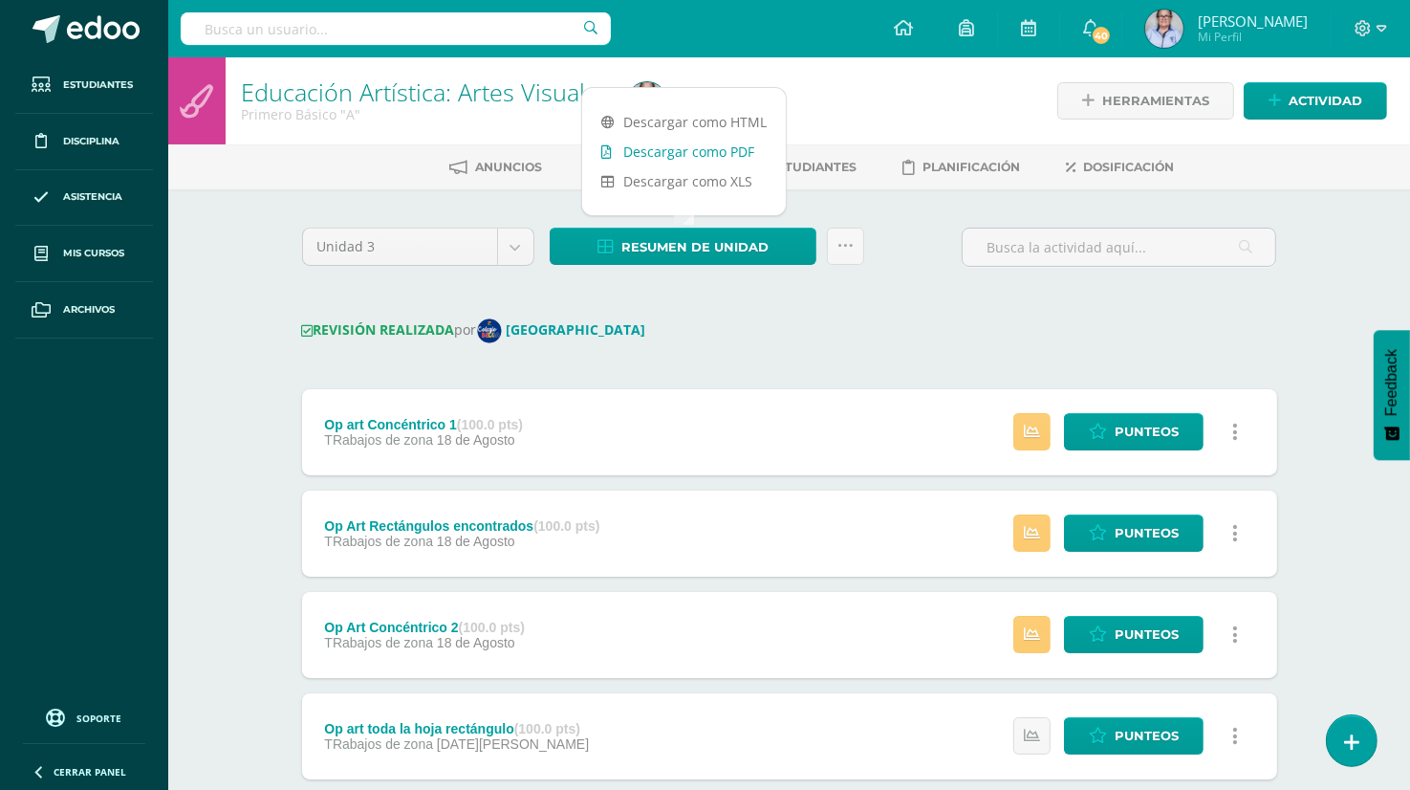
click at [713, 151] on link "Descargar como PDF" at bounding box center [684, 152] width 204 height 30
click at [948, 320] on div "REVISIÓN REALIZADA por Colegio Belga" at bounding box center [789, 330] width 975 height 25
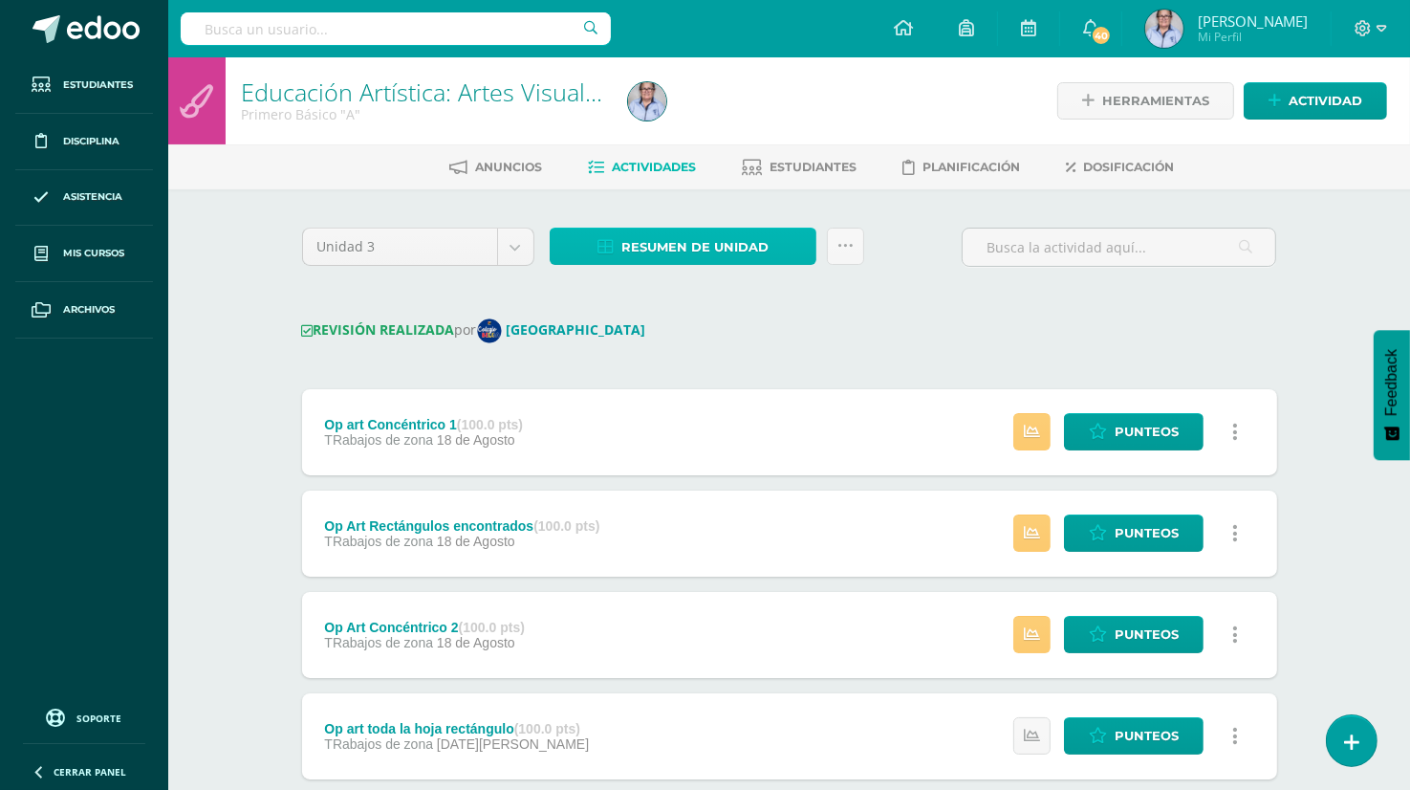
click at [695, 244] on span "Resumen de unidad" at bounding box center [694, 246] width 147 height 35
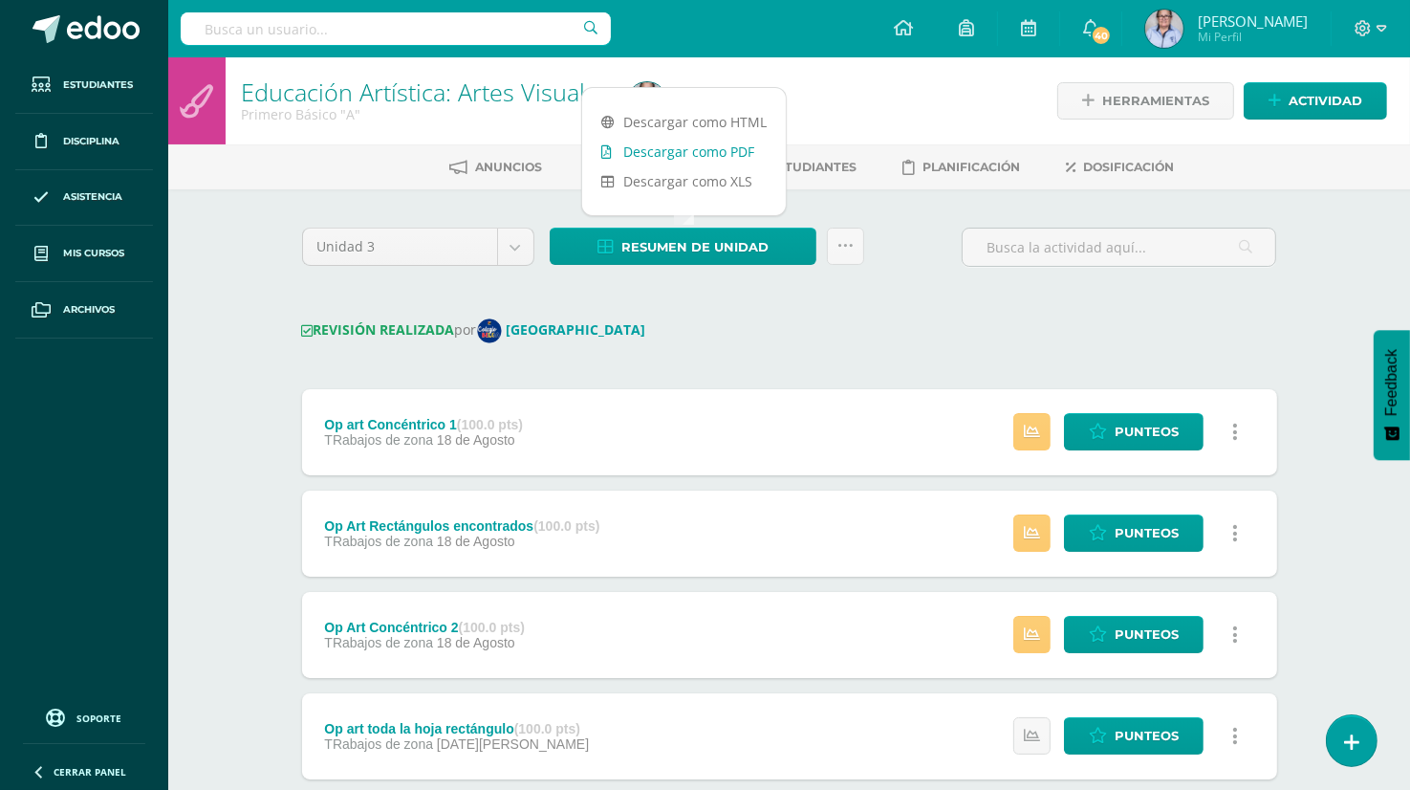
click at [727, 151] on link "Descargar como PDF" at bounding box center [684, 152] width 204 height 30
click at [515, 249] on body "Estudiantes Disciplina Asistencia Mis cursos Archivos Soporte Ayuda Reportar un…" at bounding box center [705, 706] width 1410 height 1413
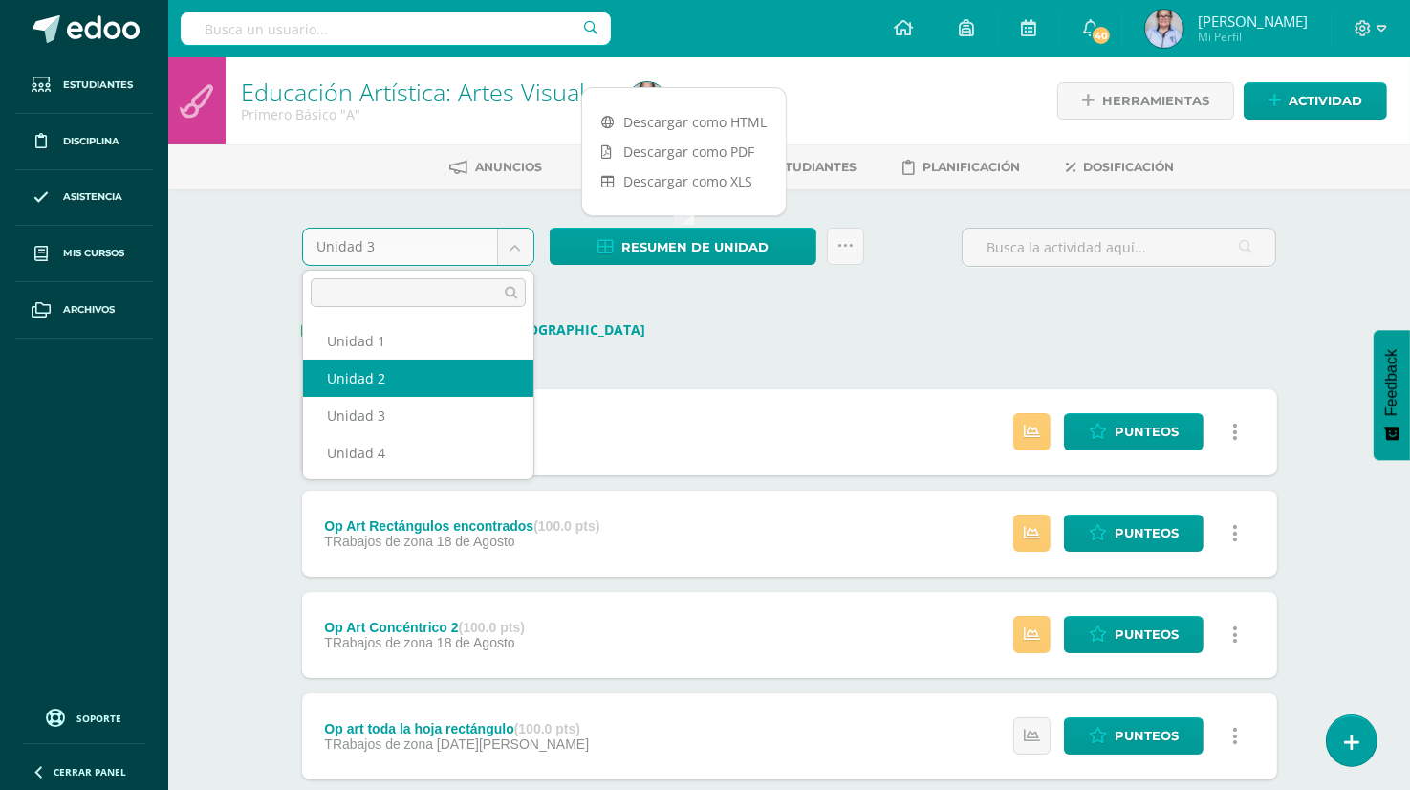
select select "Unidad 2"
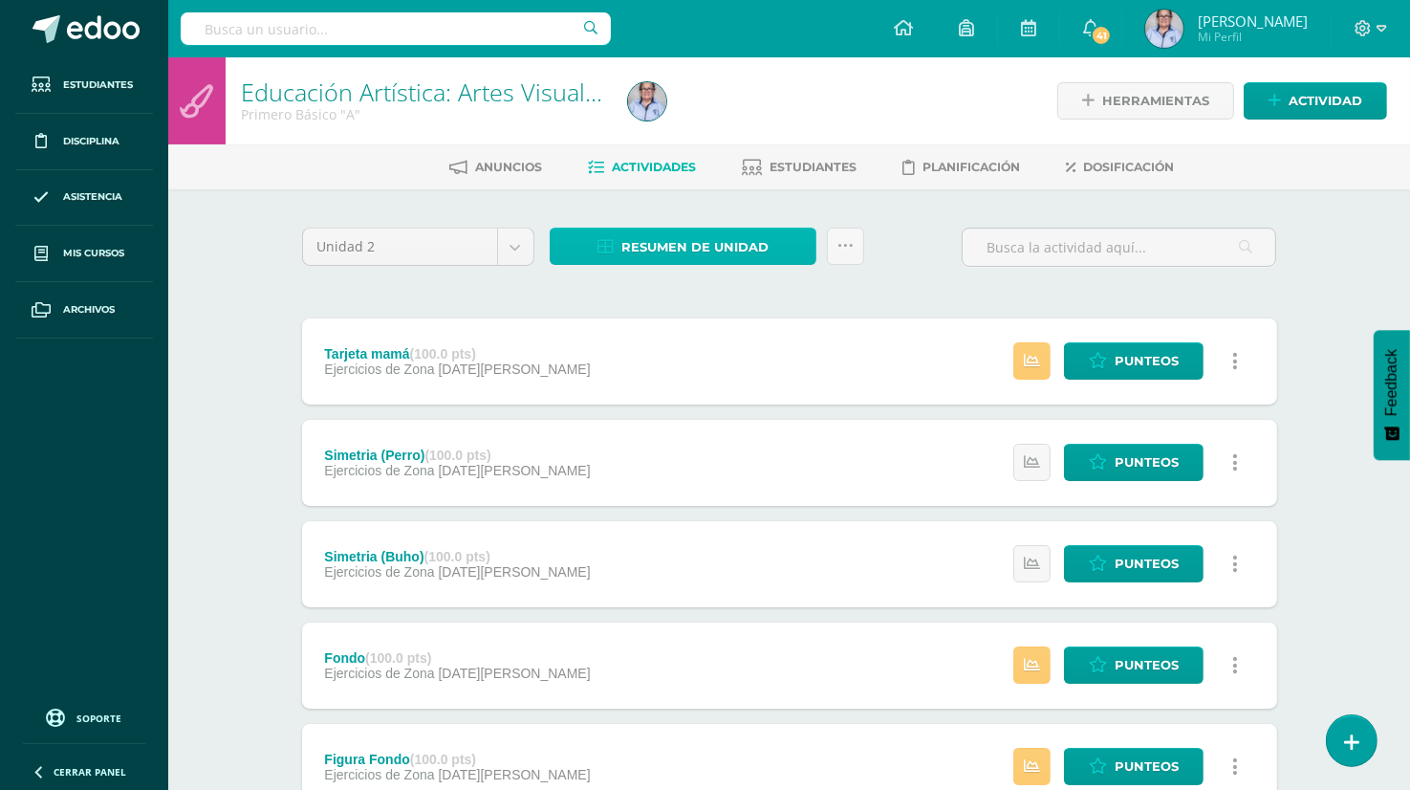
click at [738, 245] on span "Resumen de unidad" at bounding box center [694, 246] width 147 height 35
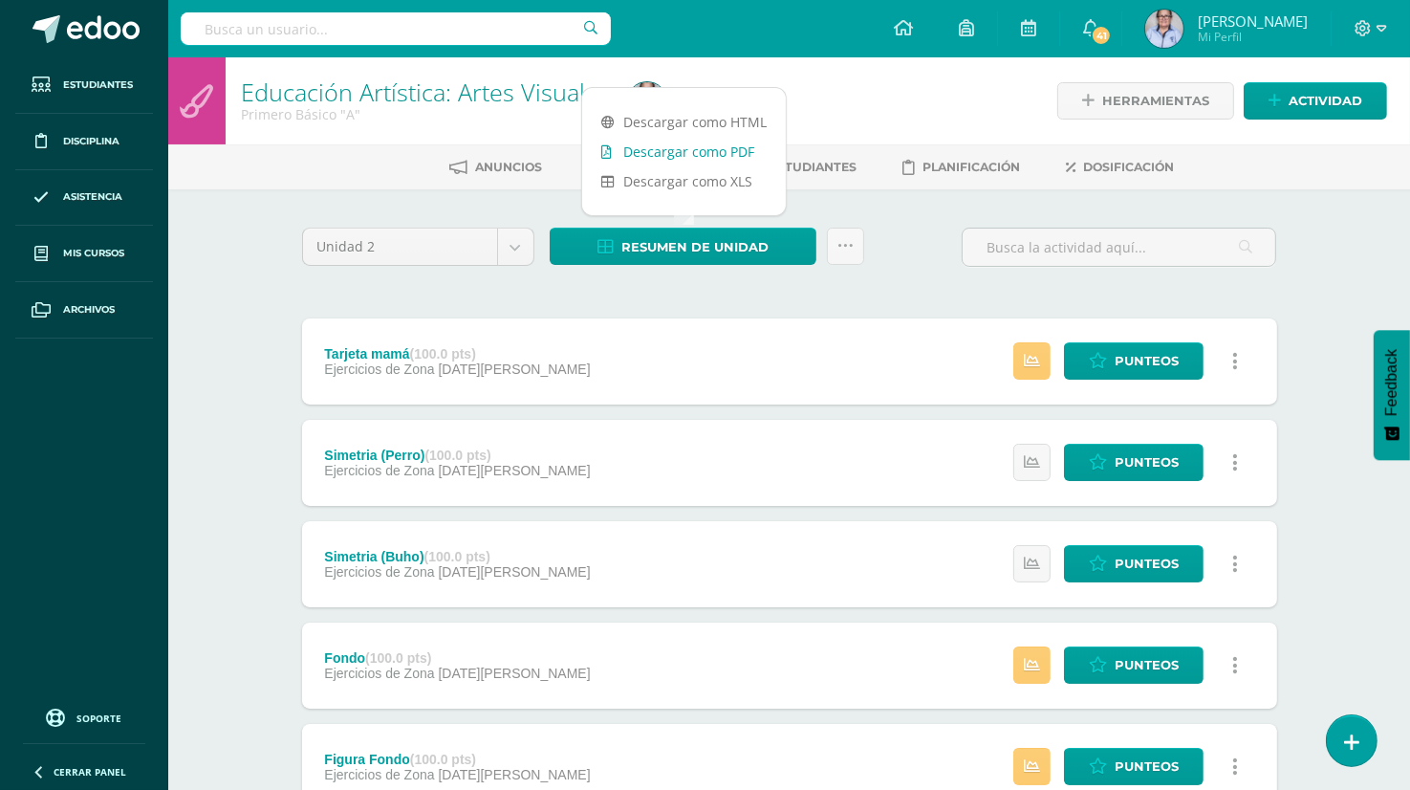
click at [729, 147] on link "Descargar como PDF" at bounding box center [684, 152] width 204 height 30
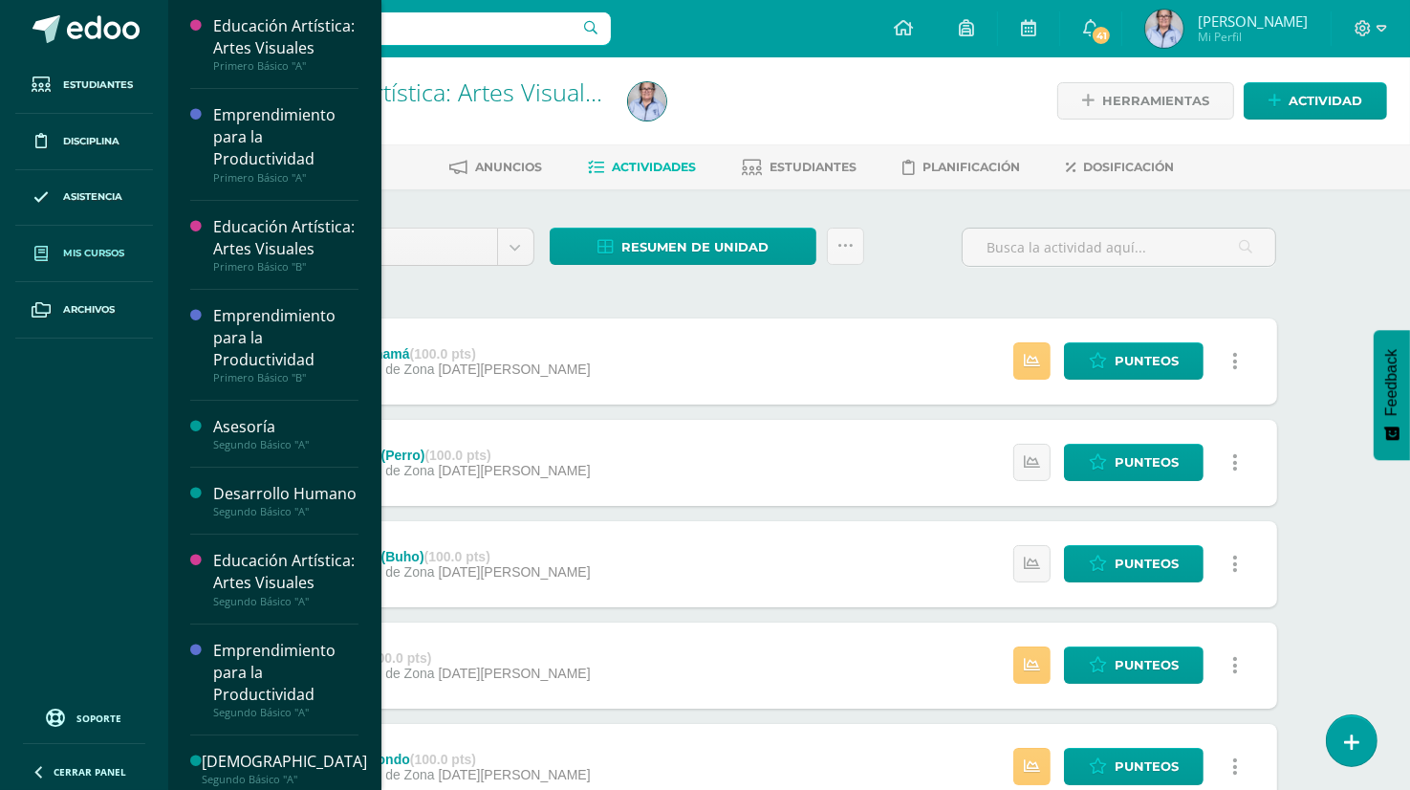
click at [105, 249] on span "Mis cursos" at bounding box center [93, 253] width 61 height 15
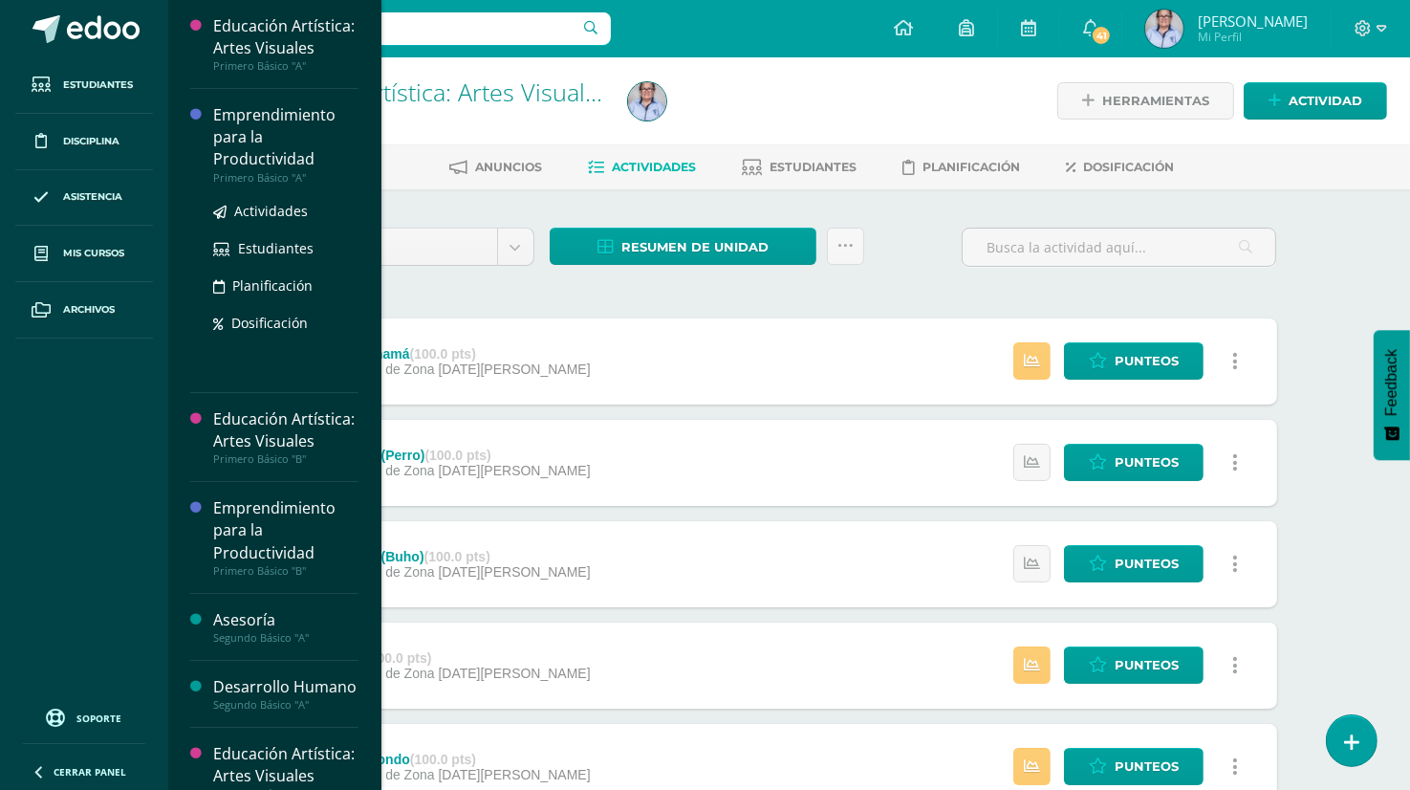
click at [313, 162] on div "Emprendimiento para la Productividad" at bounding box center [285, 137] width 145 height 66
click at [266, 151] on div "Emprendimiento para la Productividad" at bounding box center [285, 137] width 145 height 66
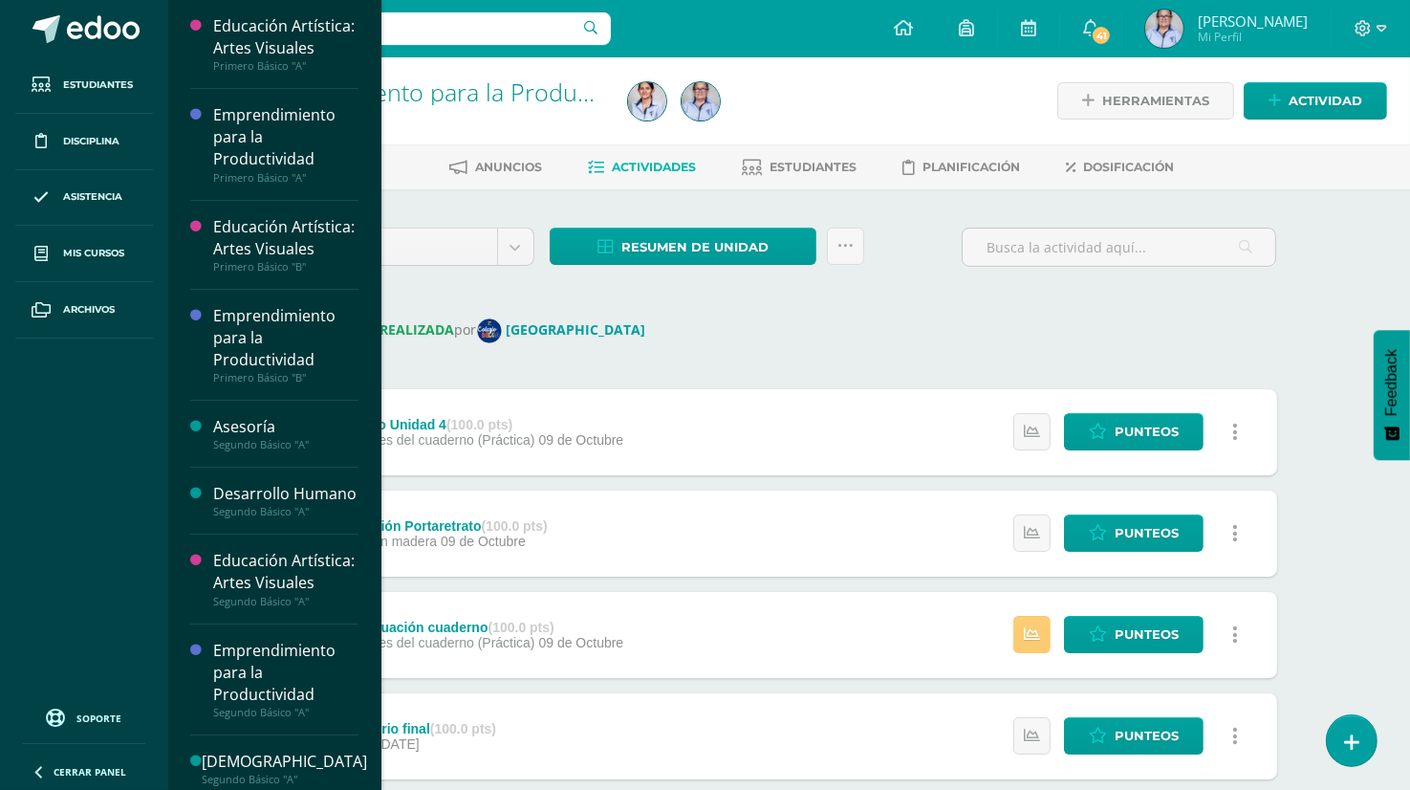
click at [890, 341] on div "REVISIÓN REALIZADA por Colegio Belga" at bounding box center [789, 330] width 975 height 25
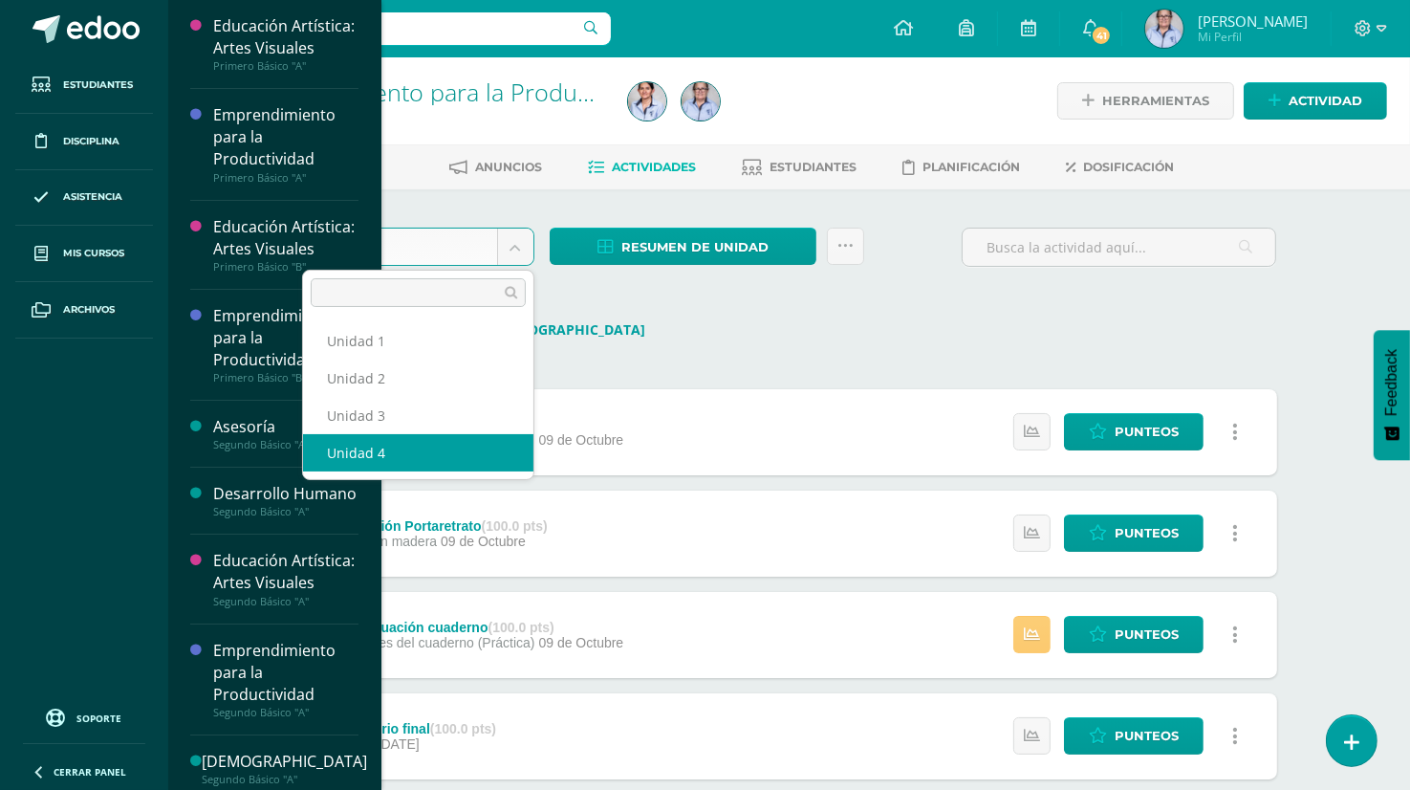
click at [525, 247] on body "Estudiantes Disciplina Asistencia Mis cursos Archivos Soporte Ayuda Reportar un…" at bounding box center [705, 753] width 1410 height 1507
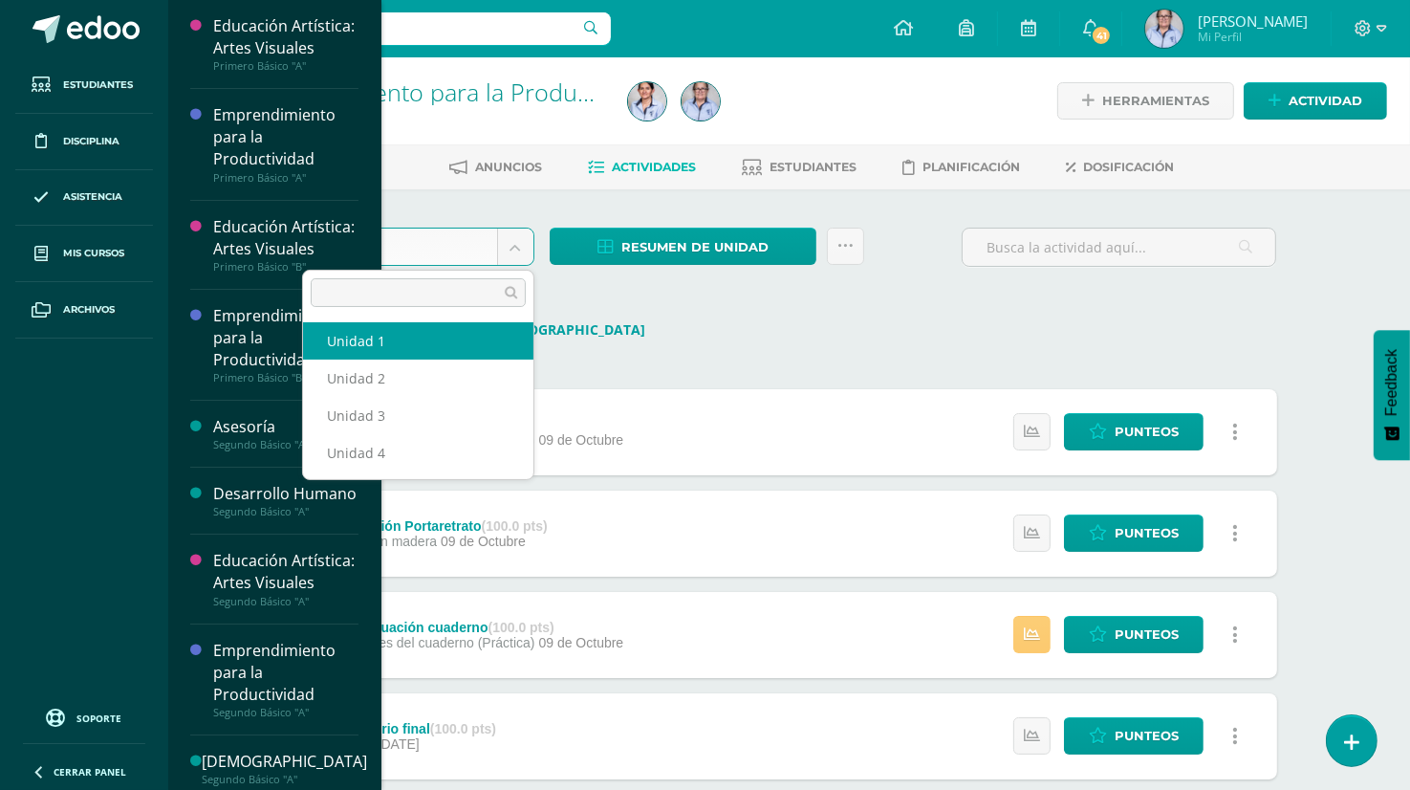
select select "Unidad 1"
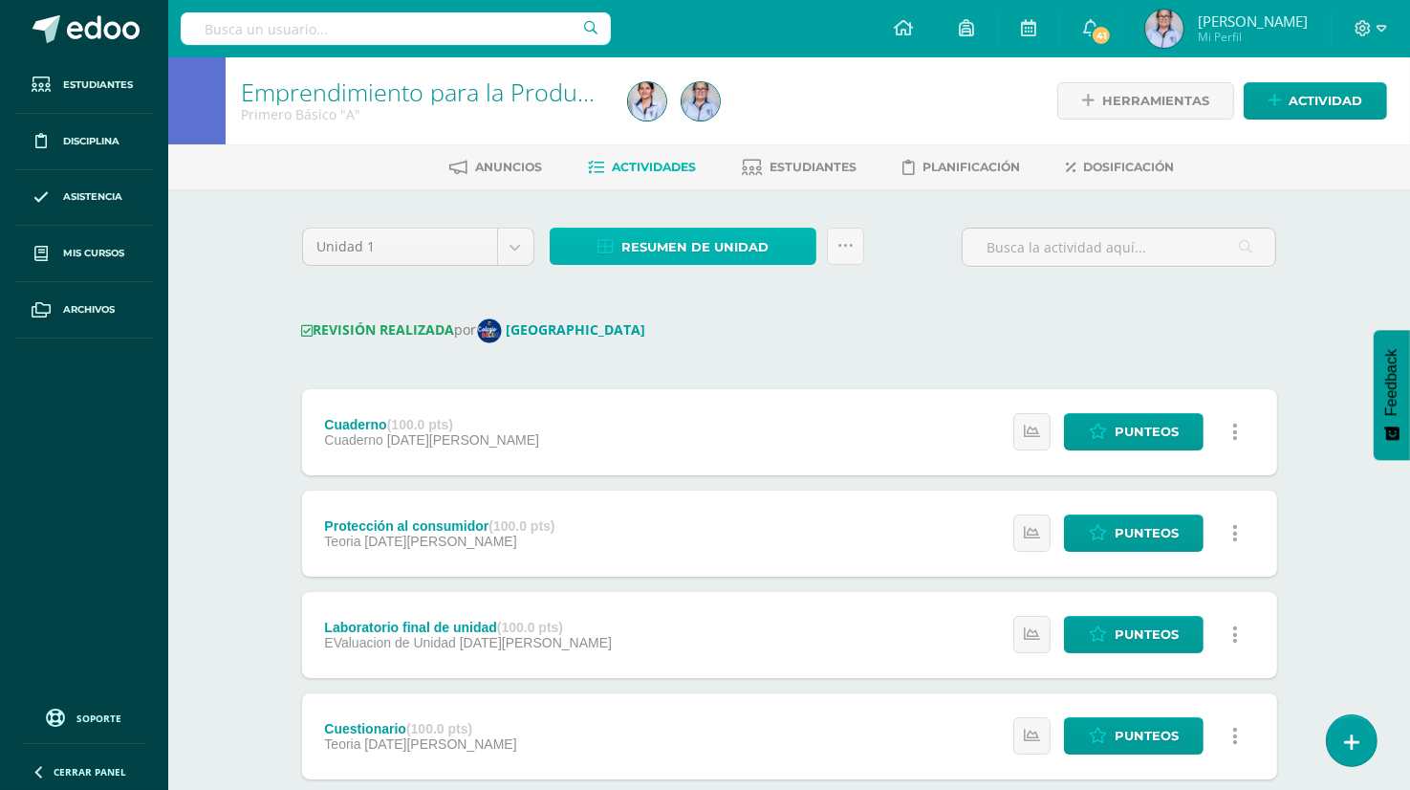
click at [673, 247] on span "Resumen de unidad" at bounding box center [694, 246] width 147 height 35
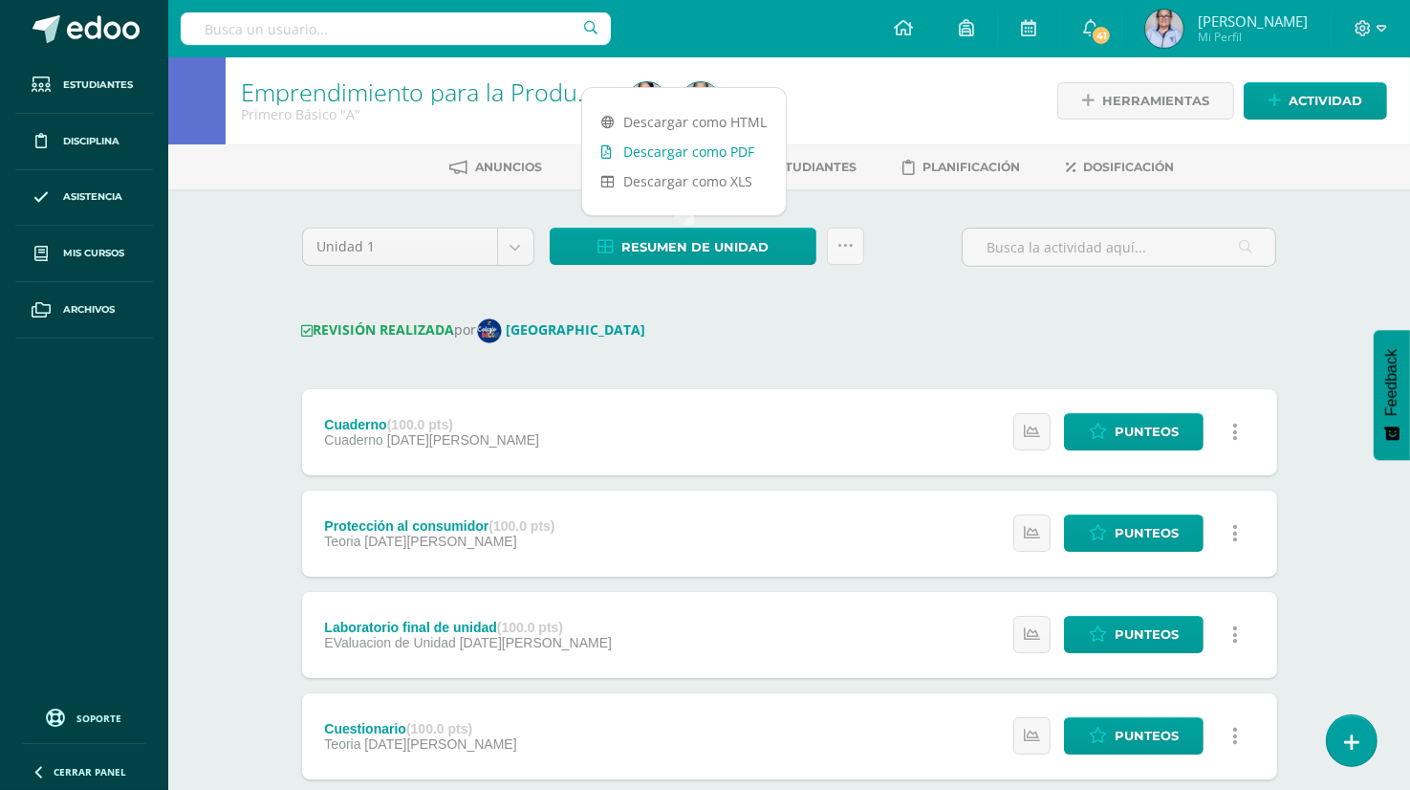
click at [730, 149] on link "Descargar como PDF" at bounding box center [684, 152] width 204 height 30
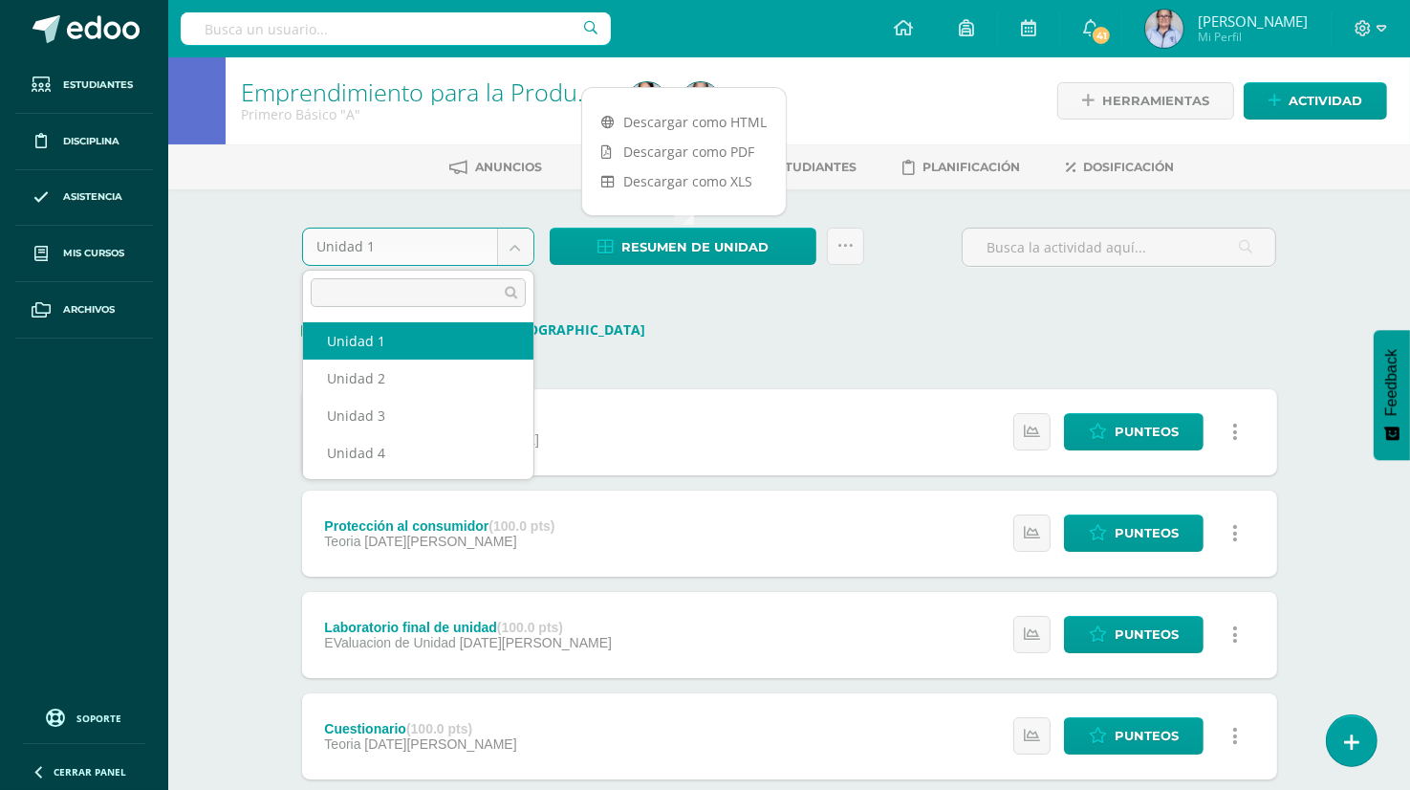
click at [524, 241] on body "Estudiantes Disciplina Asistencia Mis cursos Archivos Soporte Ayuda Reportar un…" at bounding box center [705, 706] width 1410 height 1413
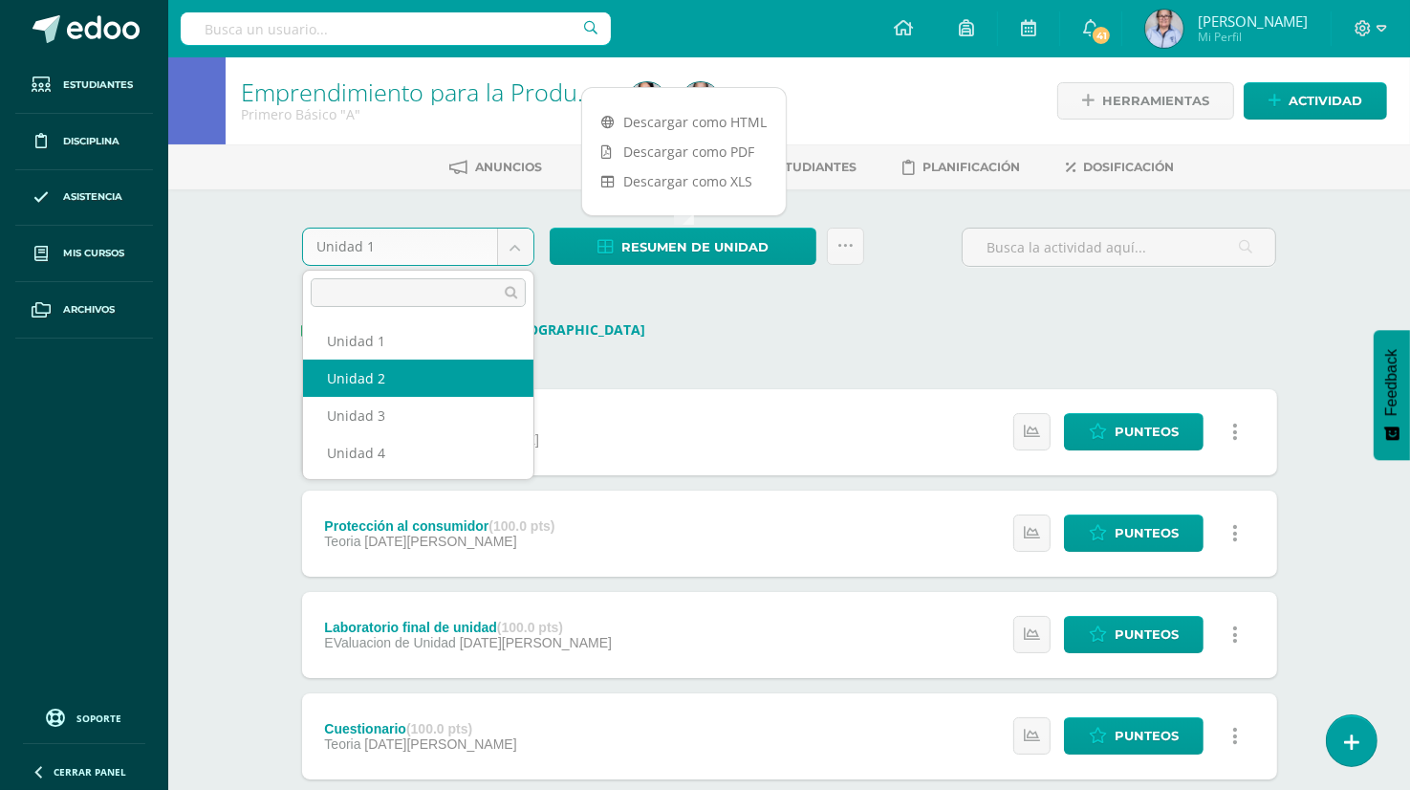
select select "Unidad 2"
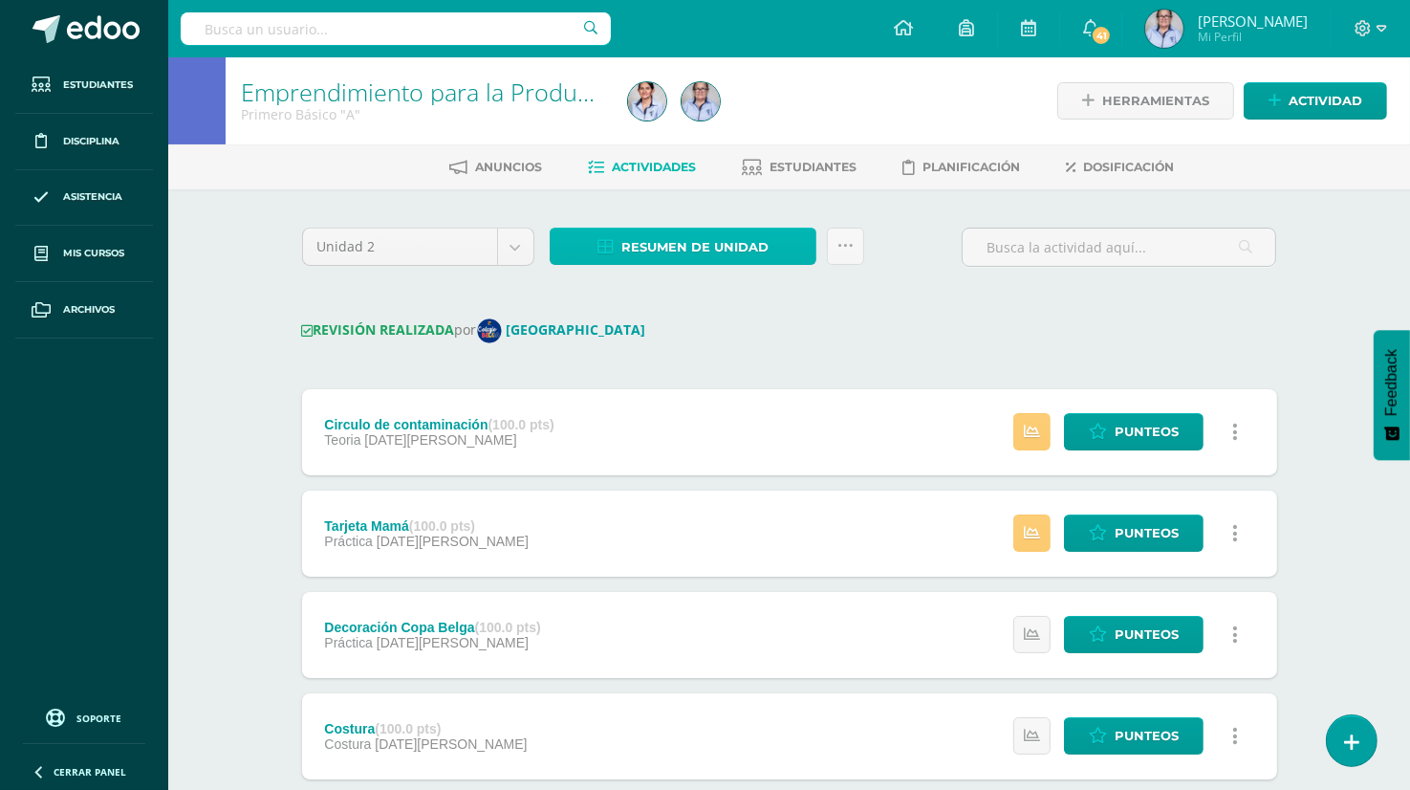
click at [711, 255] on span "Resumen de unidad" at bounding box center [694, 246] width 147 height 35
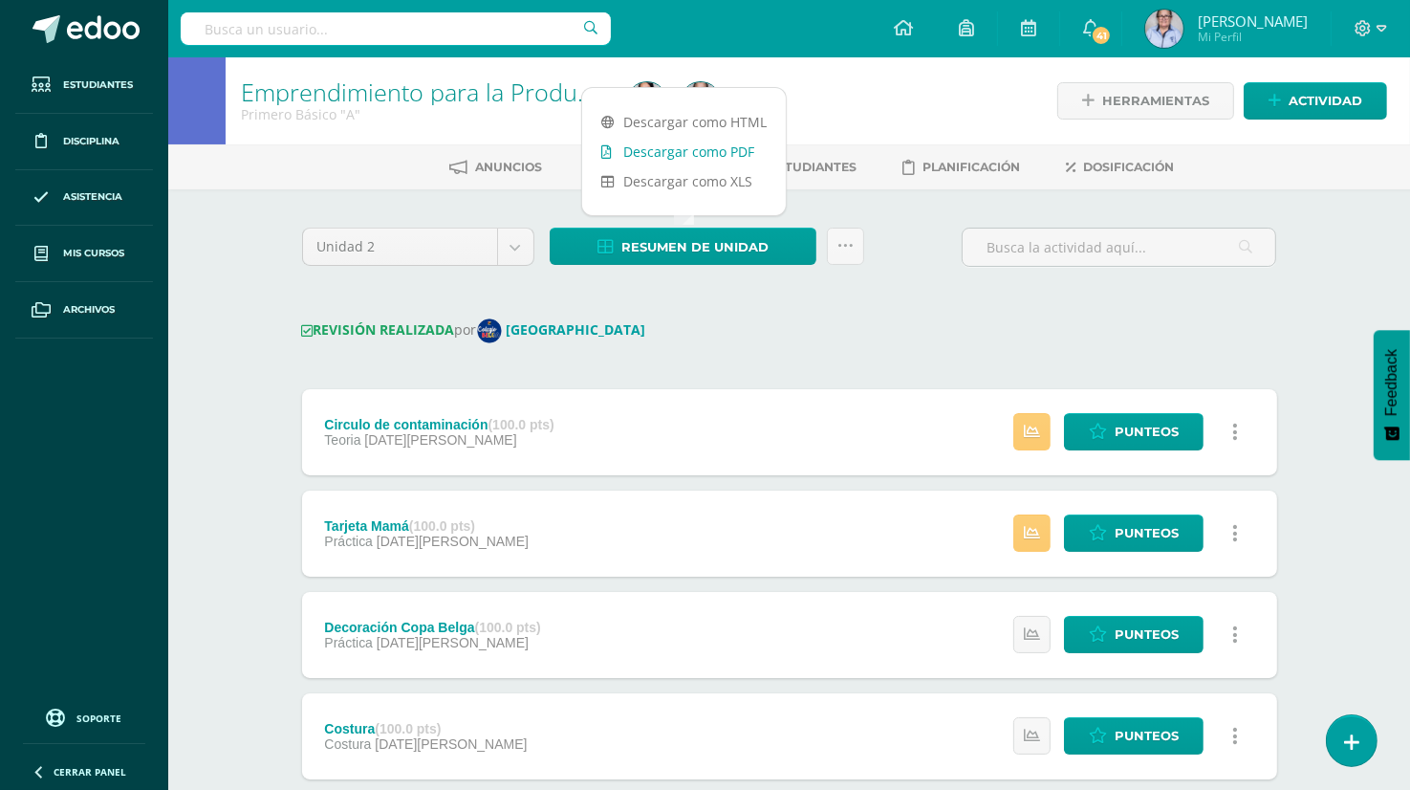
click at [747, 150] on link "Descargar como PDF" at bounding box center [684, 152] width 204 height 30
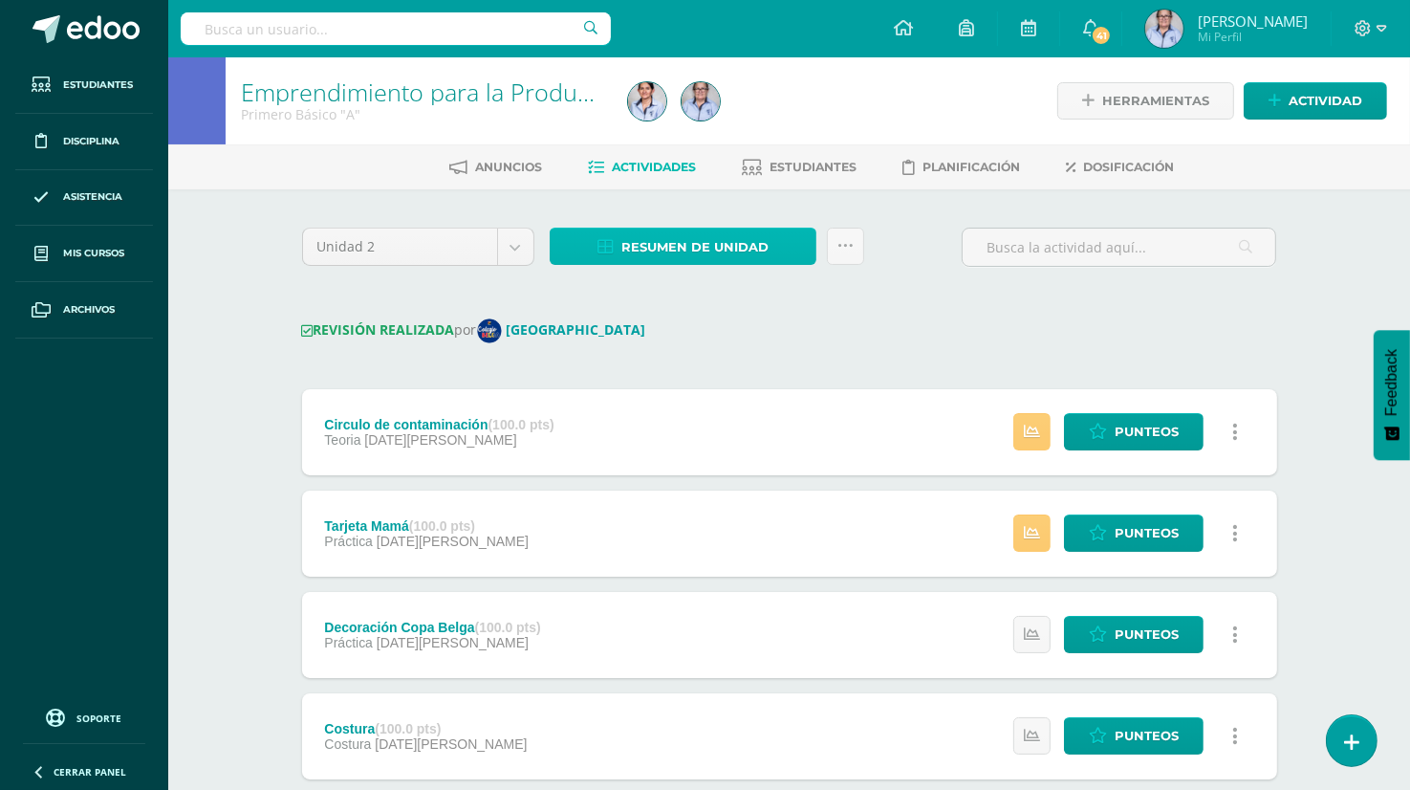
click at [684, 242] on span "Resumen de unidad" at bounding box center [694, 246] width 147 height 35
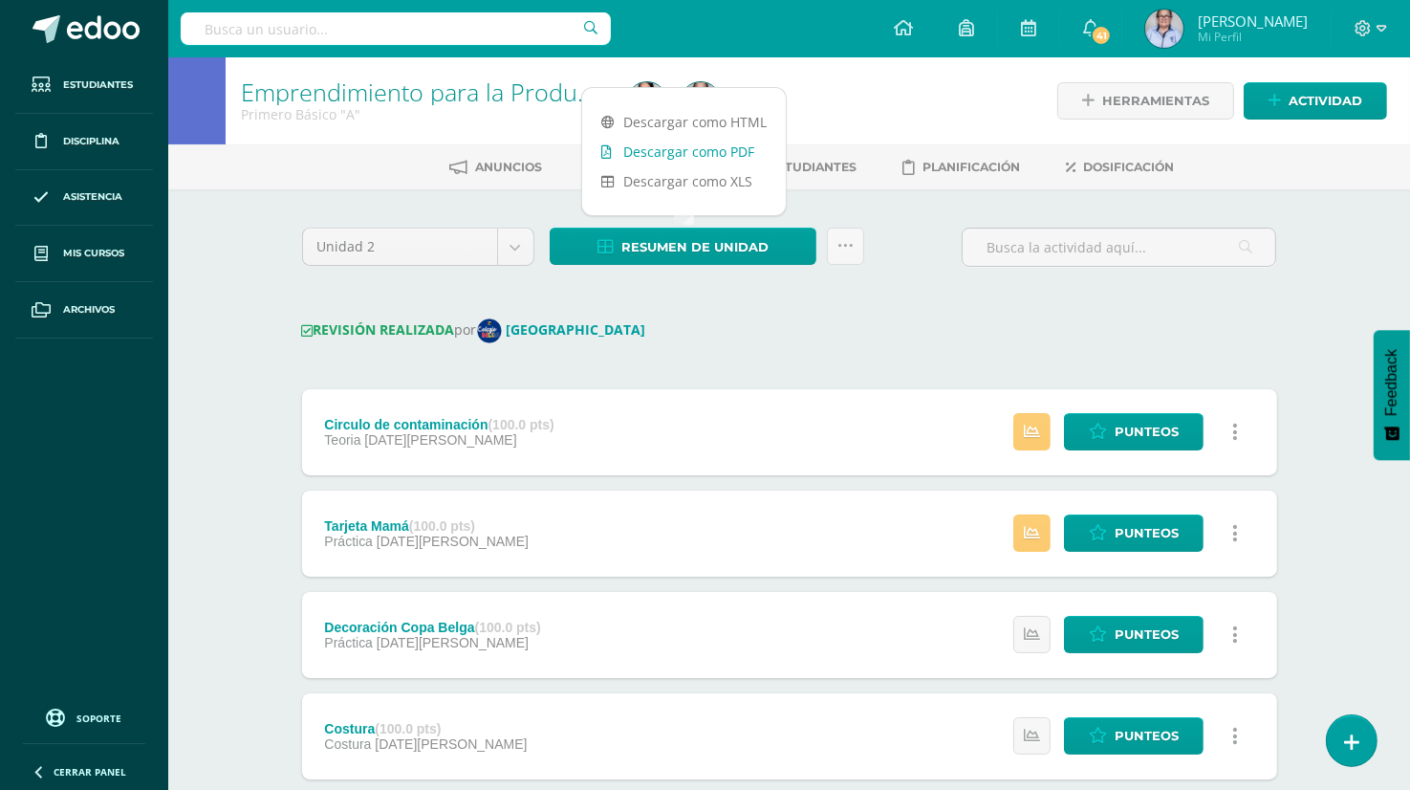
click at [717, 151] on link "Descargar como PDF" at bounding box center [684, 152] width 204 height 30
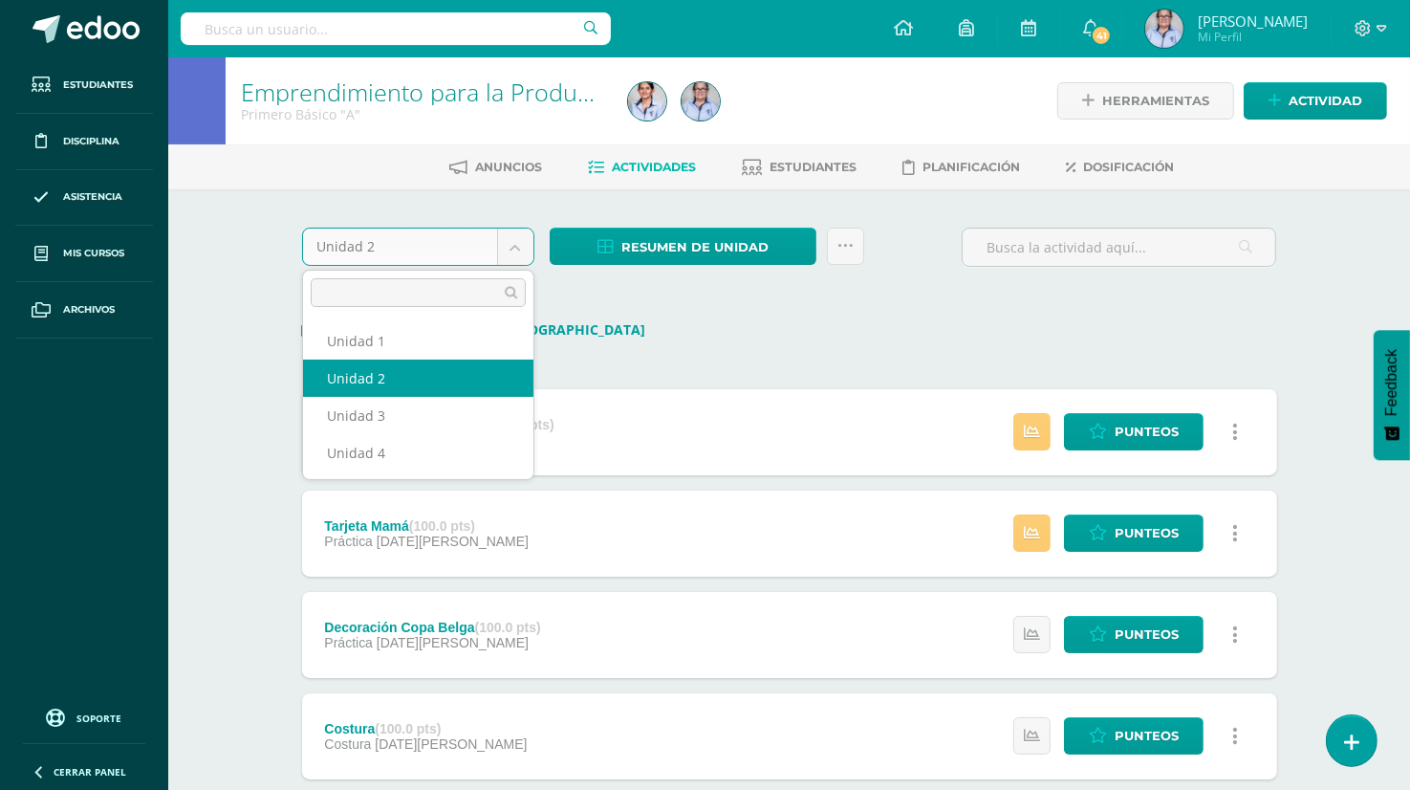
click at [510, 248] on body "Estudiantes Disciplina Asistencia Mis cursos Archivos Soporte Ayuda Reportar un…" at bounding box center [705, 753] width 1410 height 1507
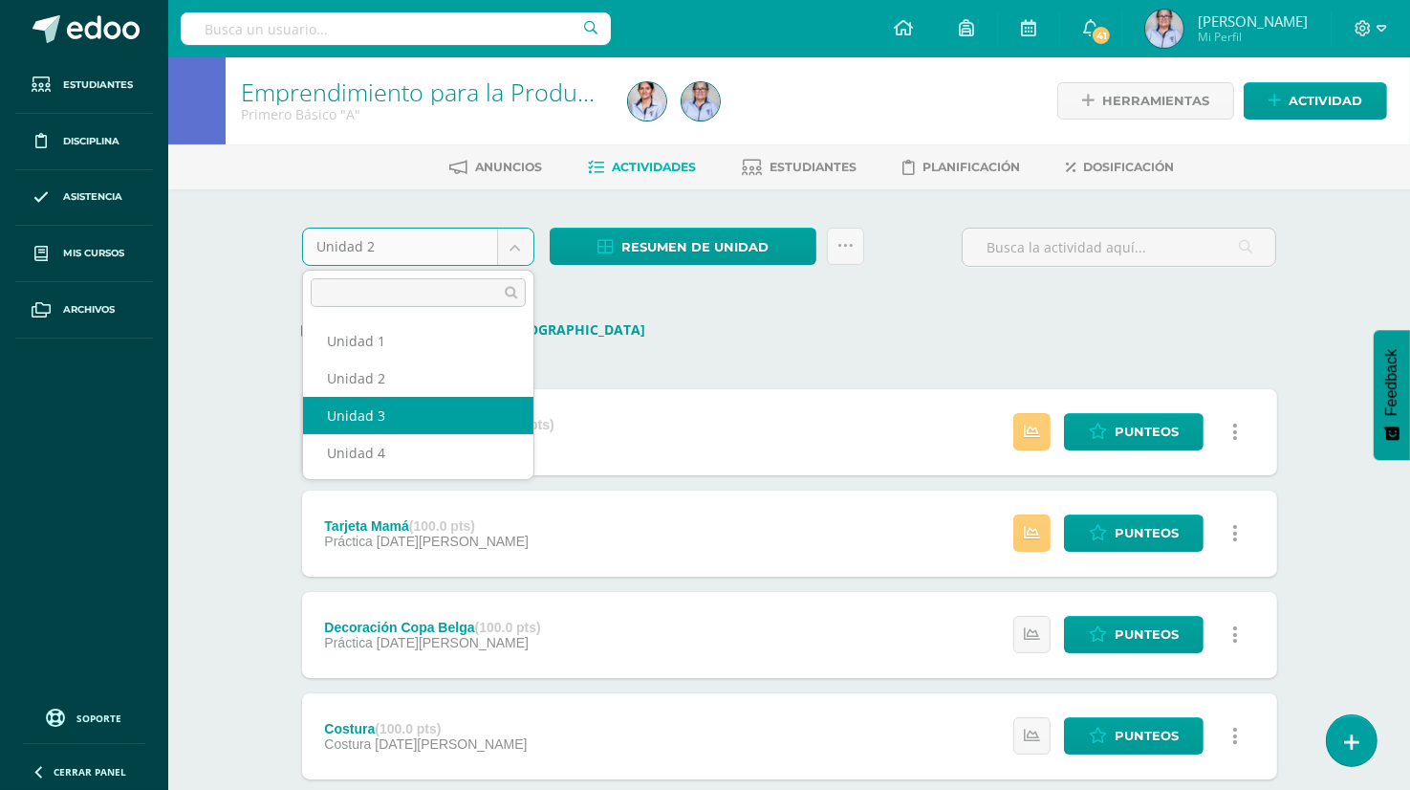
select select "Unidad 3"
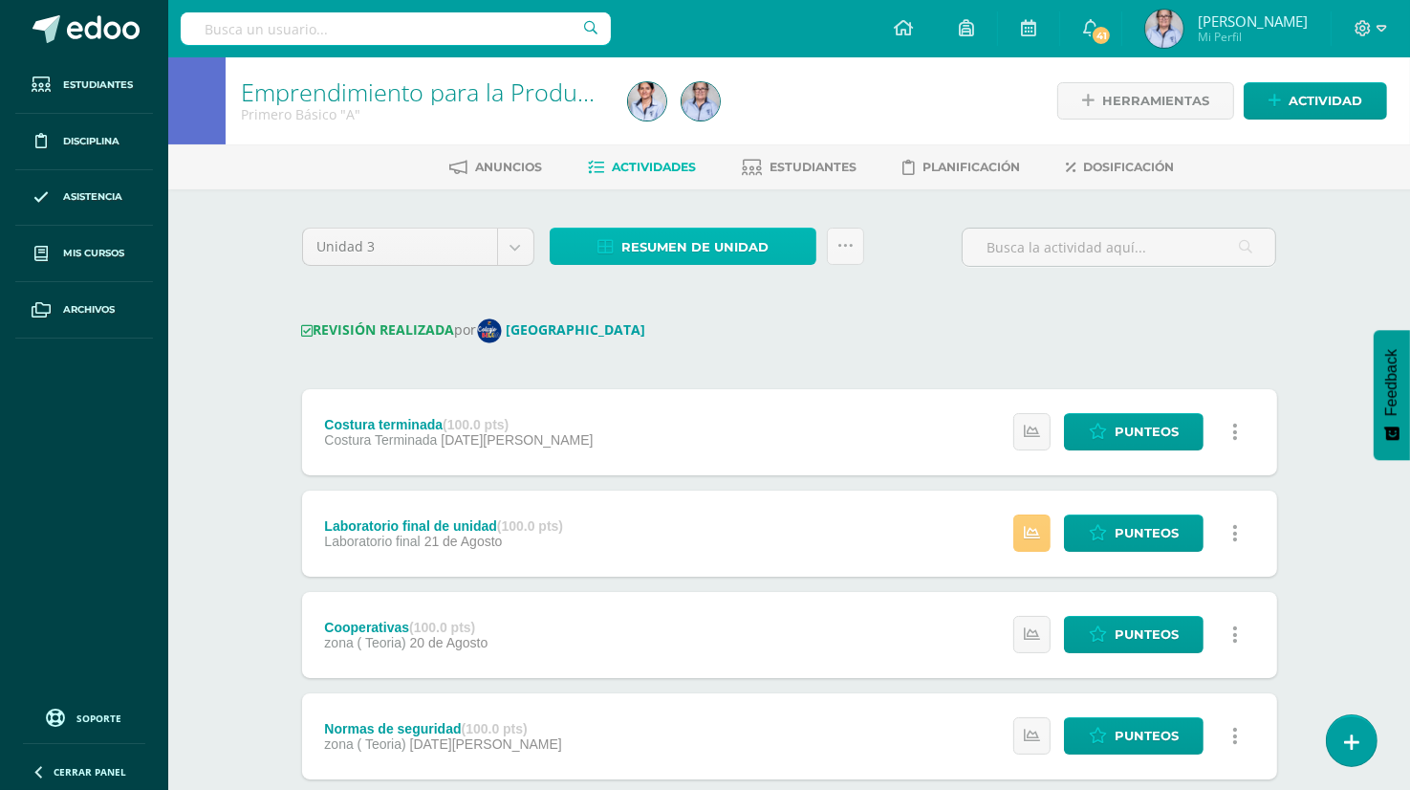
click at [728, 249] on span "Resumen de unidad" at bounding box center [694, 246] width 147 height 35
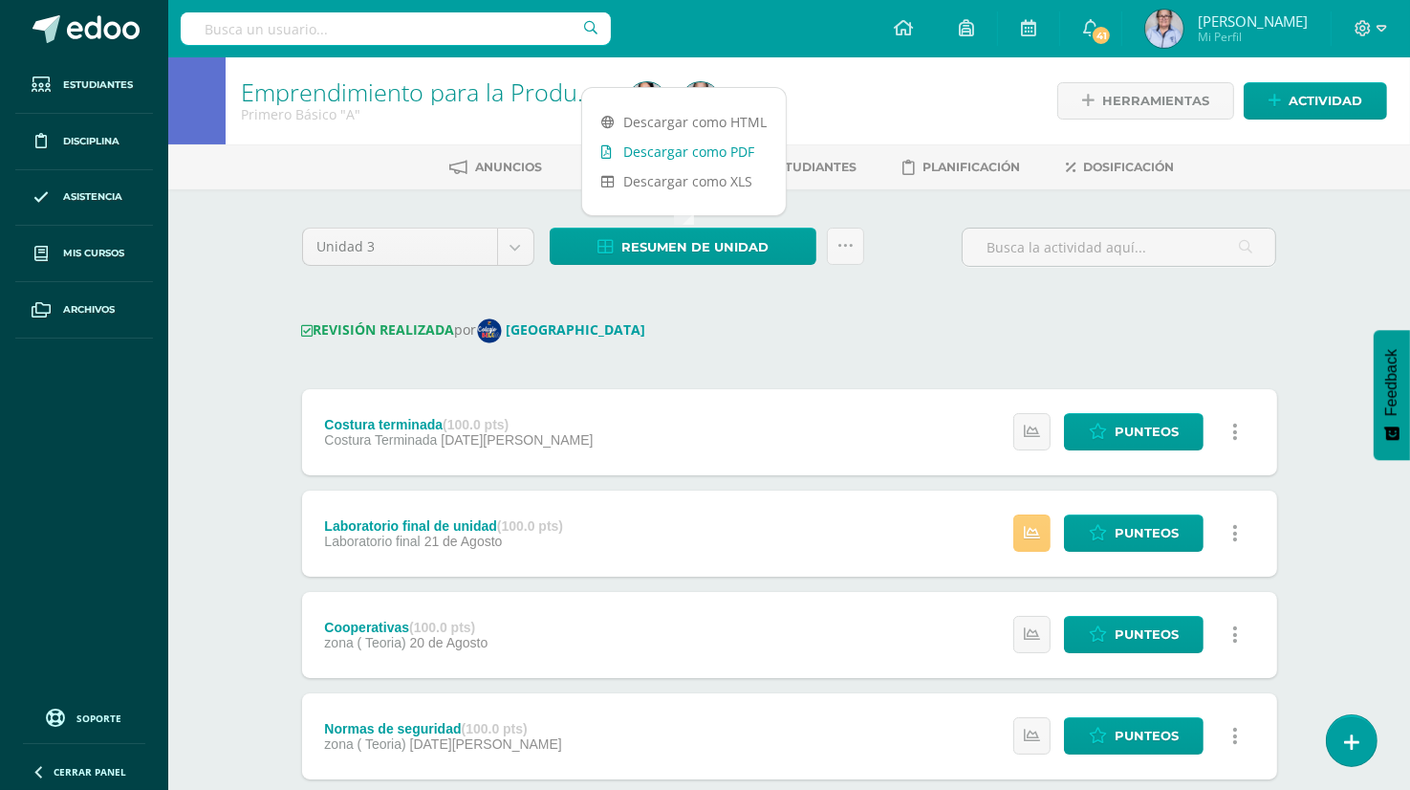
click at [715, 156] on link "Descargar como PDF" at bounding box center [684, 152] width 204 height 30
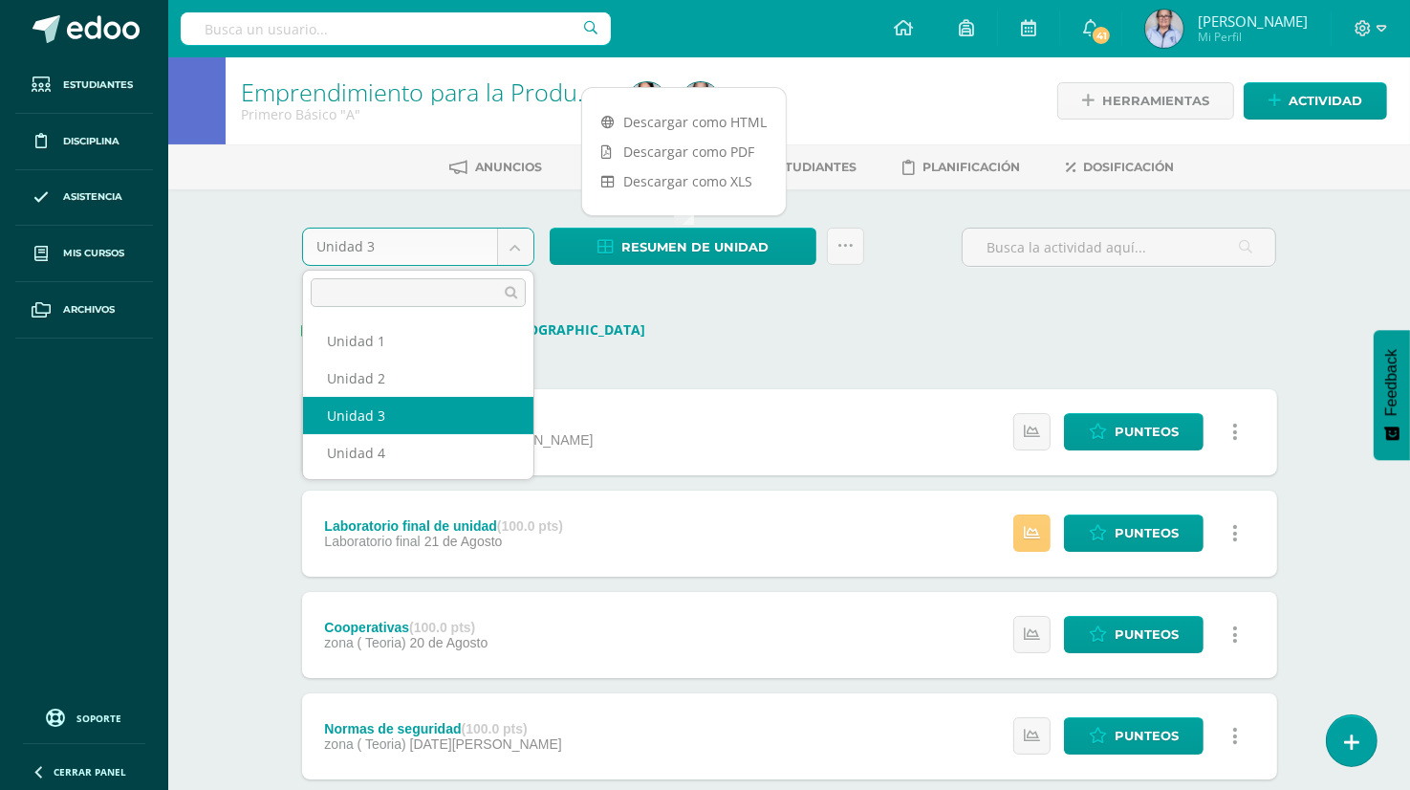
click at [517, 245] on body "Estudiantes Disciplina Asistencia Mis cursos Archivos Soporte Ayuda Reportar un…" at bounding box center [705, 753] width 1410 height 1507
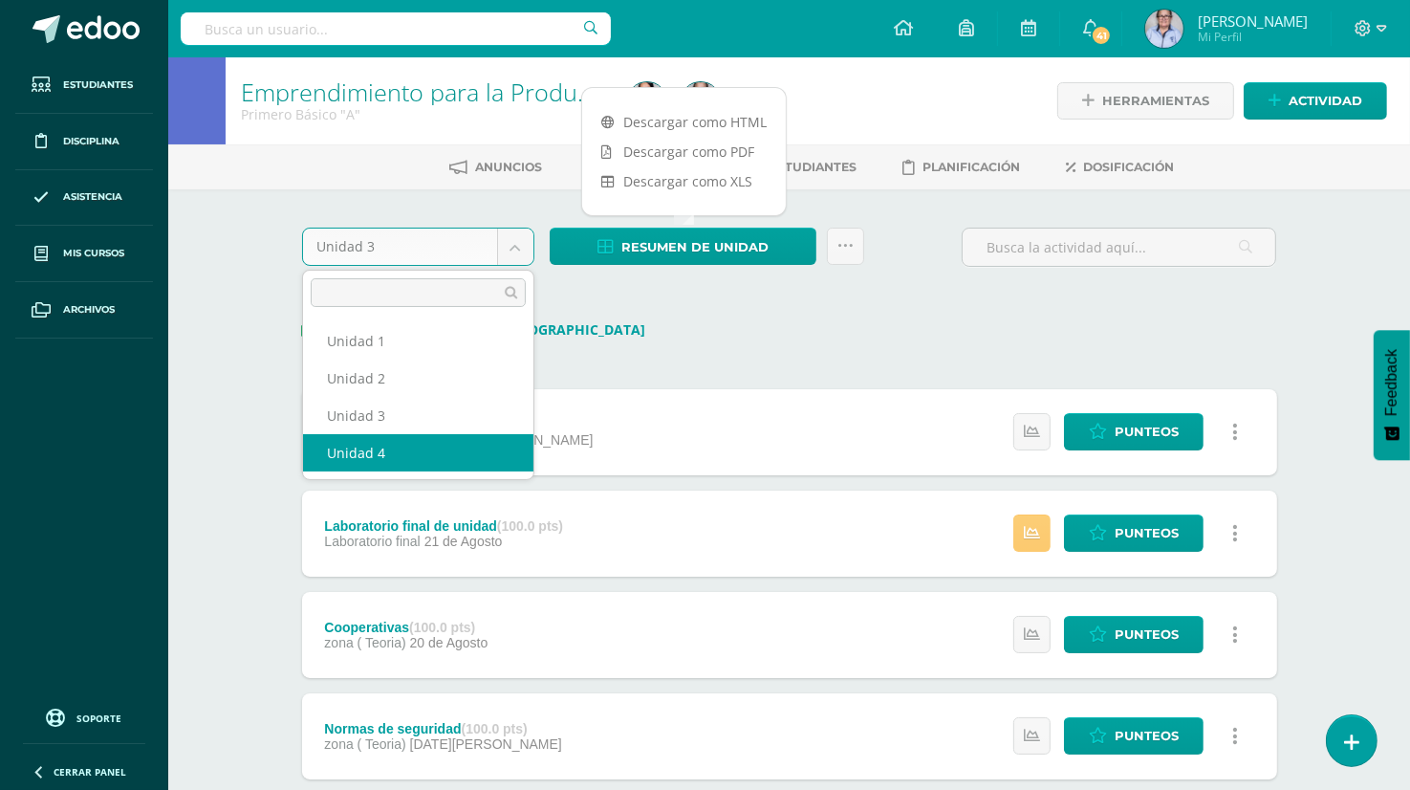
select select "Unidad 4"
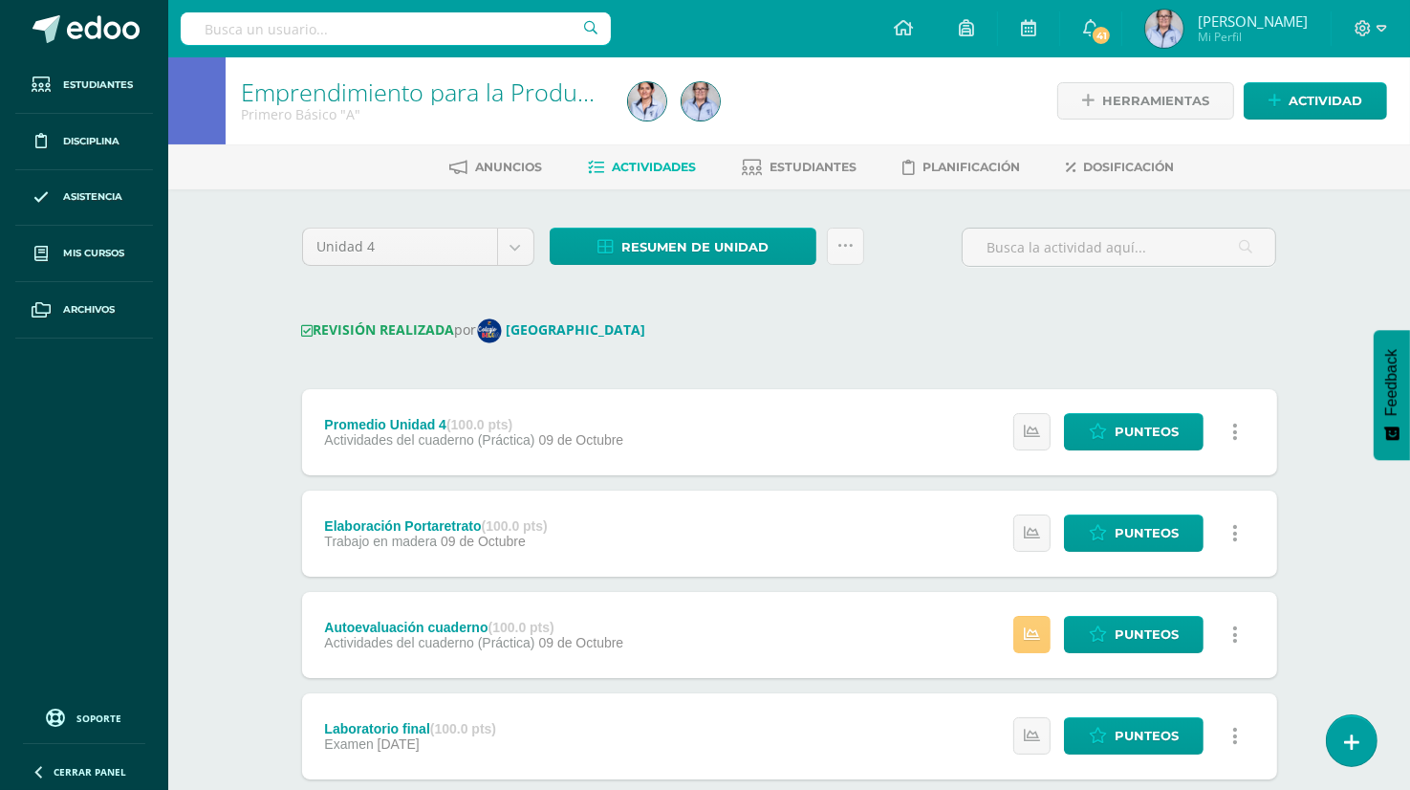
click at [711, 334] on div "REVISIÓN REALIZADA por [GEOGRAPHIC_DATA]" at bounding box center [789, 330] width 975 height 25
click at [722, 247] on span "Resumen de unidad" at bounding box center [694, 246] width 147 height 35
click at [836, 335] on div "REVISIÓN REALIZADA por [GEOGRAPHIC_DATA]" at bounding box center [789, 330] width 975 height 25
click at [664, 239] on span "Resumen de unidad" at bounding box center [694, 246] width 147 height 35
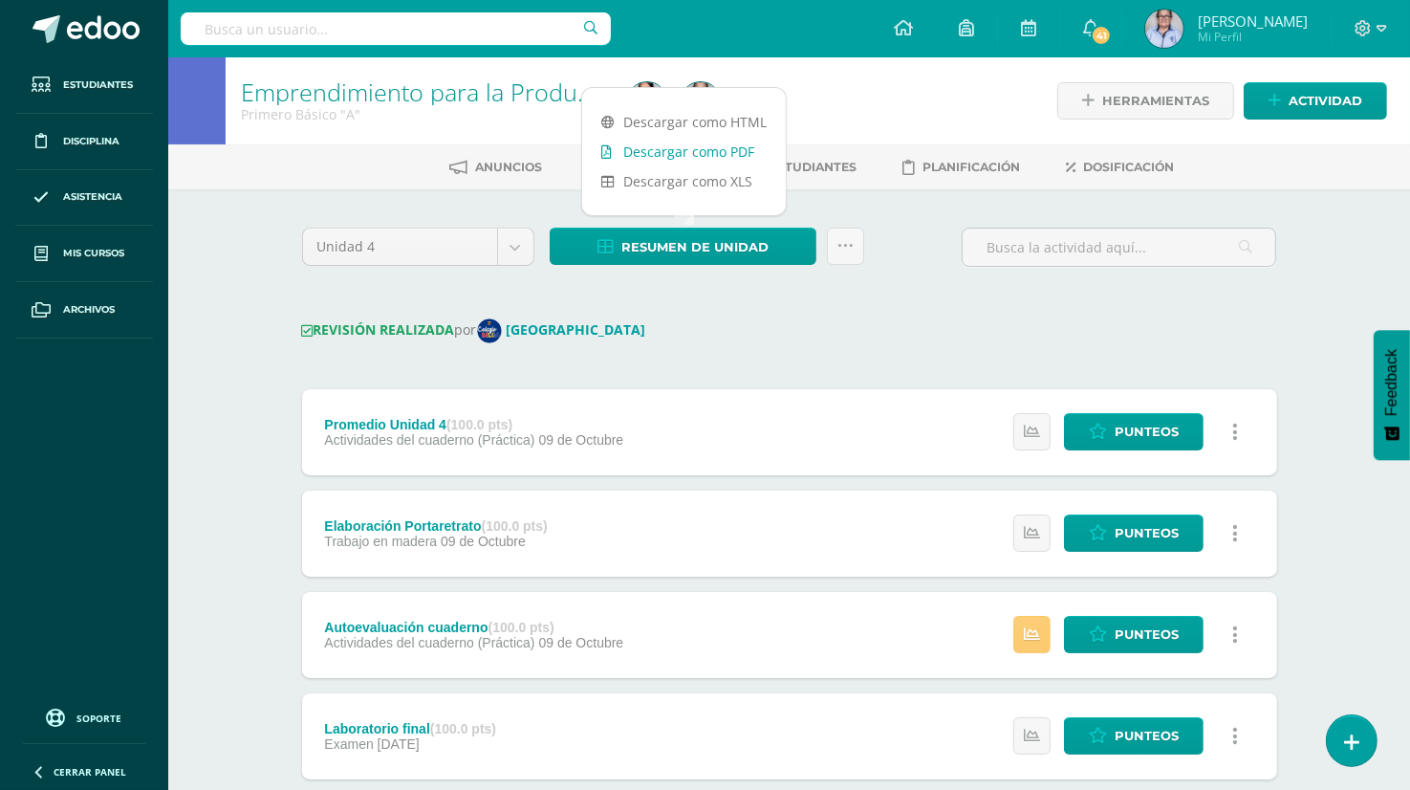
click at [711, 152] on link "Descargar como PDF" at bounding box center [684, 152] width 204 height 30
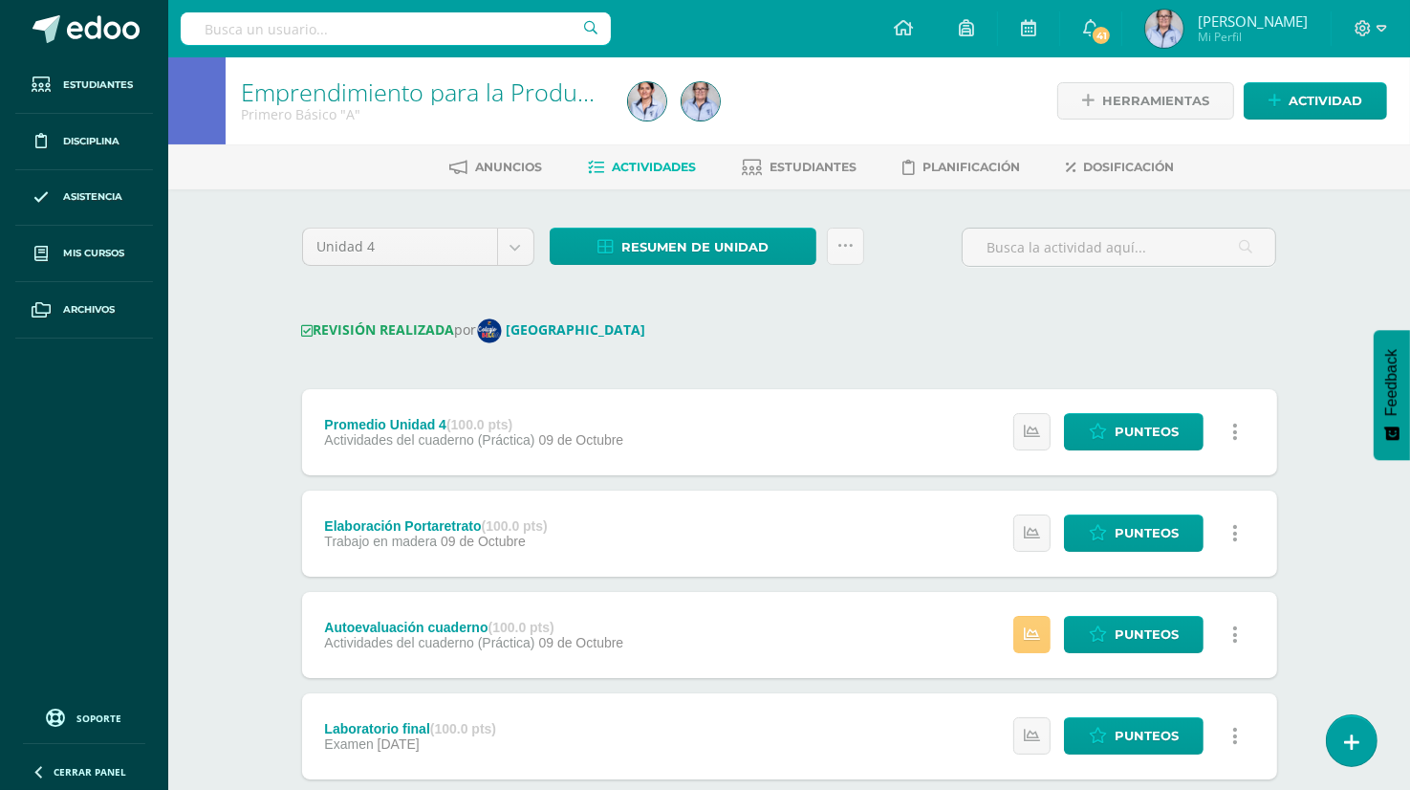
click at [1334, 265] on div "Emprendimiento para la Productividad Primero Básico "A" Herramientas Detalle de…" at bounding box center [789, 782] width 1242 height 1450
click at [54, 418] on ul "Estudiantes Disciplina Asistencia Mis cursos Archivos" at bounding box center [84, 375] width 168 height 637
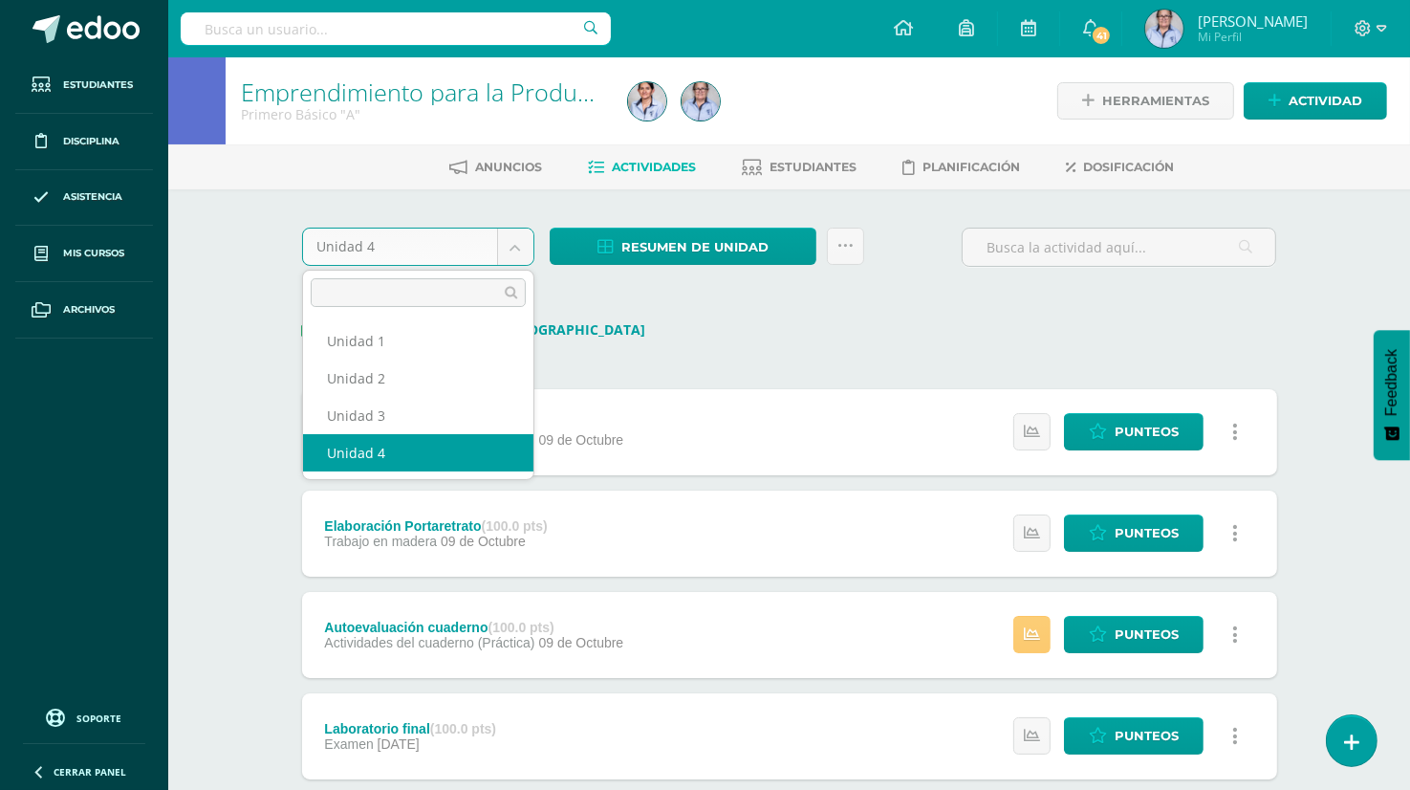
click at [514, 243] on body "Estudiantes Disciplina Asistencia Mis cursos Archivos Soporte Ayuda Reportar un…" at bounding box center [705, 753] width 1410 height 1507
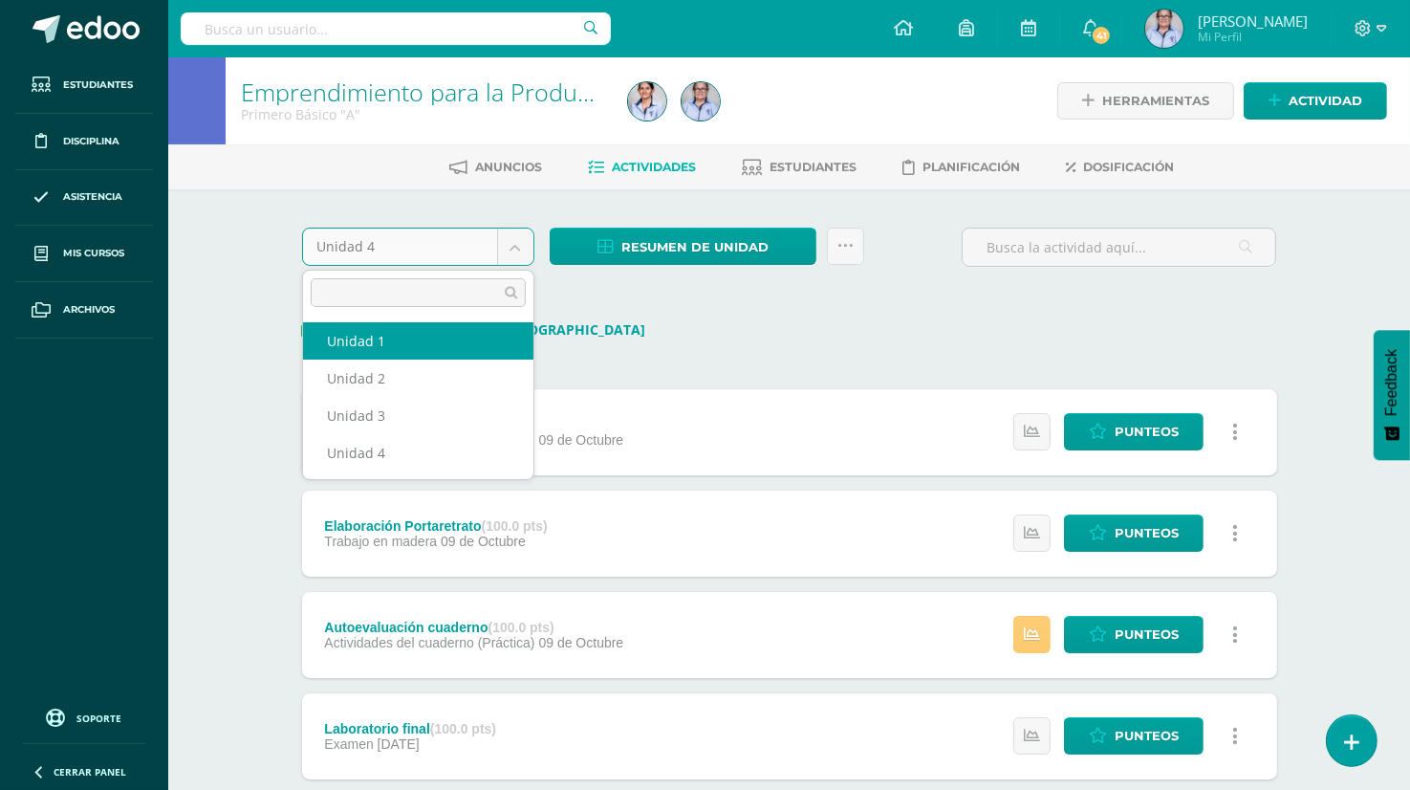
select select "Unidad 1"
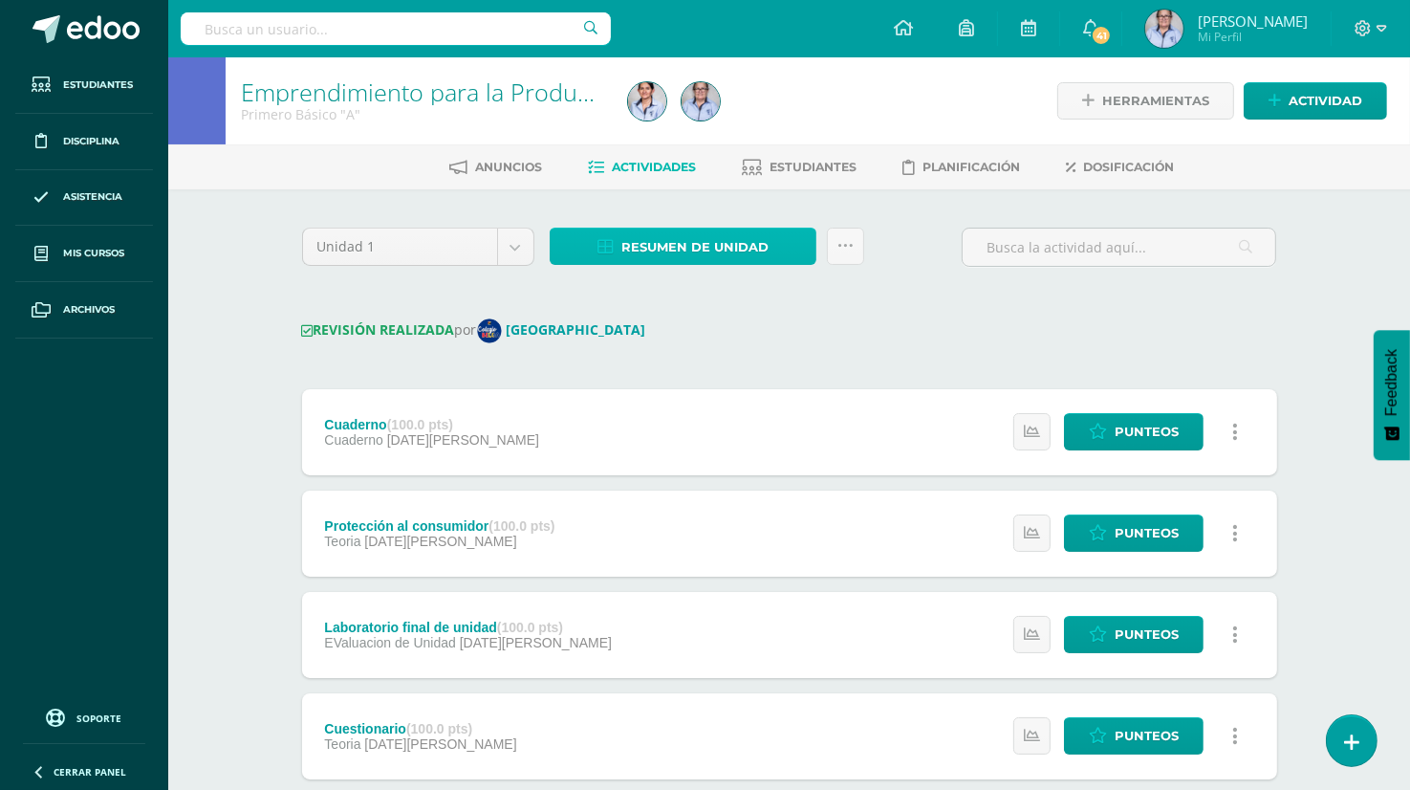
click at [672, 245] on span "Resumen de unidad" at bounding box center [694, 246] width 147 height 35
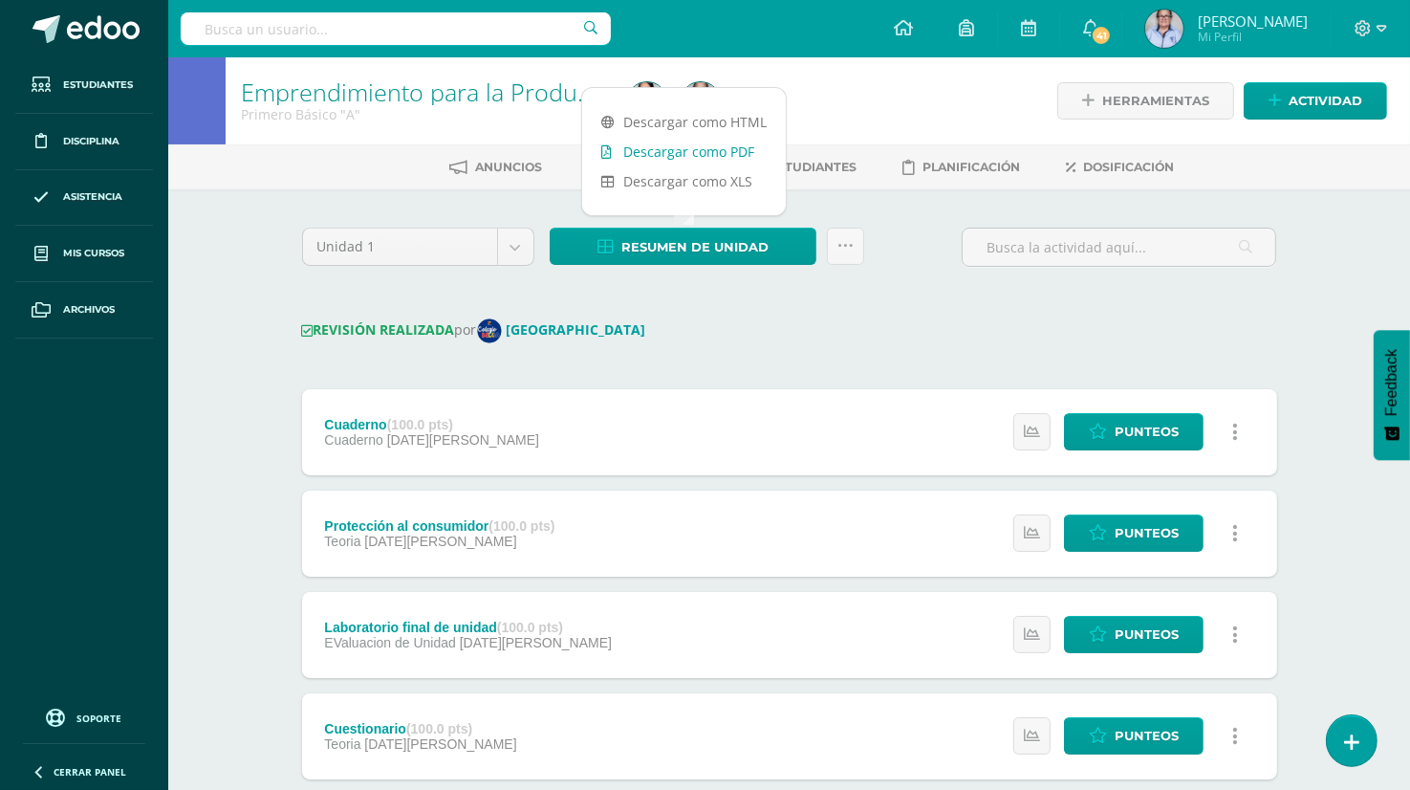
click at [715, 151] on link "Descargar como PDF" at bounding box center [684, 152] width 204 height 30
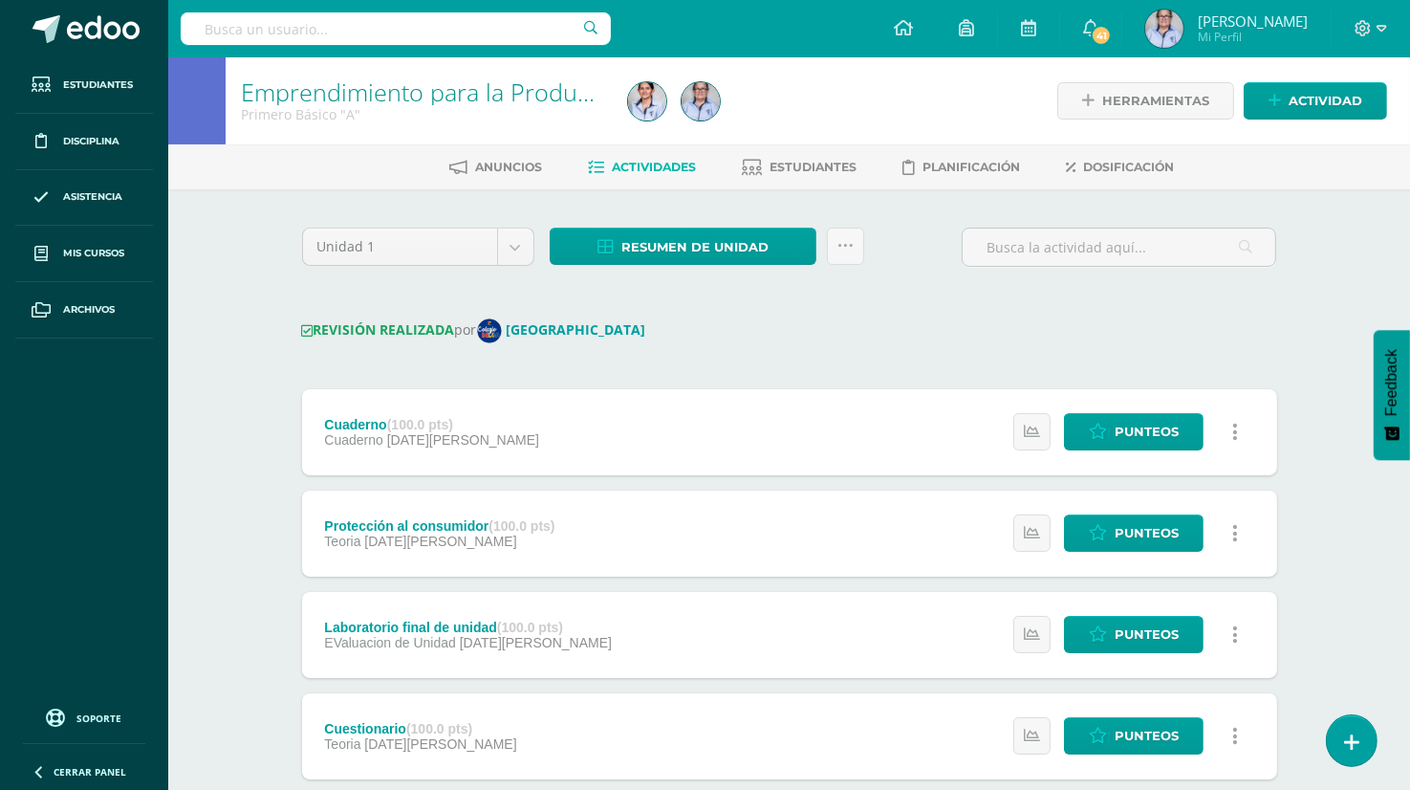
click at [906, 327] on div "REVISIÓN REALIZADA por [GEOGRAPHIC_DATA]" at bounding box center [789, 330] width 975 height 25
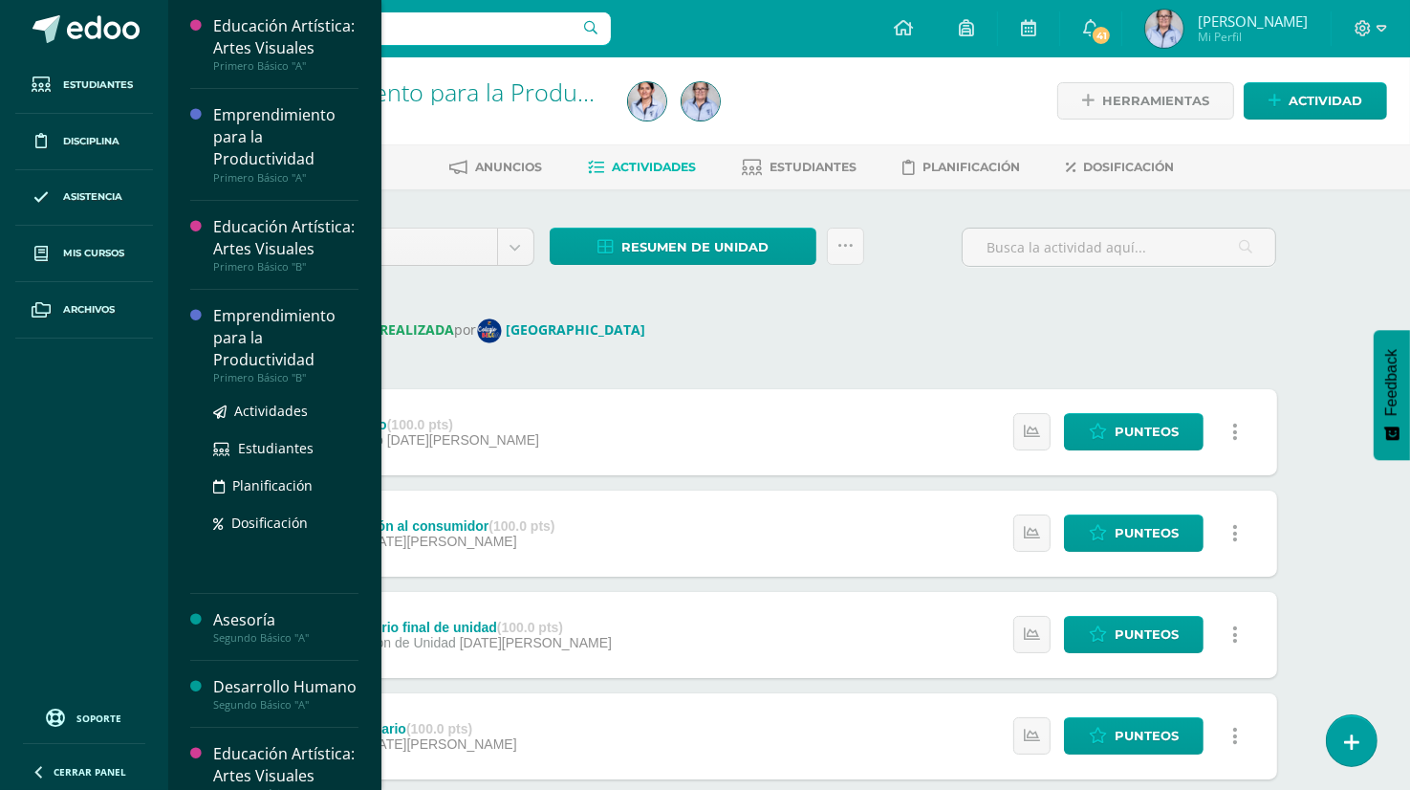
click at [278, 371] on div "Emprendimiento para la Productividad" at bounding box center [285, 338] width 145 height 66
click at [264, 371] on div "Emprendimiento para la Productividad" at bounding box center [285, 338] width 145 height 66
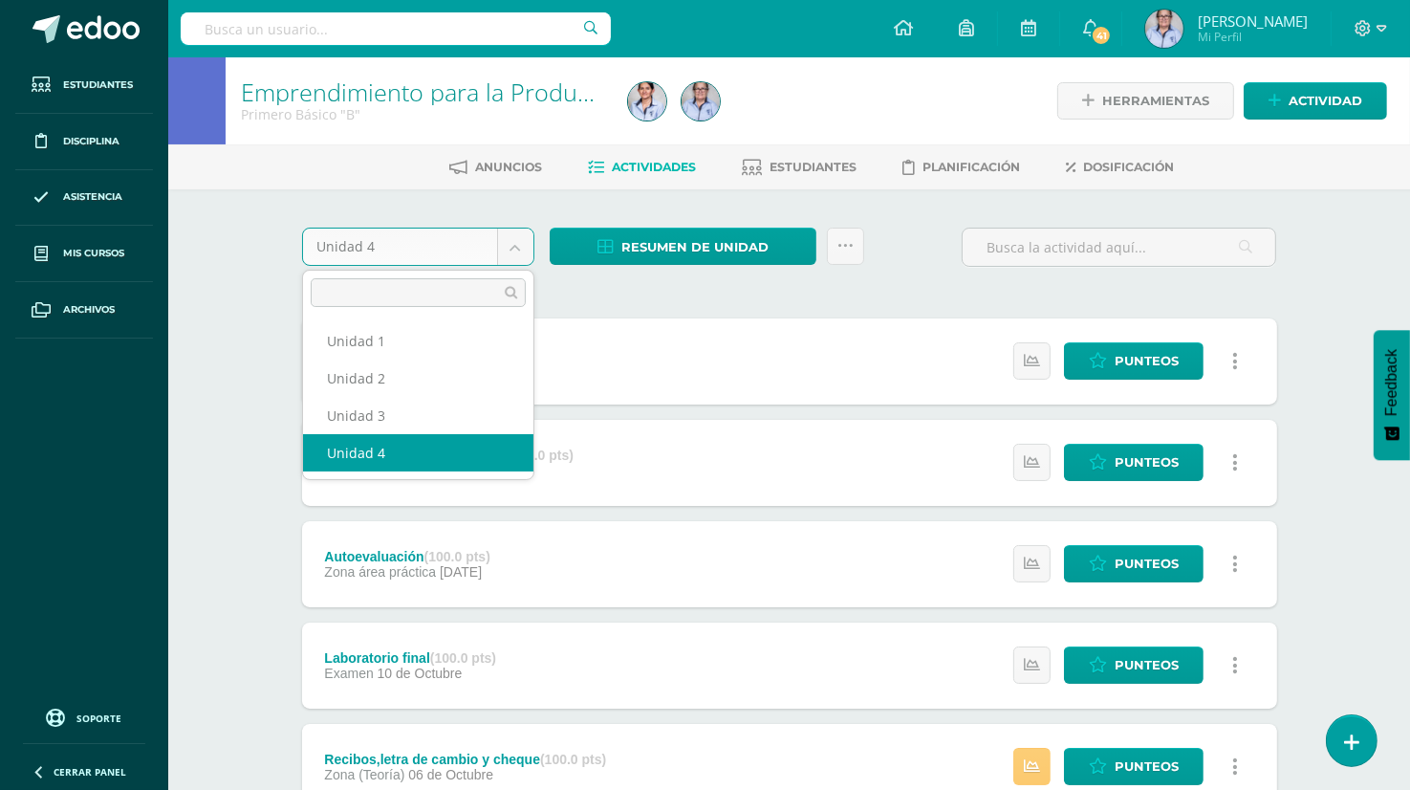
click at [517, 253] on body "Estudiantes Disciplina Asistencia Mis cursos Archivos Soporte Ayuda Reportar un…" at bounding box center [705, 718] width 1410 height 1437
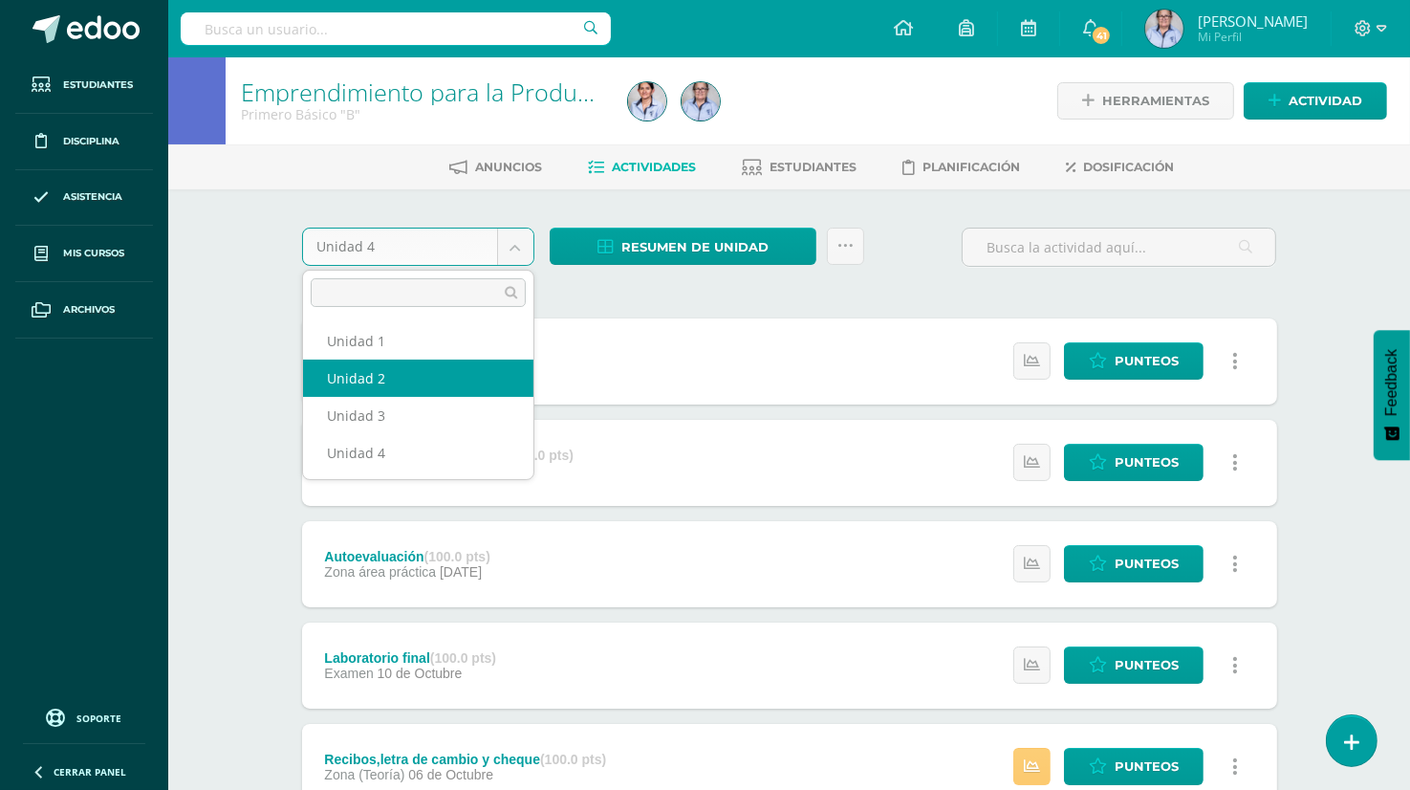
select select "Unidad 2"
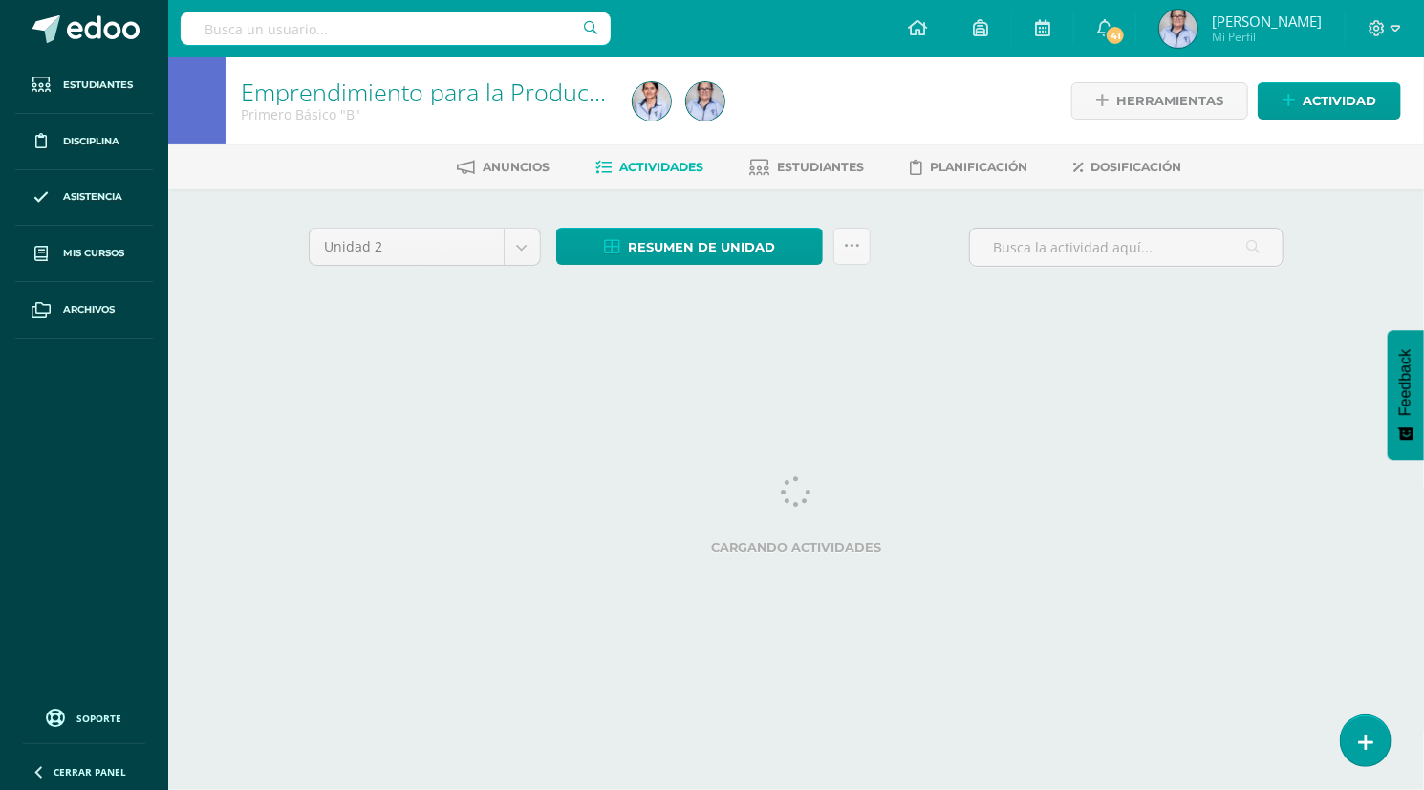
click at [571, 516] on div "Cargando actividades" at bounding box center [796, 519] width 975 height 86
click at [593, 357] on html "Estudiantes Disciplina Asistencia Mis cursos Archivos Soporte Ayuda Reportar un…" at bounding box center [712, 178] width 1424 height 357
click at [485, 357] on html "Estudiantes Disciplina Asistencia Mis cursos Archivos Soporte Ayuda Reportar un…" at bounding box center [712, 178] width 1424 height 357
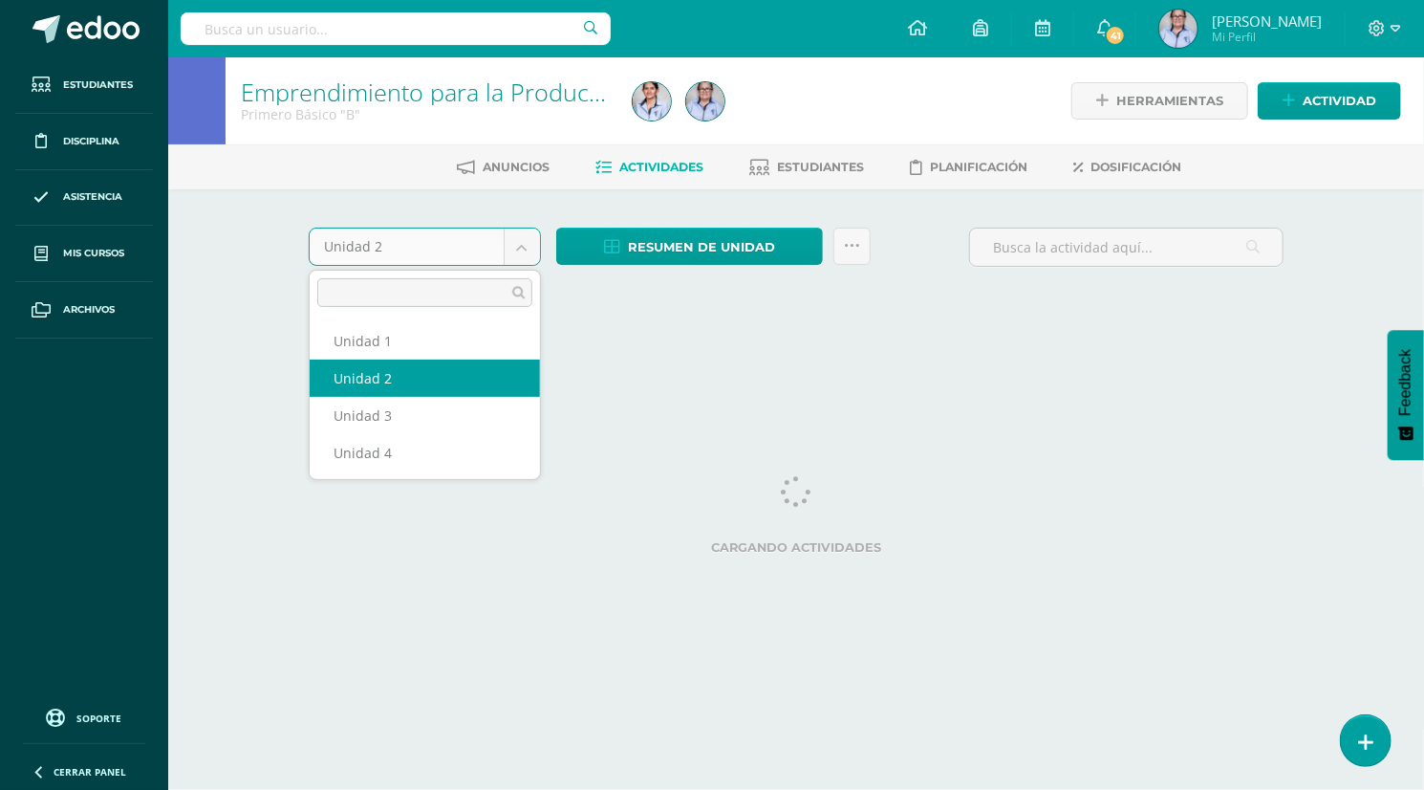
click at [531, 257] on body "Estudiantes Disciplina Asistencia Mis cursos Archivos Soporte Ayuda Reportar un…" at bounding box center [712, 178] width 1424 height 357
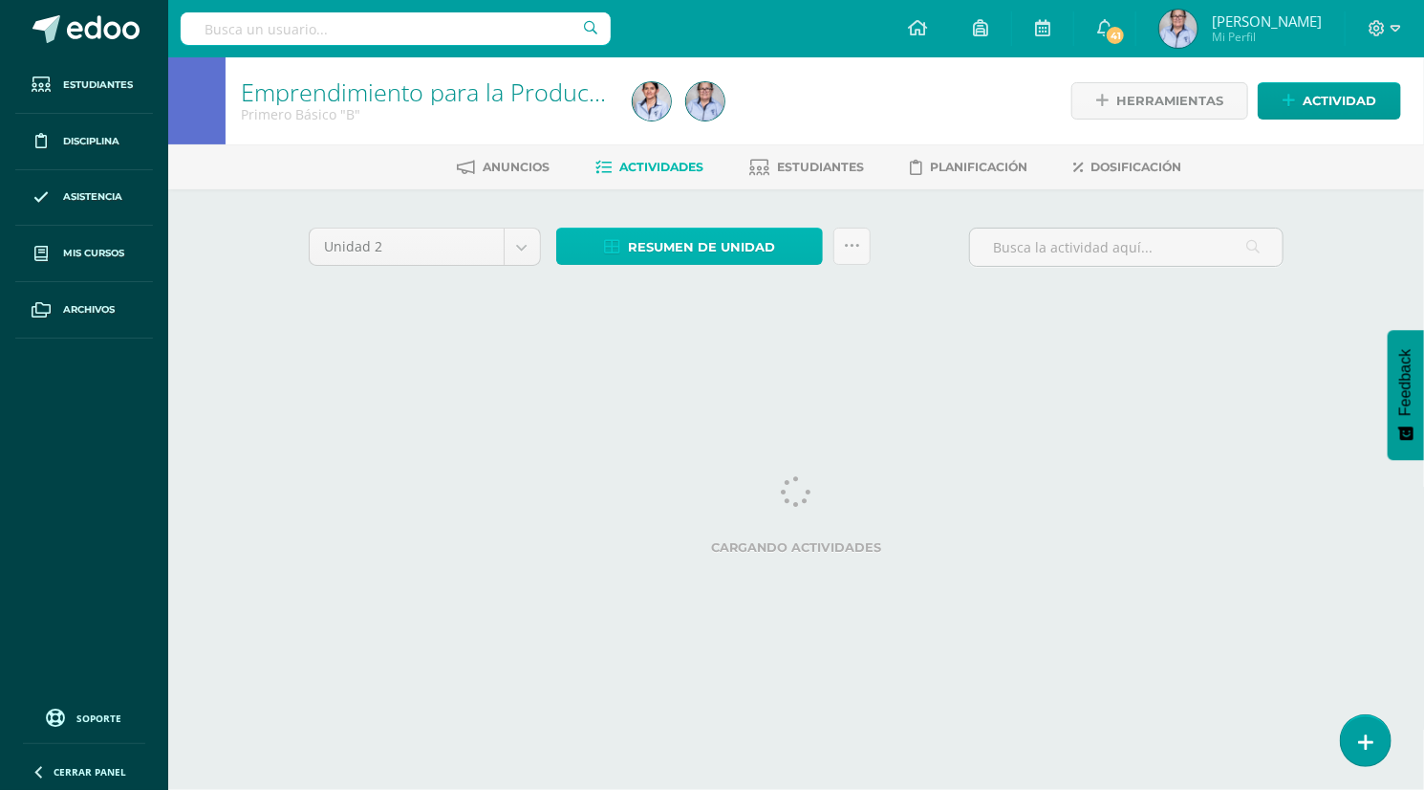
click at [676, 249] on span "Resumen de unidad" at bounding box center [701, 246] width 147 height 35
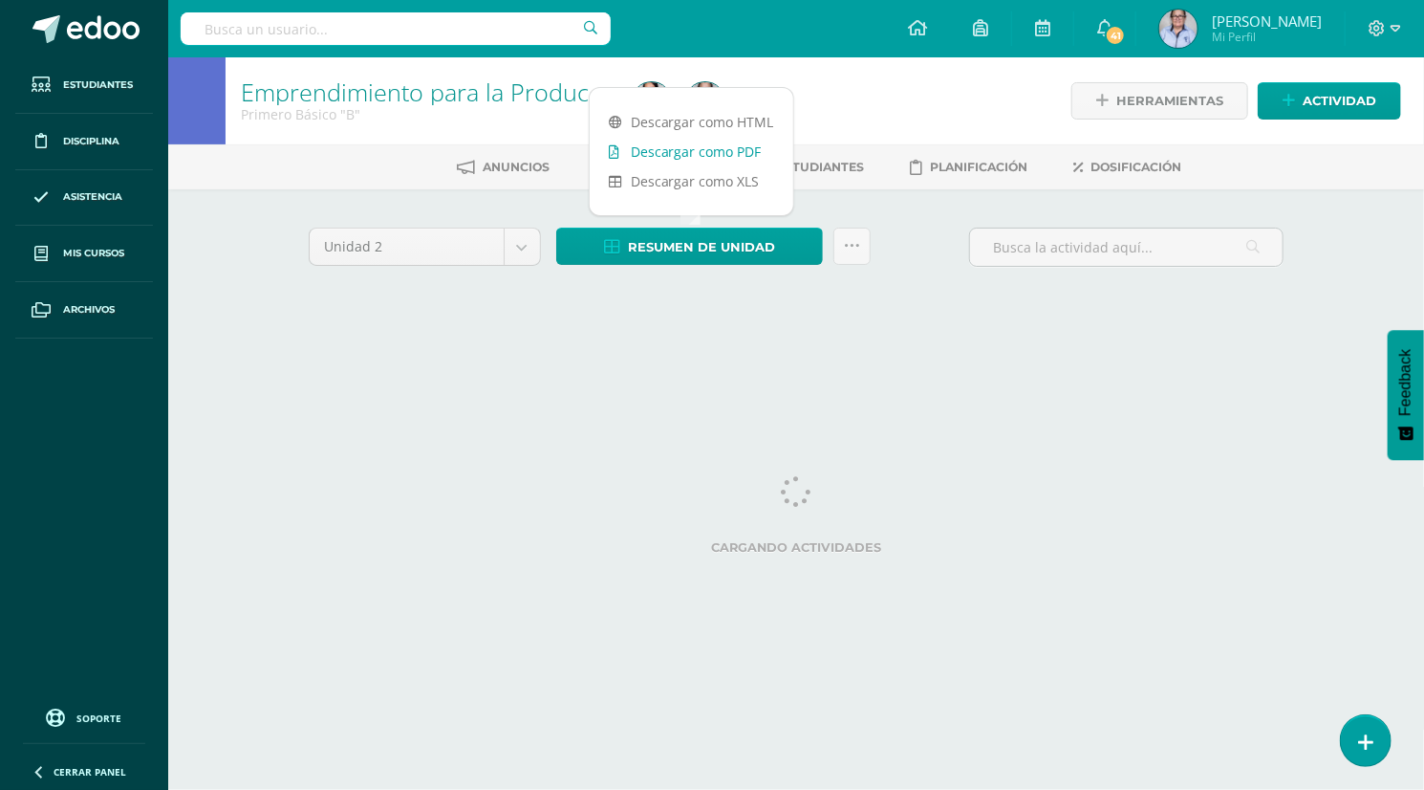
click at [724, 154] on link "Descargar como PDF" at bounding box center [692, 152] width 204 height 30
